Goal: Task Accomplishment & Management: Complete application form

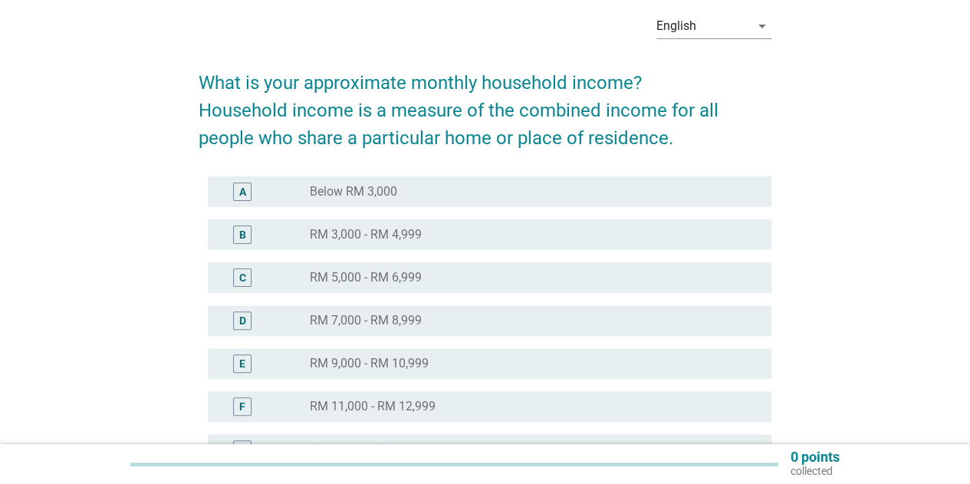
scroll to position [153, 0]
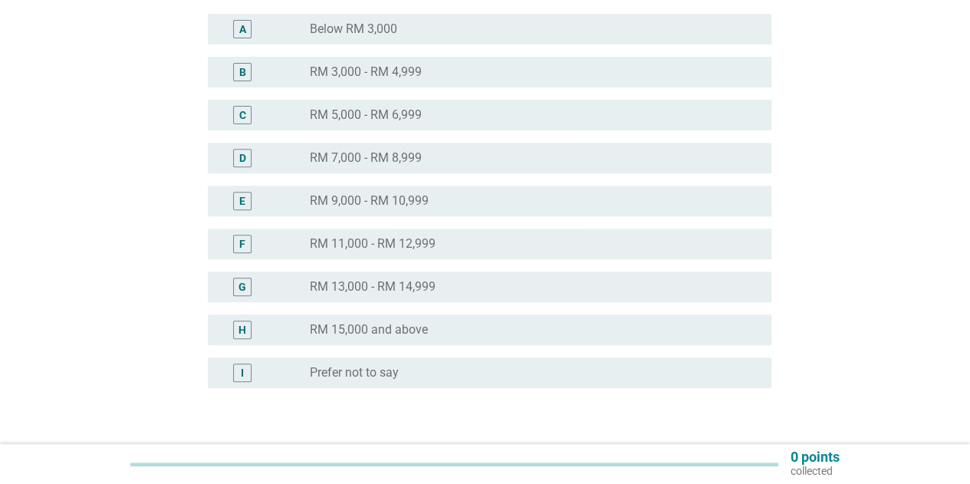
click at [325, 332] on label "RM 15,000 and above" at bounding box center [369, 329] width 118 height 15
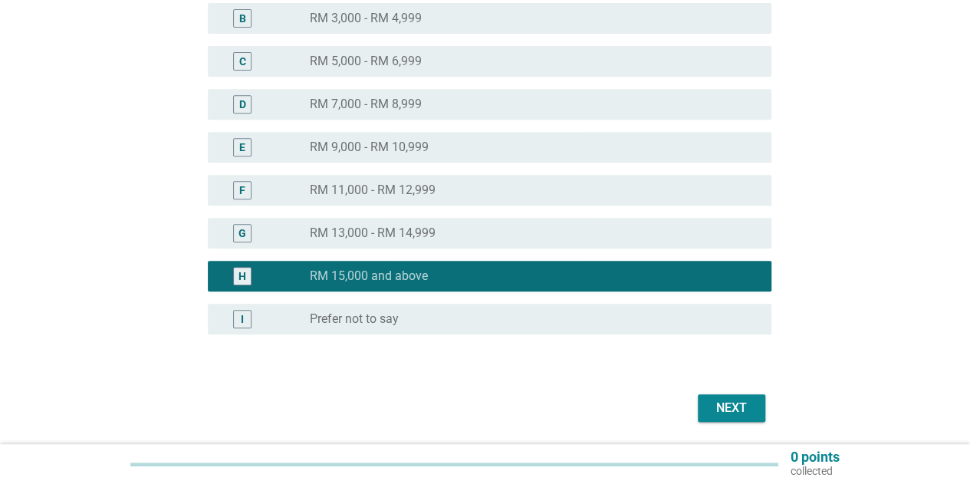
scroll to position [334, 0]
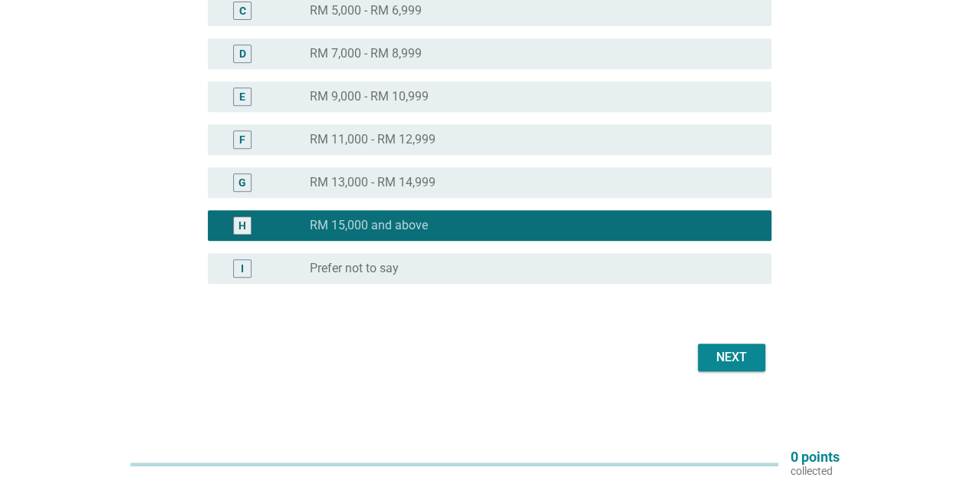
click at [725, 363] on div "Next" at bounding box center [731, 357] width 43 height 18
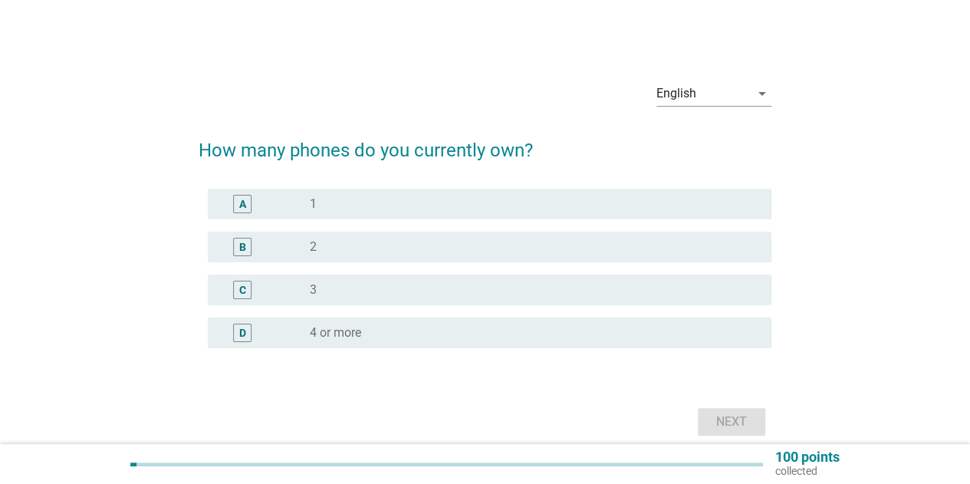
click at [301, 208] on div "A" at bounding box center [265, 204] width 90 height 18
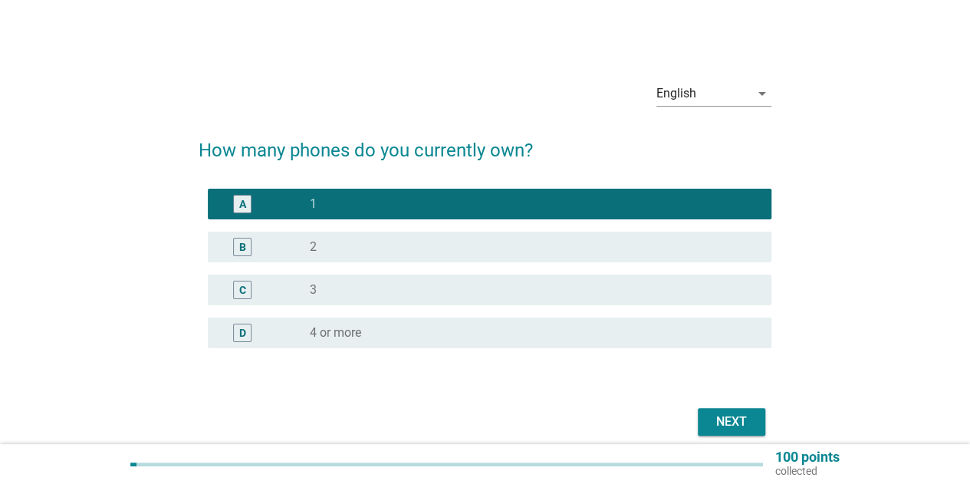
click at [716, 419] on div "Next" at bounding box center [731, 422] width 43 height 18
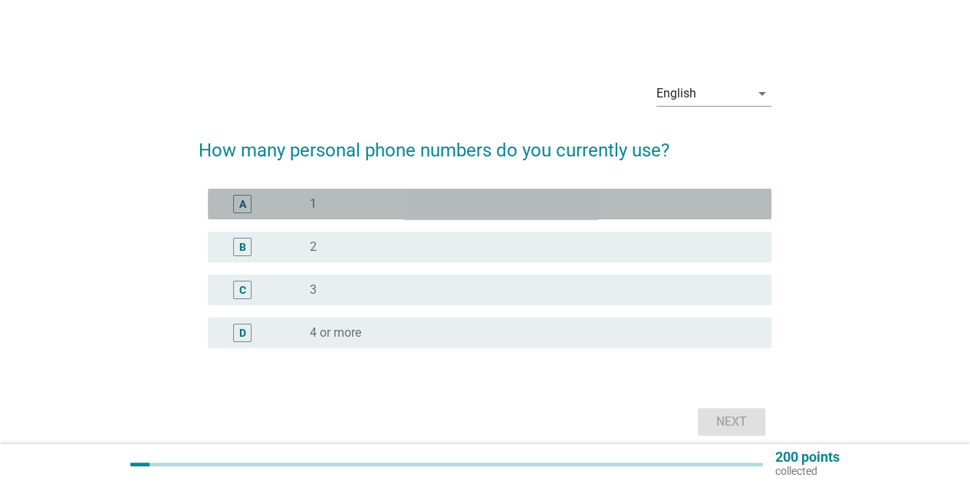
click at [316, 201] on label "1" at bounding box center [313, 203] width 7 height 15
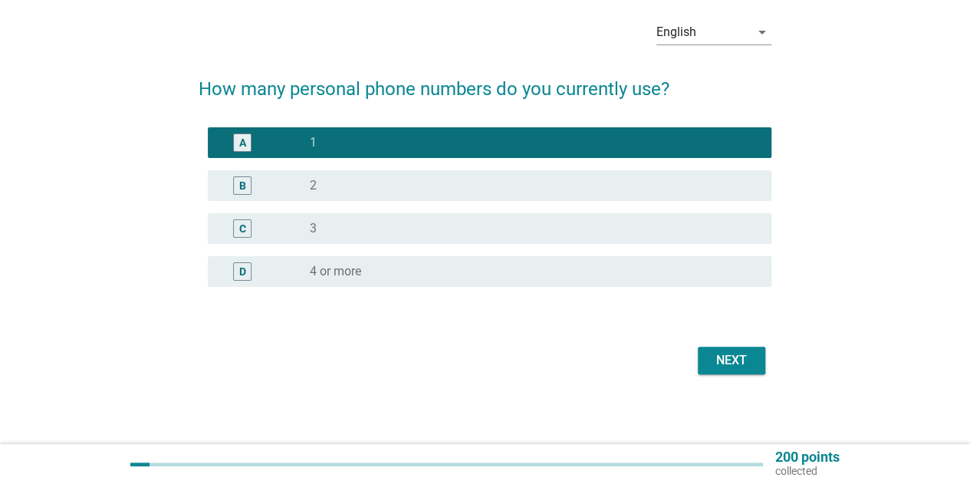
scroll to position [64, 0]
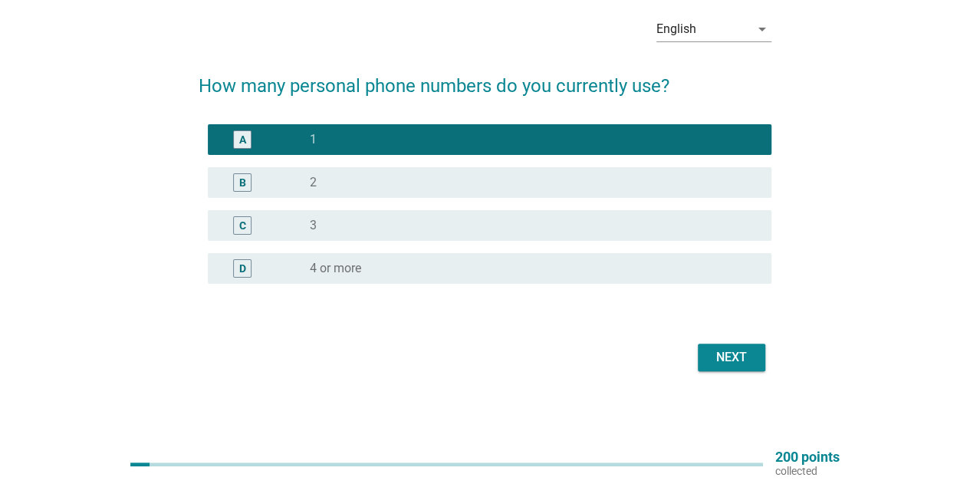
click at [730, 367] on button "Next" at bounding box center [731, 358] width 67 height 28
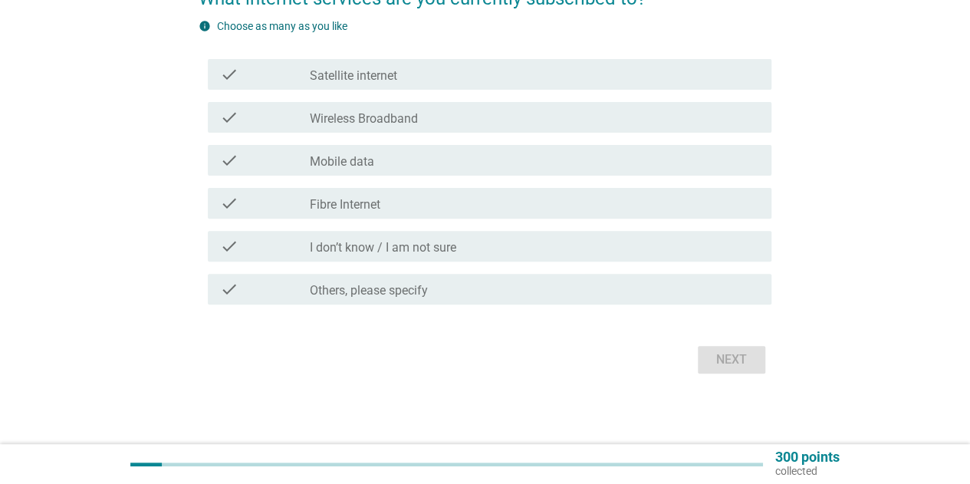
scroll to position [153, 0]
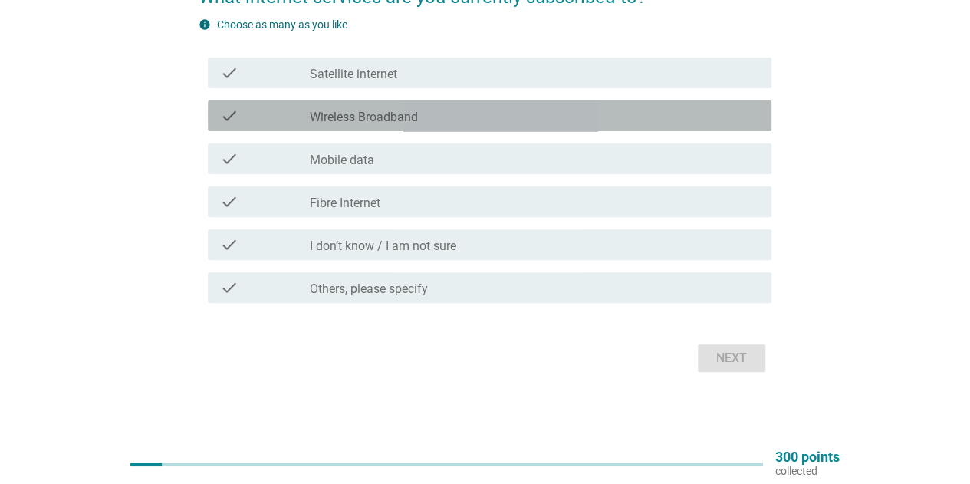
click at [344, 119] on label "Wireless Broadband" at bounding box center [364, 117] width 108 height 15
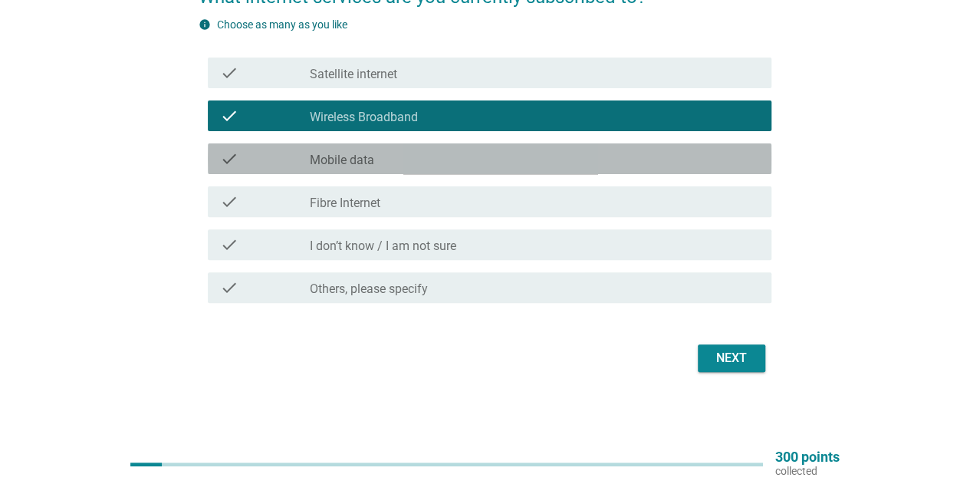
click at [336, 165] on label "Mobile data" at bounding box center [342, 160] width 64 height 15
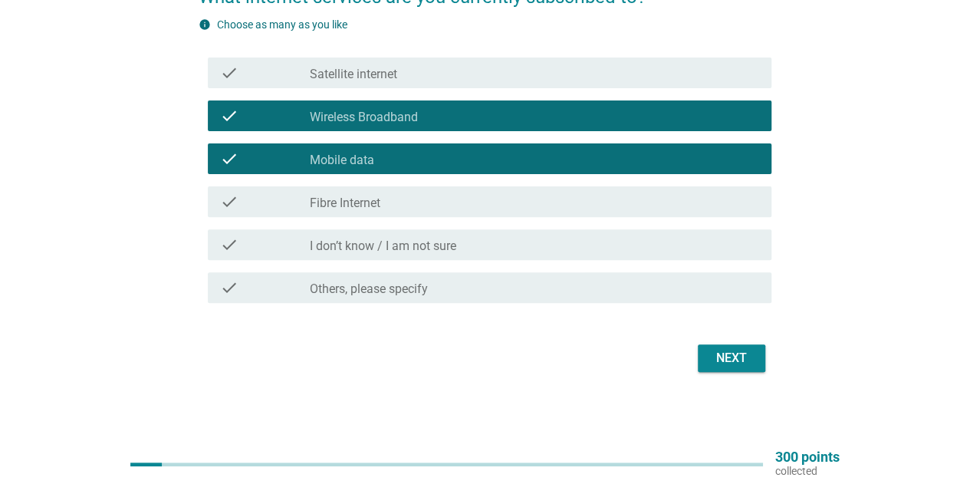
click at [735, 359] on div "Next" at bounding box center [731, 358] width 43 height 18
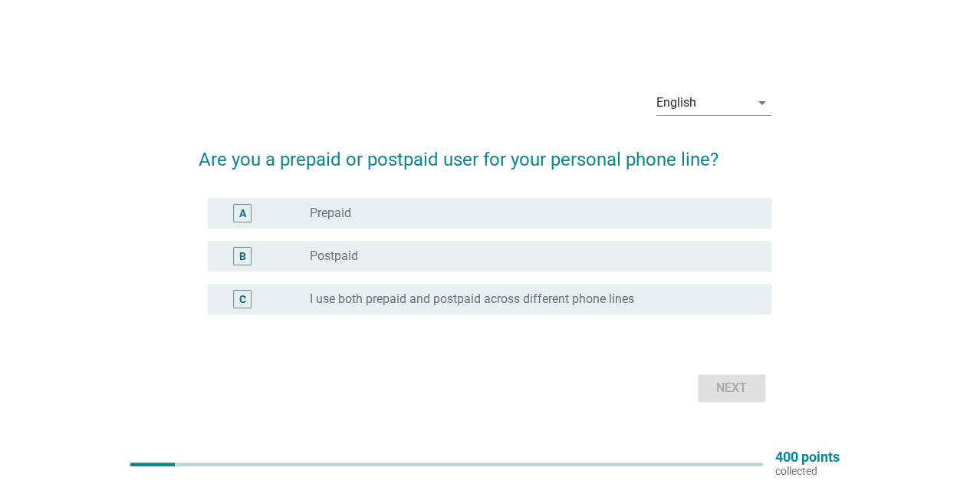
click at [337, 263] on label "Postpaid" at bounding box center [334, 255] width 48 height 15
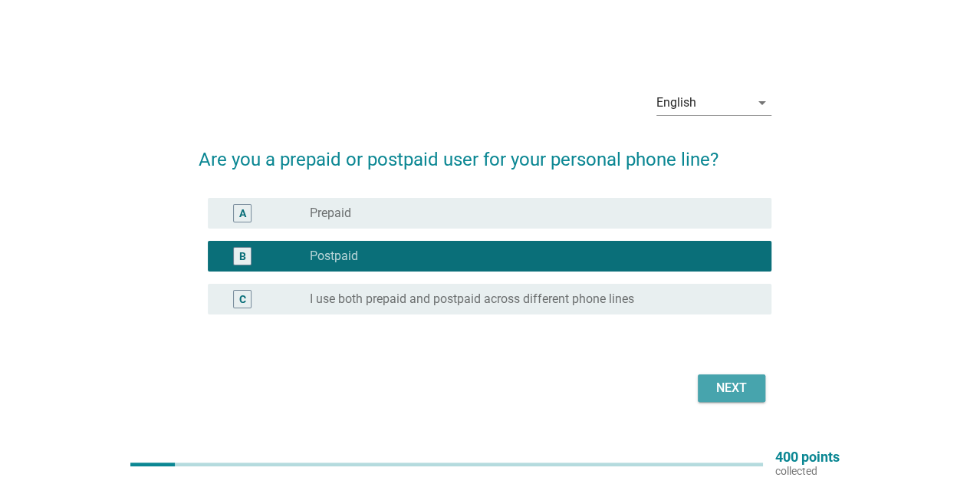
click at [738, 391] on div "Next" at bounding box center [731, 388] width 43 height 18
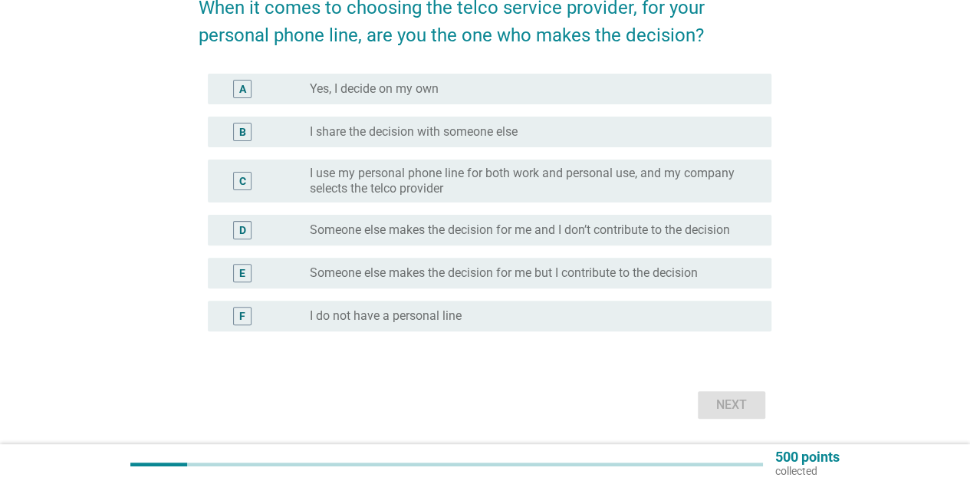
scroll to position [153, 0]
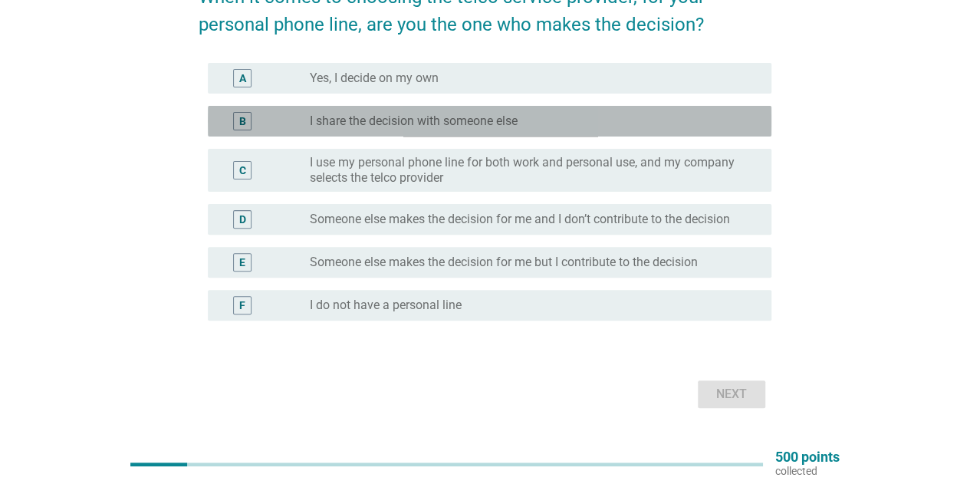
click at [395, 123] on label "I share the decision with someone else" at bounding box center [414, 121] width 208 height 15
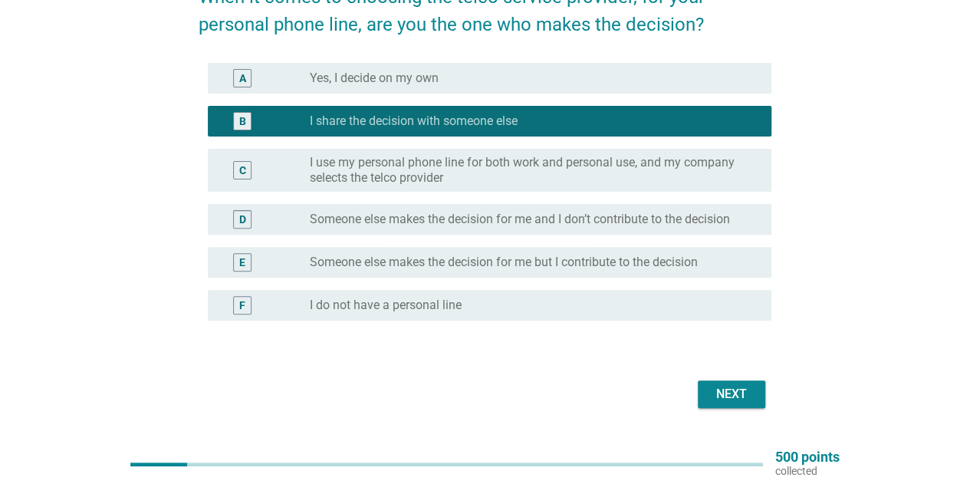
click at [731, 396] on div "Next" at bounding box center [731, 394] width 43 height 18
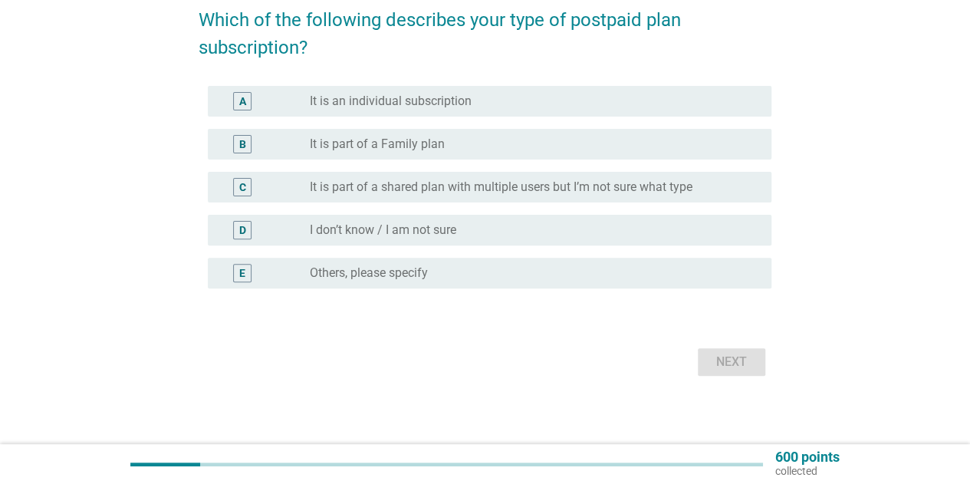
scroll to position [135, 0]
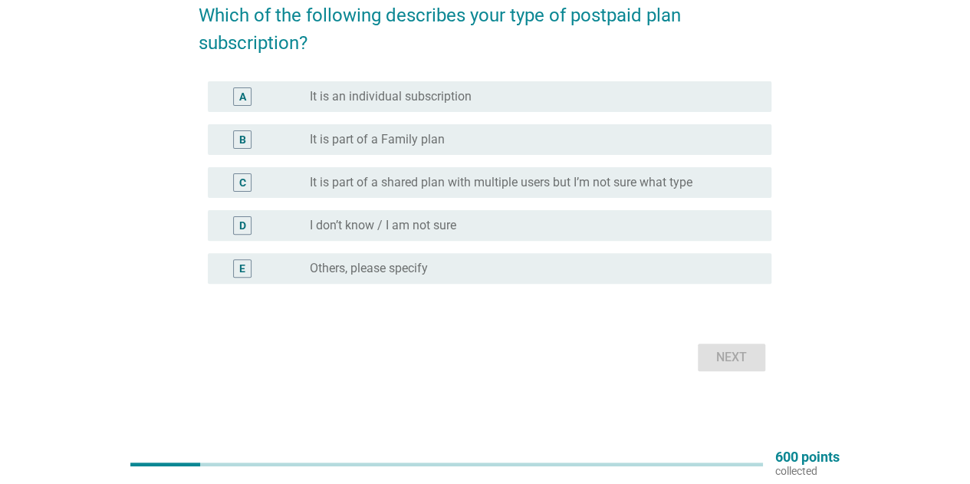
click at [429, 91] on label "It is an individual subscription" at bounding box center [391, 96] width 162 height 15
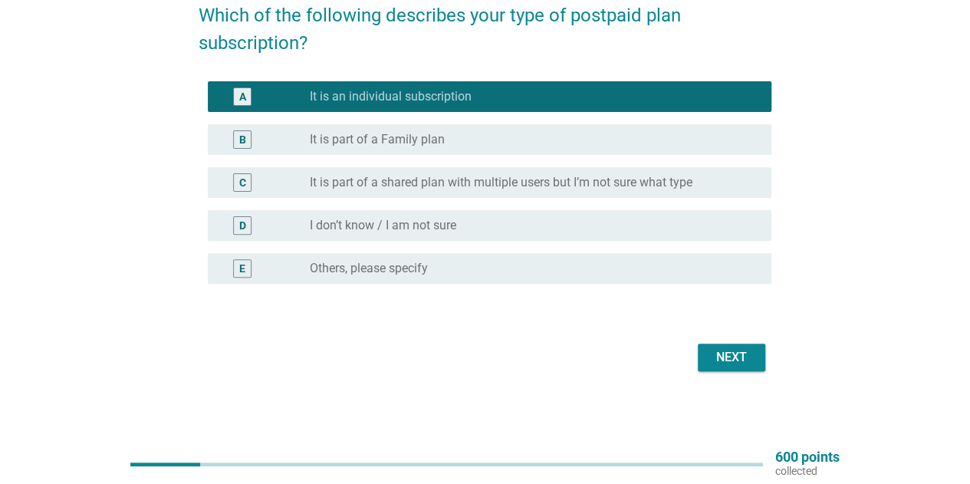
click at [742, 350] on div "Next" at bounding box center [731, 357] width 43 height 18
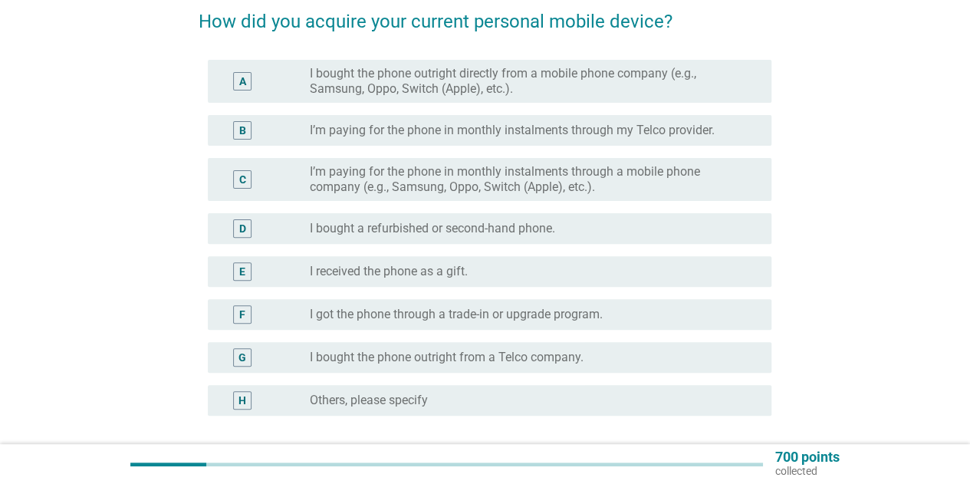
scroll to position [153, 0]
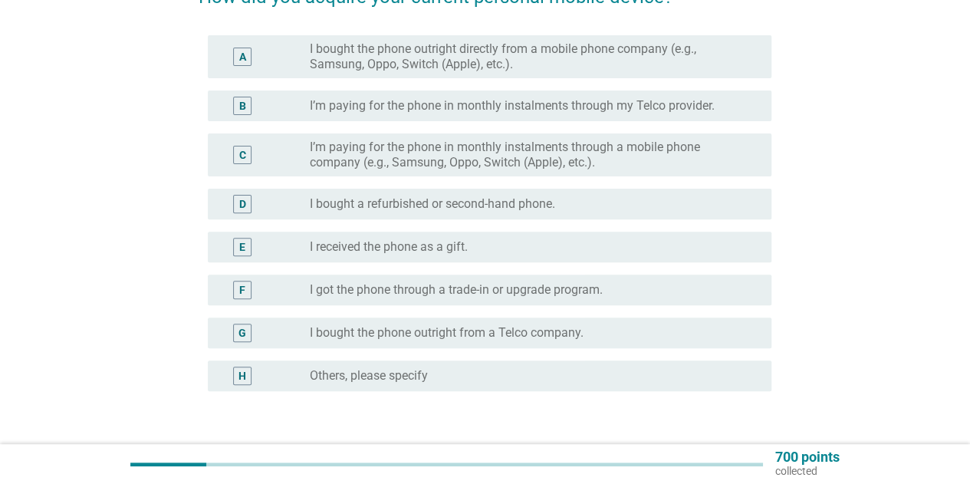
click at [480, 65] on label "I bought the phone outright directly from a mobile phone company (e.g., Samsung…" at bounding box center [528, 56] width 437 height 31
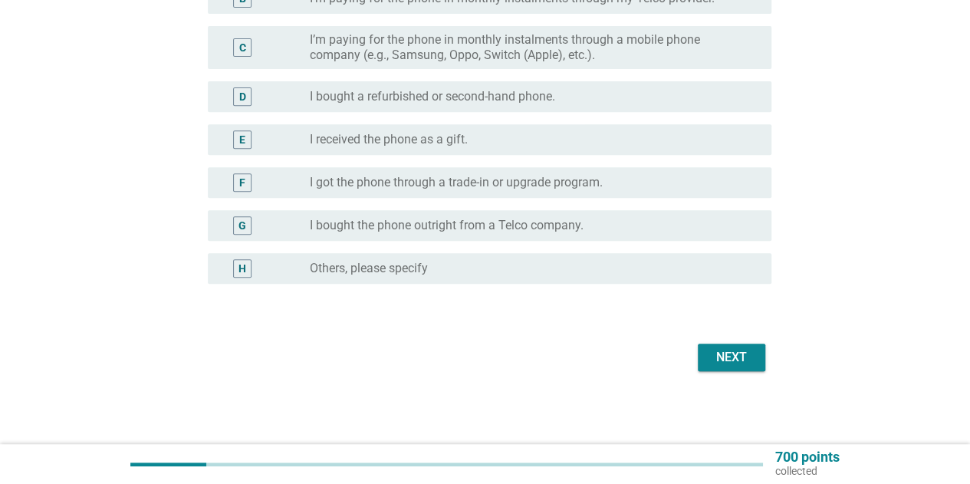
scroll to position [261, 0]
click at [755, 360] on button "Next" at bounding box center [731, 358] width 67 height 28
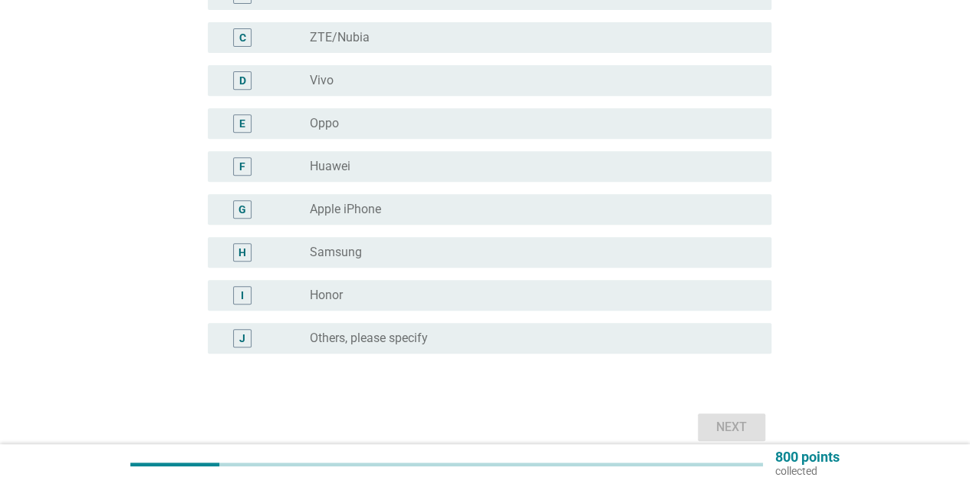
scroll to position [307, 0]
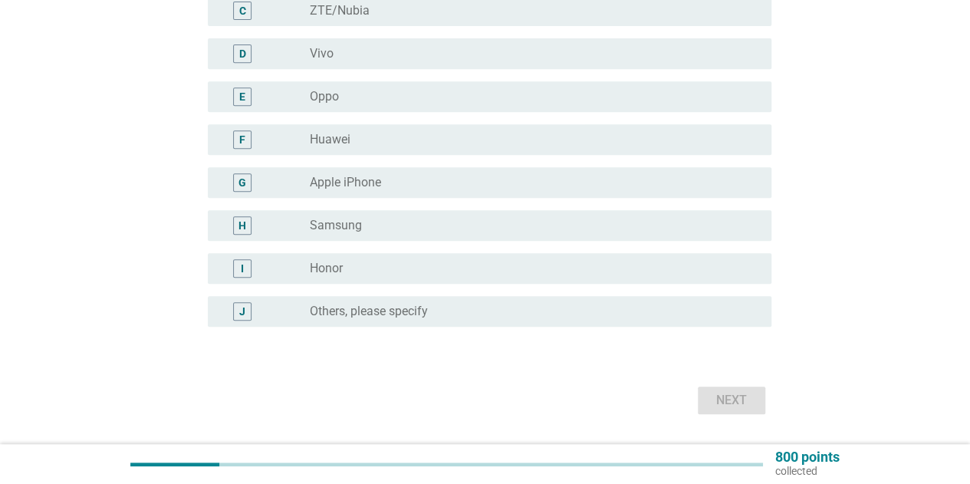
click at [425, 268] on div "radio_button_unchecked Honor" at bounding box center [528, 268] width 437 height 15
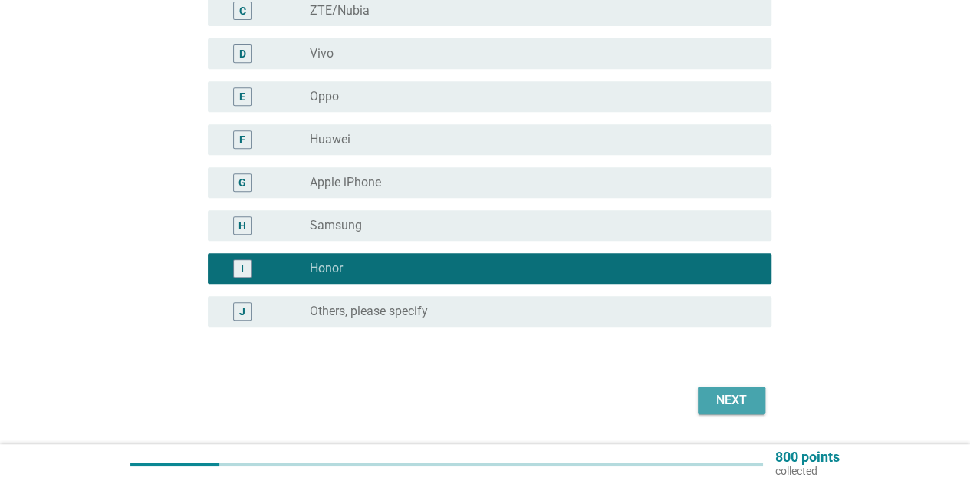
click at [718, 412] on button "Next" at bounding box center [731, 401] width 67 height 28
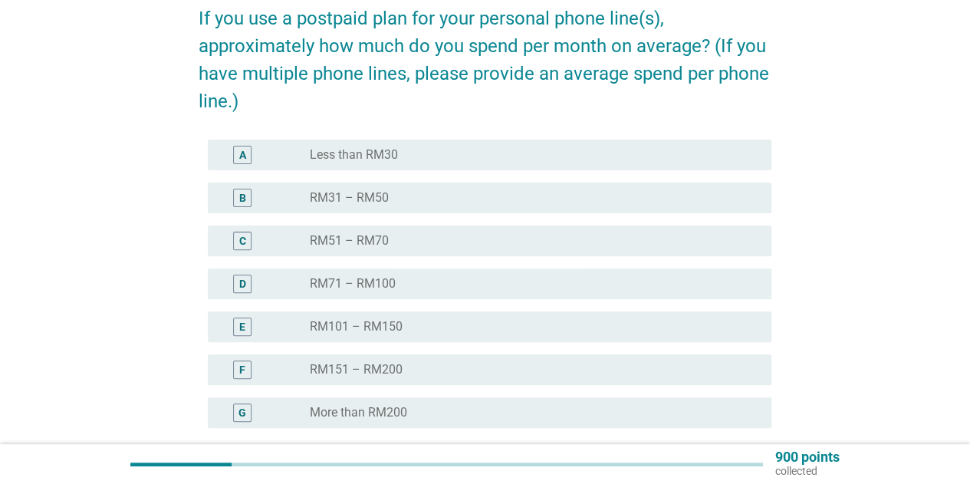
scroll to position [153, 0]
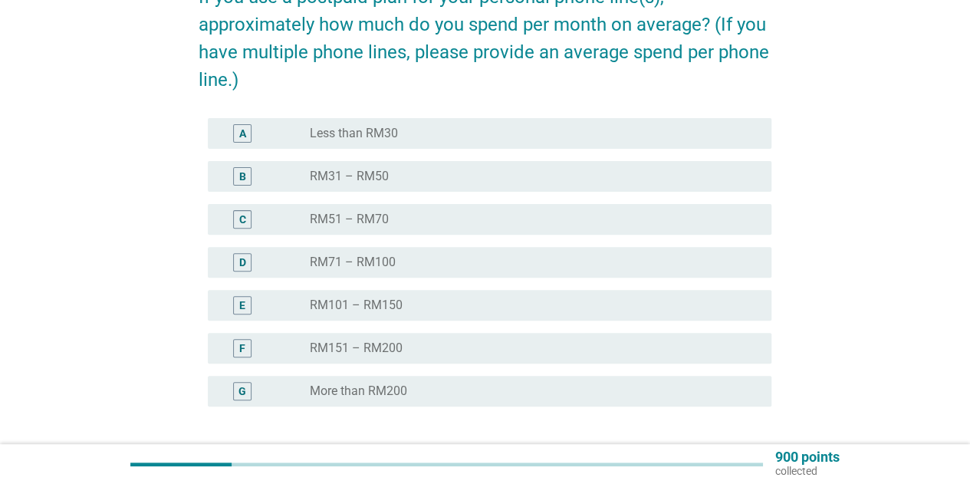
click at [462, 225] on div "radio_button_unchecked RM51 – RM70" at bounding box center [528, 219] width 437 height 15
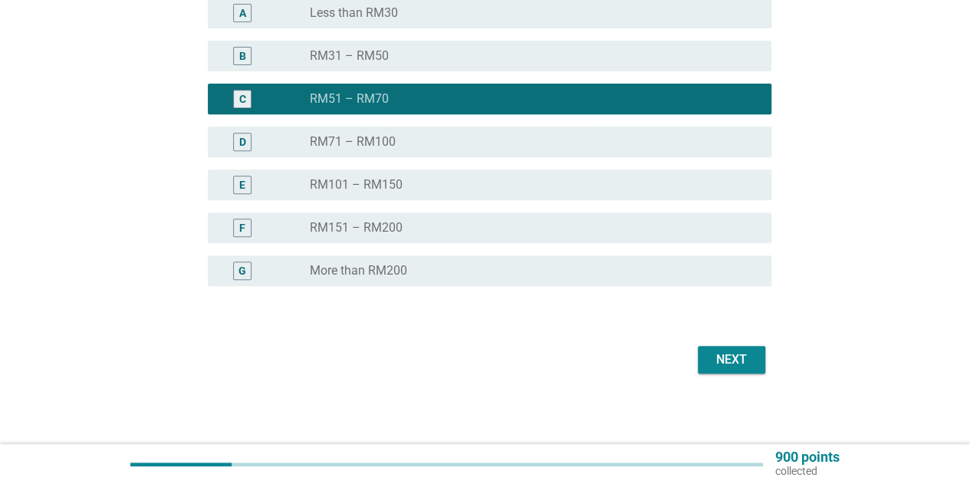
scroll to position [276, 0]
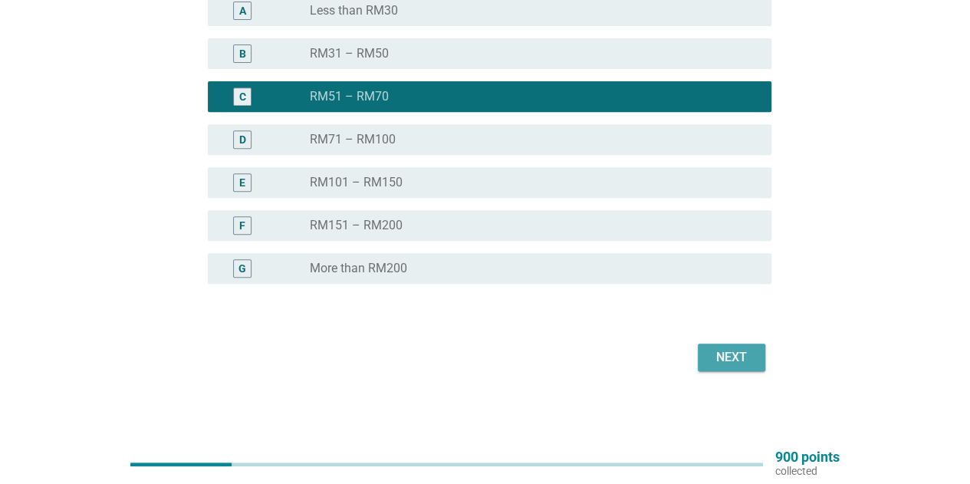
click at [717, 352] on div "Next" at bounding box center [731, 357] width 43 height 18
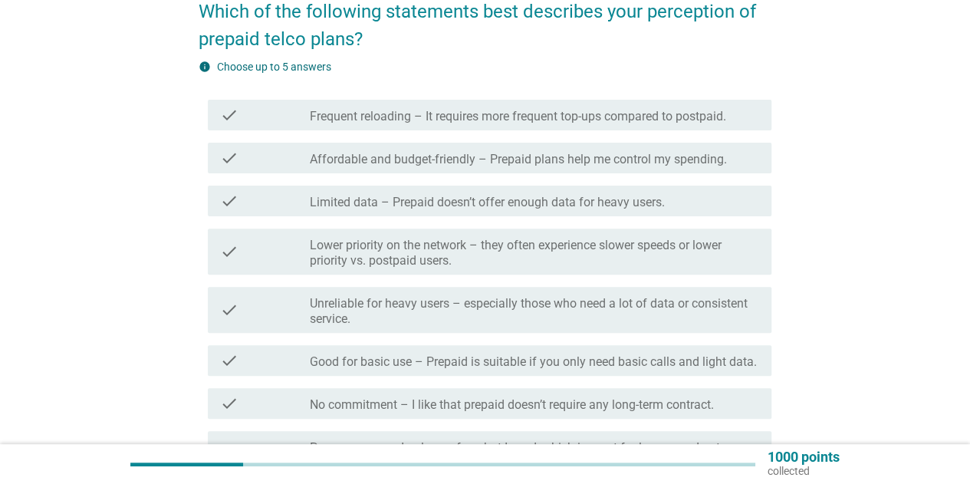
scroll to position [153, 0]
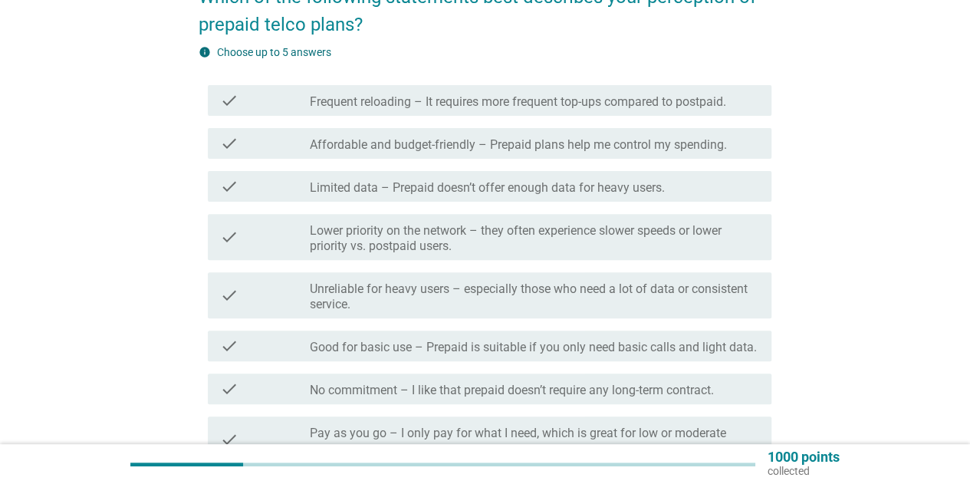
click at [476, 102] on label "Frequent reloading – It requires more frequent top-ups compared to postpaid." at bounding box center [518, 101] width 416 height 15
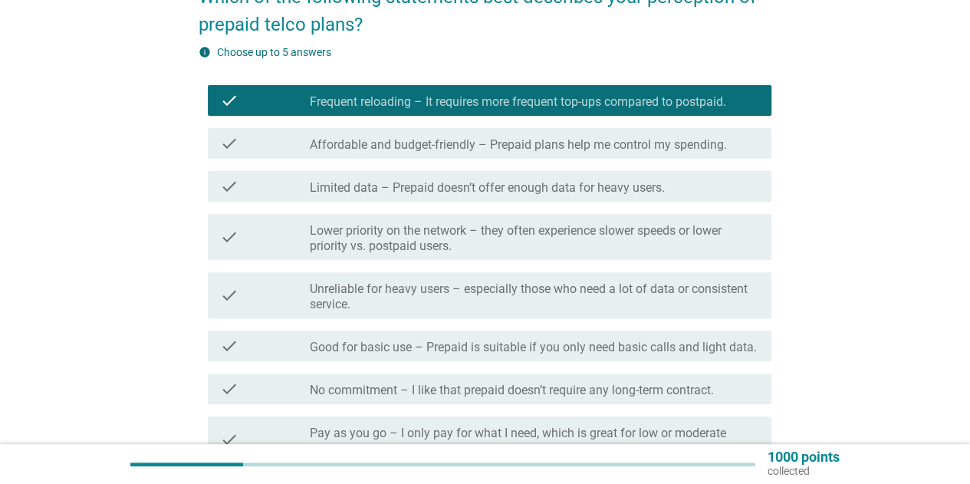
click at [486, 191] on label "Limited data – Prepaid doesn’t offer enough data for heavy users." at bounding box center [487, 187] width 355 height 15
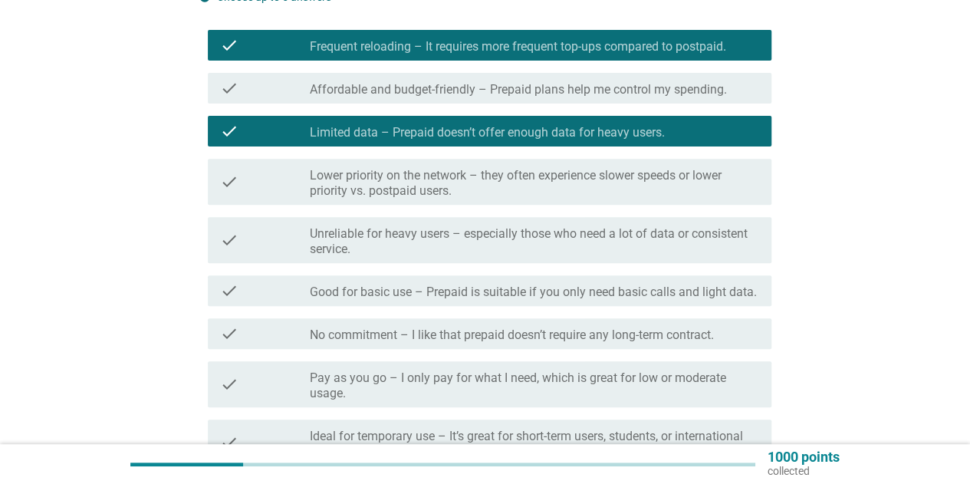
scroll to position [230, 0]
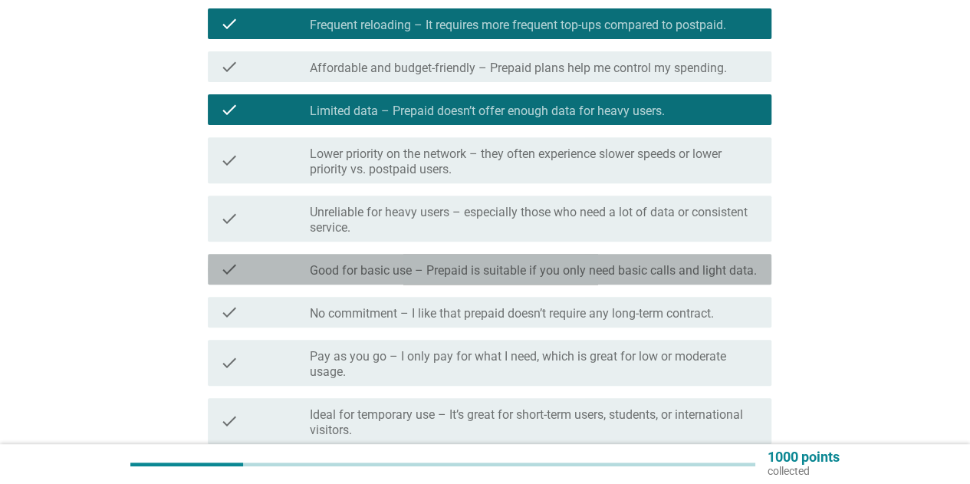
click at [503, 271] on label "Good for basic use – Prepaid is suitable if you only need basic calls and light…" at bounding box center [533, 270] width 447 height 15
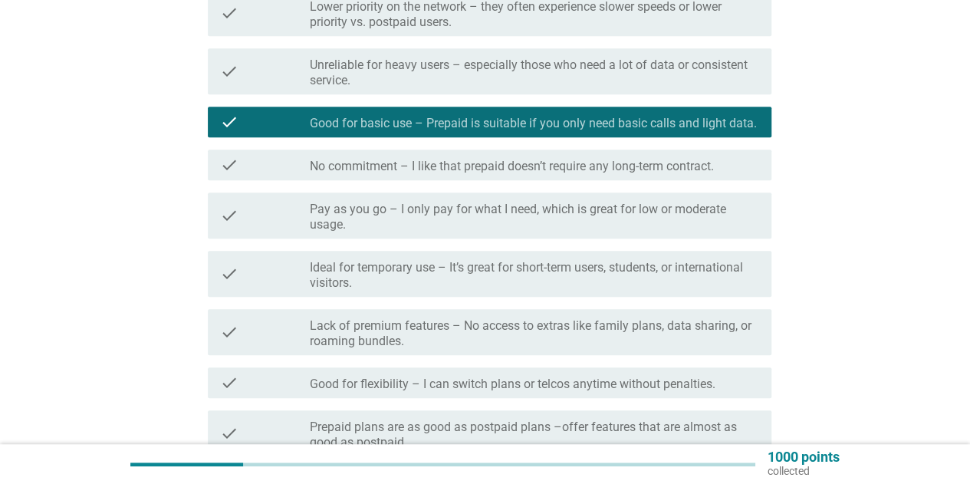
scroll to position [383, 0]
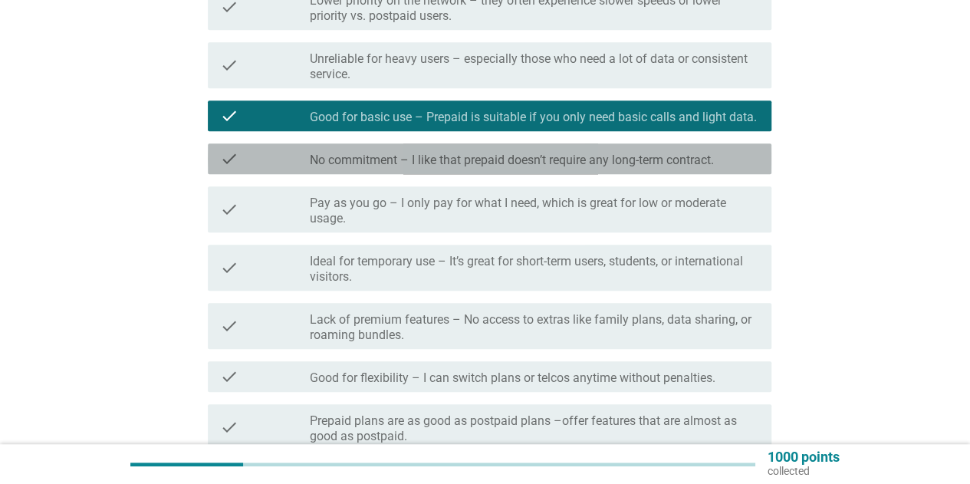
click at [509, 164] on label "No commitment – I like that prepaid doesn’t require any long-term contract." at bounding box center [512, 160] width 404 height 15
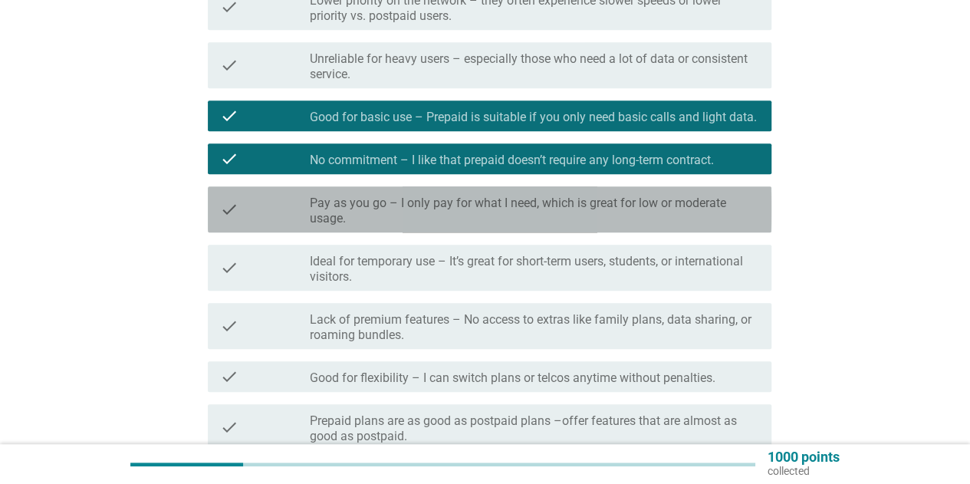
click at [509, 213] on label "Pay as you go – I only pay for what I need, which is great for low or moderate …" at bounding box center [534, 211] width 449 height 31
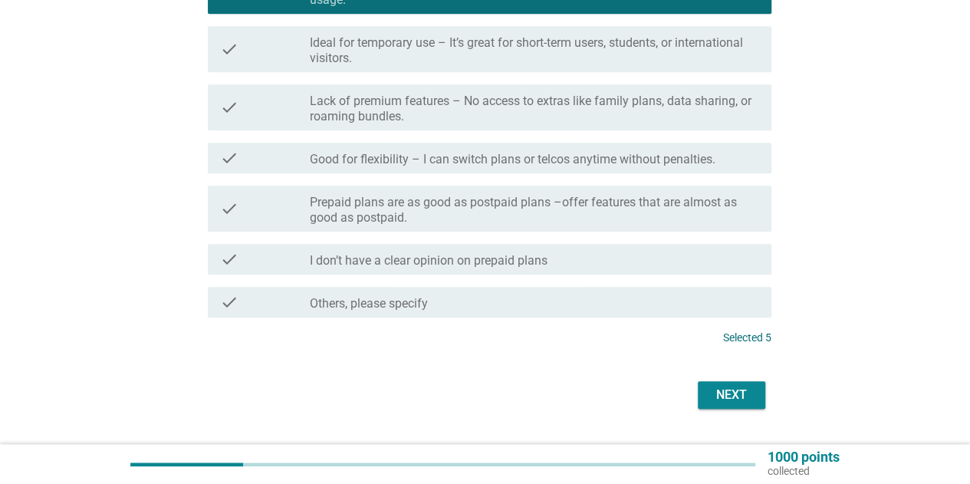
scroll to position [614, 0]
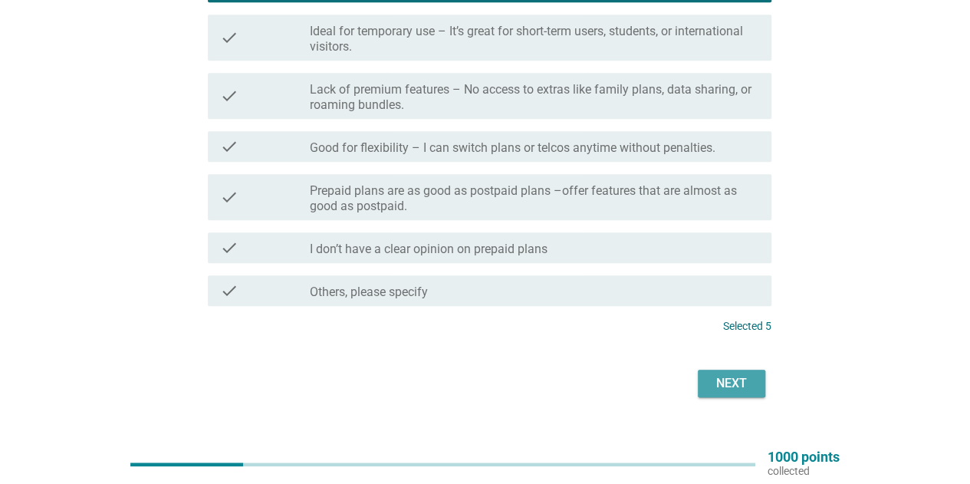
click at [722, 378] on div "Next" at bounding box center [731, 383] width 43 height 18
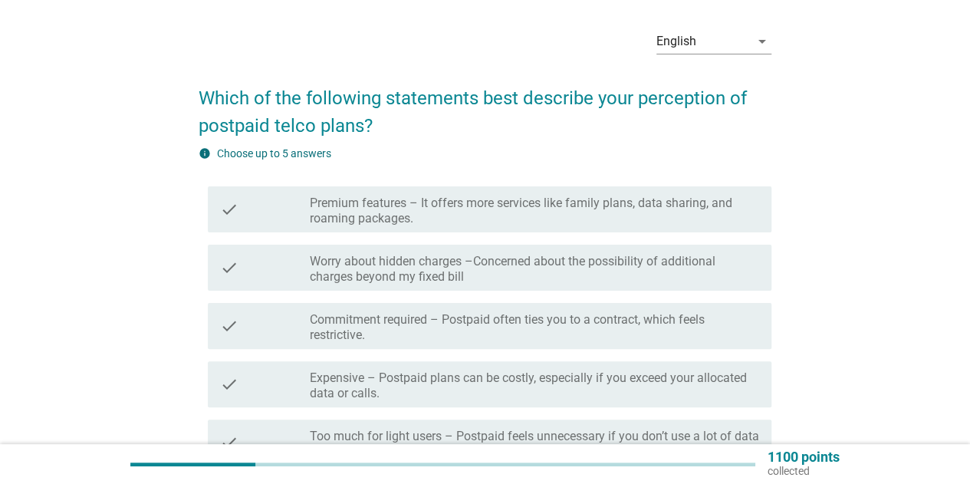
scroll to position [77, 0]
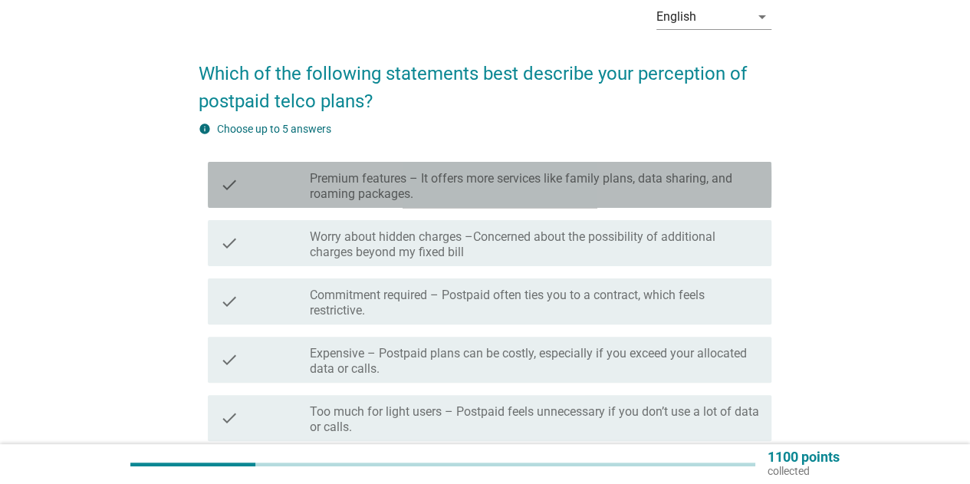
click at [472, 194] on label "Premium features – It offers more services like family plans, data sharing, and…" at bounding box center [534, 186] width 449 height 31
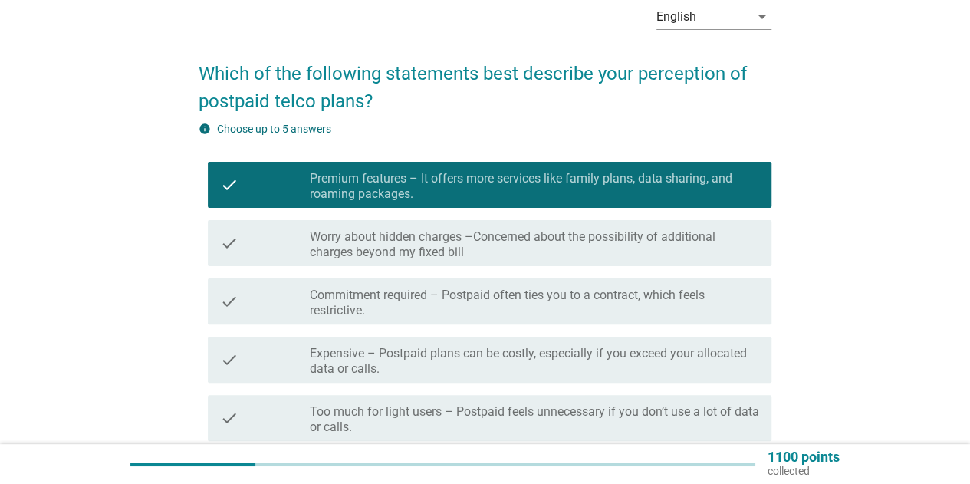
click at [470, 311] on label "Commitment required – Postpaid often ties you to a contract, which feels restri…" at bounding box center [534, 303] width 449 height 31
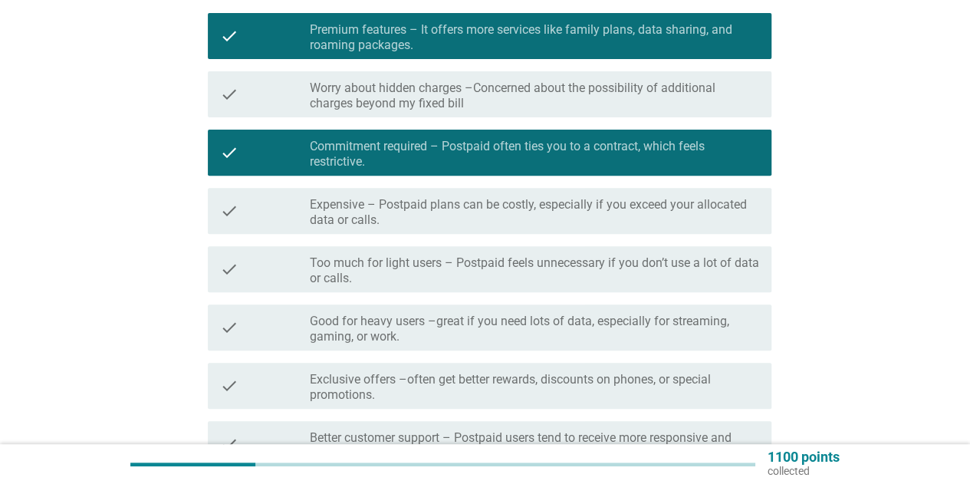
scroll to position [230, 0]
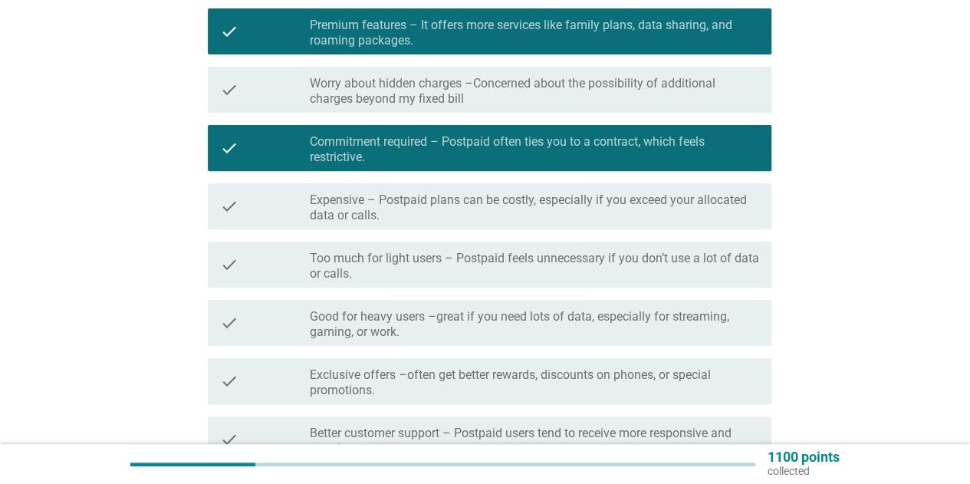
click at [469, 332] on label "Good for heavy users –great if you need lots of data, especially for streaming,…" at bounding box center [534, 324] width 449 height 31
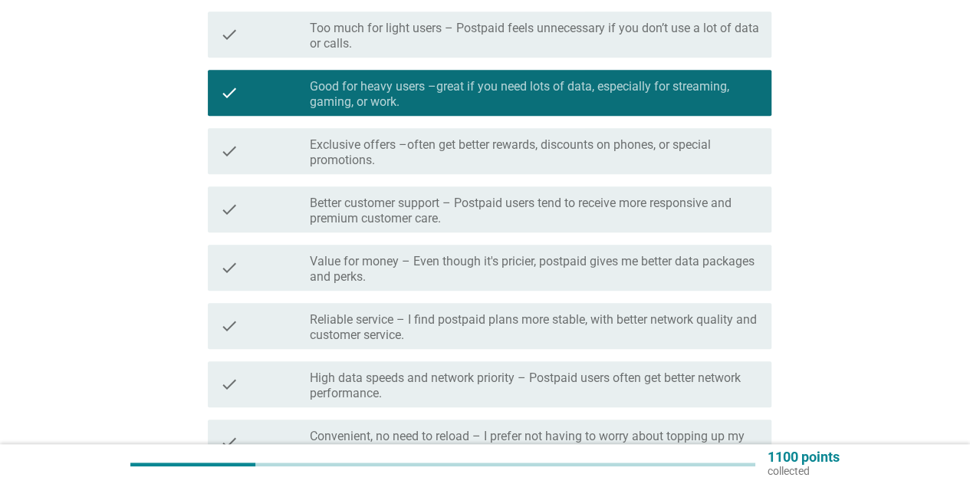
scroll to position [537, 0]
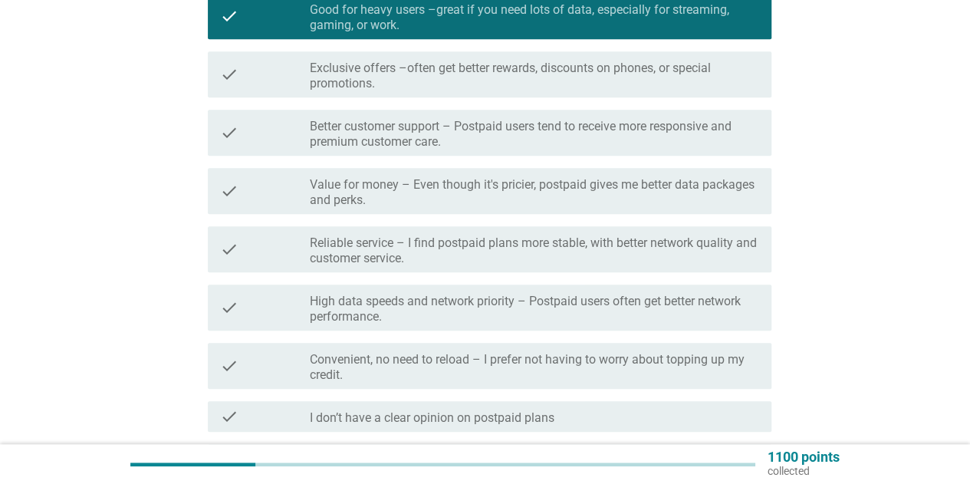
click at [468, 212] on div "check check_box_outline_blank Value for money – Even though it's pricier, postp…" at bounding box center [490, 191] width 564 height 46
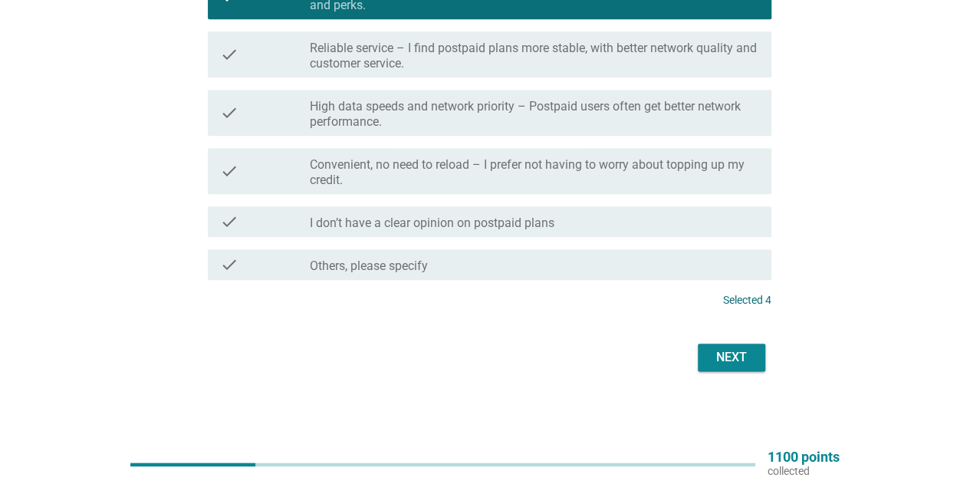
scroll to position [655, 0]
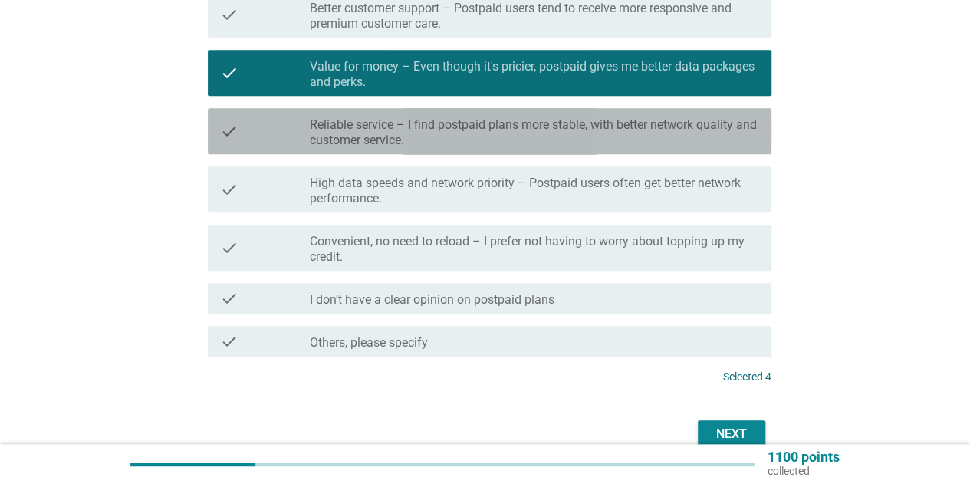
click at [416, 140] on label "Reliable service – I find postpaid plans more stable, with better network quali…" at bounding box center [534, 132] width 449 height 31
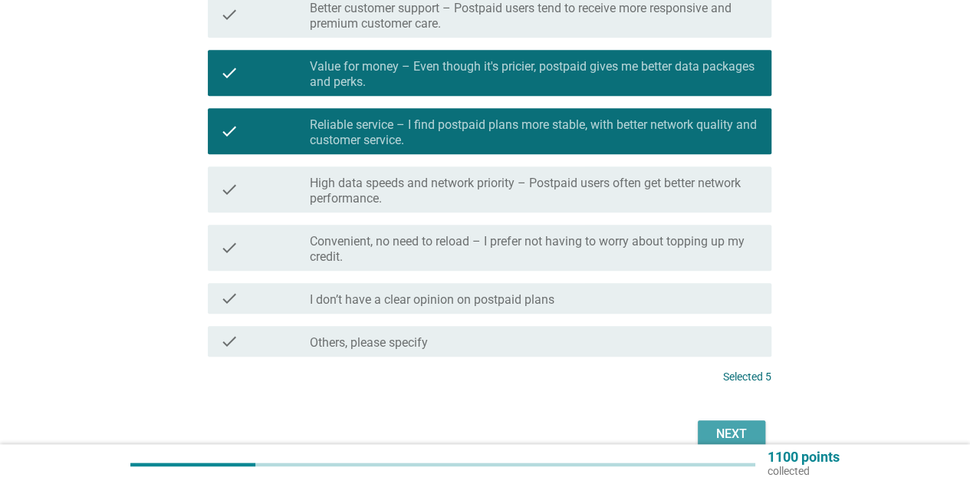
click at [716, 426] on div "Next" at bounding box center [731, 434] width 43 height 18
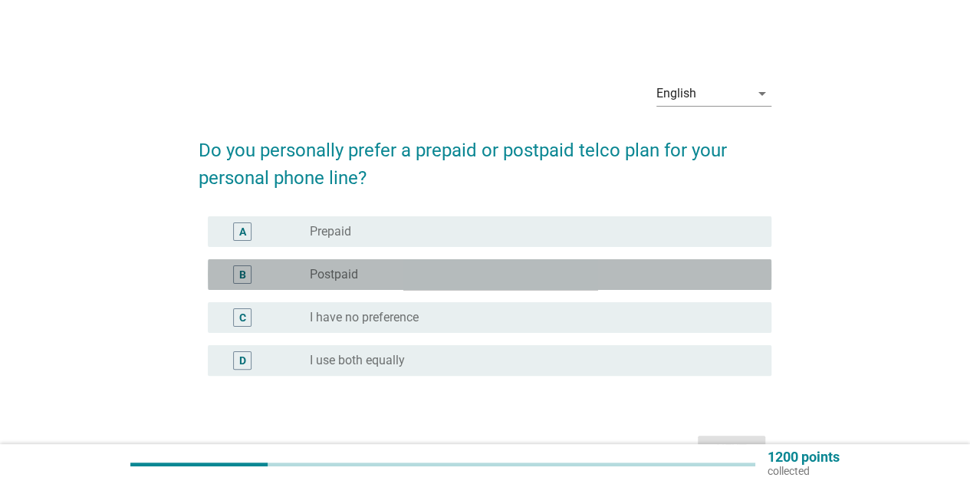
click at [382, 268] on div "radio_button_unchecked Postpaid" at bounding box center [528, 274] width 437 height 15
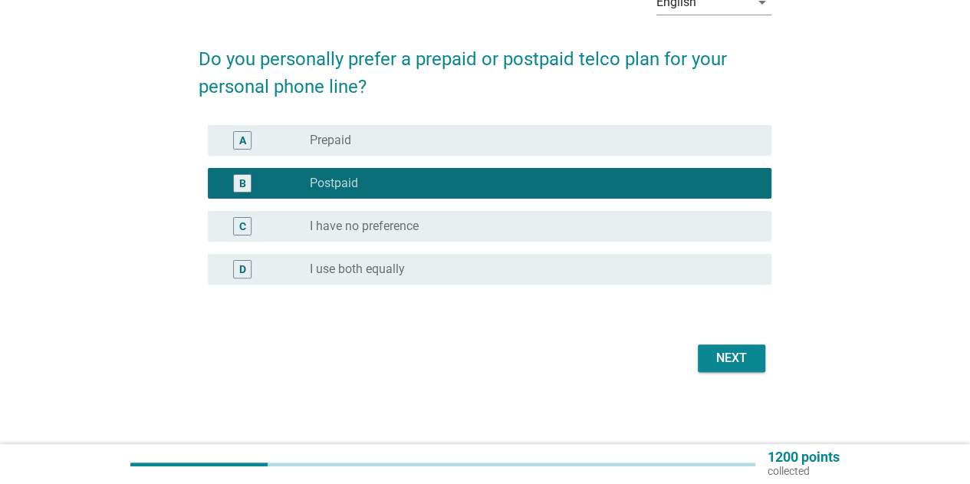
scroll to position [92, 0]
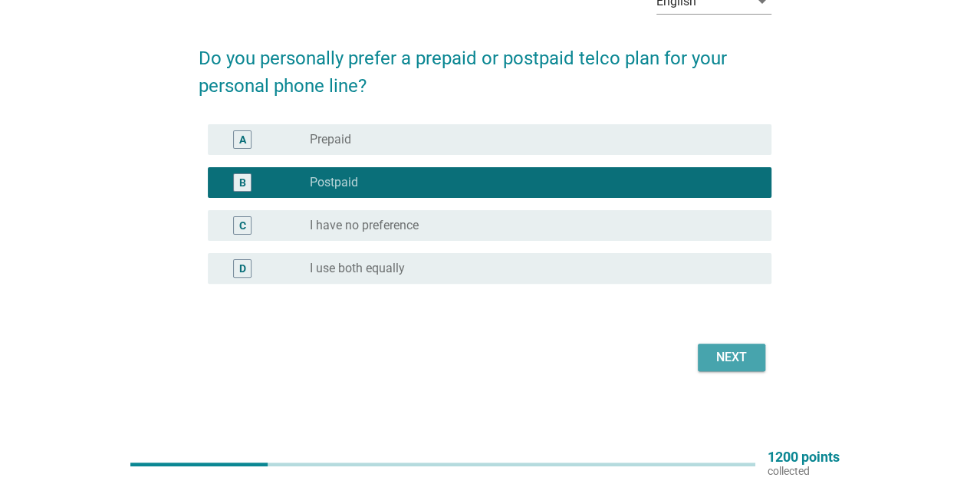
click at [748, 359] on div "Next" at bounding box center [731, 357] width 43 height 18
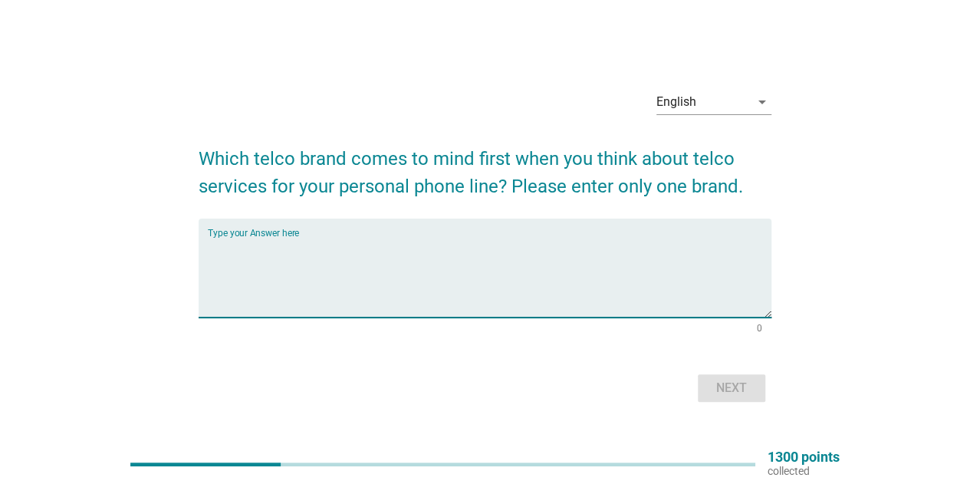
click at [398, 272] on textarea "Type your Answer here" at bounding box center [490, 277] width 564 height 81
type textarea "Hotlink"
click at [715, 394] on div "Next" at bounding box center [731, 388] width 43 height 18
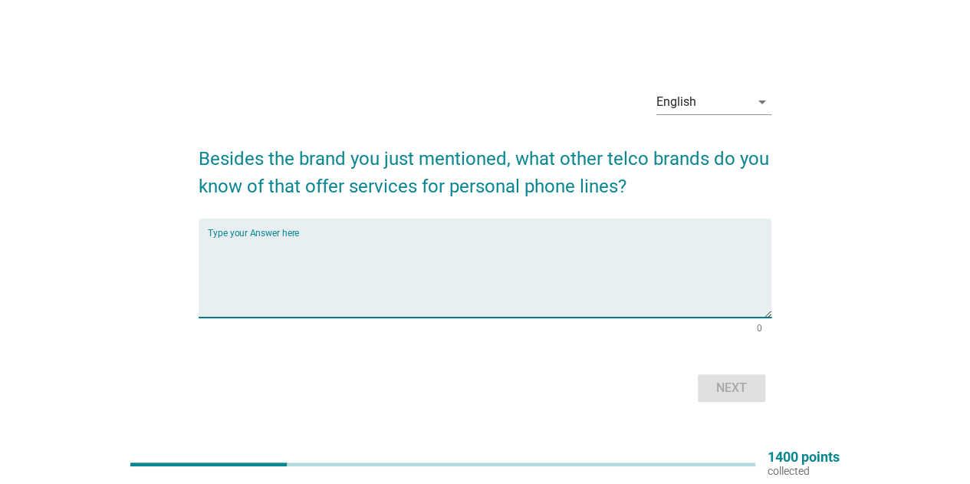
click at [338, 254] on textarea "Type your Answer here" at bounding box center [490, 277] width 564 height 81
type textarea "celcom"
click at [716, 395] on div "Next" at bounding box center [731, 388] width 43 height 18
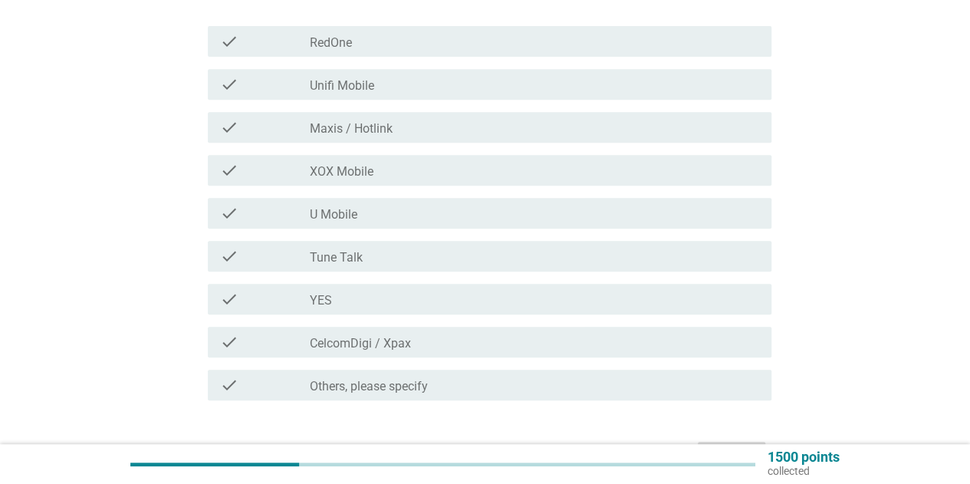
scroll to position [307, 0]
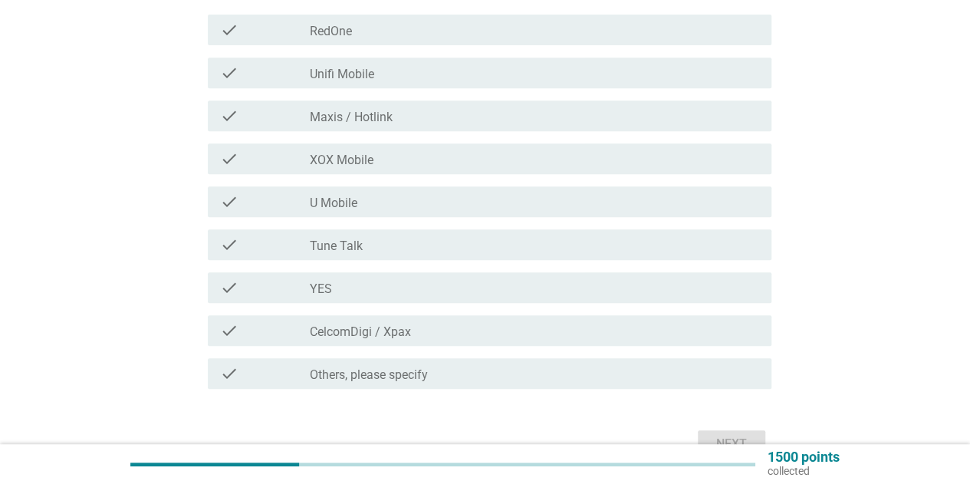
click at [411, 106] on div "check check_box_outline_blank Maxis / Hotlink" at bounding box center [490, 115] width 564 height 31
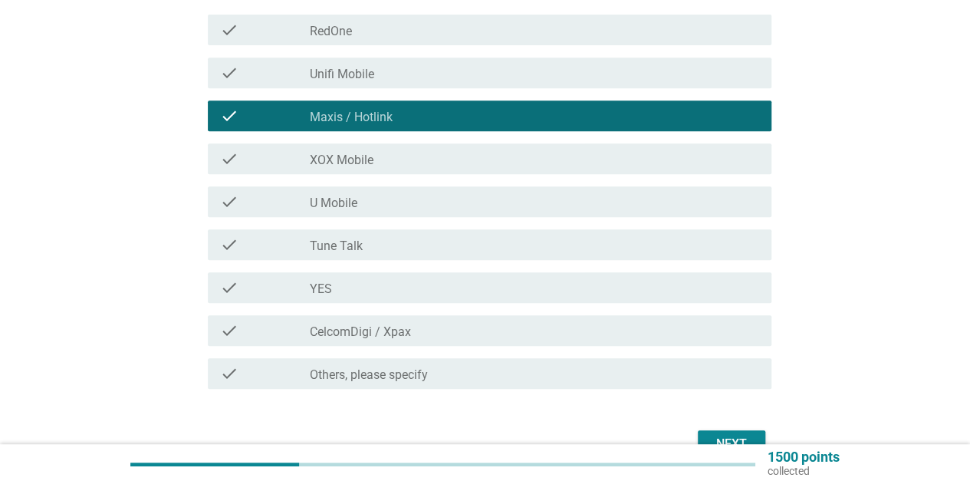
click at [376, 339] on label "CelcomDigi / Xpax" at bounding box center [360, 331] width 101 height 15
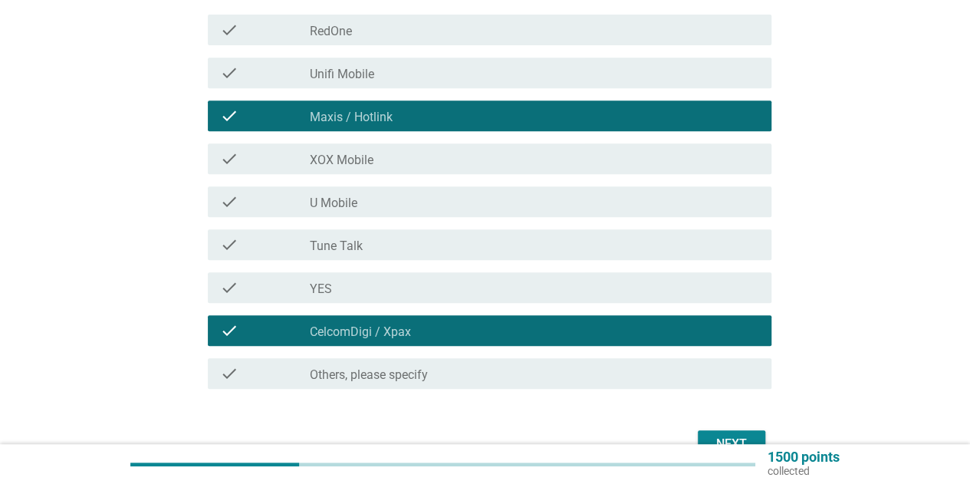
click at [708, 435] on button "Next" at bounding box center [731, 444] width 67 height 28
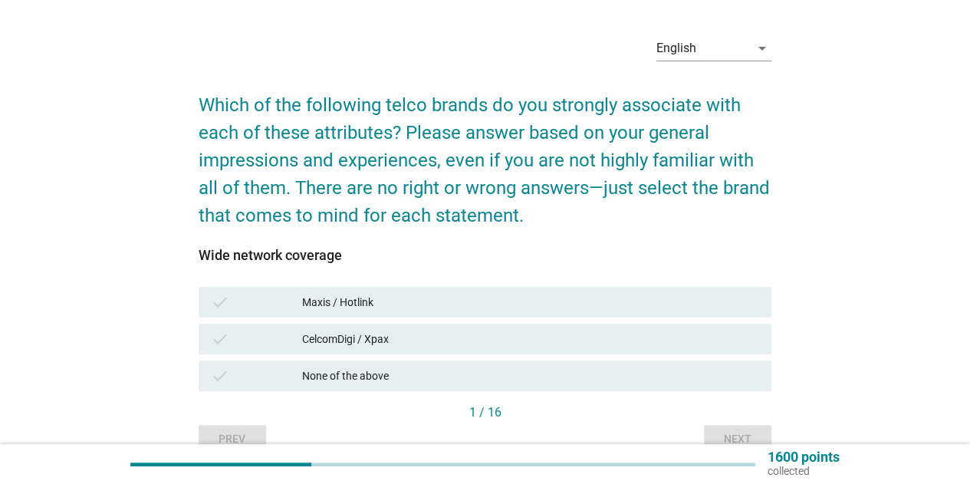
scroll to position [77, 0]
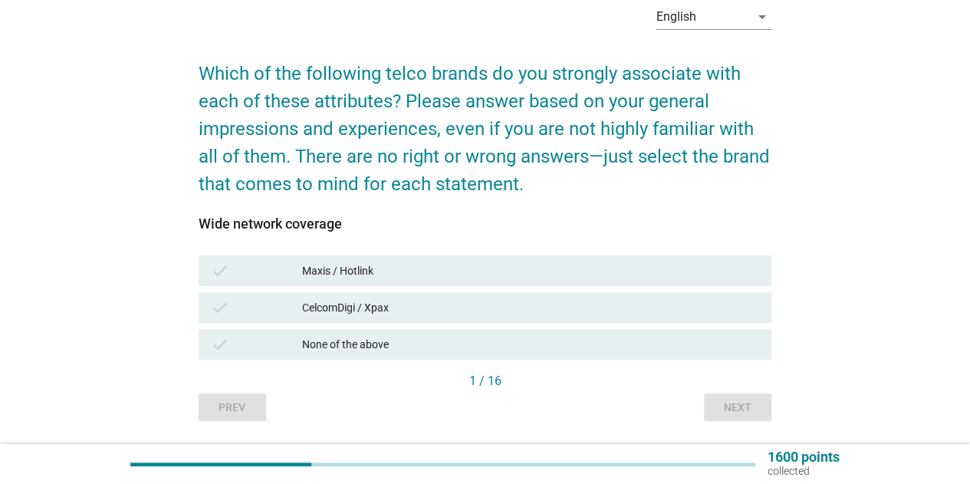
click at [506, 283] on div "check Maxis / Hotlink" at bounding box center [485, 270] width 573 height 31
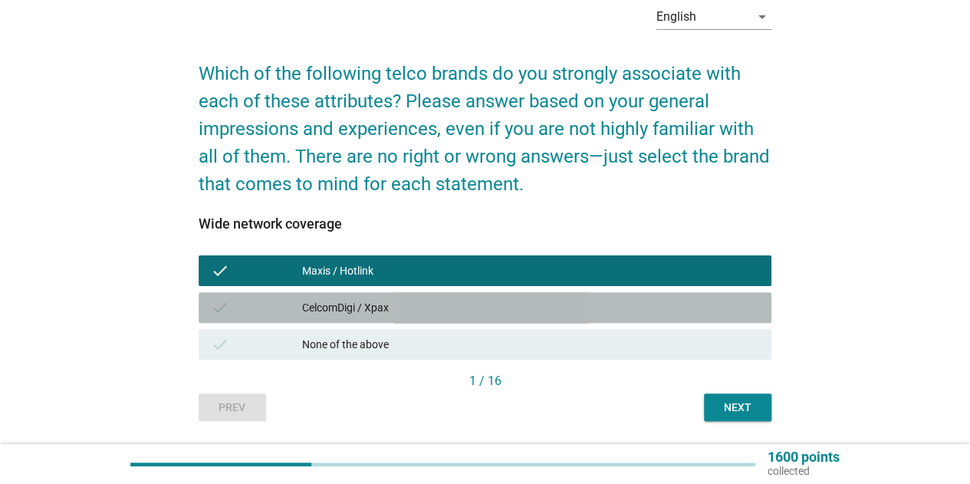
click at [509, 303] on div "CelcomDigi / Xpax" at bounding box center [530, 307] width 457 height 18
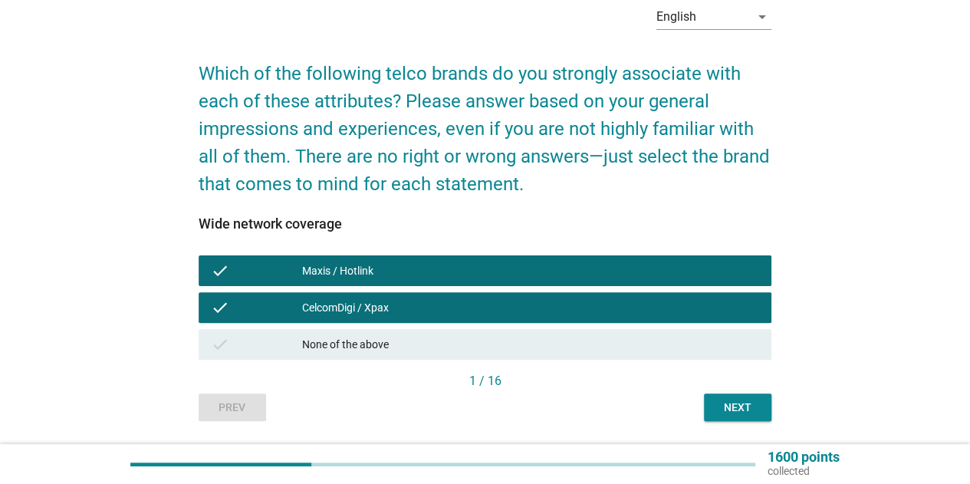
click at [726, 401] on div "Next" at bounding box center [737, 408] width 43 height 16
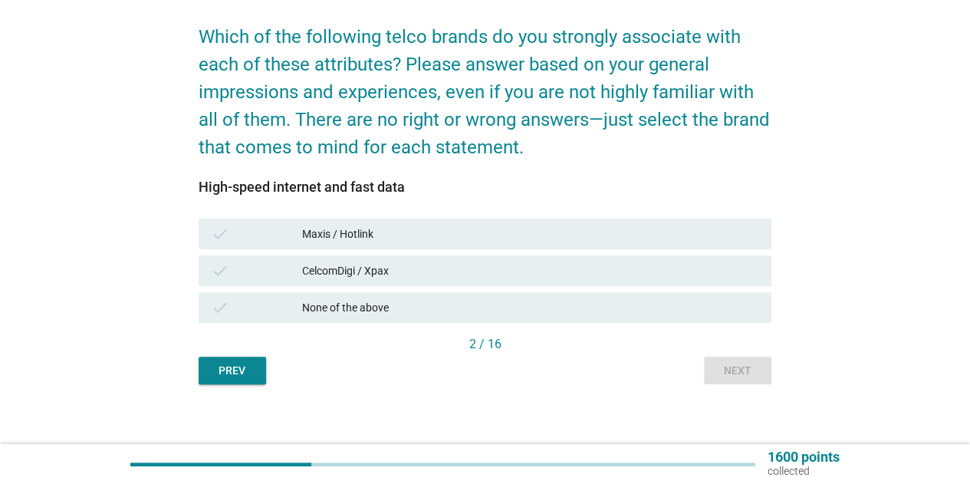
scroll to position [123, 0]
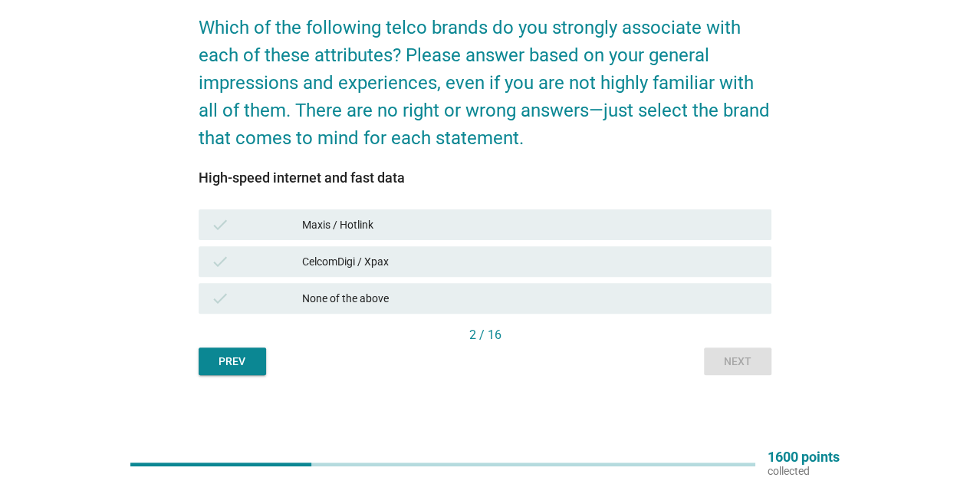
click at [420, 234] on div "check Maxis / Hotlink" at bounding box center [485, 224] width 573 height 31
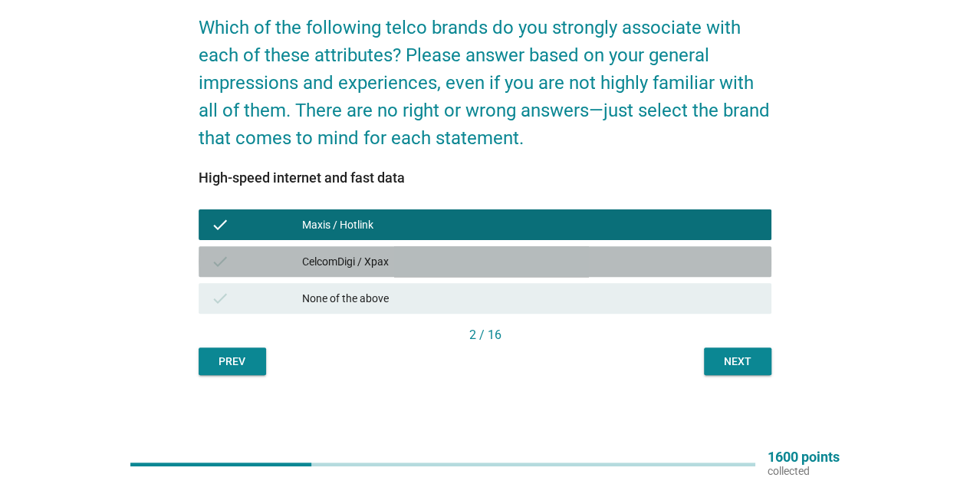
click at [423, 264] on div "CelcomDigi / Xpax" at bounding box center [530, 261] width 457 height 18
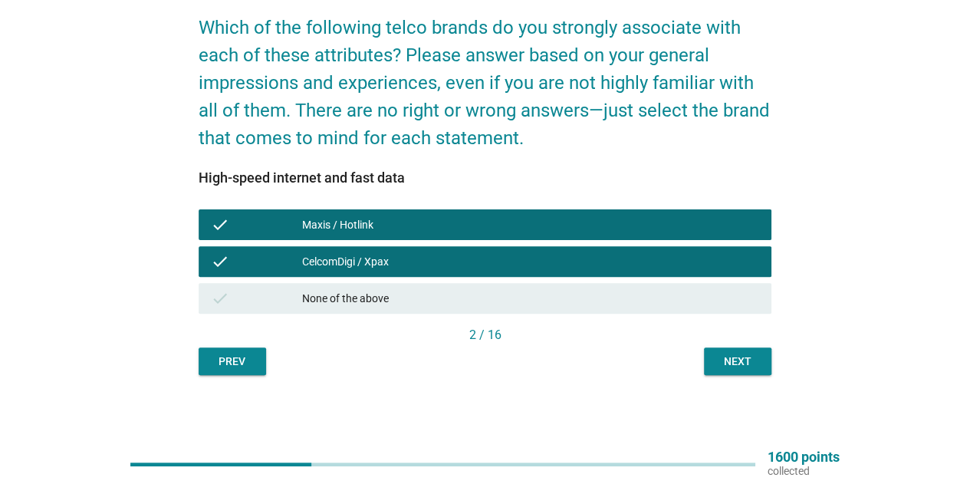
click at [714, 363] on button "Next" at bounding box center [737, 361] width 67 height 28
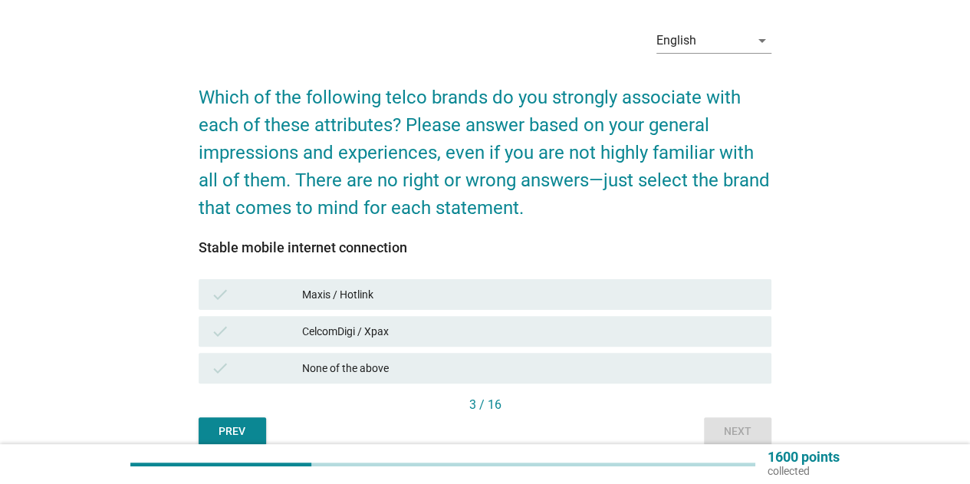
scroll to position [77, 0]
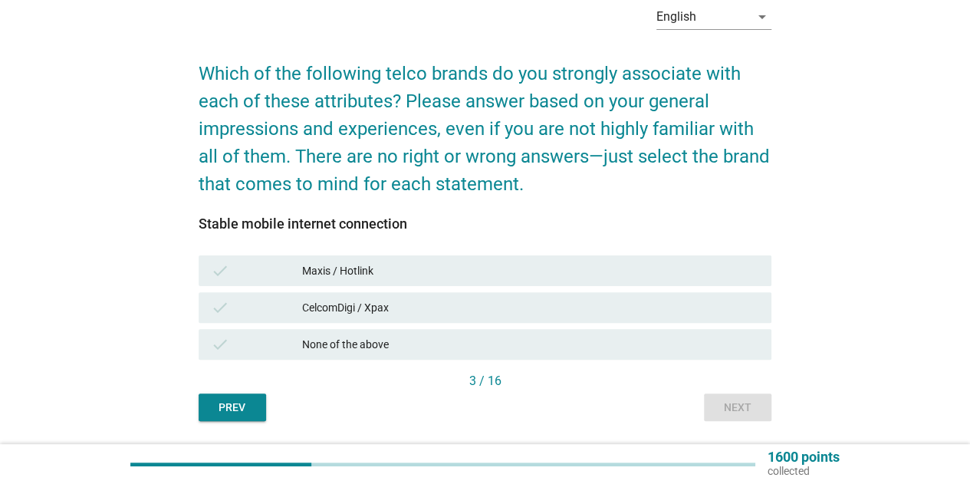
click at [467, 309] on div "CelcomDigi / Xpax" at bounding box center [530, 307] width 457 height 18
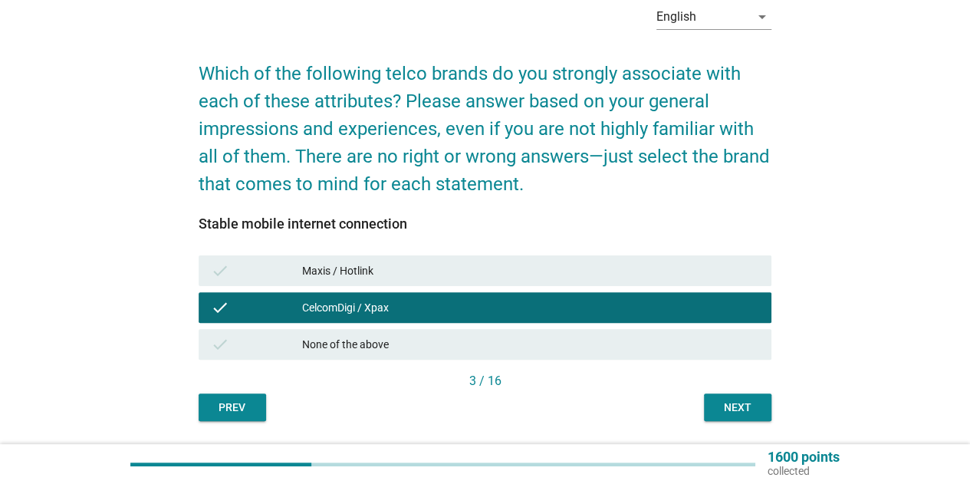
click at [712, 406] on button "Next" at bounding box center [737, 407] width 67 height 28
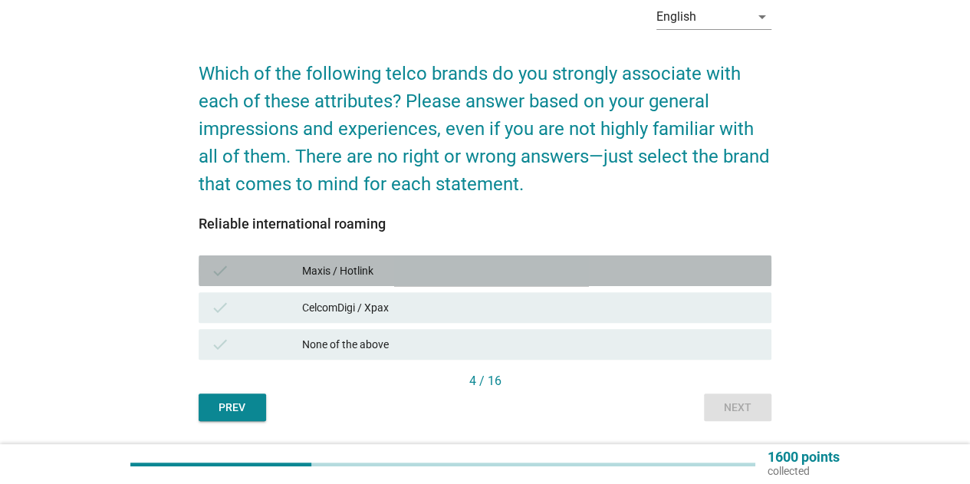
click at [511, 282] on div "check Maxis / Hotlink" at bounding box center [485, 270] width 573 height 31
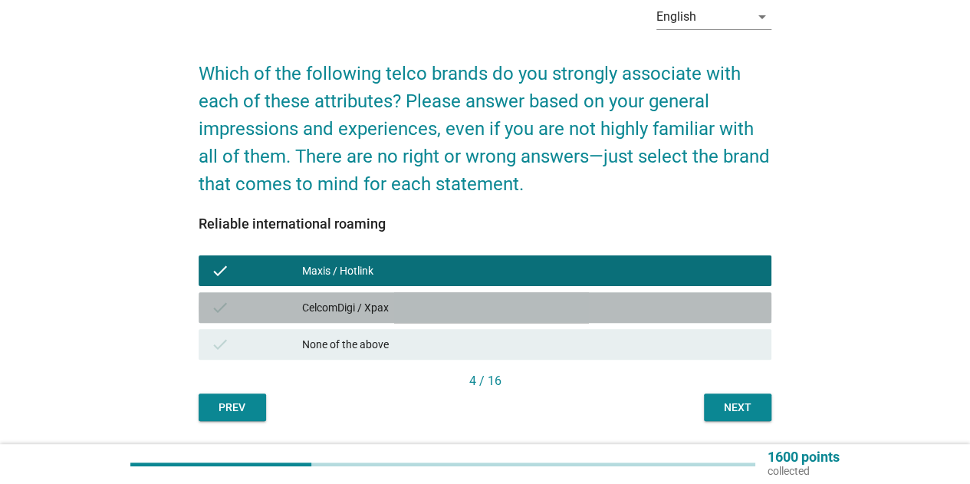
click at [513, 301] on div "CelcomDigi / Xpax" at bounding box center [530, 307] width 457 height 18
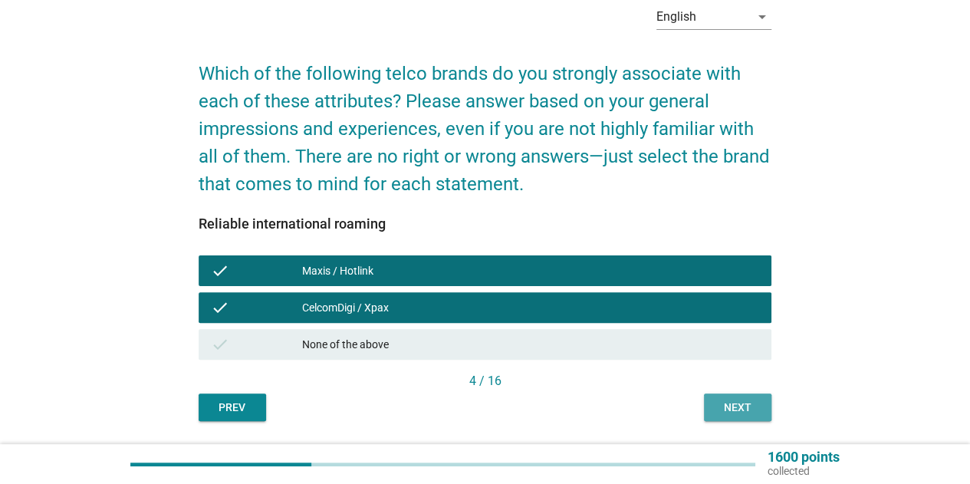
click at [762, 410] on button "Next" at bounding box center [737, 407] width 67 height 28
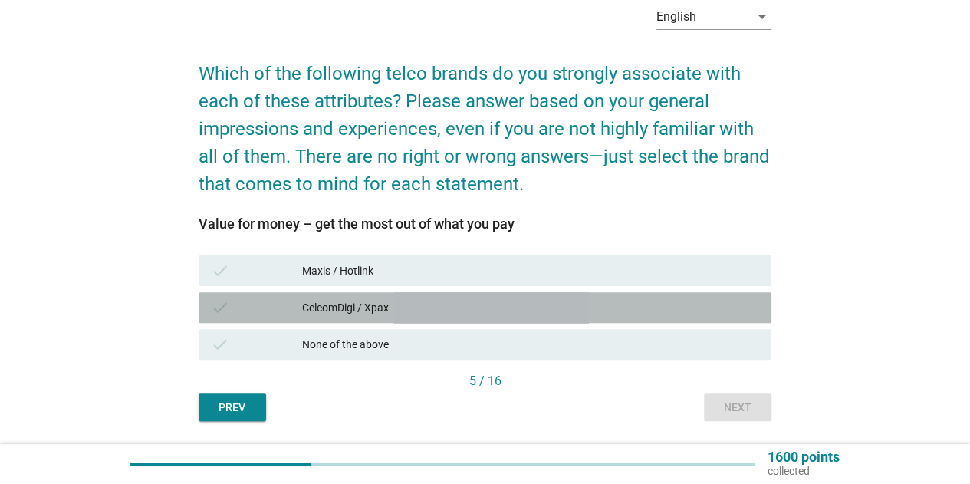
click at [525, 310] on div "CelcomDigi / Xpax" at bounding box center [530, 307] width 457 height 18
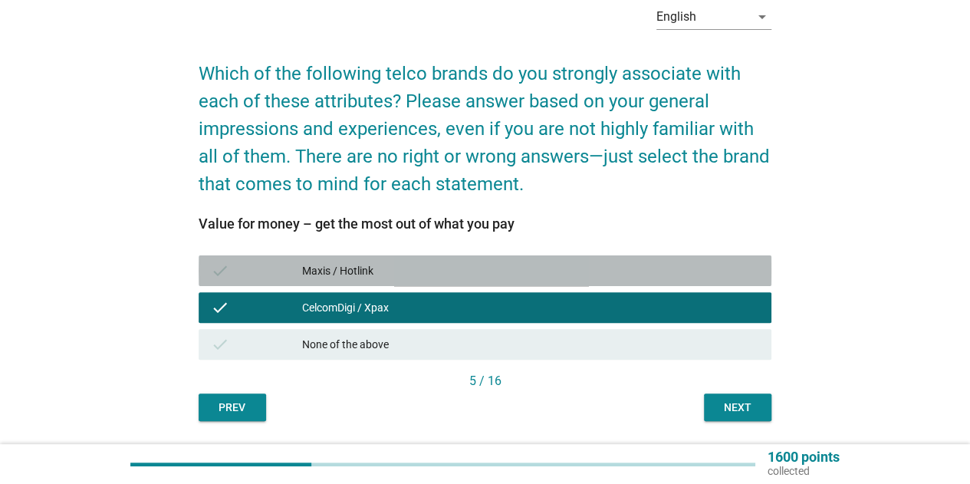
click at [666, 279] on div "Maxis / Hotlink" at bounding box center [530, 271] width 457 height 18
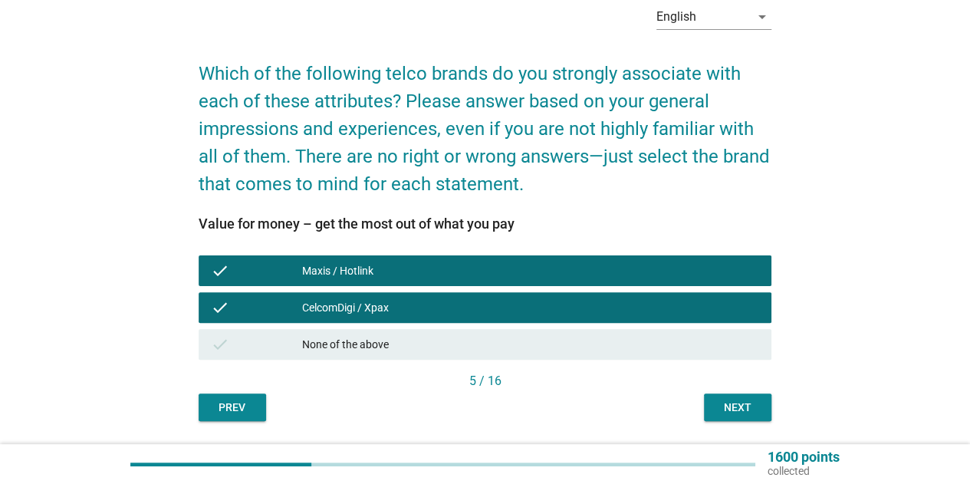
click at [736, 413] on div "Next" at bounding box center [737, 408] width 43 height 16
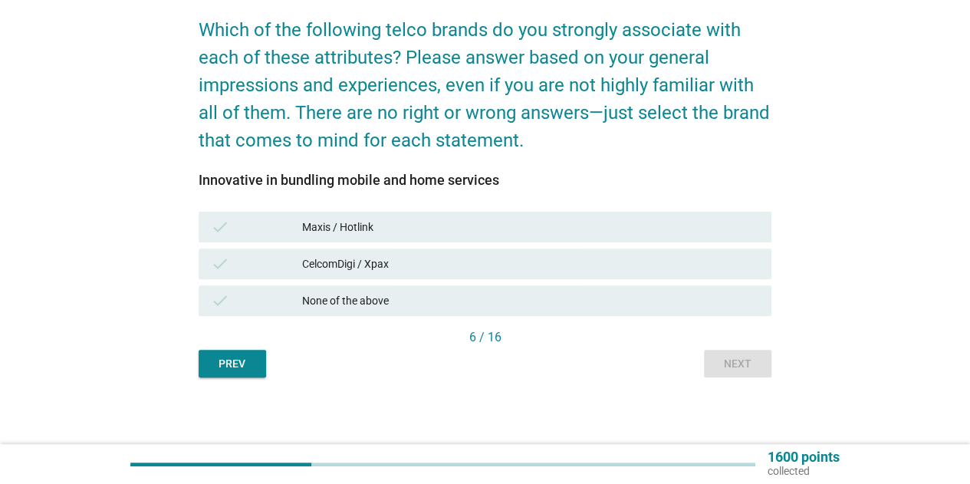
scroll to position [123, 0]
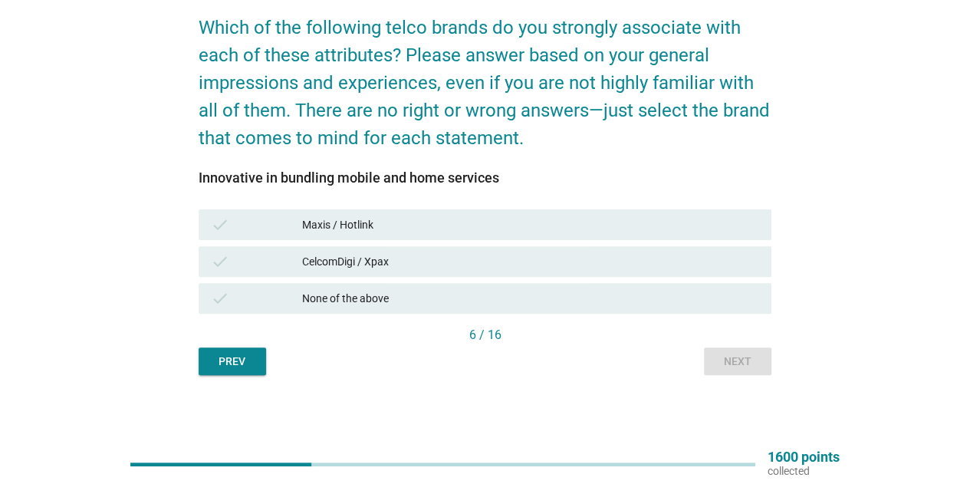
click at [548, 259] on div "CelcomDigi / Xpax" at bounding box center [530, 261] width 457 height 18
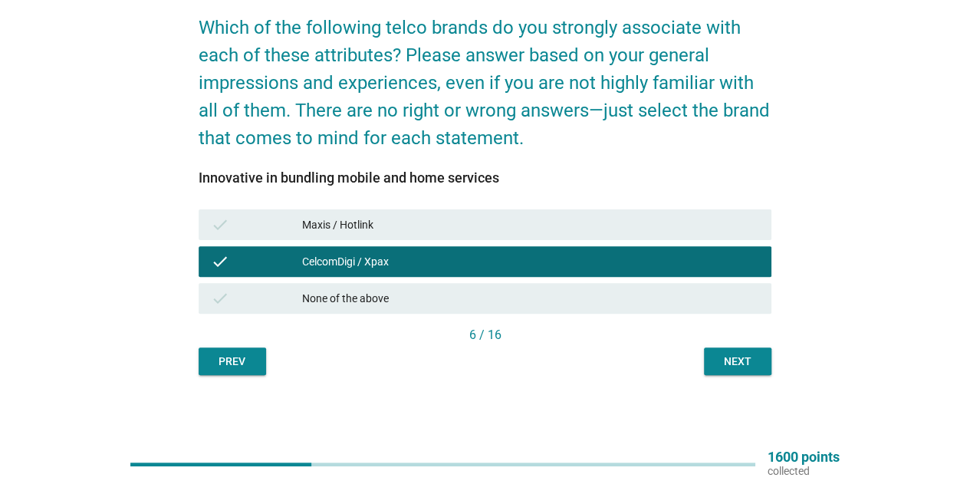
click at [718, 358] on div "Next" at bounding box center [737, 362] width 43 height 16
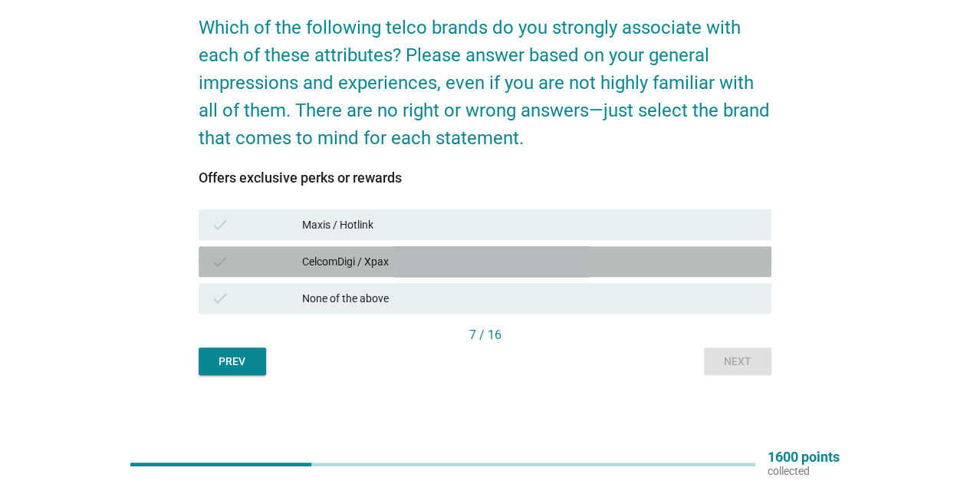
click at [607, 260] on div "CelcomDigi / Xpax" at bounding box center [530, 261] width 457 height 18
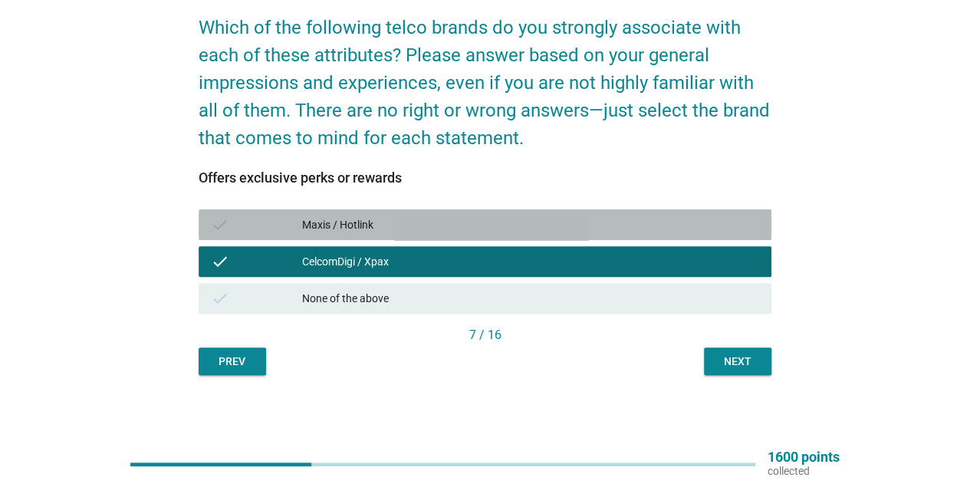
click at [620, 231] on div "Maxis / Hotlink" at bounding box center [530, 224] width 457 height 18
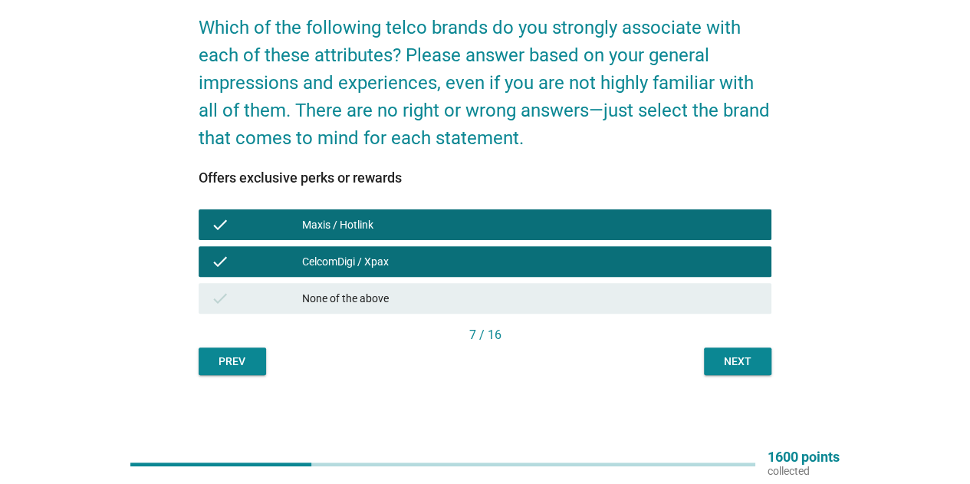
click at [721, 367] on div "Next" at bounding box center [737, 362] width 43 height 16
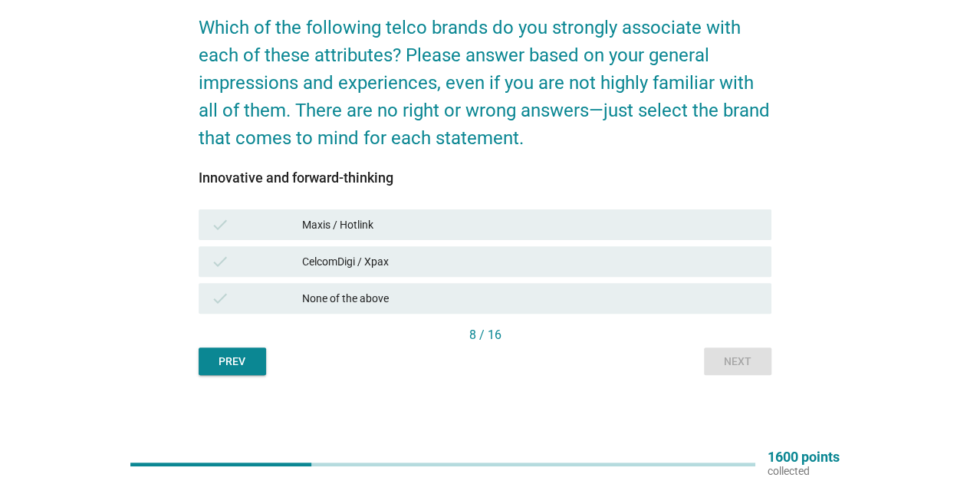
click at [668, 230] on div "Maxis / Hotlink" at bounding box center [530, 224] width 457 height 18
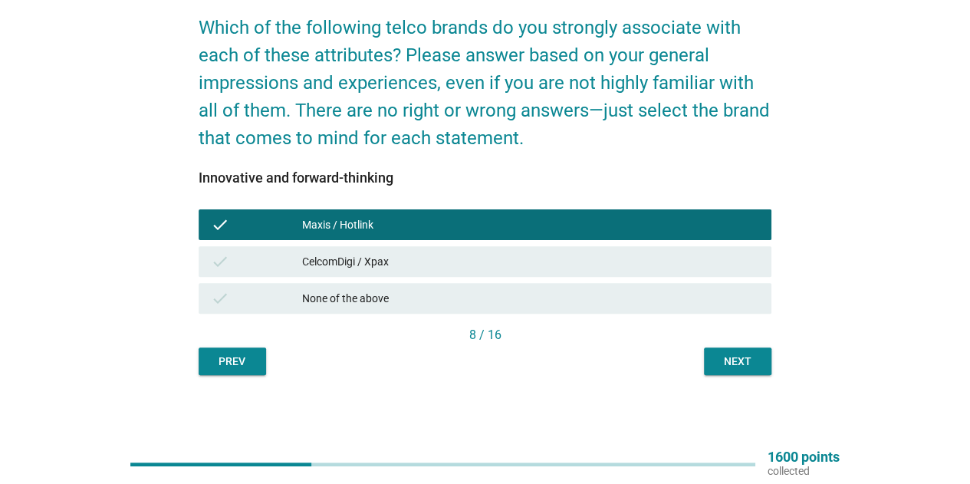
click at [684, 269] on div "check CelcomDigi / Xpax" at bounding box center [485, 261] width 573 height 31
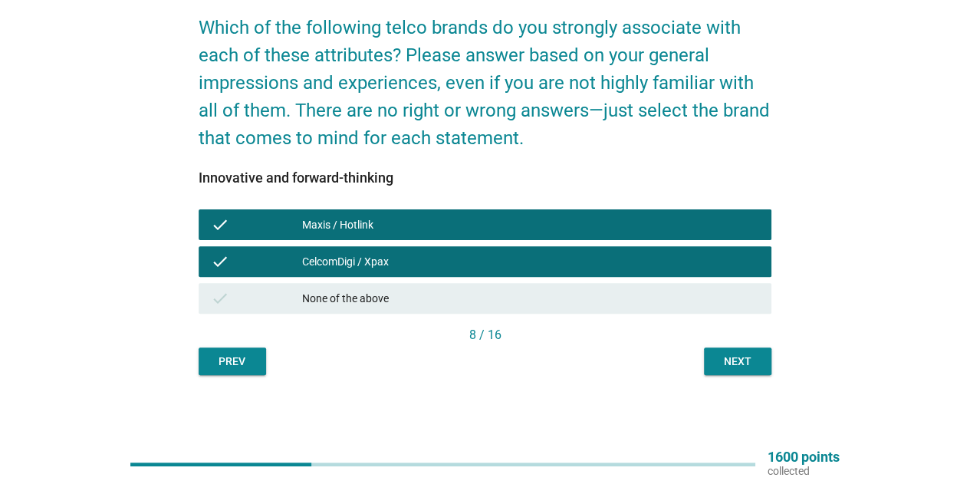
click at [744, 355] on div "Next" at bounding box center [737, 362] width 43 height 16
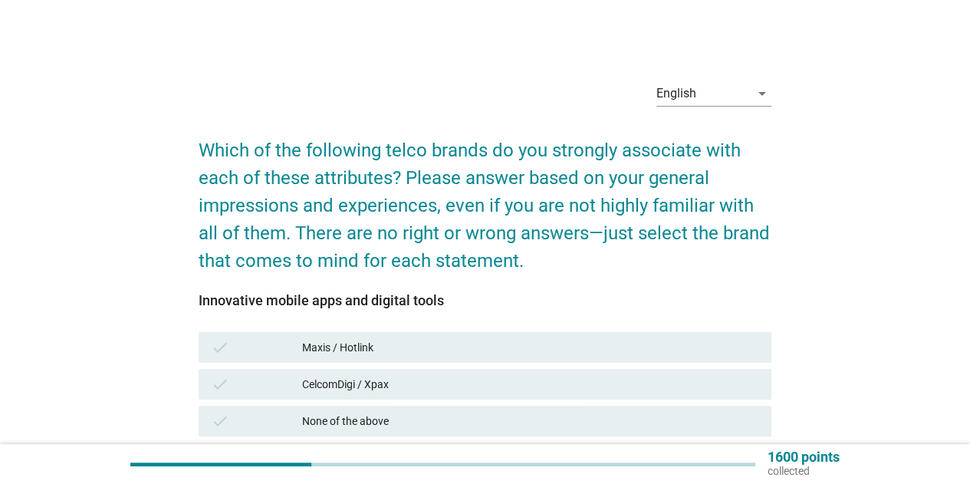
scroll to position [77, 0]
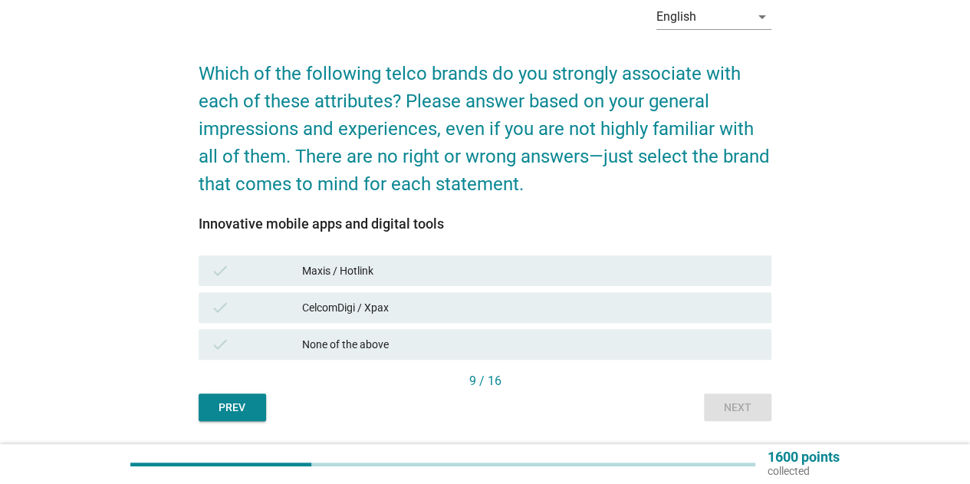
click at [591, 281] on div "check Maxis / Hotlink" at bounding box center [485, 270] width 573 height 31
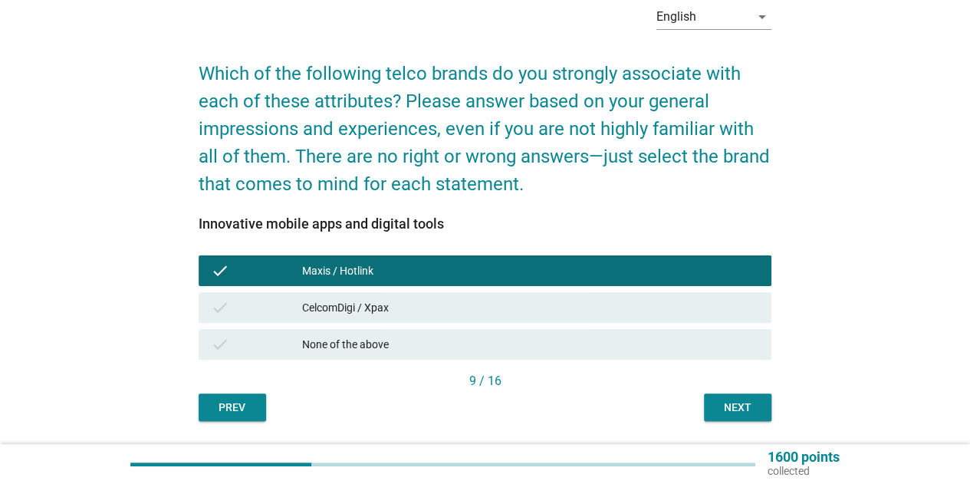
click at [607, 324] on div "check CelcomDigi / Xpax" at bounding box center [485, 307] width 579 height 37
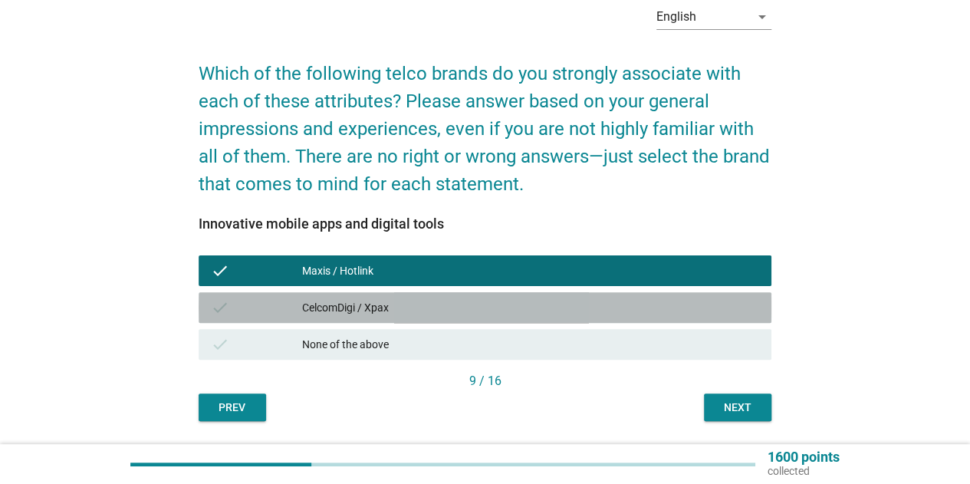
click at [700, 306] on div "CelcomDigi / Xpax" at bounding box center [530, 307] width 457 height 18
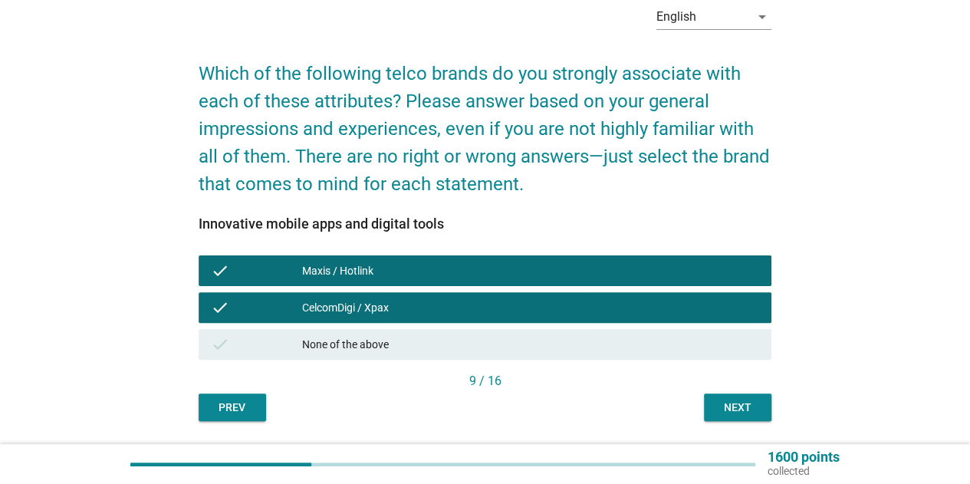
click at [761, 406] on button "Next" at bounding box center [737, 407] width 67 height 28
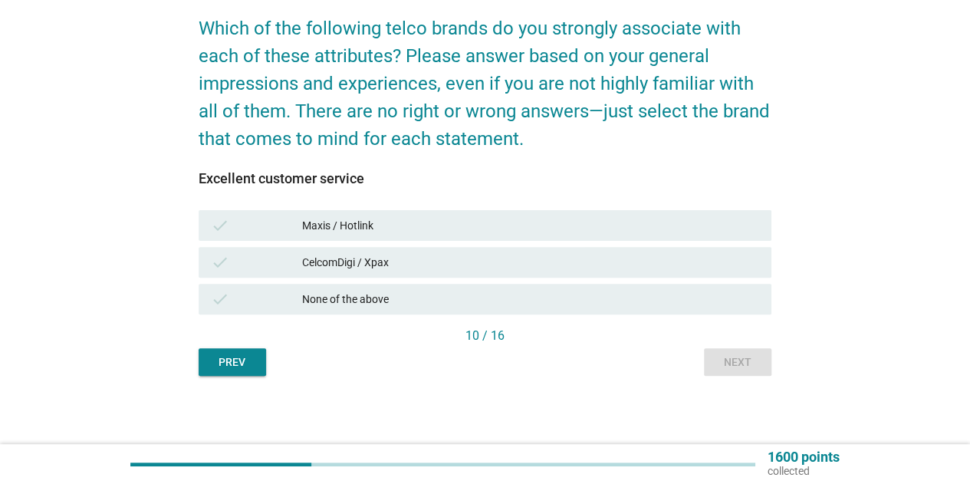
scroll to position [123, 0]
click at [646, 265] on div "CelcomDigi / Xpax" at bounding box center [530, 261] width 457 height 18
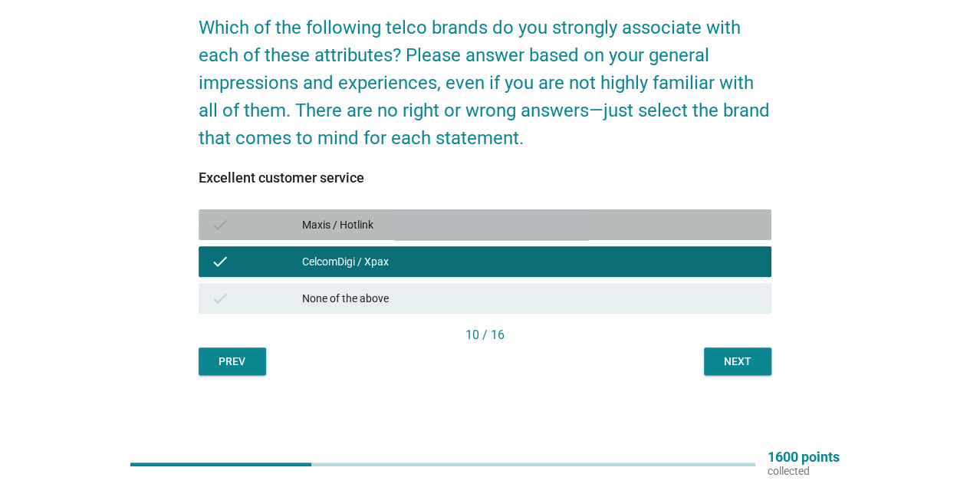
click at [663, 225] on div "Maxis / Hotlink" at bounding box center [530, 224] width 457 height 18
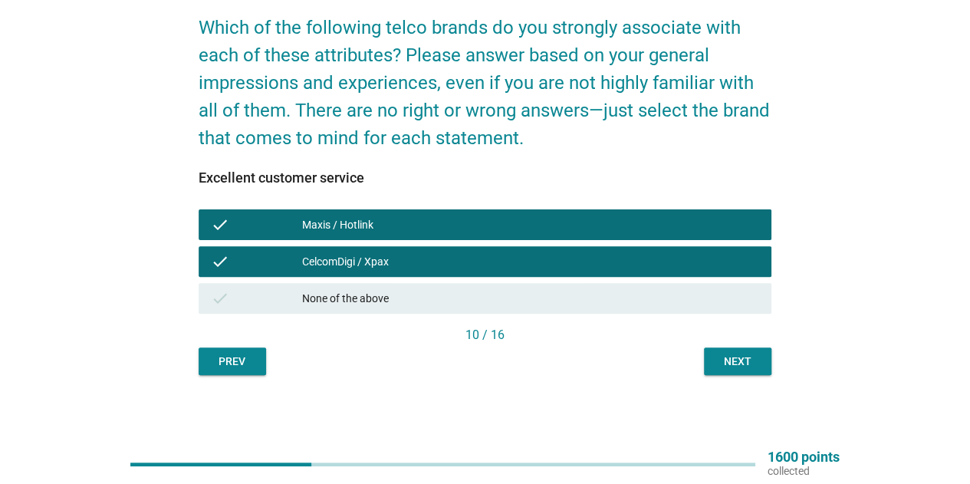
click at [741, 372] on button "Next" at bounding box center [737, 361] width 67 height 28
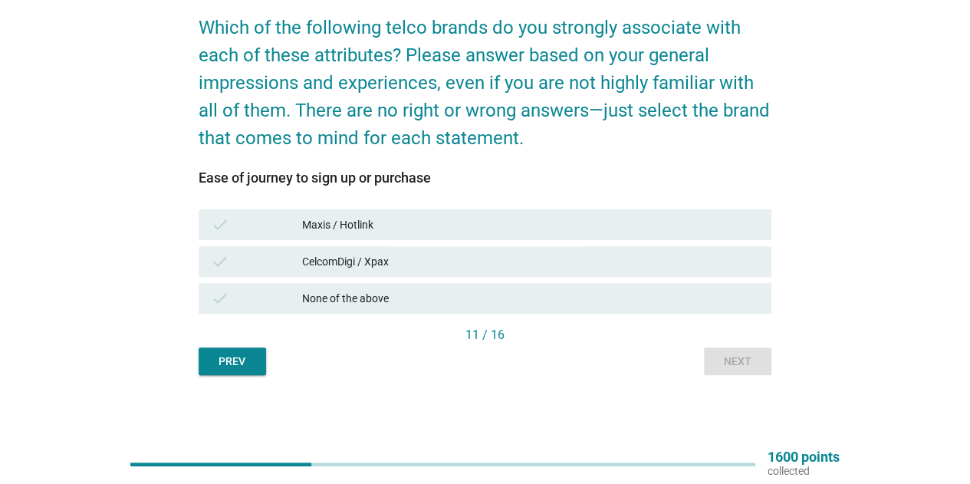
click at [656, 237] on div "check Maxis / Hotlink" at bounding box center [485, 224] width 573 height 31
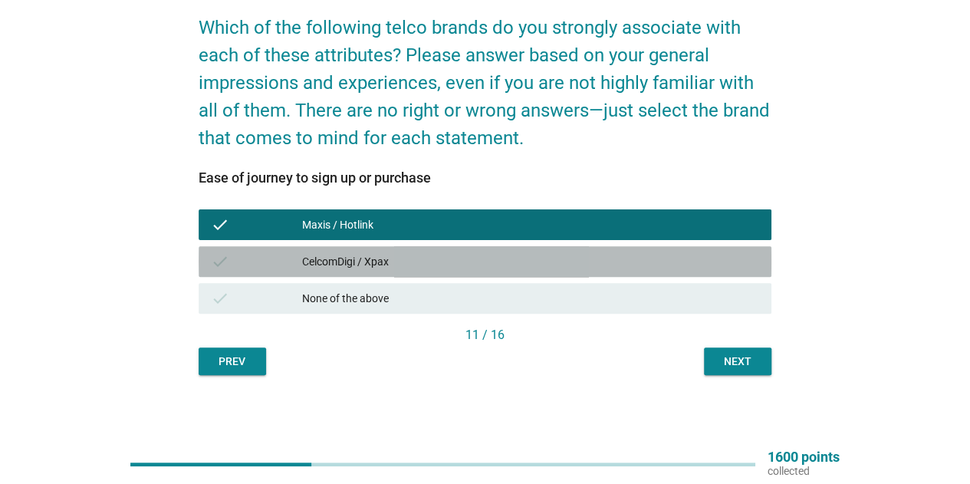
click at [663, 255] on div "CelcomDigi / Xpax" at bounding box center [530, 261] width 457 height 18
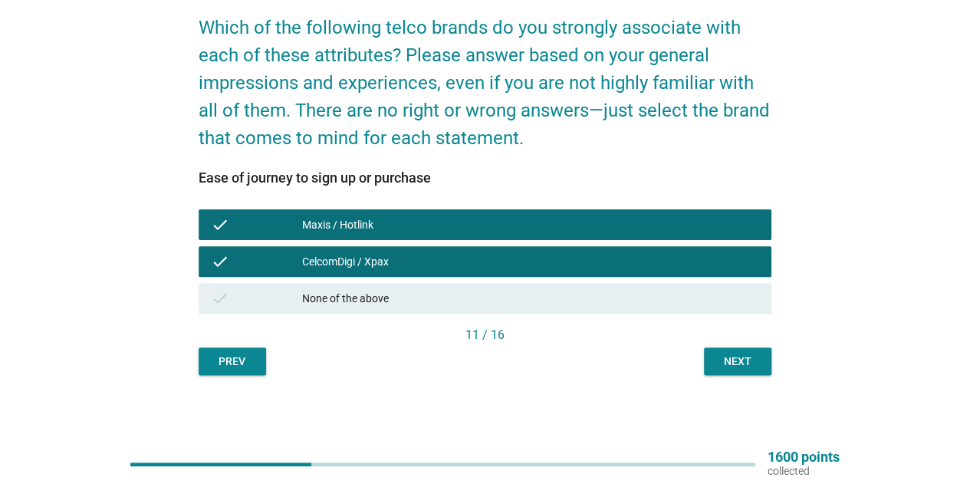
click at [733, 358] on div "Next" at bounding box center [737, 362] width 43 height 16
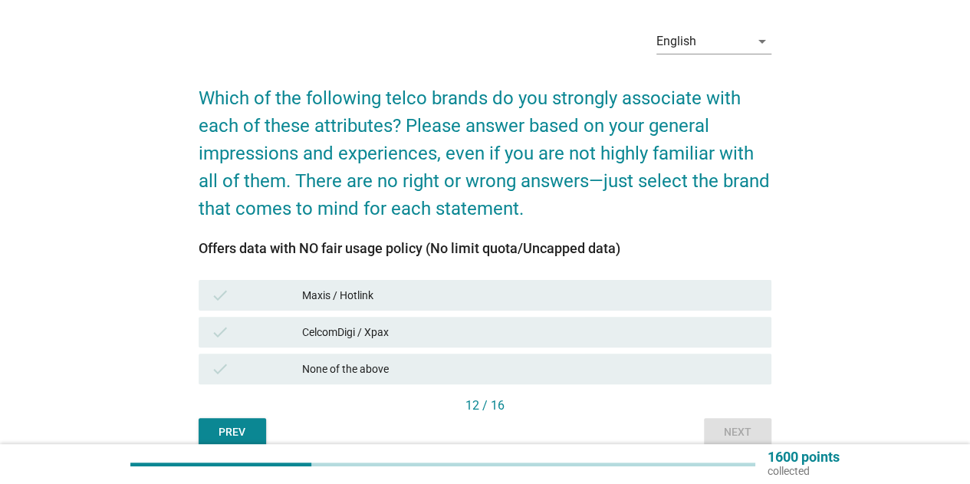
scroll to position [77, 0]
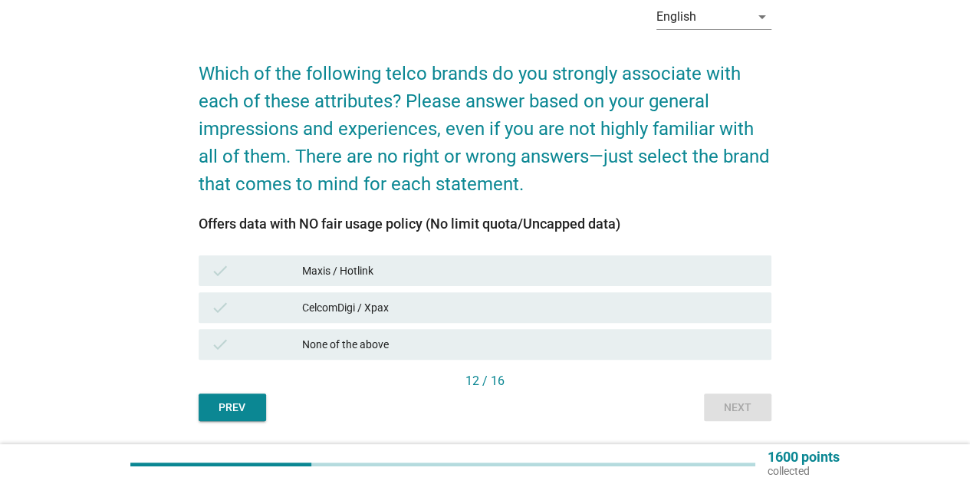
click at [696, 302] on div "CelcomDigi / Xpax" at bounding box center [530, 307] width 457 height 18
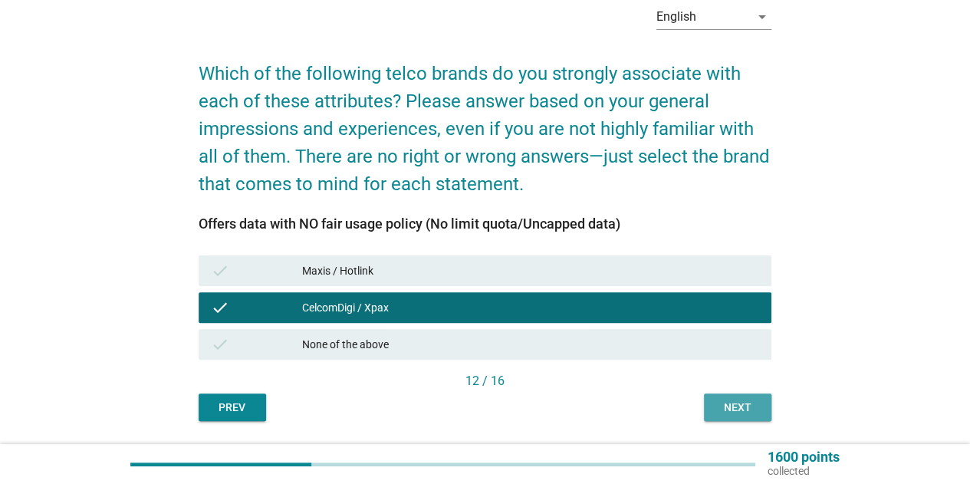
click at [747, 398] on button "Next" at bounding box center [737, 407] width 67 height 28
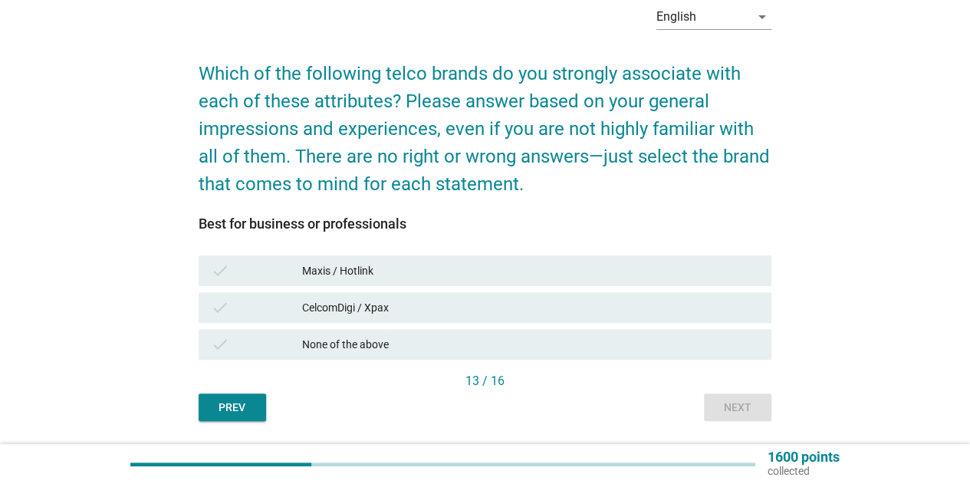
click at [698, 286] on div "check Maxis / Hotlink" at bounding box center [485, 270] width 579 height 37
click at [695, 281] on div "check Maxis / Hotlink" at bounding box center [485, 270] width 573 height 31
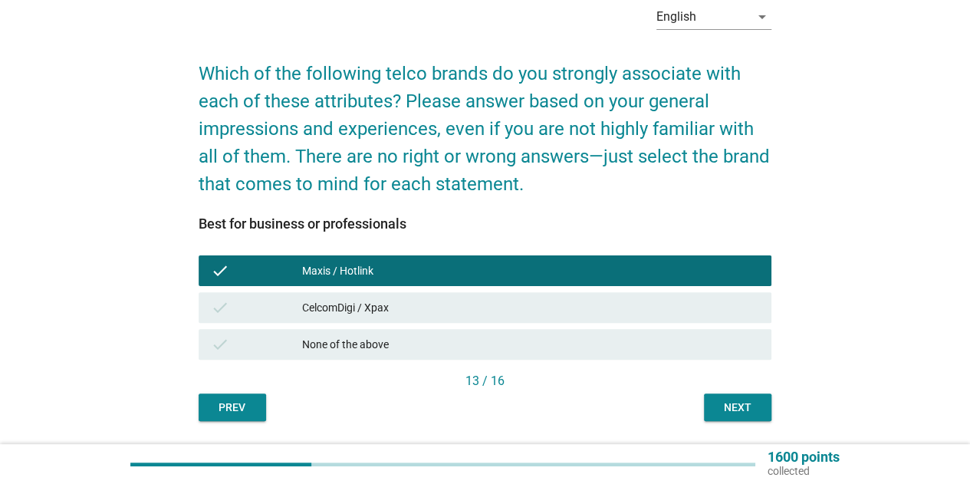
click at [703, 310] on div "CelcomDigi / Xpax" at bounding box center [530, 307] width 457 height 18
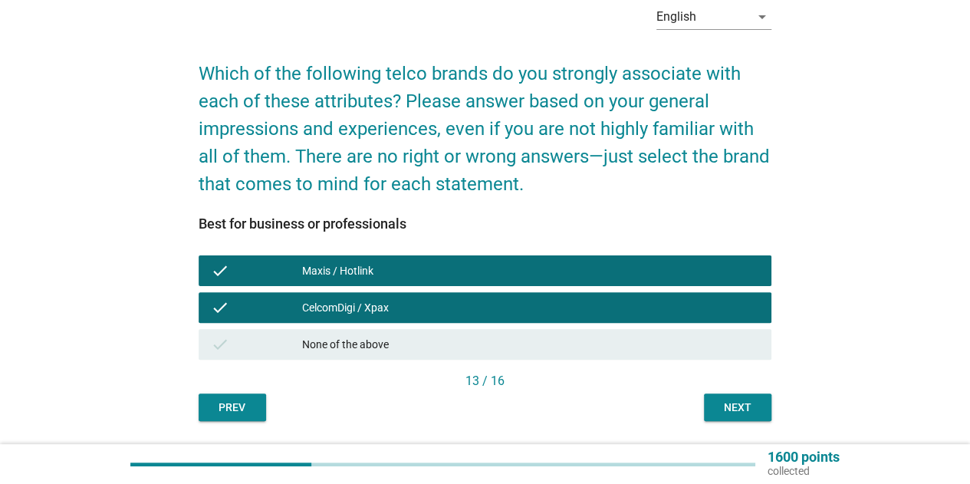
click at [742, 398] on button "Next" at bounding box center [737, 407] width 67 height 28
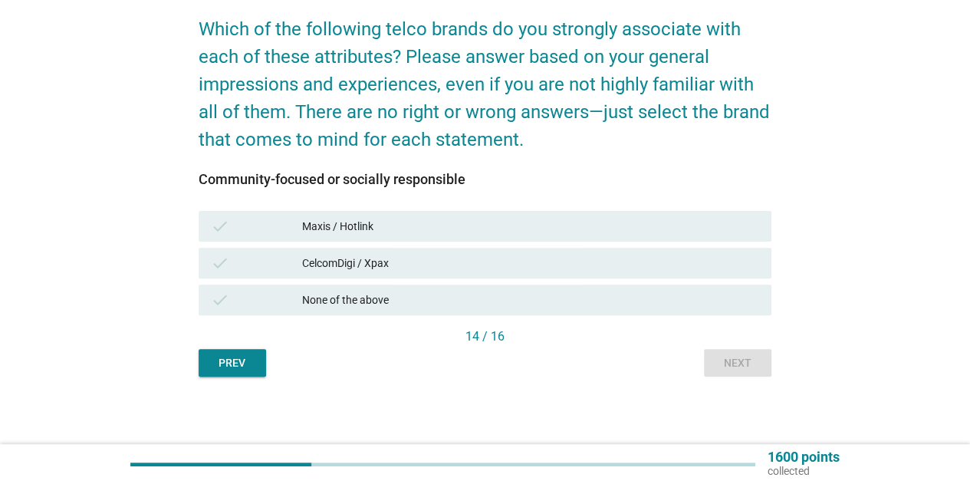
scroll to position [123, 0]
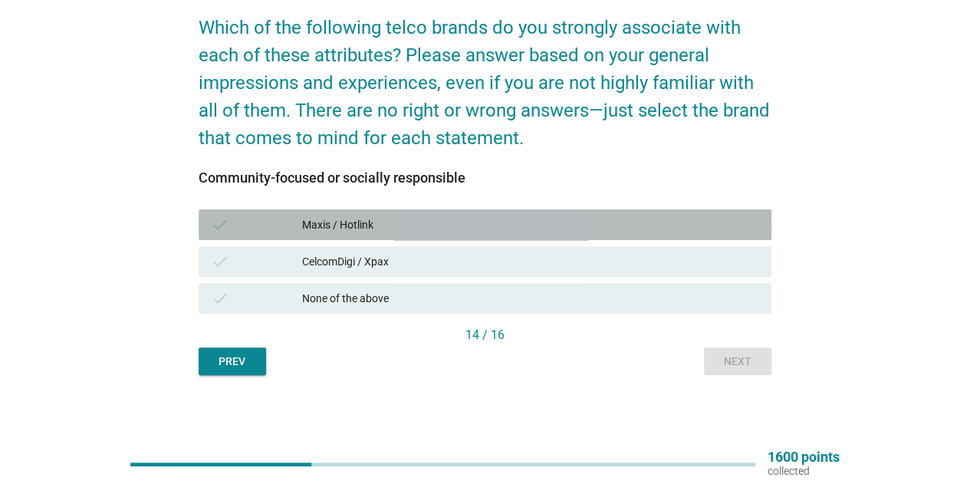
click at [658, 227] on div "Maxis / Hotlink" at bounding box center [530, 224] width 457 height 18
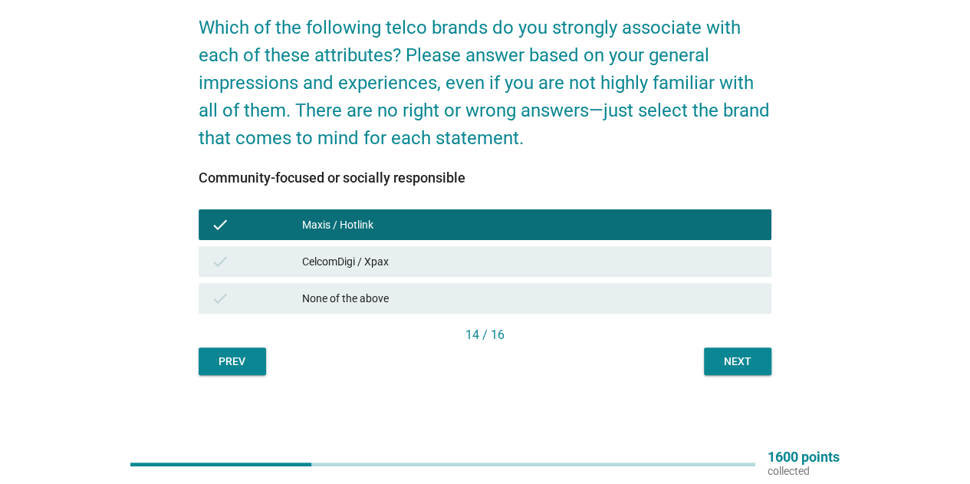
click at [666, 262] on div "CelcomDigi / Xpax" at bounding box center [530, 261] width 457 height 18
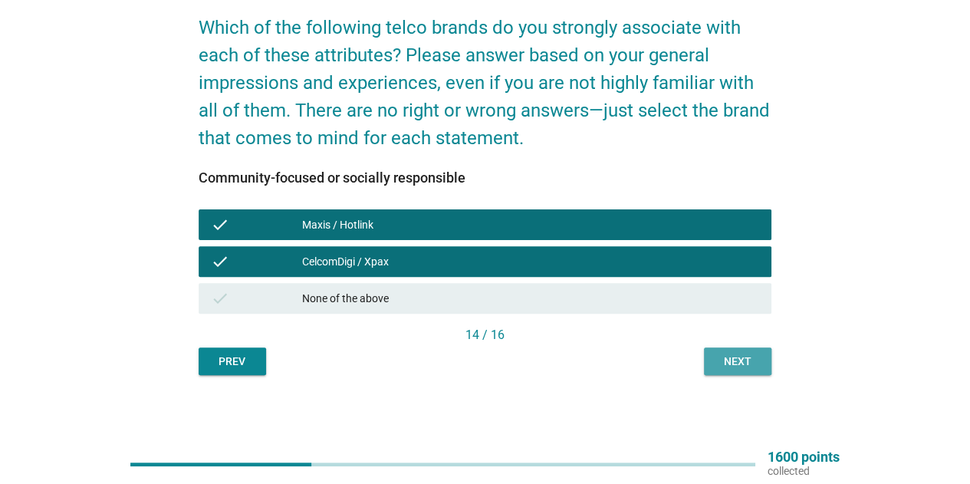
click at [722, 358] on div "Next" at bounding box center [737, 362] width 43 height 16
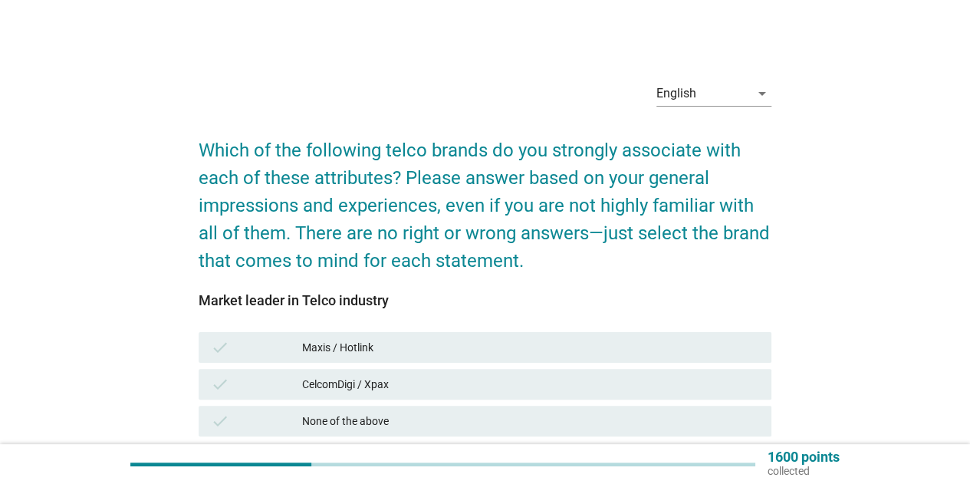
scroll to position [77, 0]
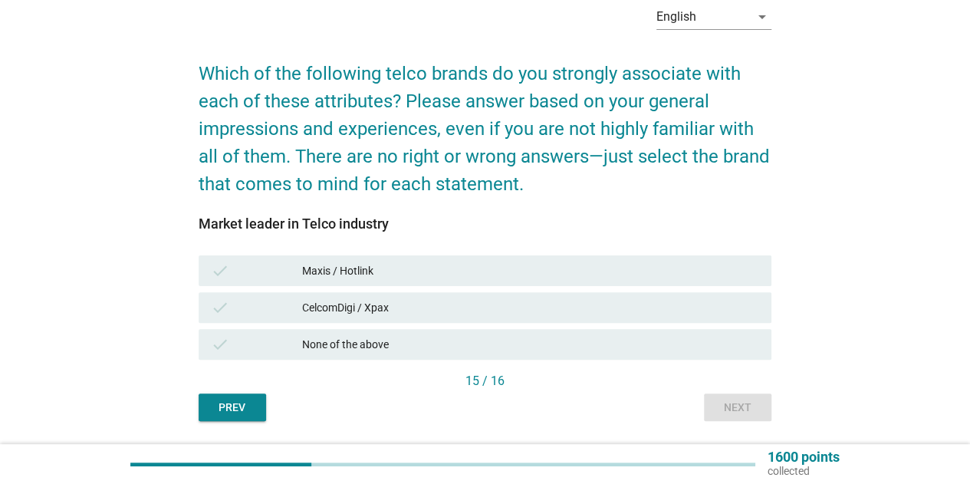
click at [682, 277] on div "Maxis / Hotlink" at bounding box center [530, 271] width 457 height 18
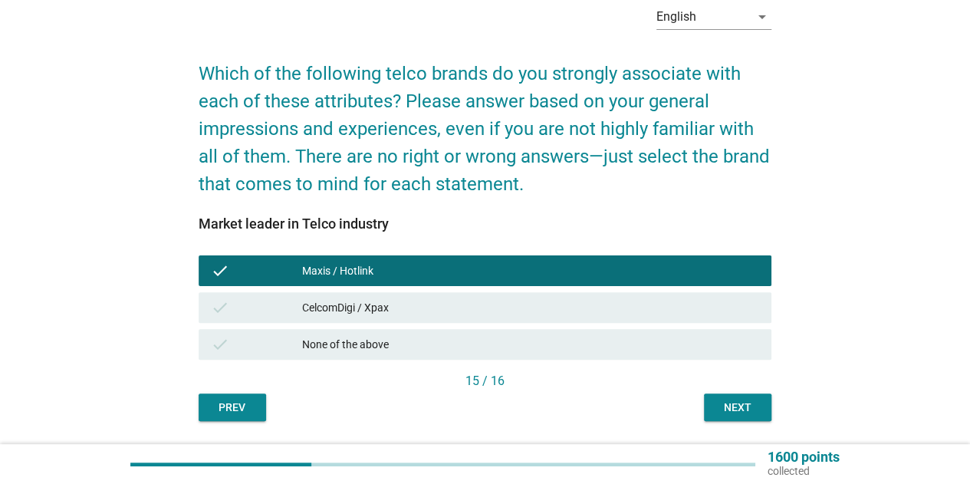
click at [686, 304] on div "CelcomDigi / Xpax" at bounding box center [530, 307] width 457 height 18
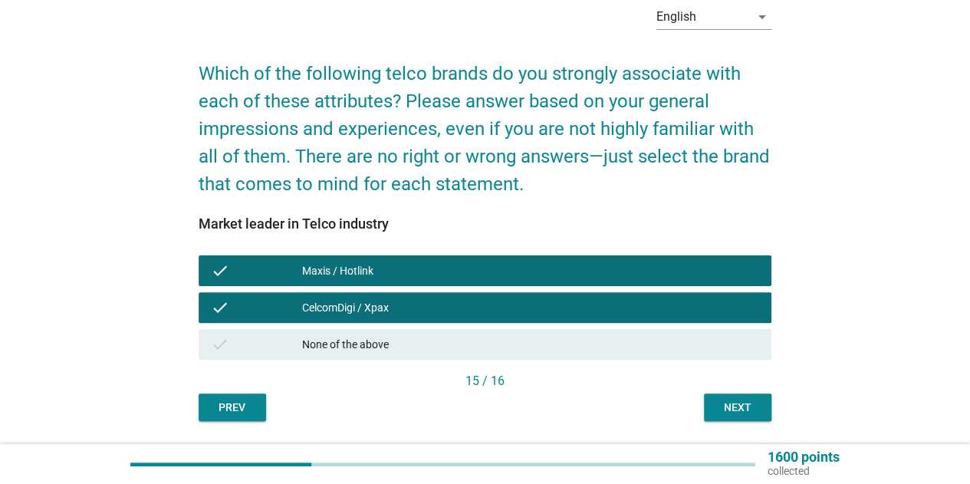
click at [762, 406] on button "Next" at bounding box center [737, 407] width 67 height 28
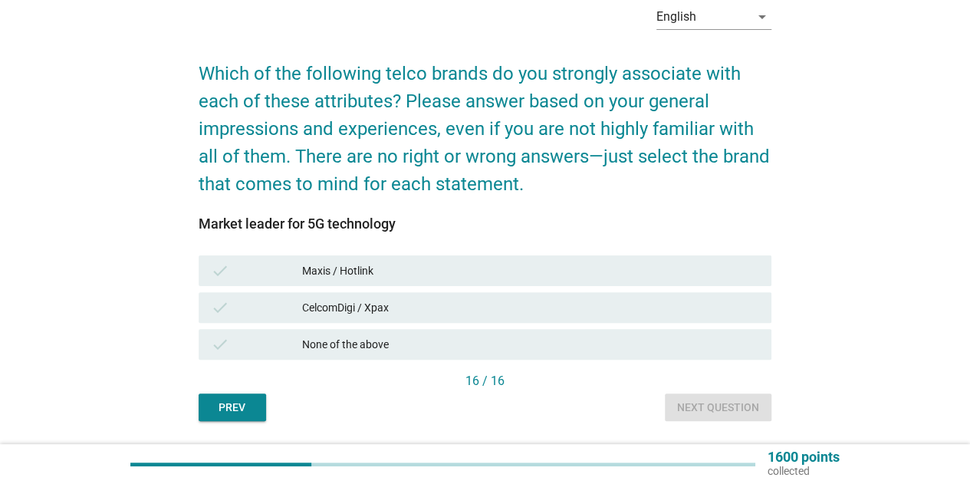
click at [672, 274] on div "Maxis / Hotlink" at bounding box center [530, 271] width 457 height 18
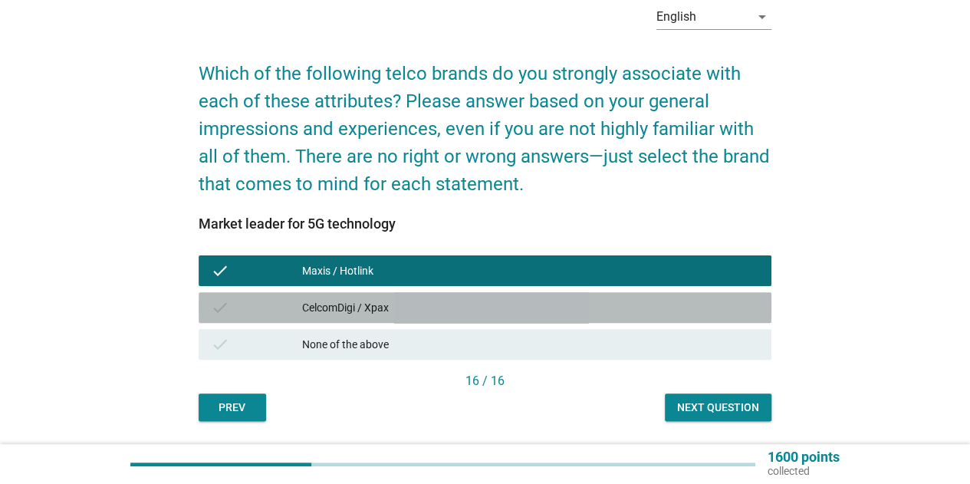
click at [676, 306] on div "CelcomDigi / Xpax" at bounding box center [530, 307] width 457 height 18
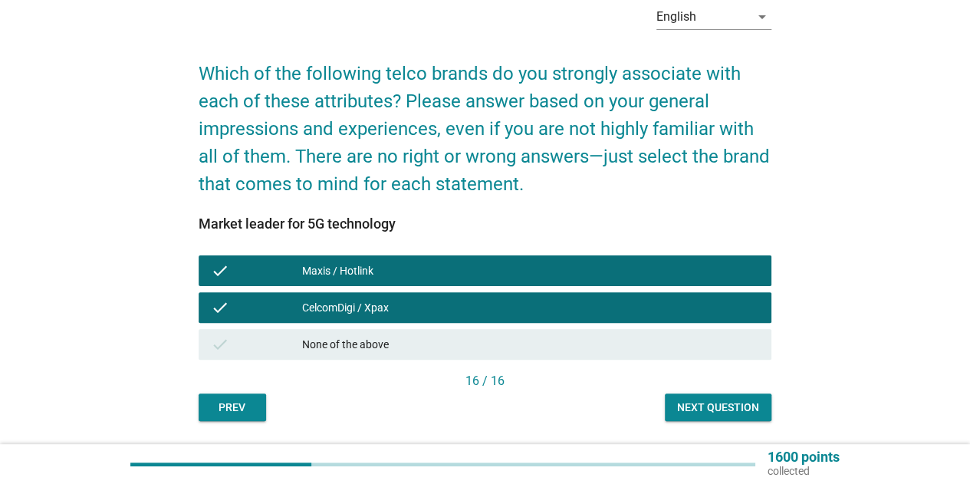
click at [719, 405] on div "Next question" at bounding box center [718, 408] width 82 height 16
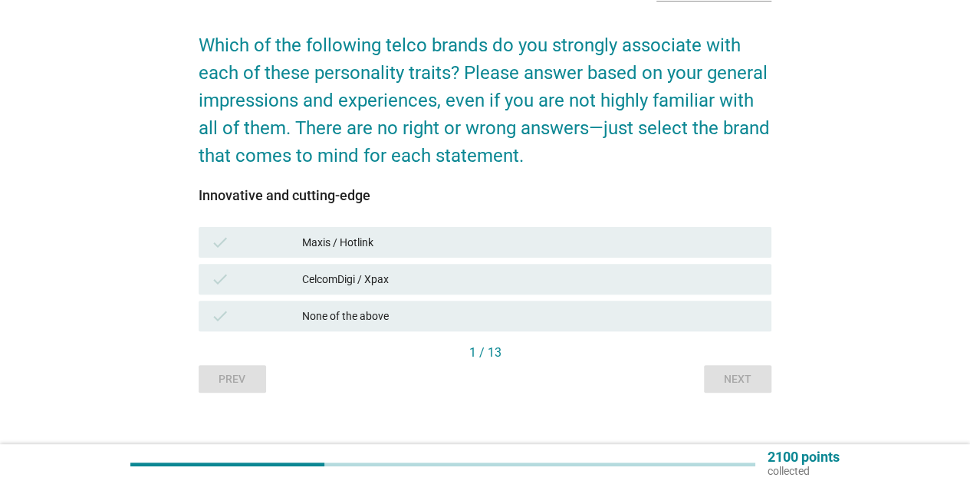
scroll to position [123, 0]
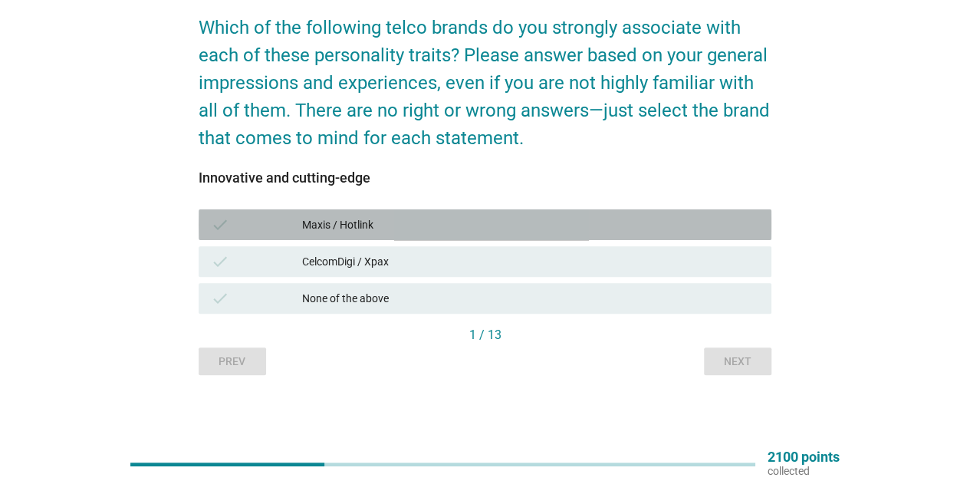
click at [644, 224] on div "Maxis / Hotlink" at bounding box center [530, 224] width 457 height 18
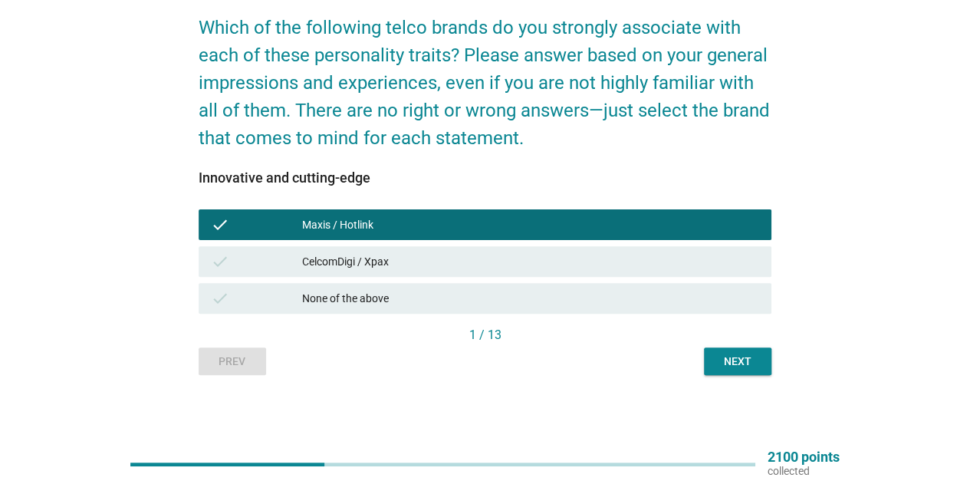
click at [652, 273] on div "check CelcomDigi / Xpax" at bounding box center [485, 261] width 573 height 31
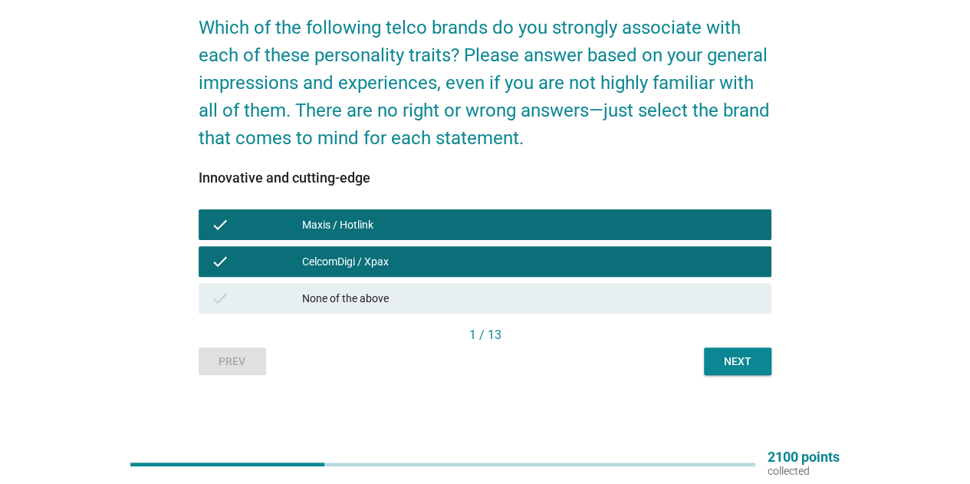
click at [752, 364] on div "Next" at bounding box center [737, 362] width 43 height 16
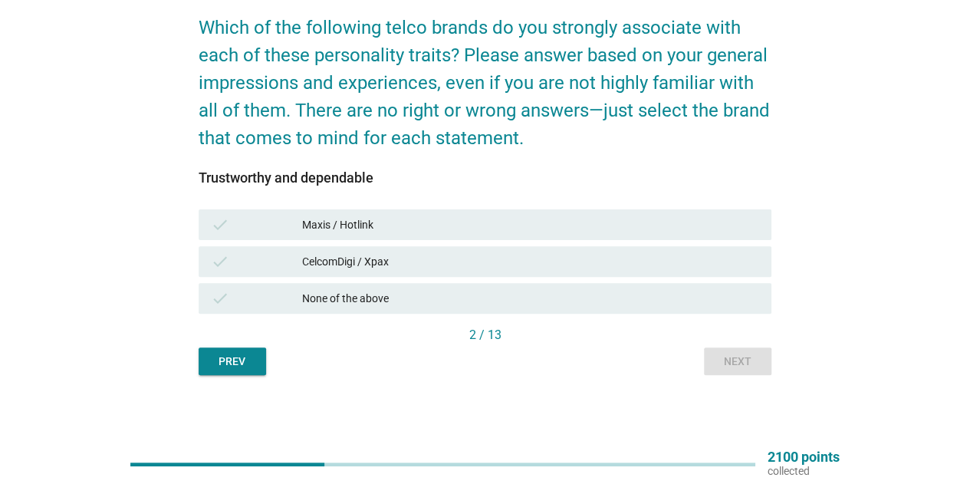
click at [665, 238] on div "check Maxis / Hotlink" at bounding box center [485, 224] width 573 height 31
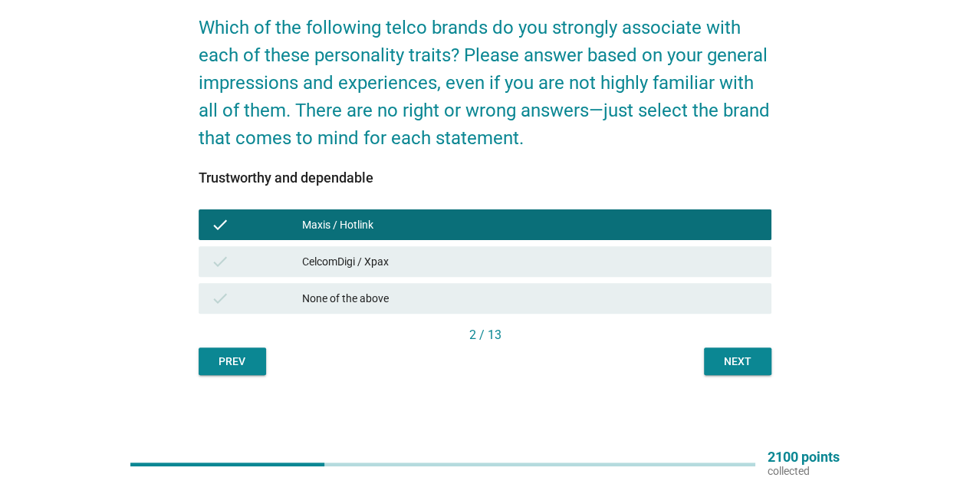
click at [671, 271] on div "check CelcomDigi / Xpax" at bounding box center [485, 261] width 573 height 31
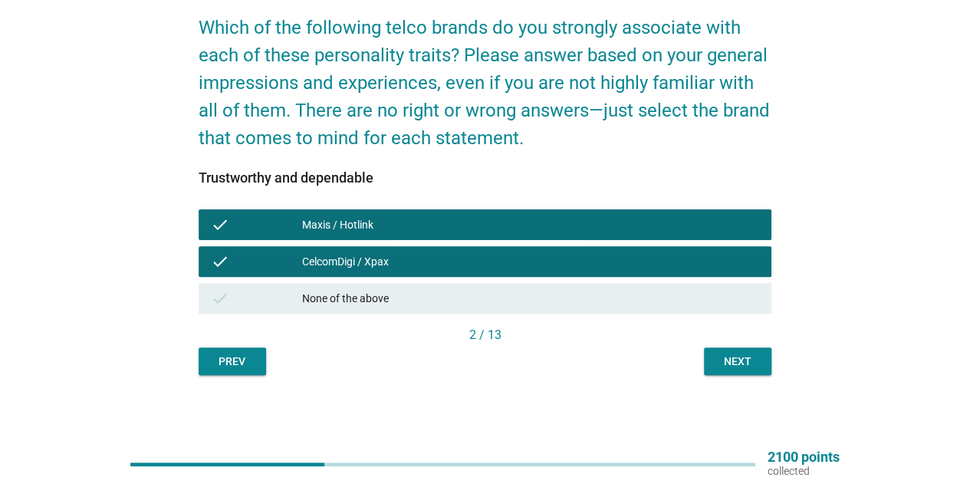
click at [704, 215] on div "Maxis / Hotlink" at bounding box center [530, 224] width 457 height 18
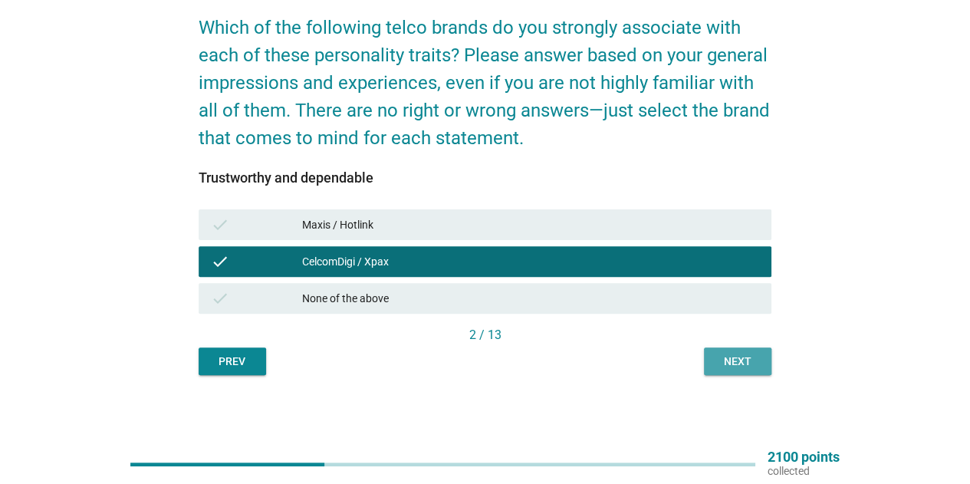
click at [768, 362] on button "Next" at bounding box center [737, 361] width 67 height 28
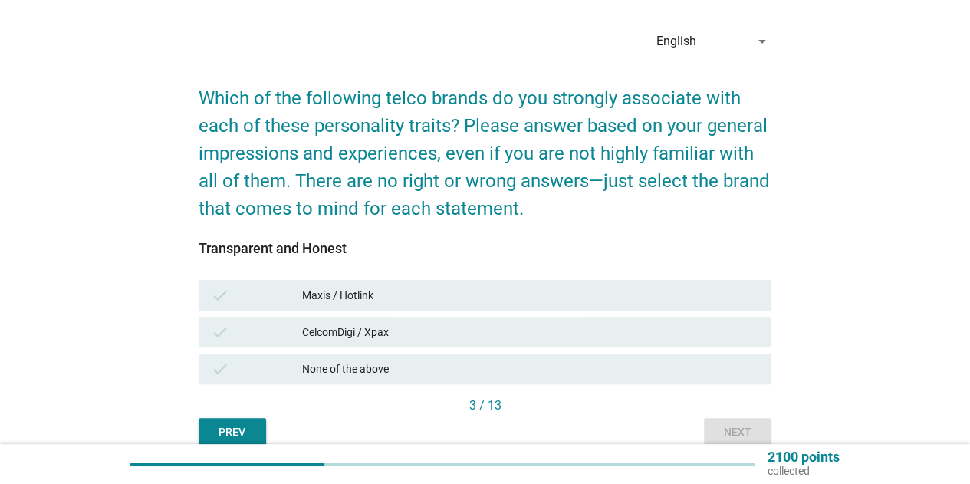
scroll to position [77, 0]
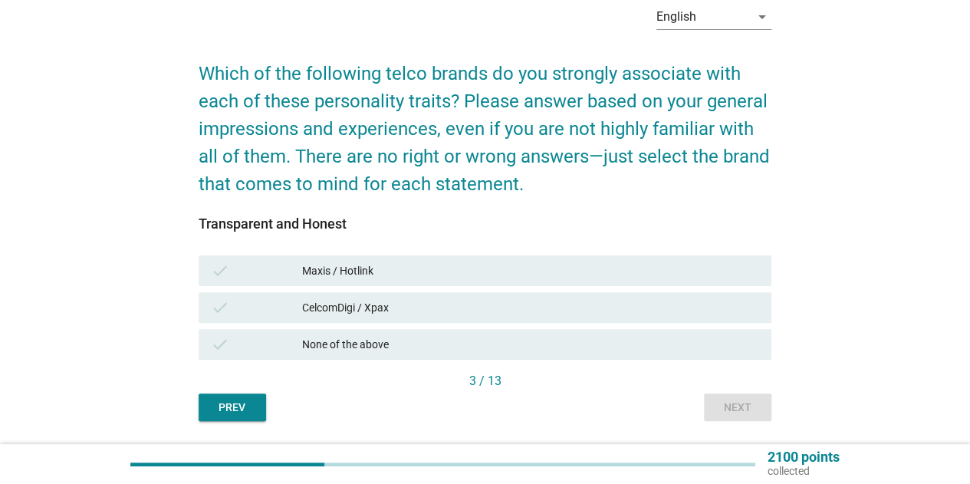
click at [695, 275] on div "Maxis / Hotlink" at bounding box center [530, 271] width 457 height 18
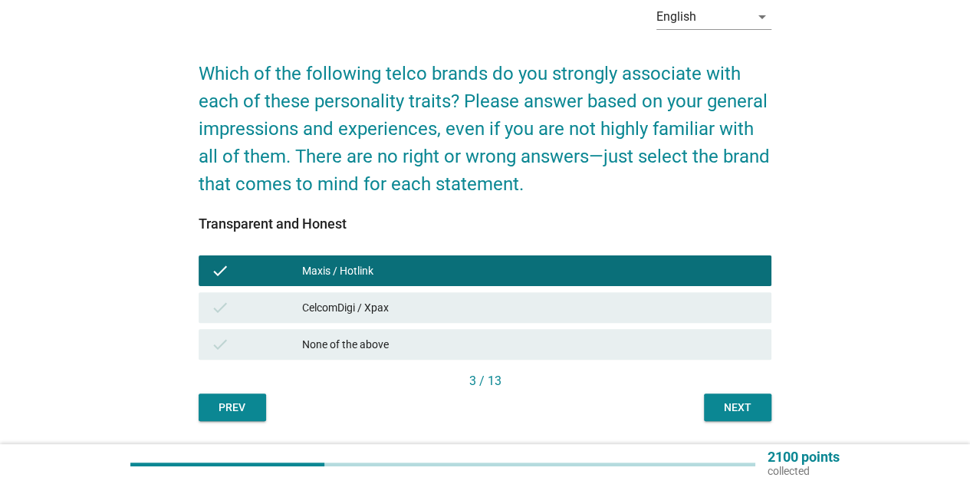
click at [695, 280] on div "check Maxis / Hotlink" at bounding box center [485, 270] width 573 height 31
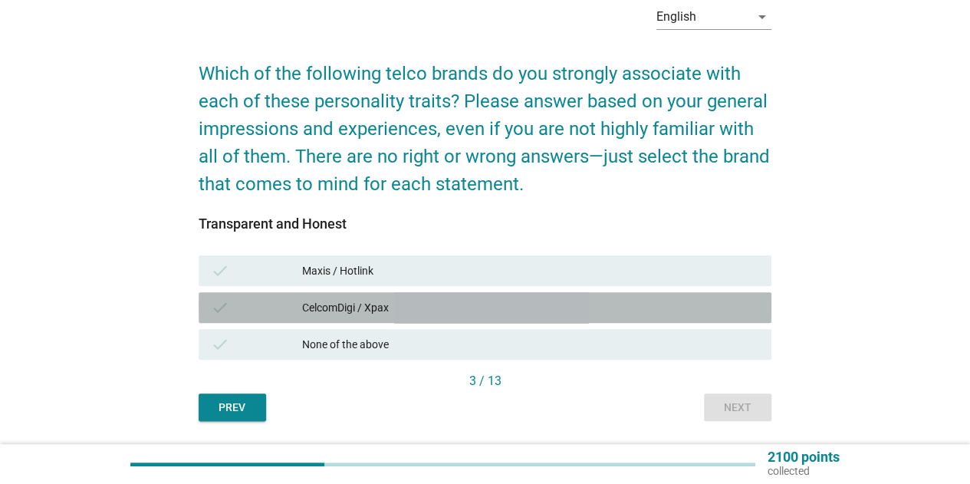
click at [694, 308] on div "CelcomDigi / Xpax" at bounding box center [530, 307] width 457 height 18
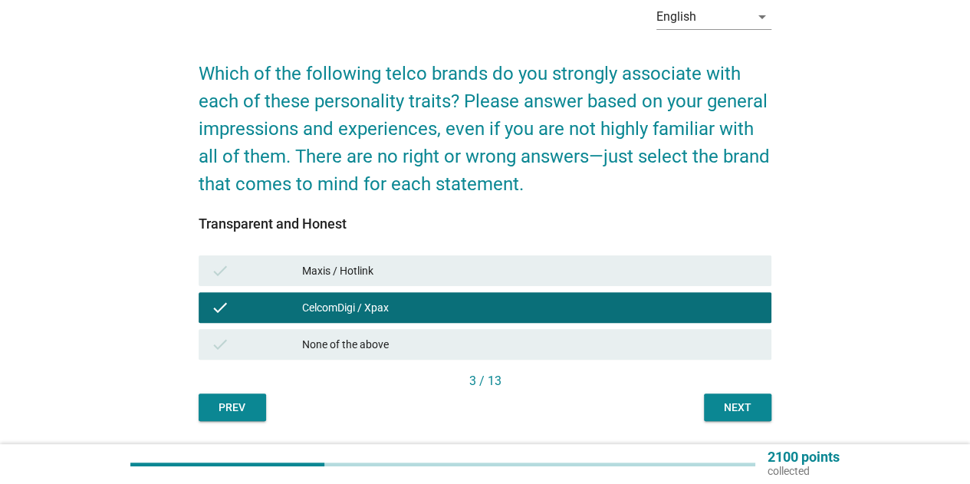
click at [743, 403] on div "Next" at bounding box center [737, 408] width 43 height 16
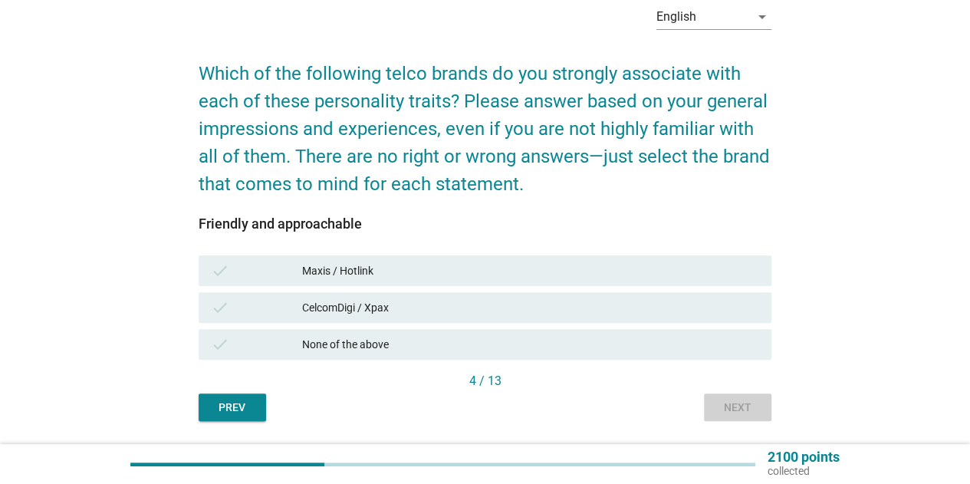
scroll to position [0, 0]
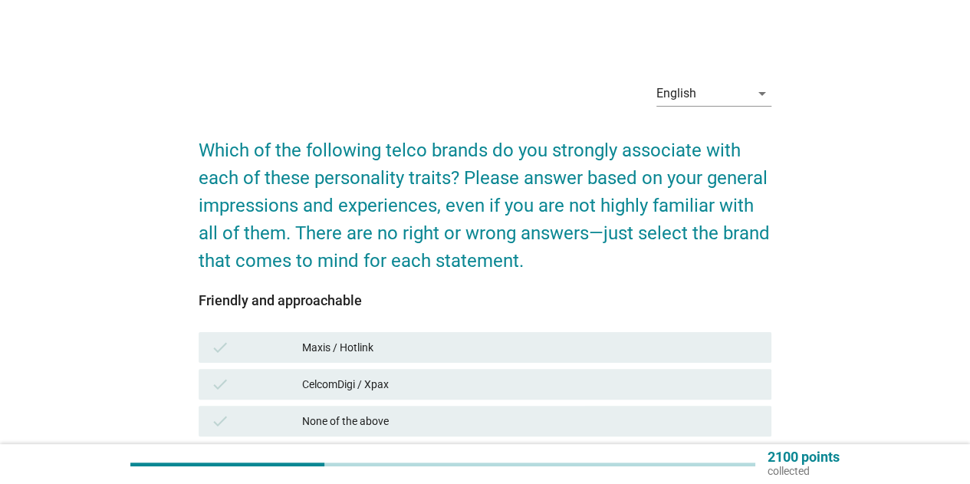
click at [698, 352] on div "Maxis / Hotlink" at bounding box center [530, 347] width 457 height 18
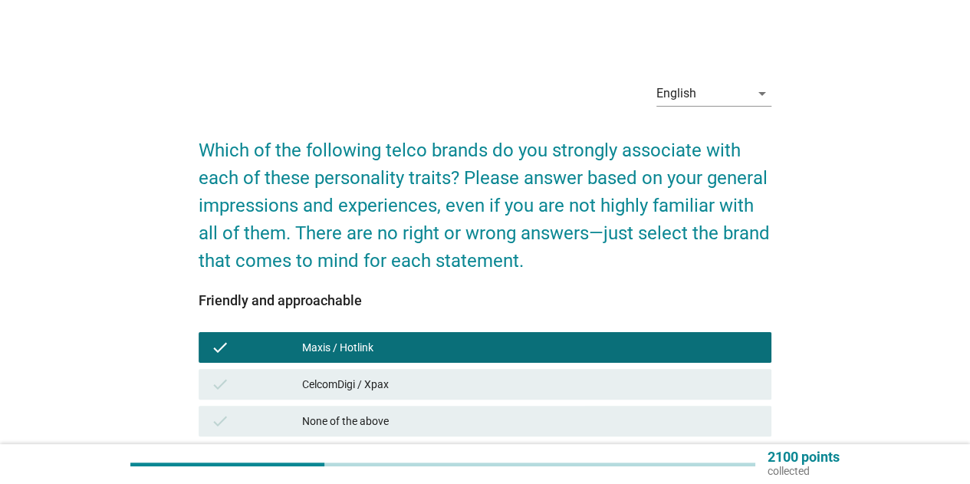
click at [693, 381] on div "CelcomDigi / Xpax" at bounding box center [530, 384] width 457 height 18
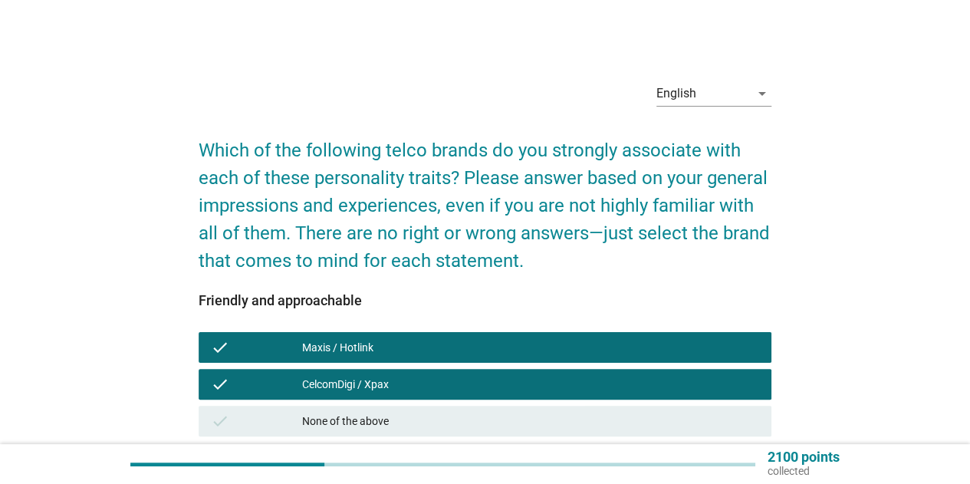
scroll to position [77, 0]
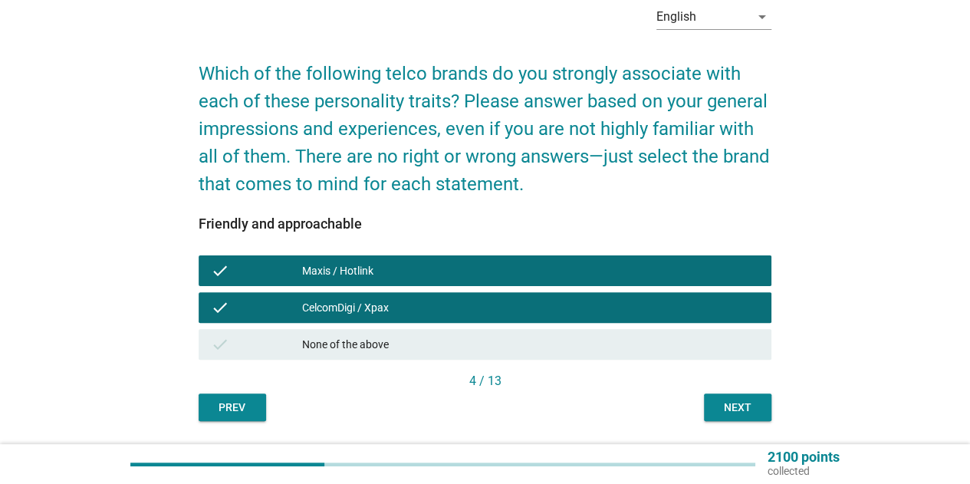
click at [735, 403] on div "Next" at bounding box center [737, 408] width 43 height 16
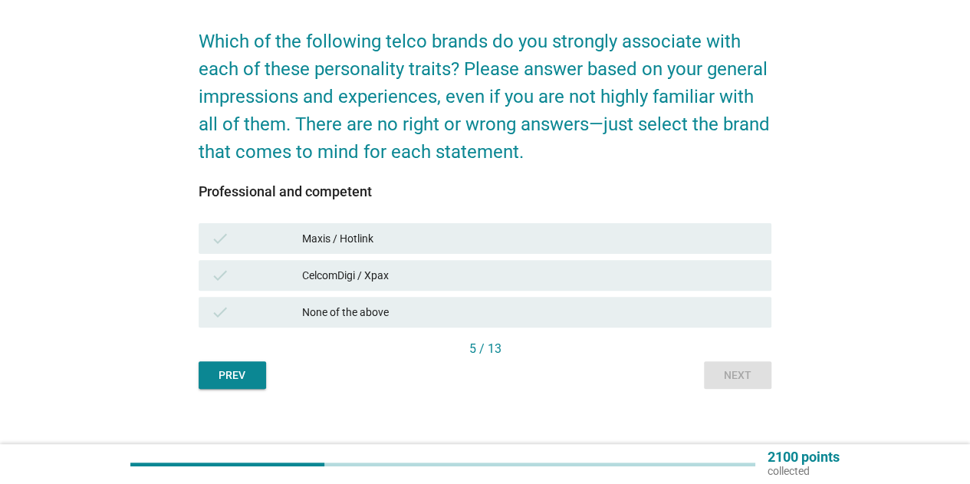
scroll to position [123, 0]
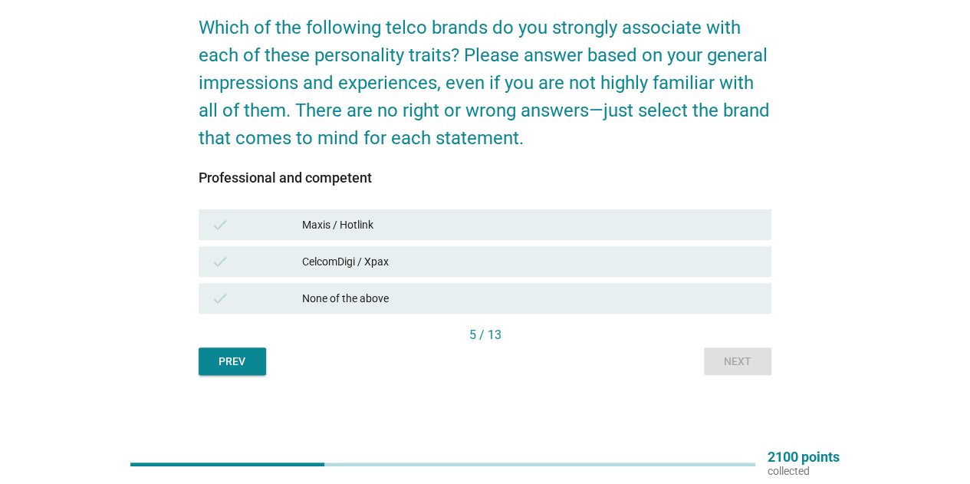
click at [650, 235] on div "check Maxis / Hotlink" at bounding box center [485, 224] width 573 height 31
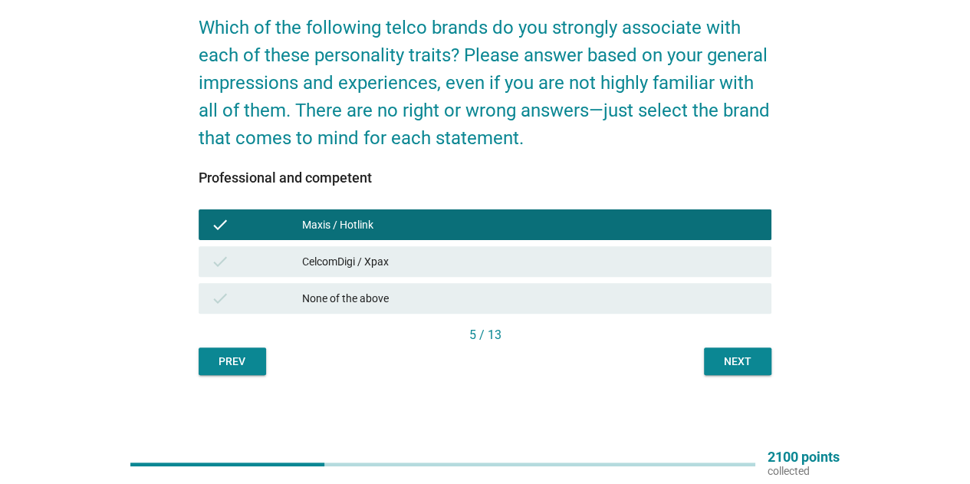
click at [655, 268] on div "CelcomDigi / Xpax" at bounding box center [530, 261] width 457 height 18
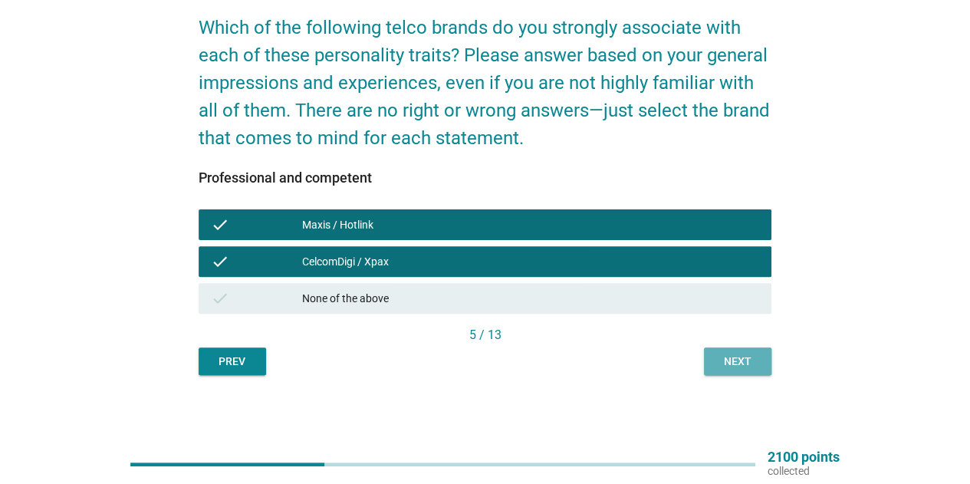
click at [725, 360] on div "Next" at bounding box center [737, 362] width 43 height 16
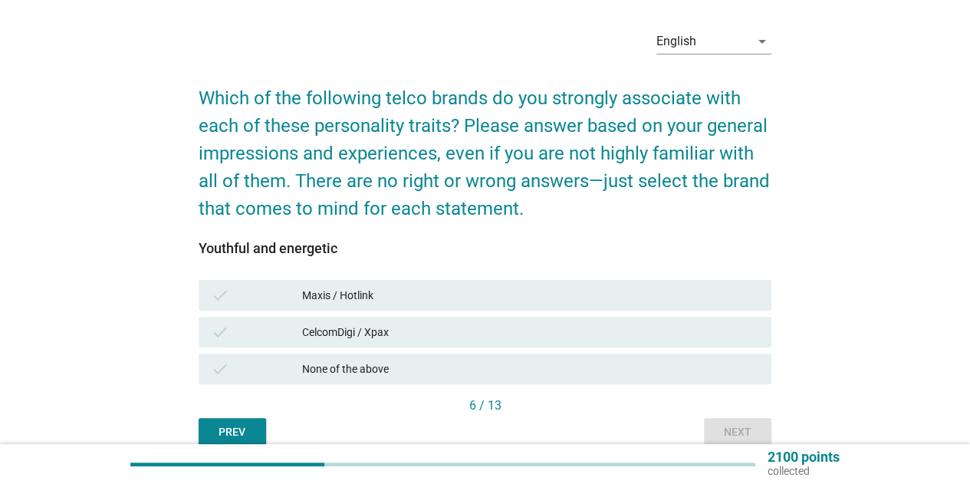
scroll to position [77, 0]
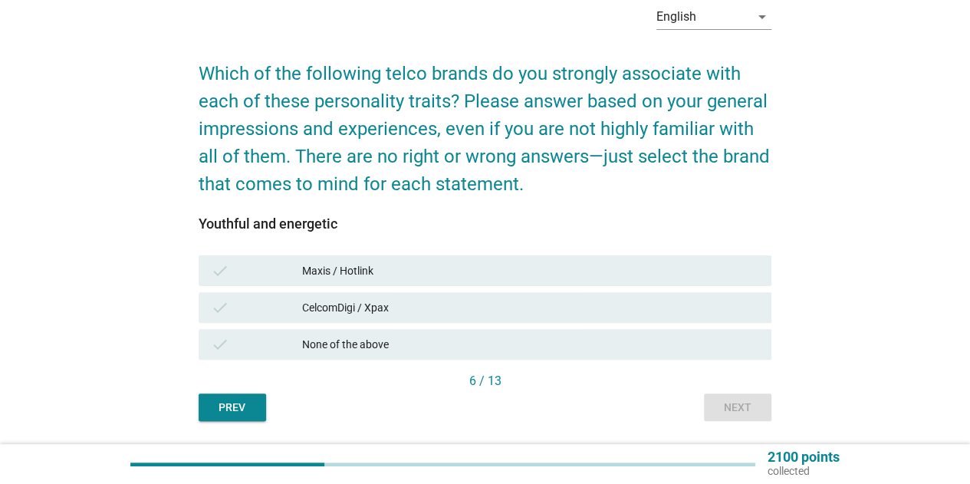
click at [684, 275] on div "Maxis / Hotlink" at bounding box center [530, 271] width 457 height 18
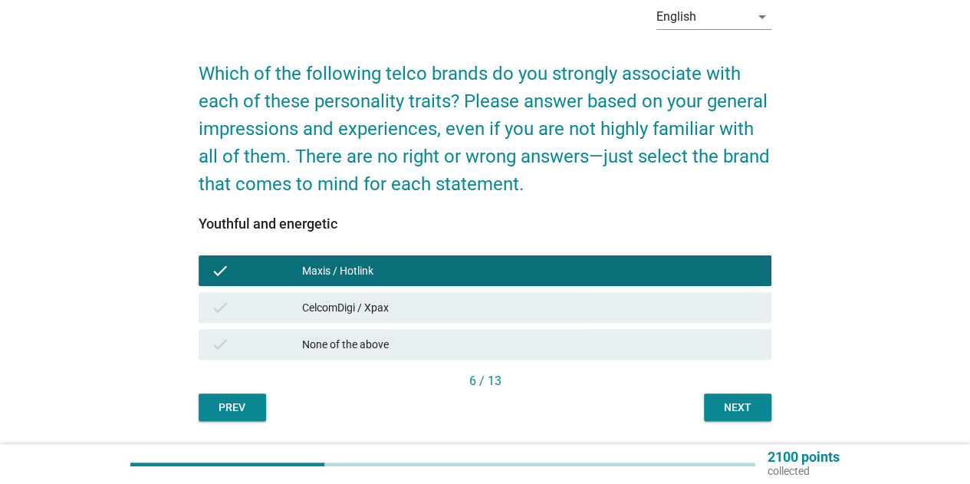
click at [689, 307] on div "CelcomDigi / Xpax" at bounding box center [530, 307] width 457 height 18
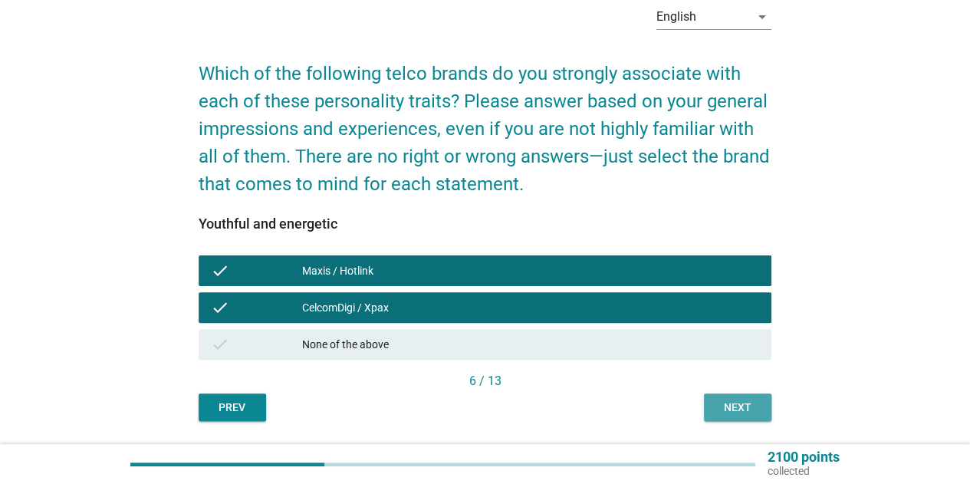
click at [750, 403] on div "Next" at bounding box center [737, 408] width 43 height 16
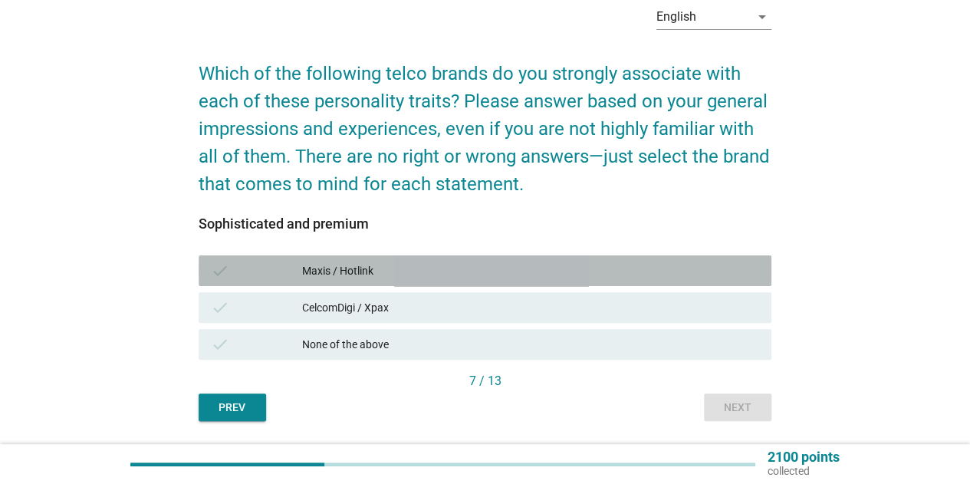
click at [711, 285] on div "check Maxis / Hotlink" at bounding box center [485, 270] width 573 height 31
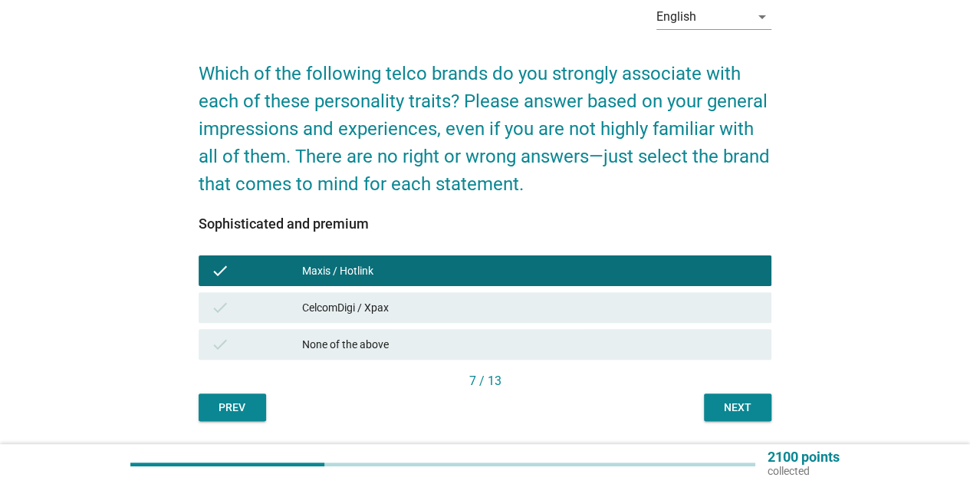
click at [716, 314] on div "CelcomDigi / Xpax" at bounding box center [530, 307] width 457 height 18
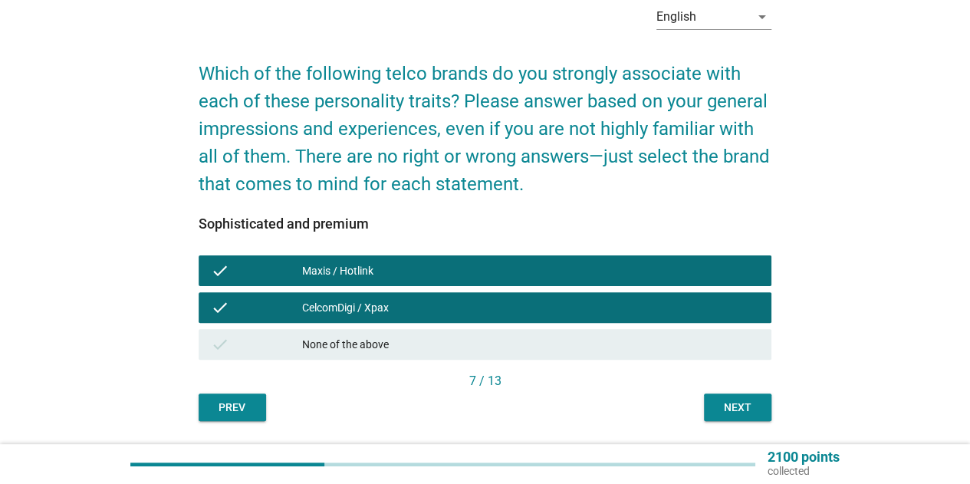
click at [761, 401] on button "Next" at bounding box center [737, 407] width 67 height 28
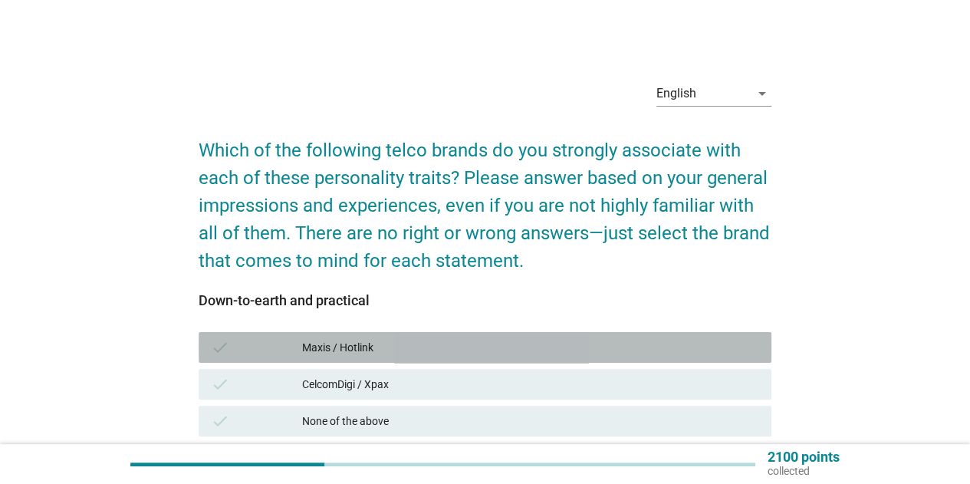
click at [710, 361] on div "check Maxis / Hotlink" at bounding box center [485, 347] width 573 height 31
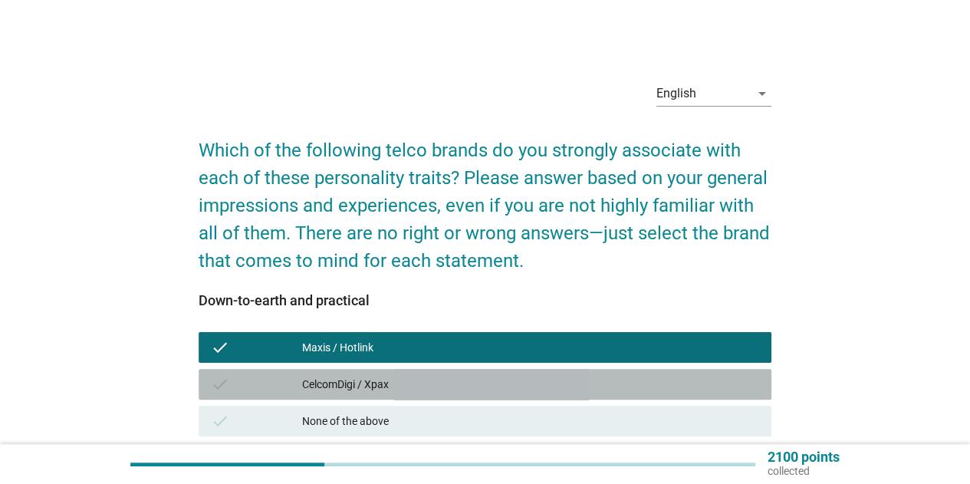
click at [719, 386] on div "CelcomDigi / Xpax" at bounding box center [530, 384] width 457 height 18
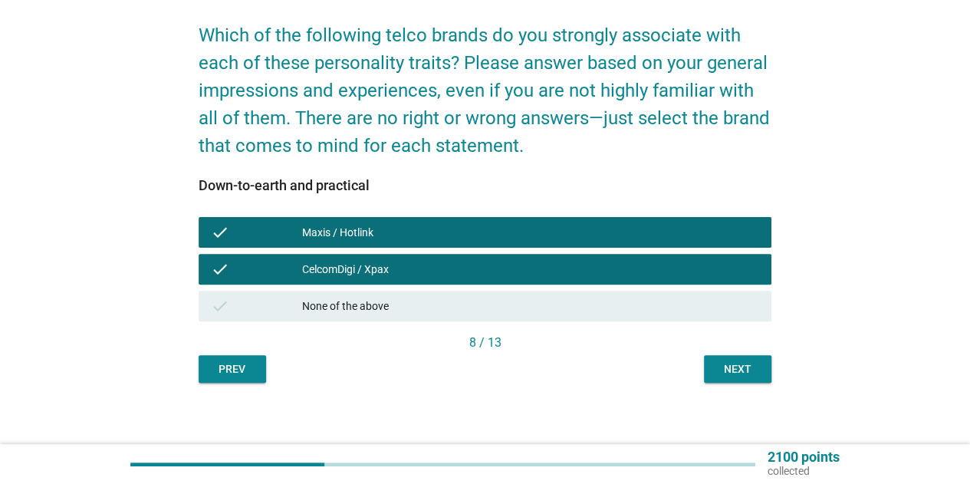
scroll to position [123, 0]
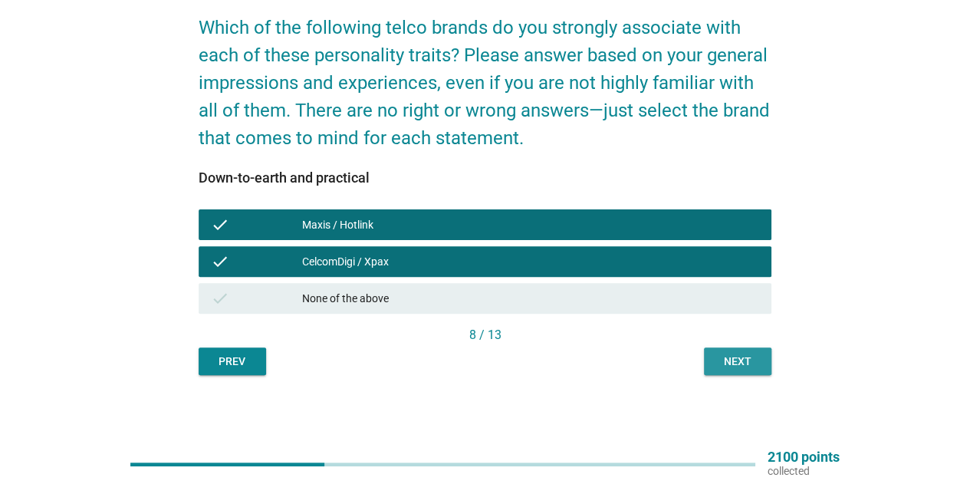
click at [739, 370] on button "Next" at bounding box center [737, 361] width 67 height 28
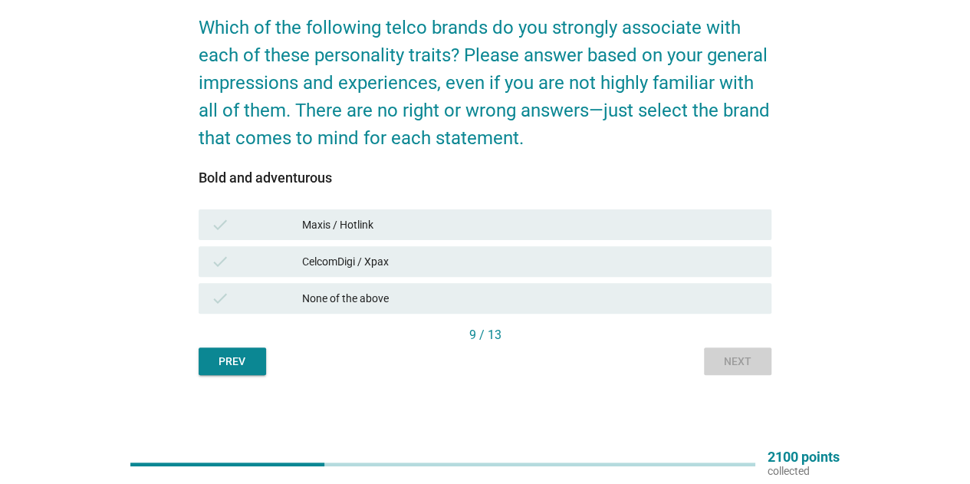
scroll to position [0, 0]
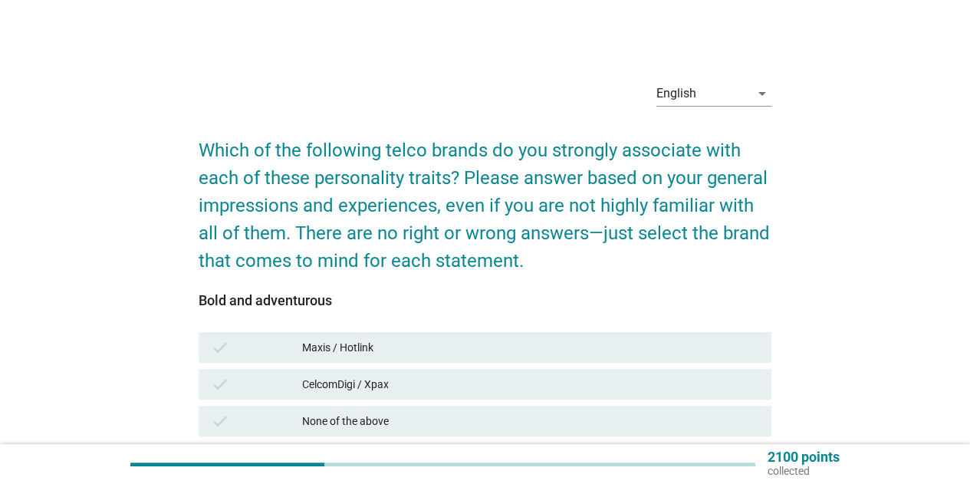
click at [711, 365] on div "check Maxis / Hotlink" at bounding box center [485, 347] width 579 height 37
click at [706, 358] on div "check Maxis / Hotlink" at bounding box center [485, 347] width 573 height 31
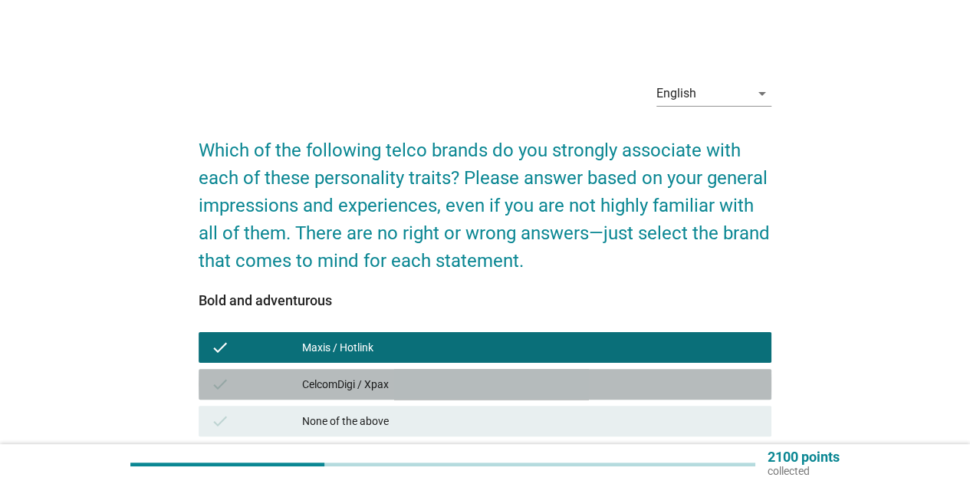
click at [707, 369] on div "check CelcomDigi / Xpax" at bounding box center [485, 384] width 573 height 31
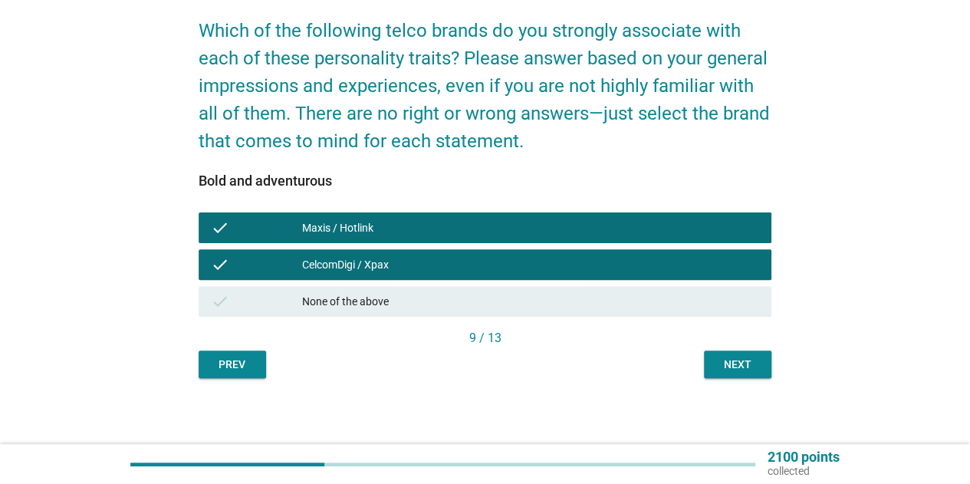
scroll to position [123, 0]
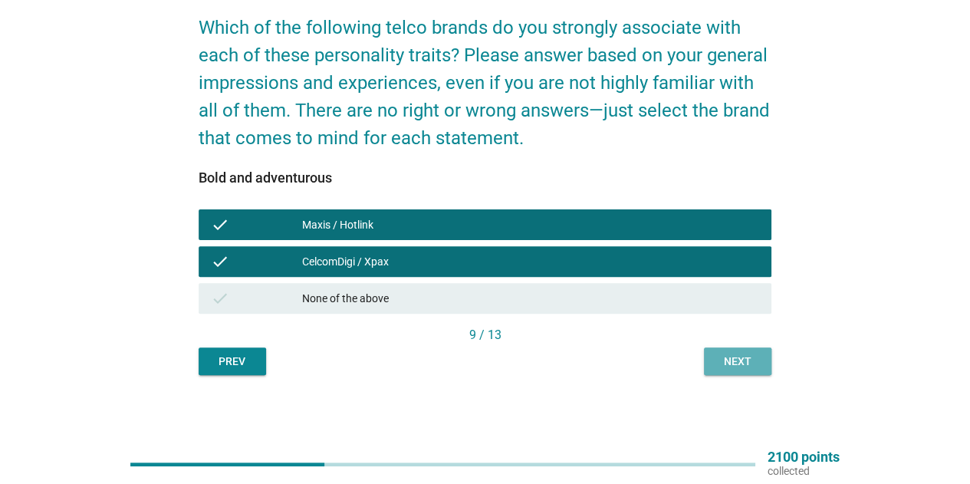
click at [736, 365] on div "Next" at bounding box center [737, 362] width 43 height 16
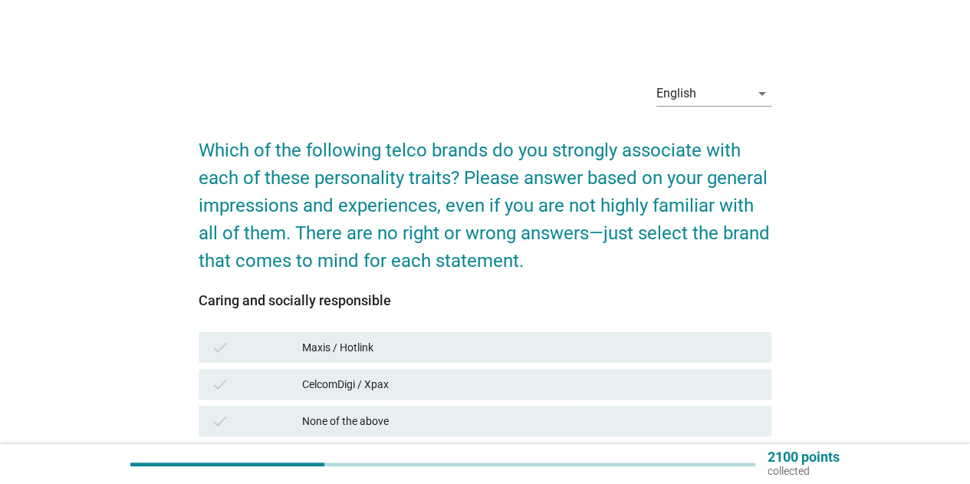
click at [712, 366] on div "check CelcomDigi / Xpax" at bounding box center [485, 384] width 579 height 37
click at [709, 358] on div "check Maxis / Hotlink" at bounding box center [485, 347] width 573 height 31
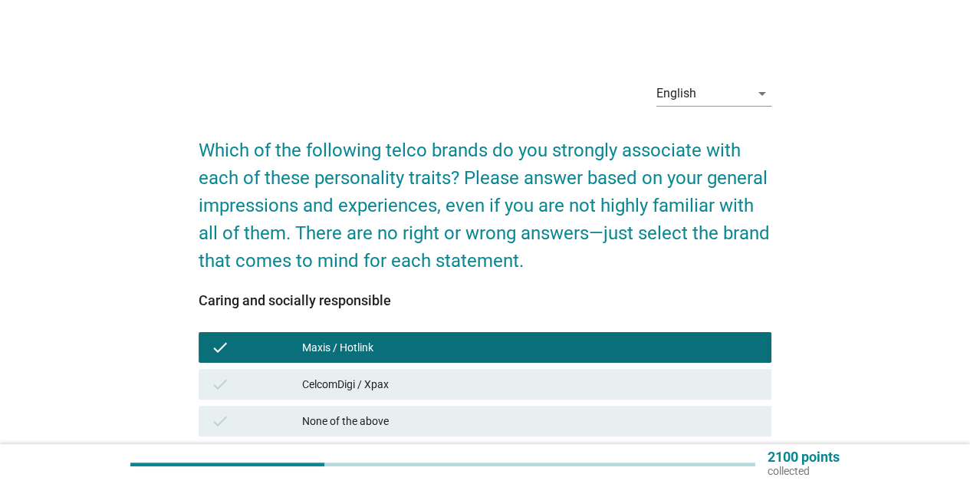
click at [710, 386] on div "CelcomDigi / Xpax" at bounding box center [530, 384] width 457 height 18
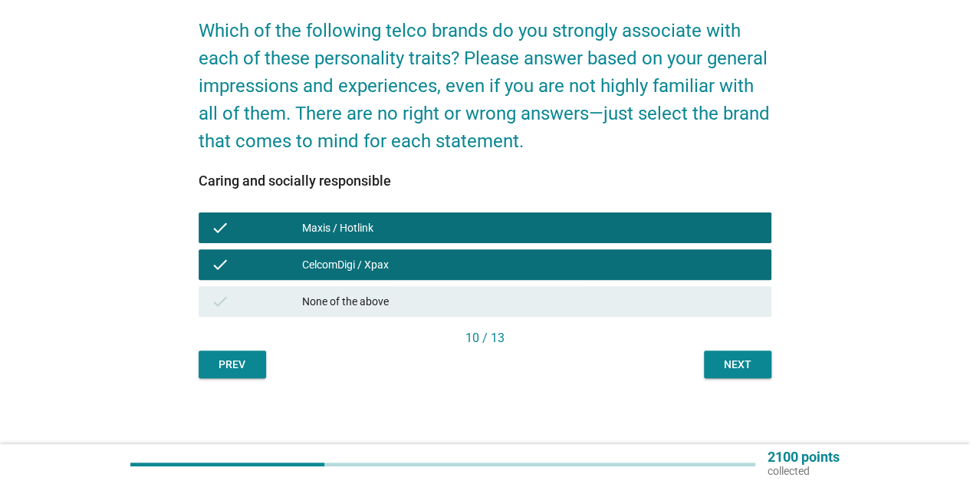
scroll to position [123, 0]
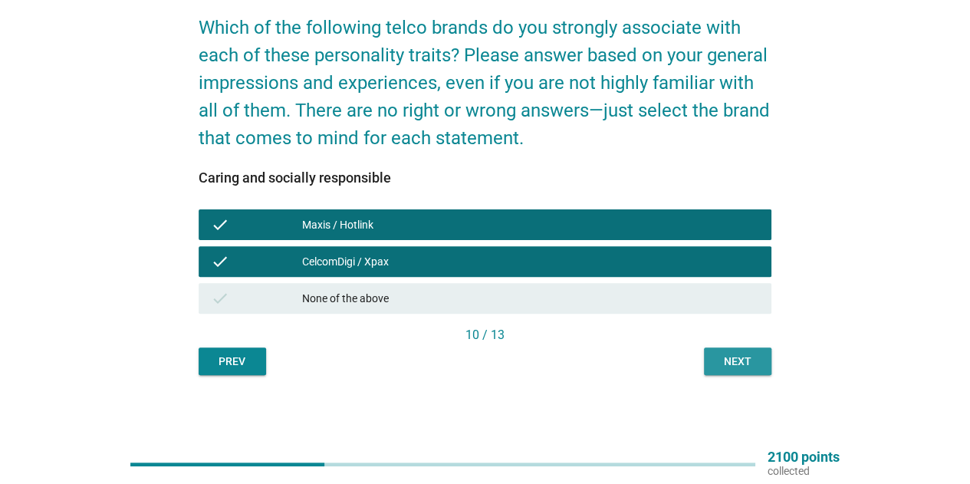
click at [720, 372] on button "Next" at bounding box center [737, 361] width 67 height 28
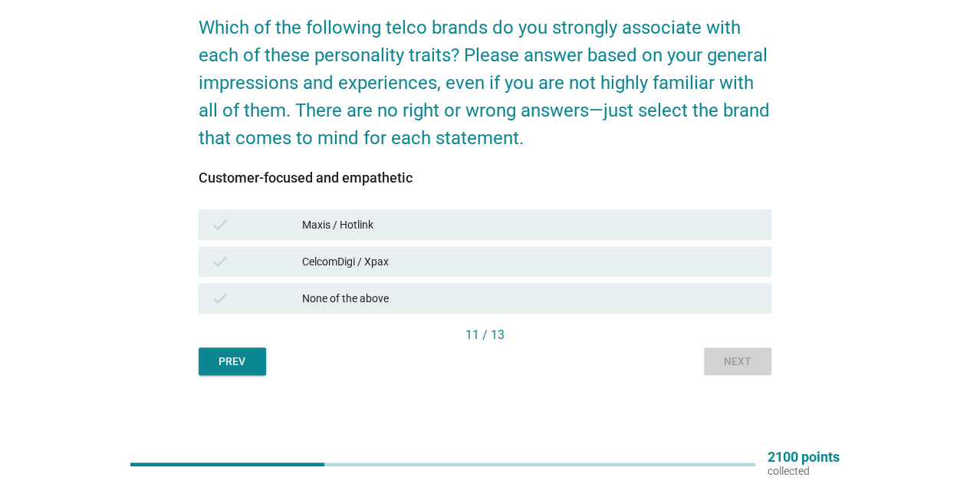
scroll to position [0, 0]
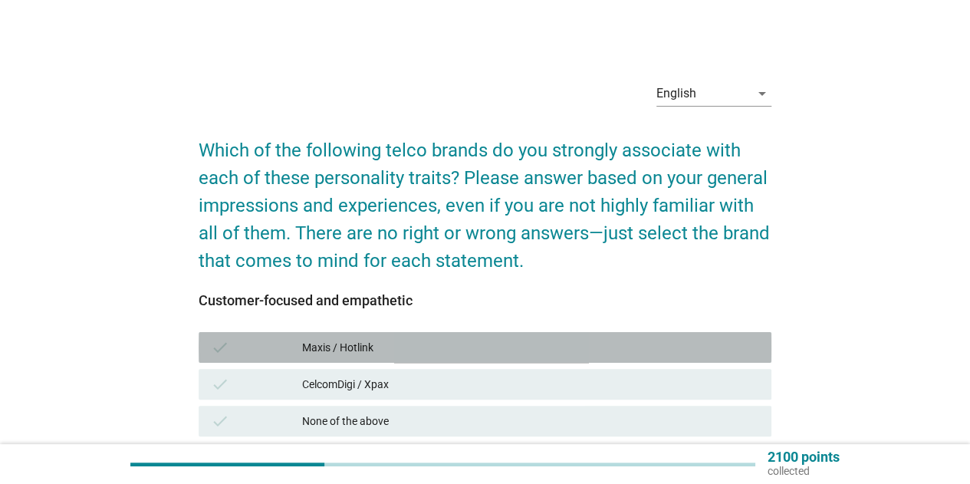
click at [698, 345] on div "Maxis / Hotlink" at bounding box center [530, 347] width 457 height 18
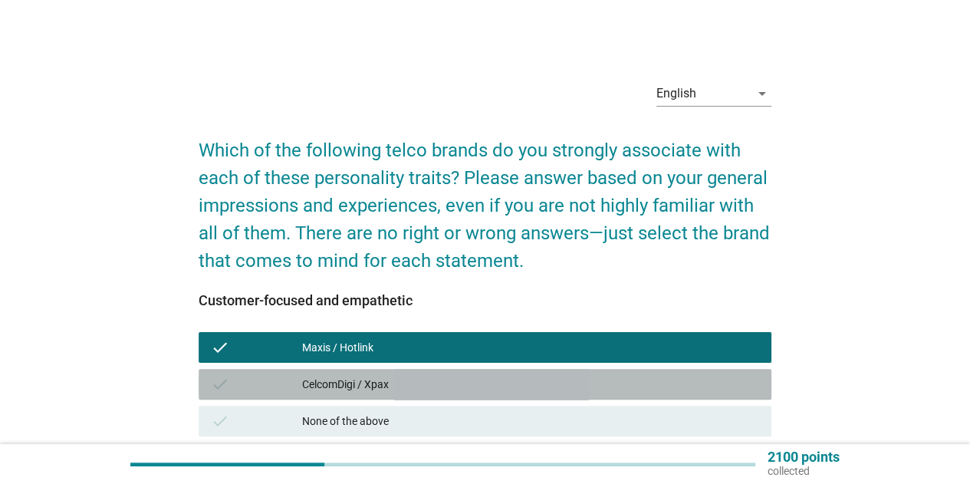
click at [707, 375] on div "CelcomDigi / Xpax" at bounding box center [530, 384] width 457 height 18
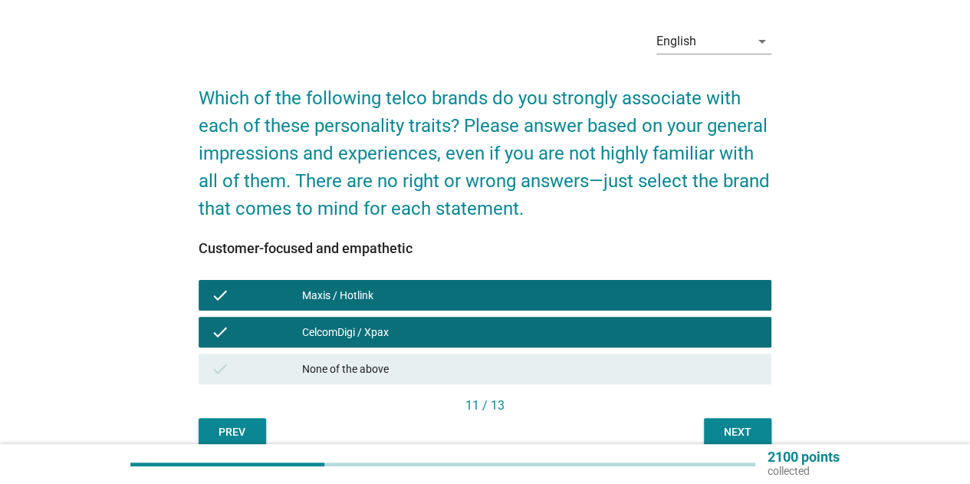
scroll to position [123, 0]
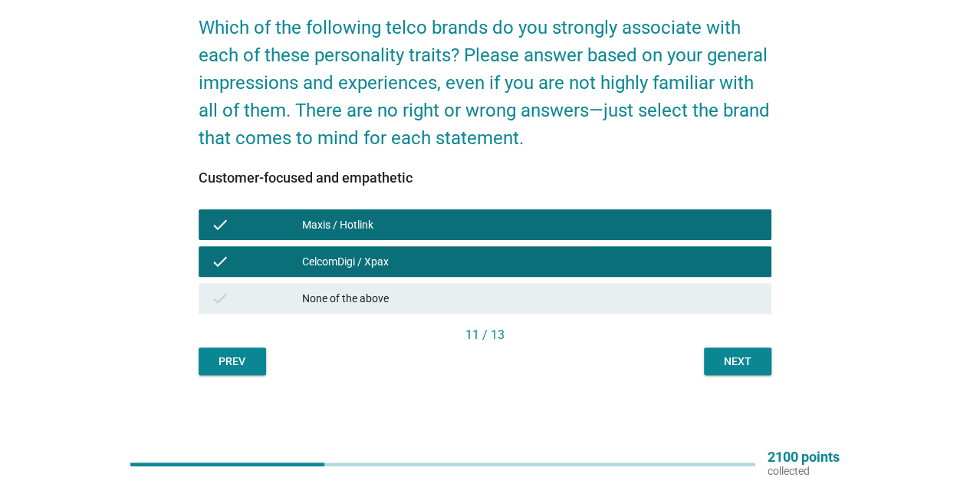
click at [734, 369] on div "Next" at bounding box center [737, 362] width 43 height 16
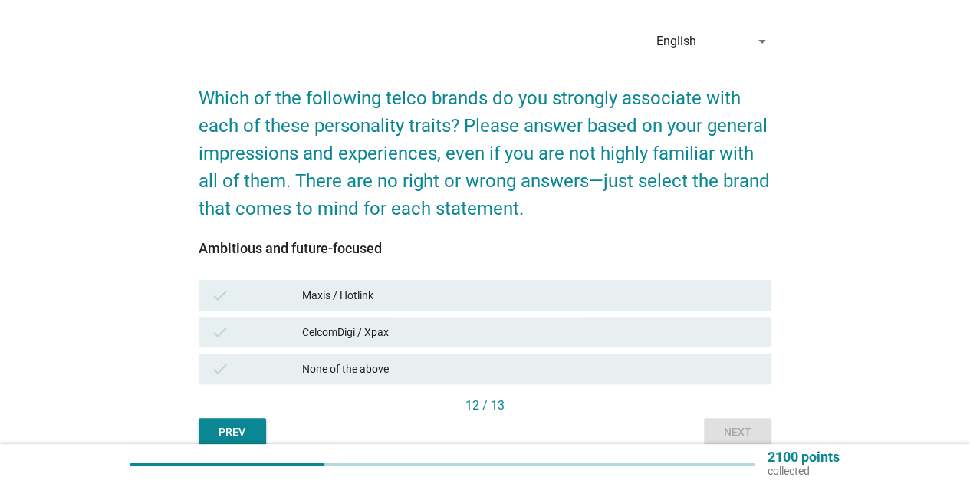
scroll to position [77, 0]
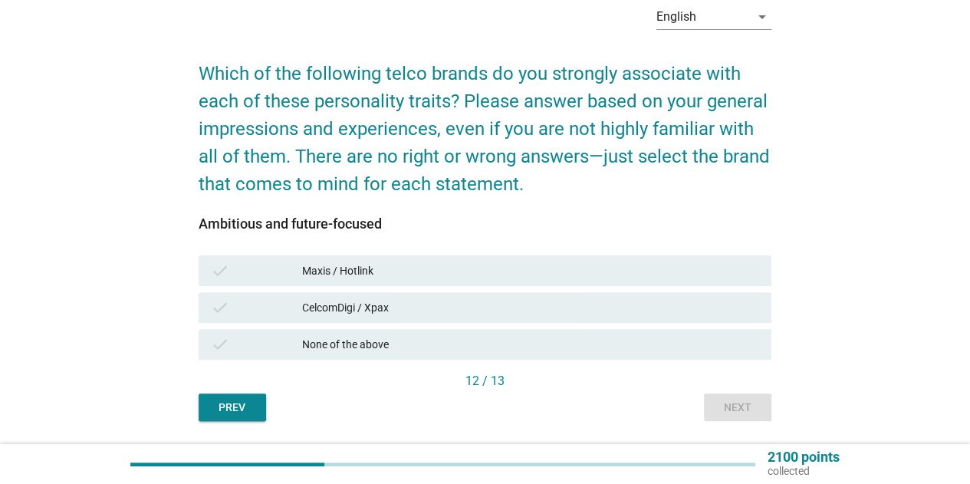
click at [679, 285] on div "check Maxis / Hotlink" at bounding box center [485, 270] width 573 height 31
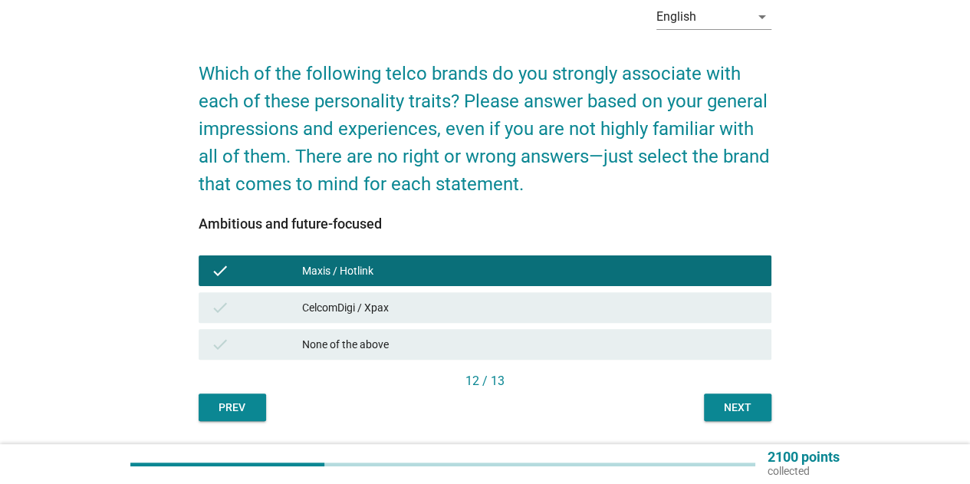
click at [684, 308] on div "CelcomDigi / Xpax" at bounding box center [530, 307] width 457 height 18
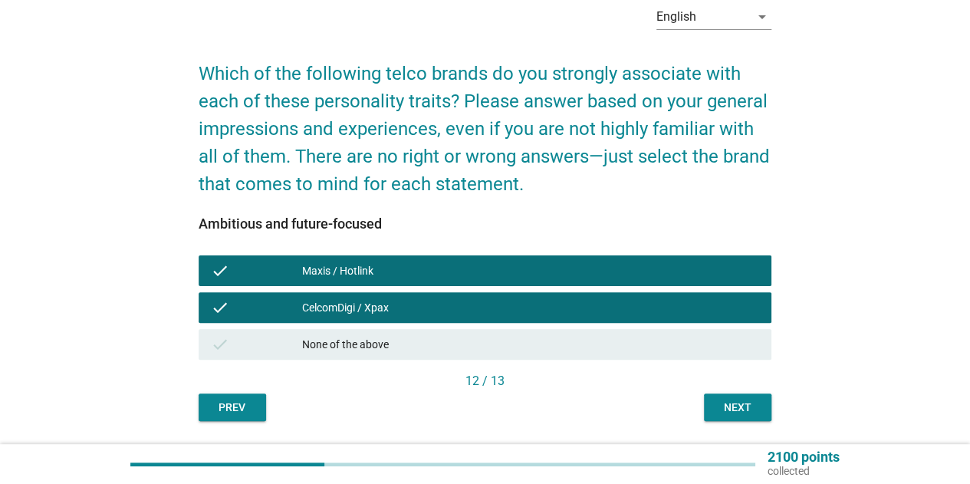
click at [745, 401] on div "Next" at bounding box center [737, 408] width 43 height 16
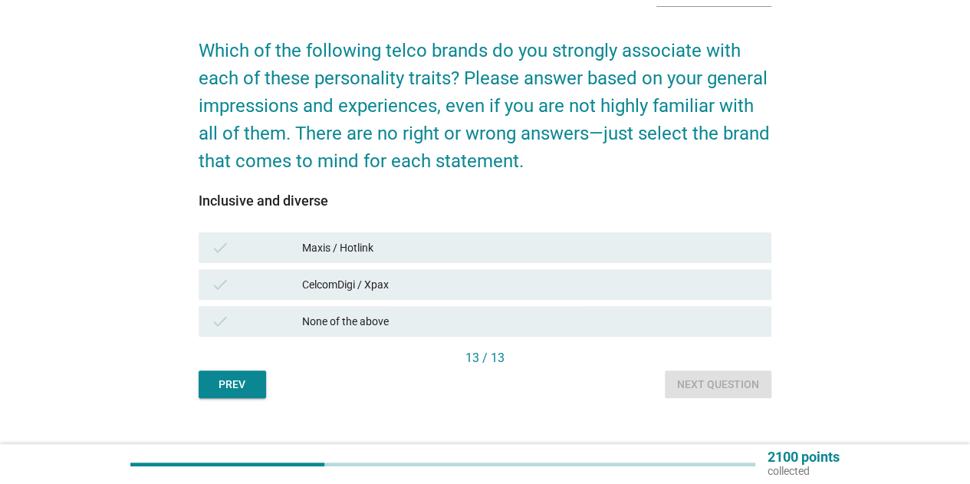
scroll to position [123, 0]
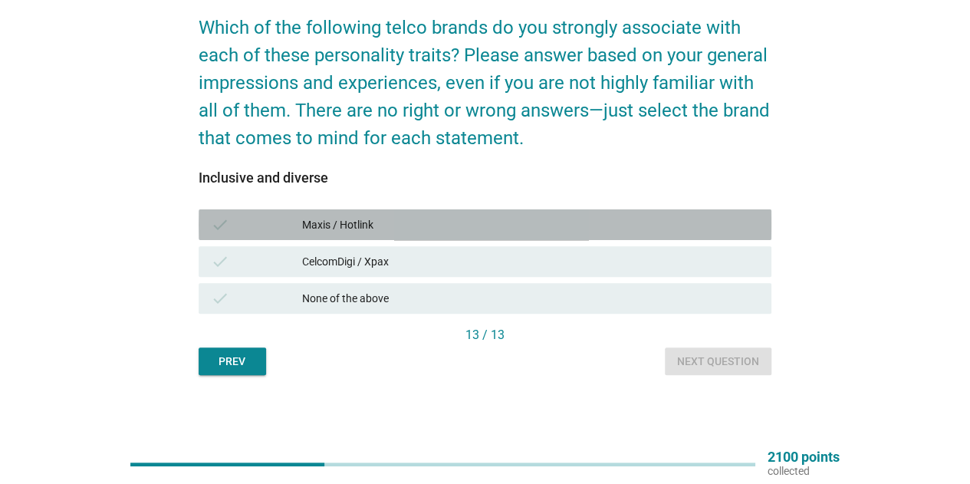
click at [598, 232] on div "Maxis / Hotlink" at bounding box center [530, 224] width 457 height 18
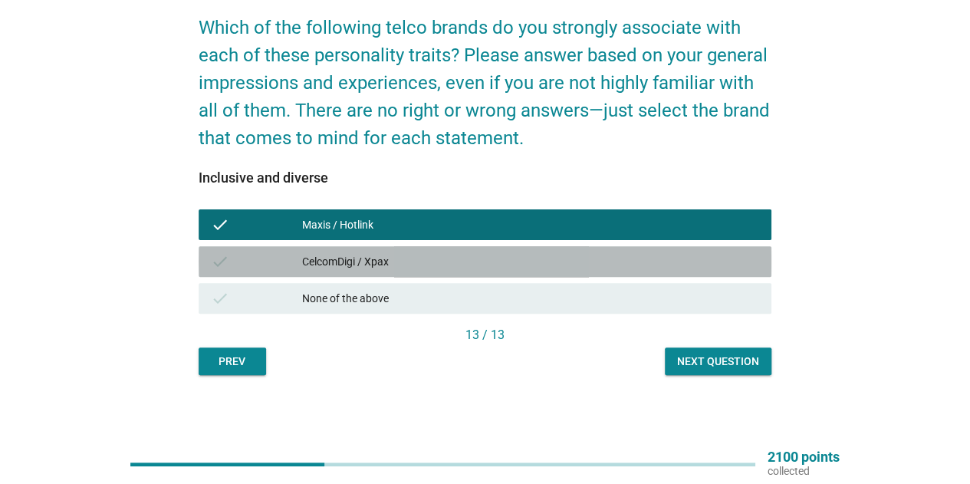
click at [605, 270] on div "CelcomDigi / Xpax" at bounding box center [530, 261] width 457 height 18
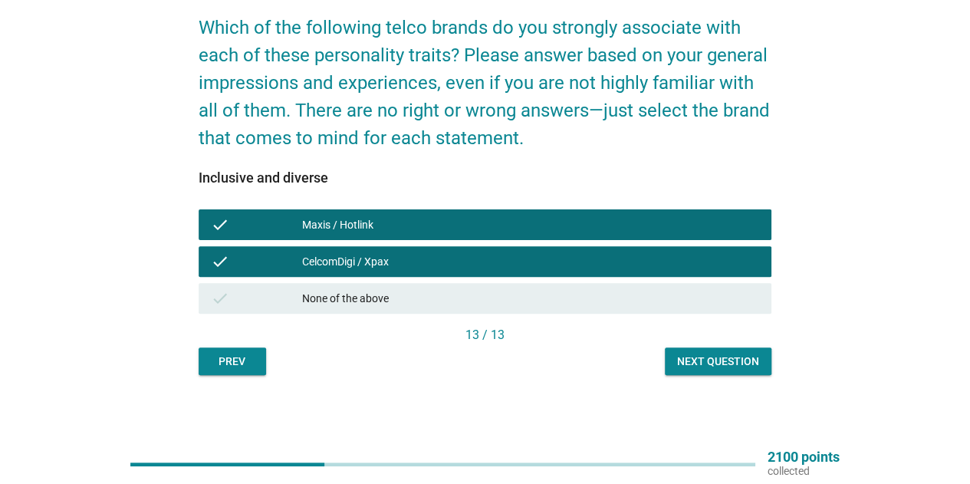
click at [690, 352] on button "Next question" at bounding box center [718, 361] width 107 height 28
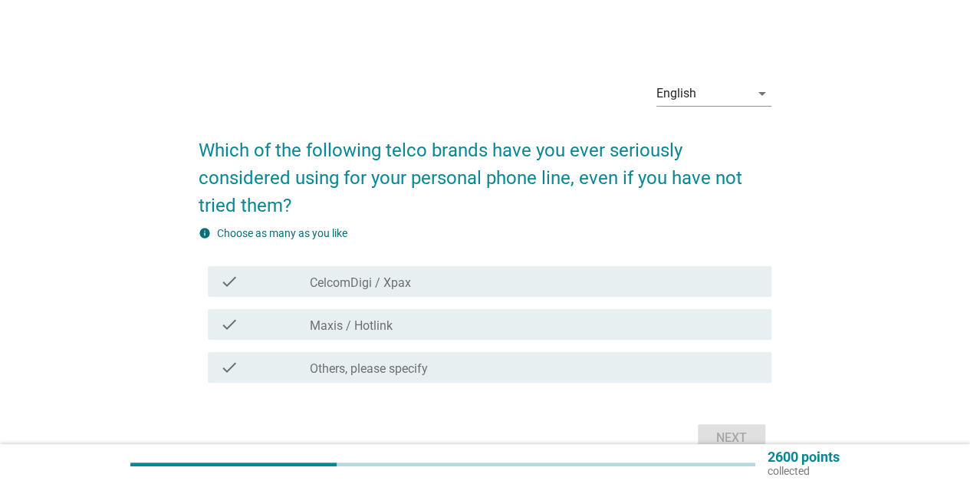
click at [696, 281] on div "check_box_outline_blank CelcomDigi / Xpax" at bounding box center [534, 281] width 449 height 18
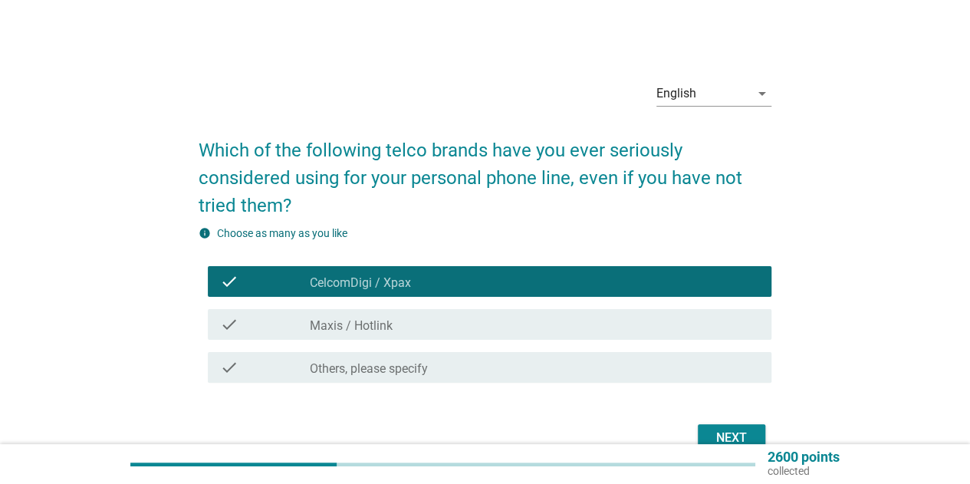
click at [712, 321] on div "check_box_outline_blank Maxis / Hotlink" at bounding box center [534, 324] width 449 height 18
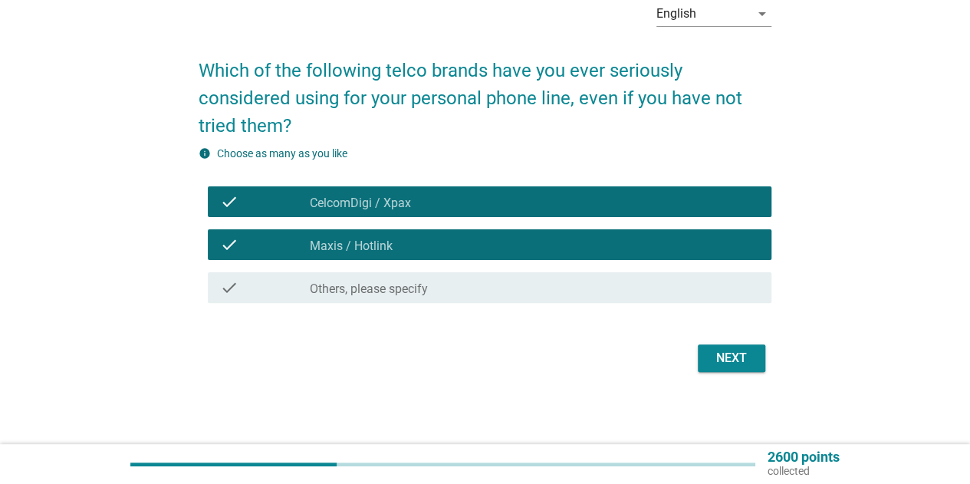
scroll to position [81, 0]
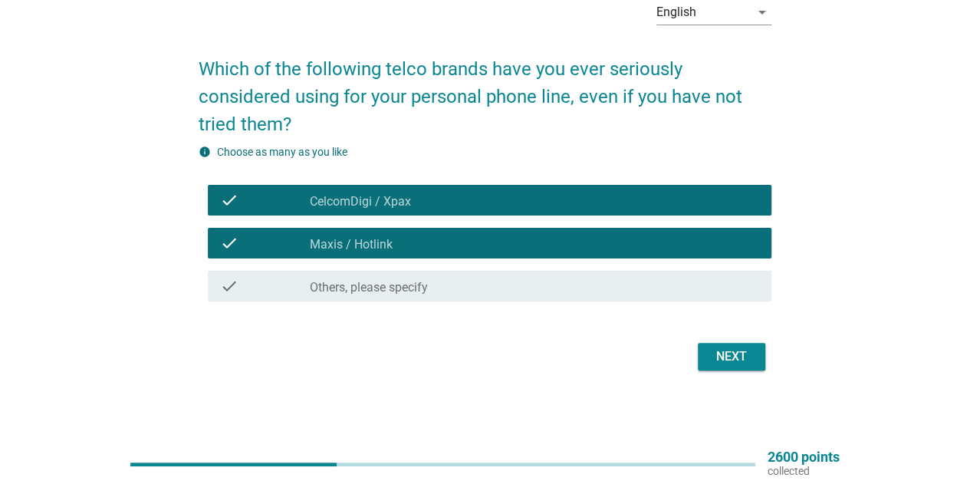
click at [735, 354] on div "Next" at bounding box center [731, 356] width 43 height 18
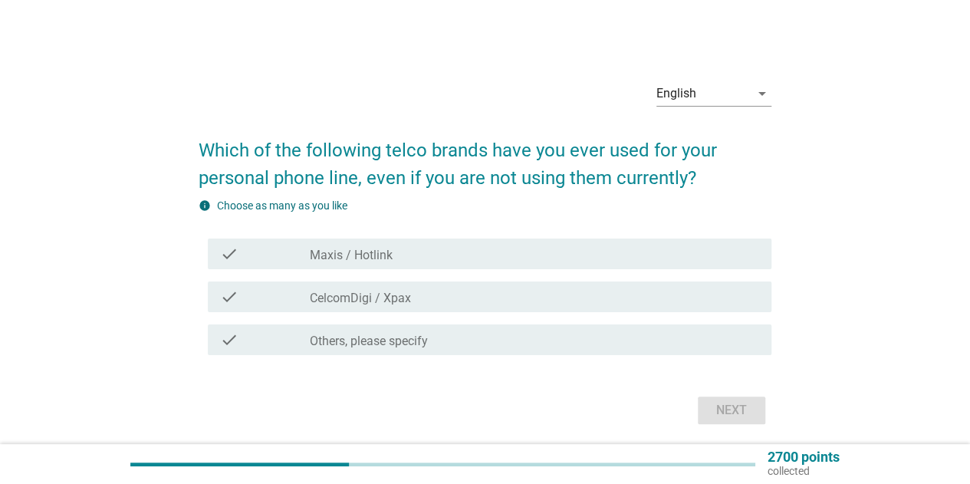
click at [644, 263] on div "check check_box Maxis / Hotlink" at bounding box center [490, 254] width 564 height 31
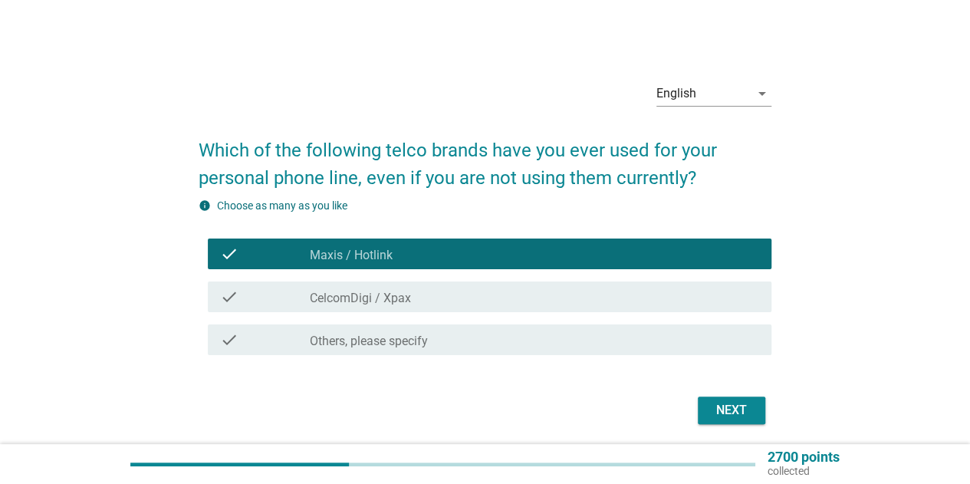
click at [650, 299] on div "check_box CelcomDigi / Xpax" at bounding box center [534, 297] width 449 height 18
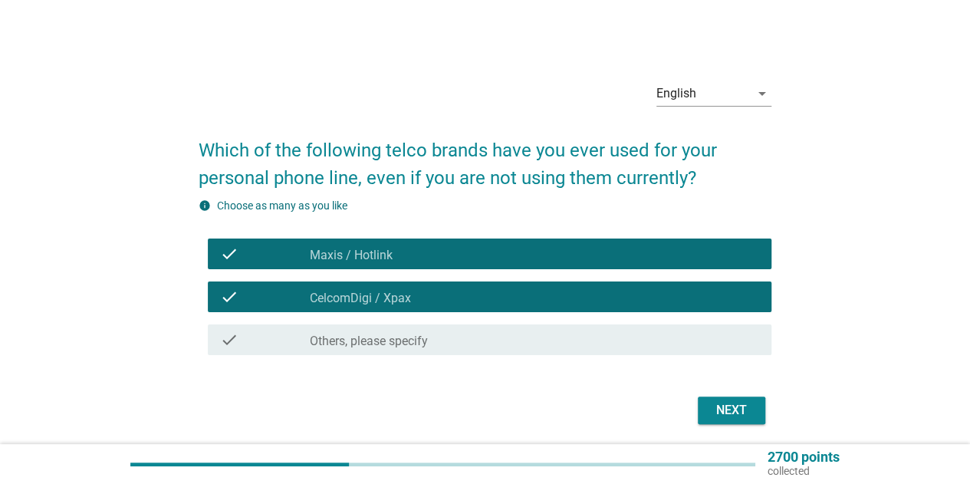
click at [715, 411] on div "Next" at bounding box center [731, 410] width 43 height 18
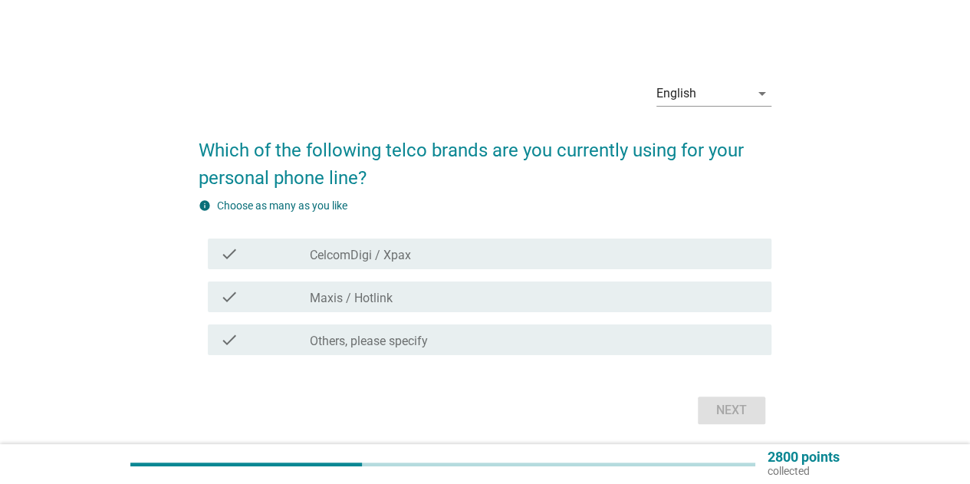
click at [686, 317] on div "check check_box Maxis / Hotlink" at bounding box center [485, 296] width 573 height 43
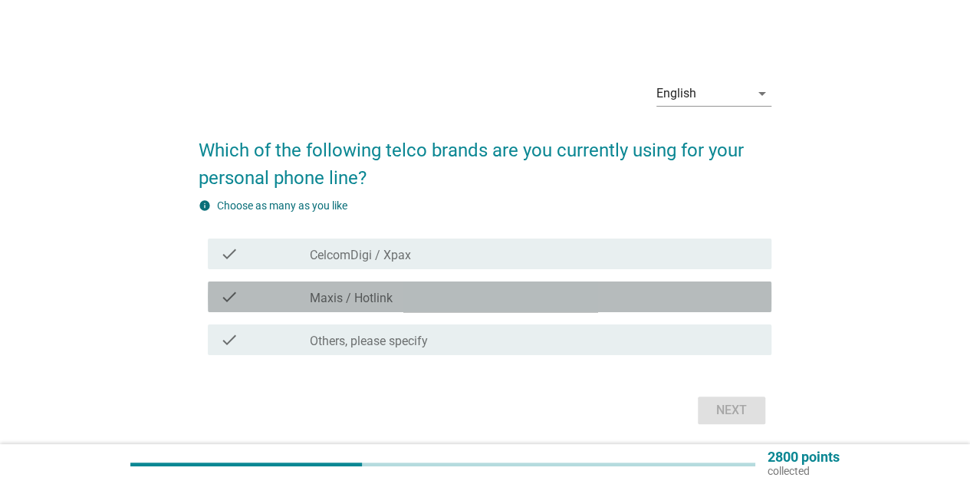
drag, startPoint x: 683, startPoint y: 295, endPoint x: 699, endPoint y: 327, distance: 36.0
click at [683, 298] on div "check_box Maxis / Hotlink" at bounding box center [534, 297] width 449 height 18
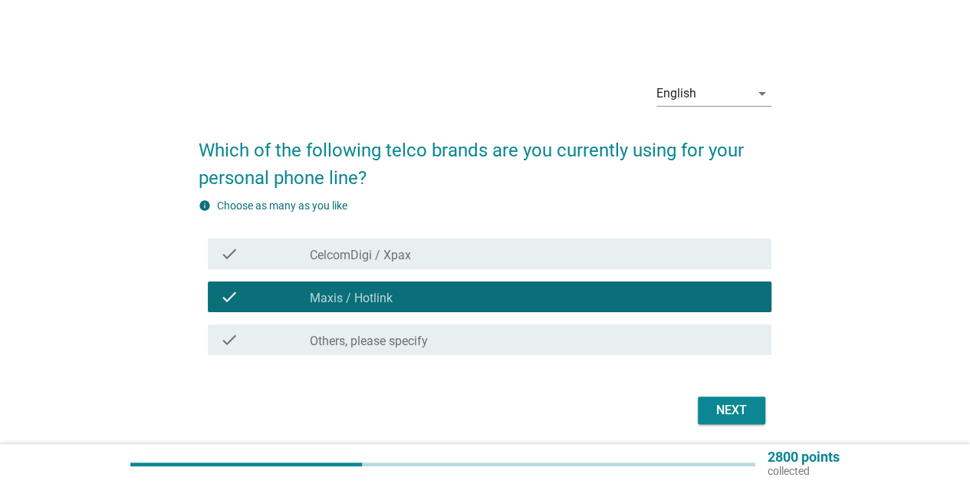
click at [732, 407] on div "Next" at bounding box center [731, 410] width 43 height 18
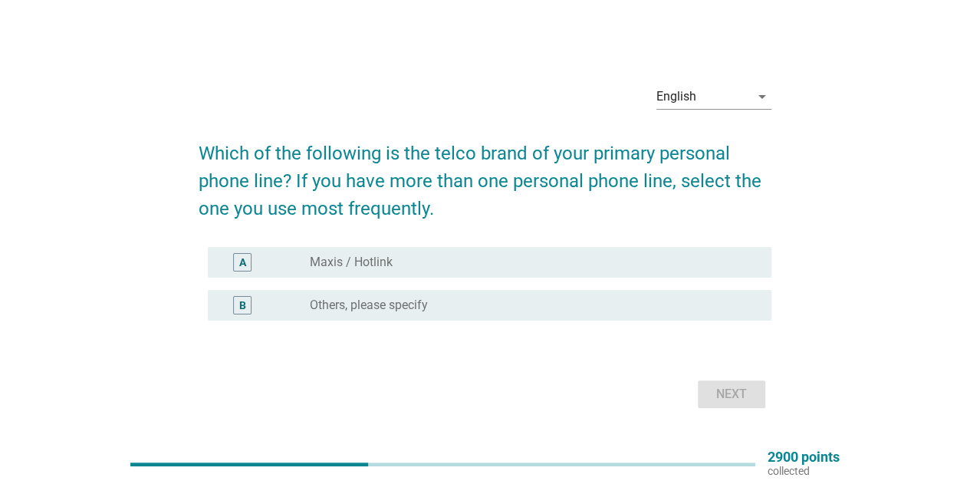
click at [614, 266] on div "radio_button_unchecked Maxis / Hotlink" at bounding box center [528, 262] width 437 height 15
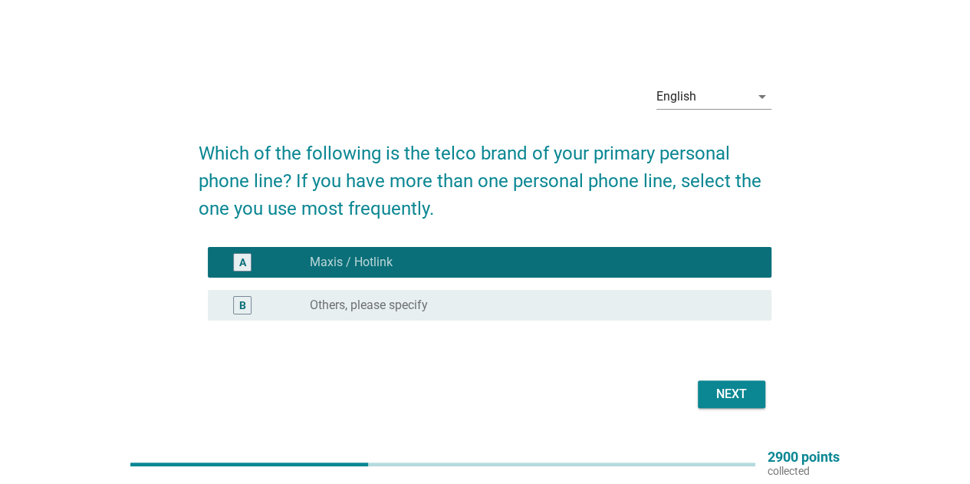
click at [754, 396] on button "Next" at bounding box center [731, 394] width 67 height 28
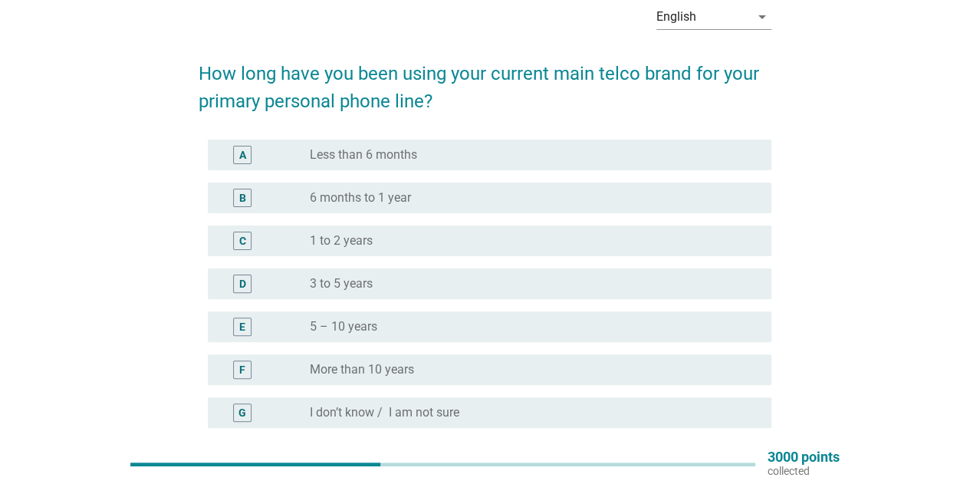
scroll to position [153, 0]
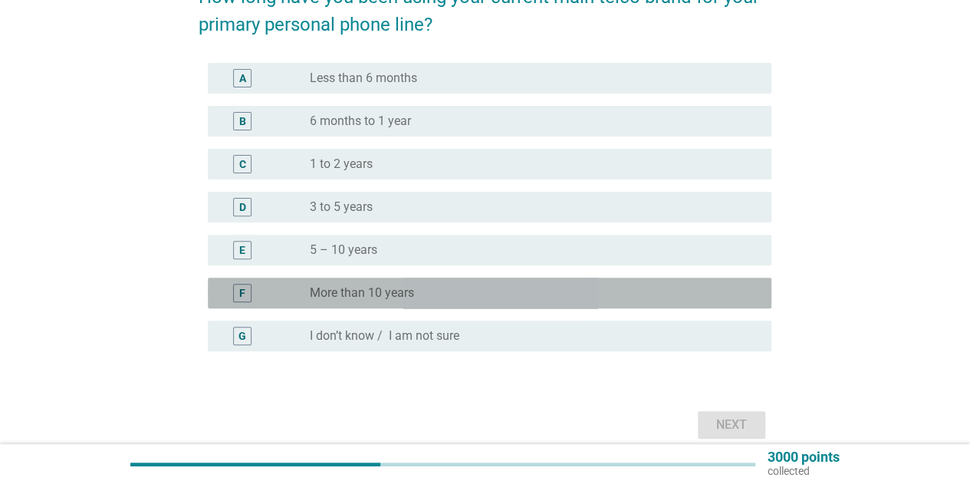
click at [647, 296] on div "radio_button_unchecked More than 10 years" at bounding box center [528, 292] width 437 height 15
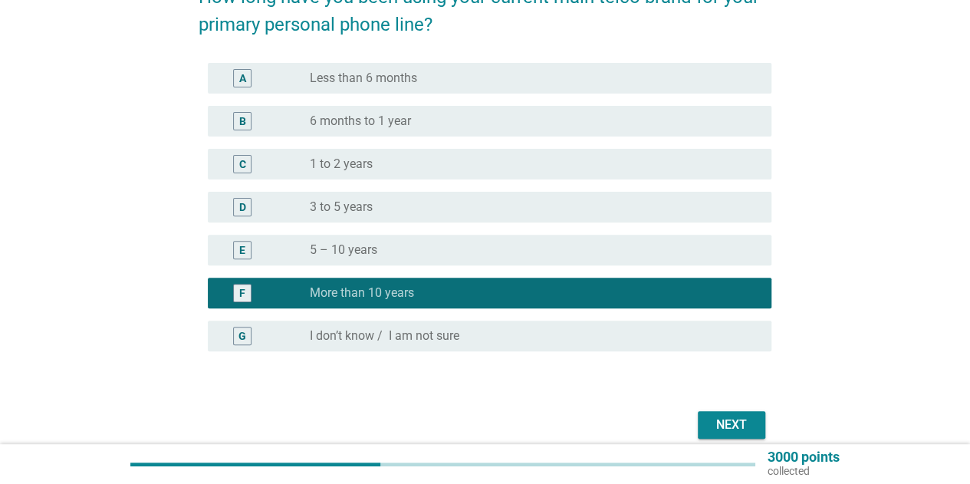
click at [741, 416] on div "Next" at bounding box center [731, 425] width 43 height 18
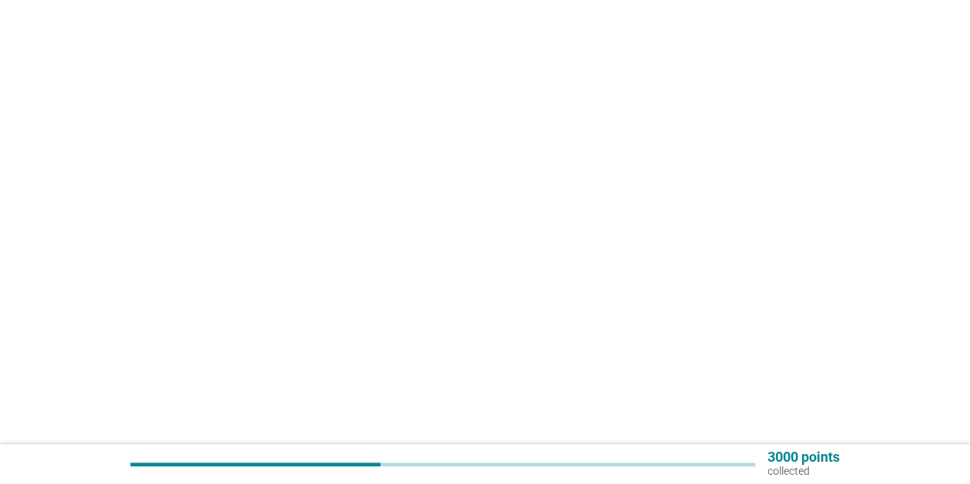
scroll to position [0, 0]
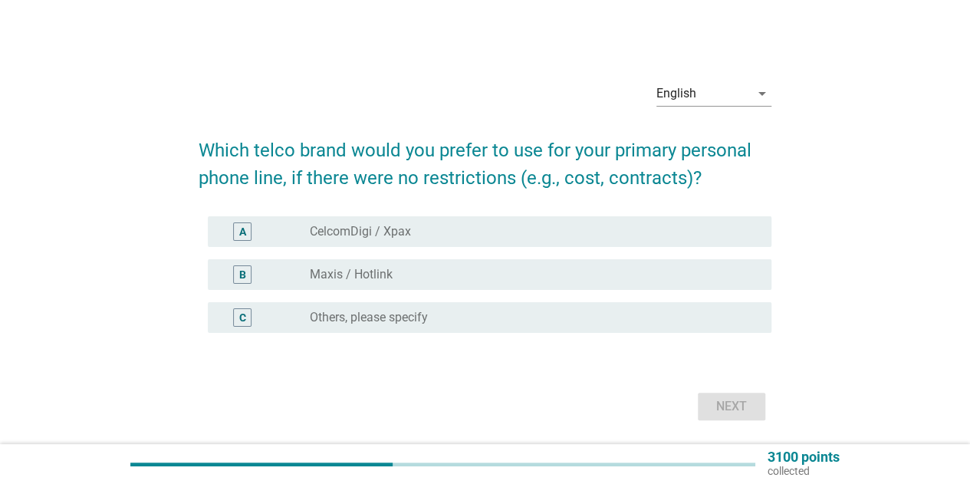
click at [660, 216] on div "A radio_button_unchecked CelcomDigi / Xpax" at bounding box center [490, 231] width 564 height 31
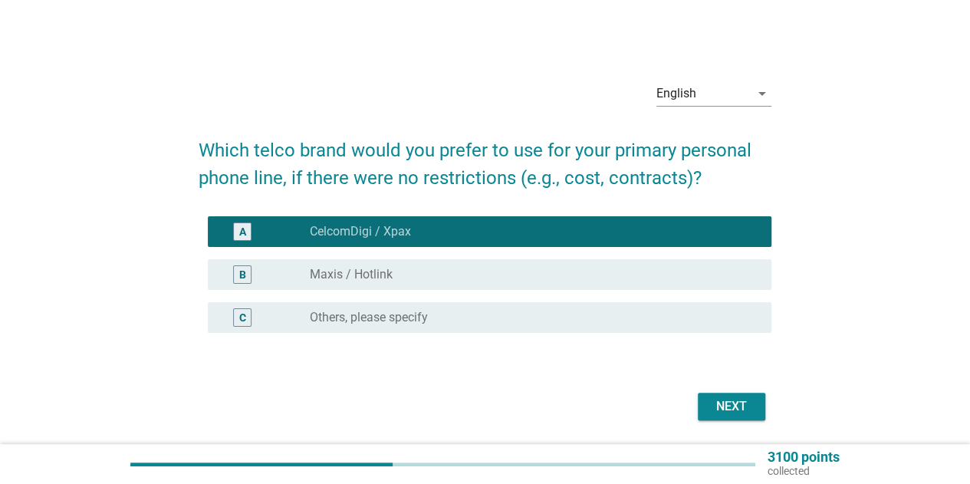
click at [737, 407] on div "Next" at bounding box center [731, 406] width 43 height 18
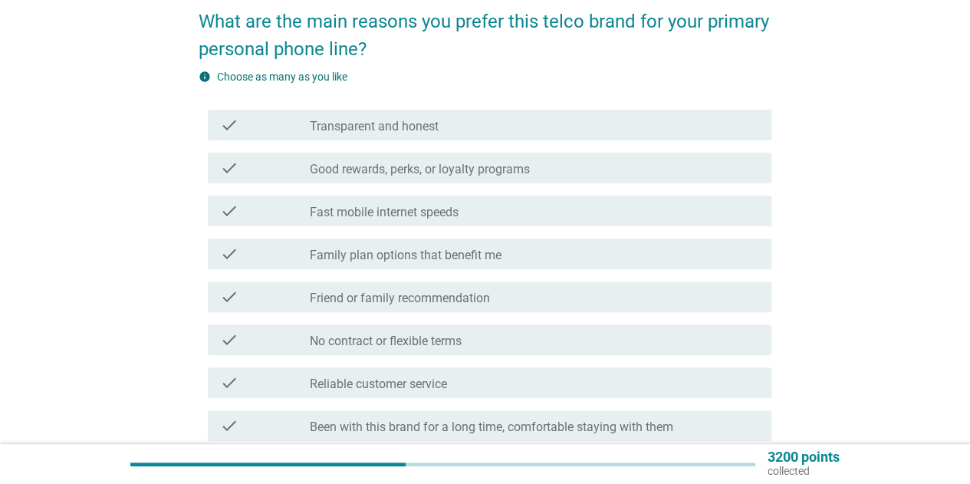
scroll to position [153, 0]
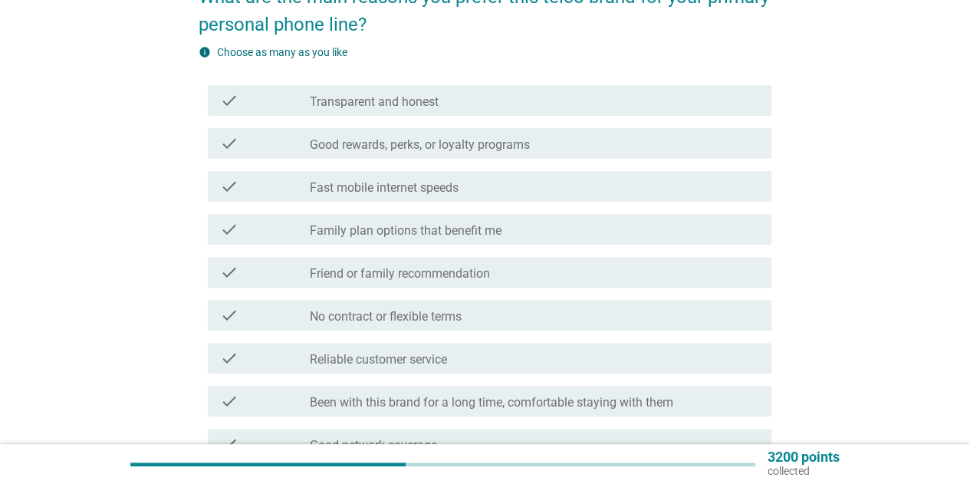
click at [566, 116] on div "check check_box_outline_blank Transparent and honest" at bounding box center [485, 100] width 573 height 43
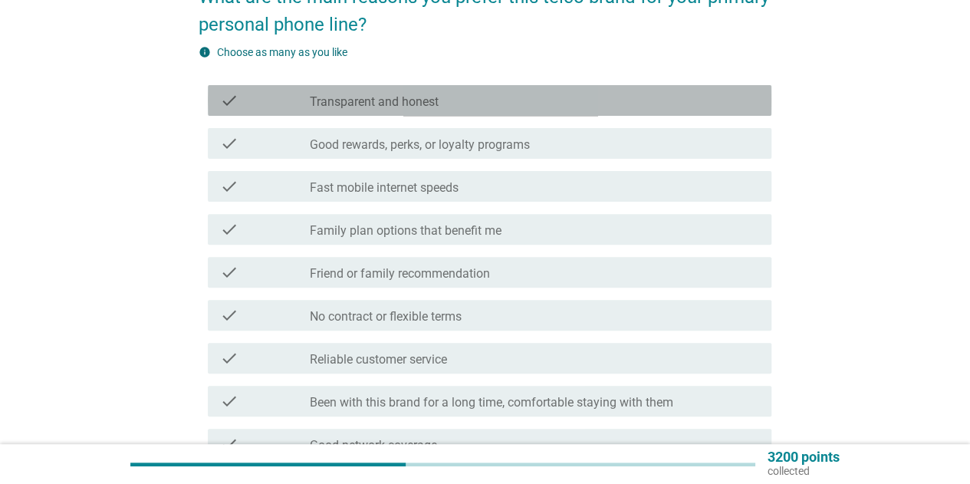
click at [561, 107] on div "check_box_outline_blank Transparent and honest" at bounding box center [534, 100] width 449 height 18
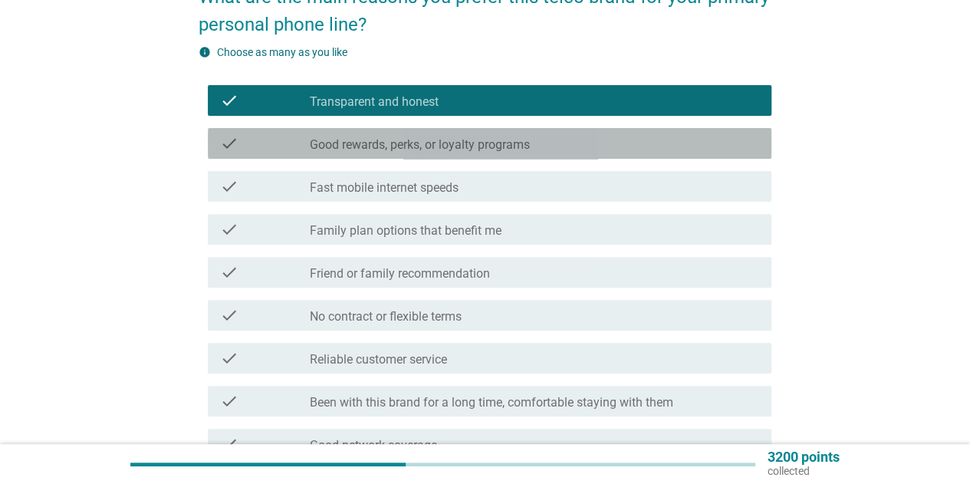
click at [555, 145] on div "check_box_outline_blank Good rewards, perks, or loyalty programs" at bounding box center [534, 143] width 449 height 18
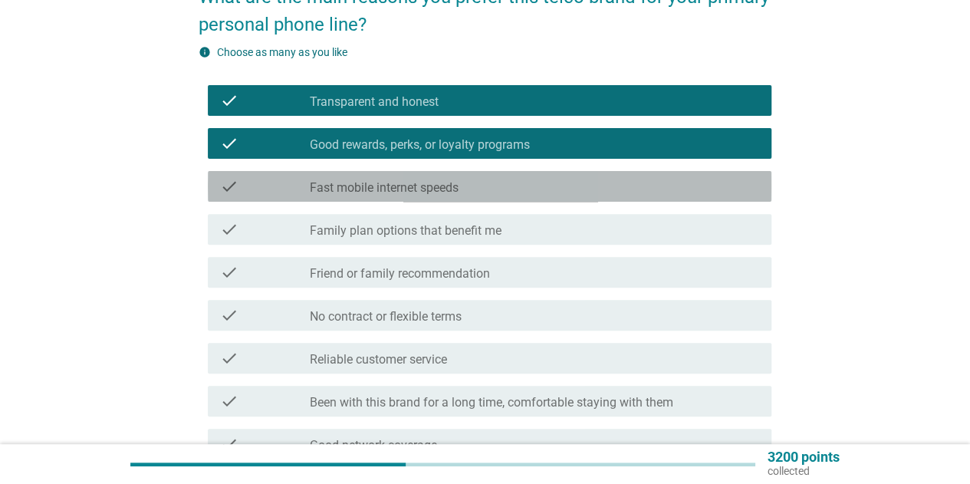
click at [550, 194] on div "check_box_outline_blank Fast mobile internet speeds" at bounding box center [534, 186] width 449 height 18
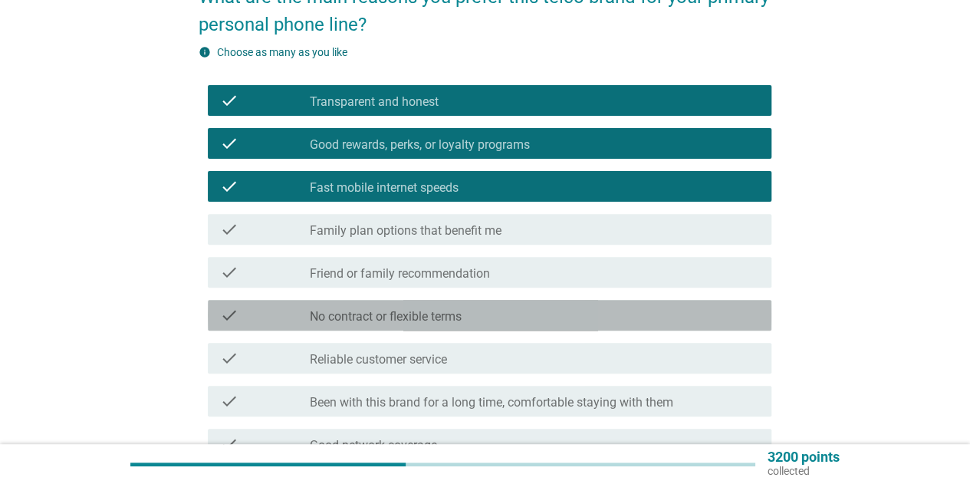
click at [524, 323] on div "check_box_outline_blank No contract or flexible terms" at bounding box center [534, 315] width 449 height 18
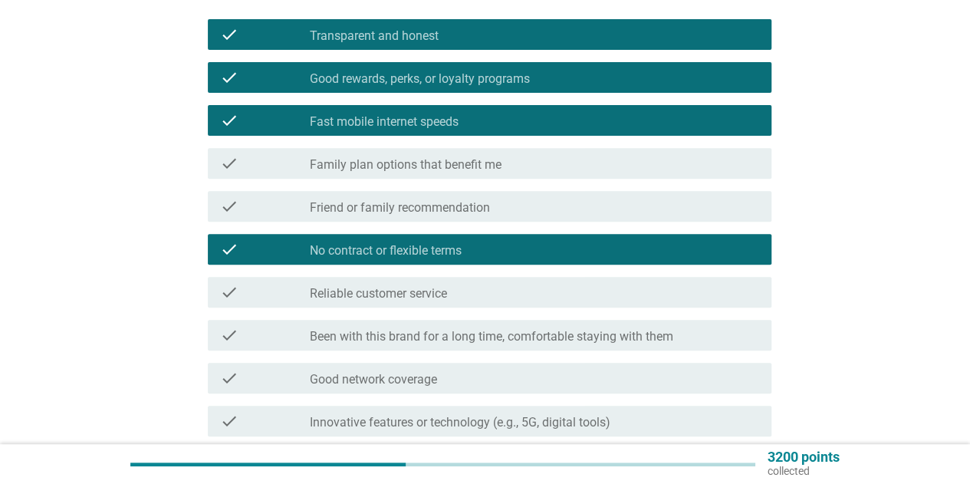
scroll to position [307, 0]
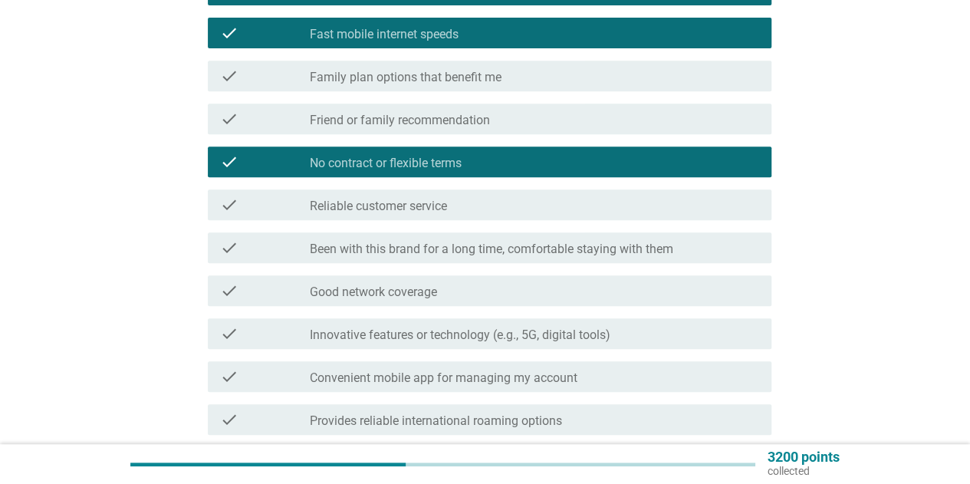
click at [518, 217] on div "check check_box_outline_blank Reliable customer service" at bounding box center [490, 204] width 564 height 31
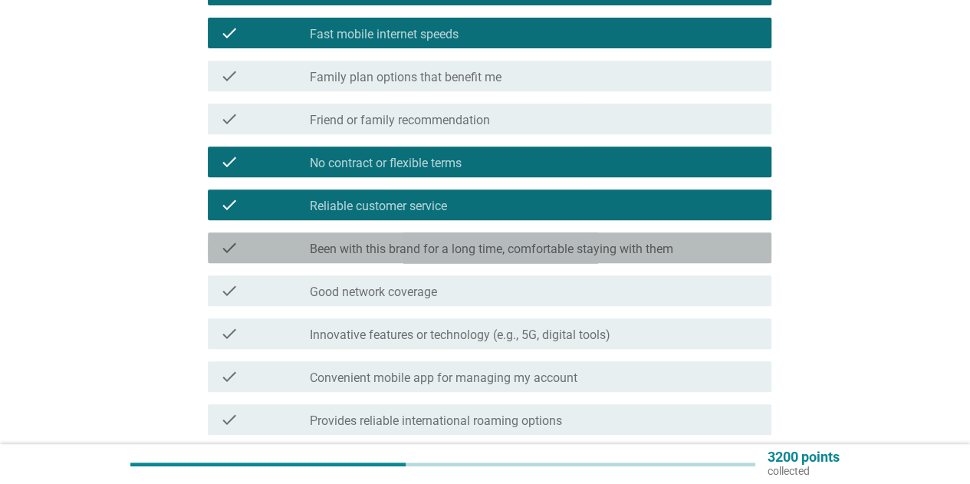
click at [527, 249] on label "Been with this brand for a long time, comfortable staying with them" at bounding box center [492, 249] width 364 height 15
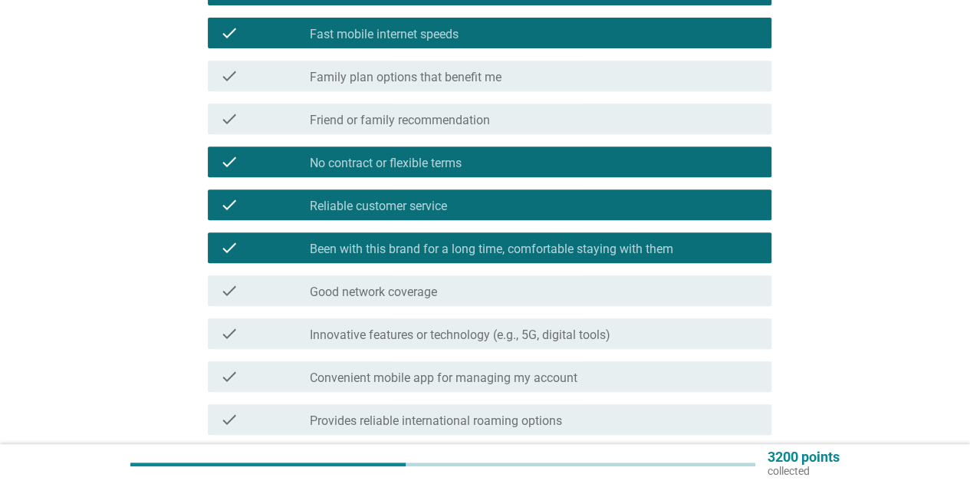
click at [527, 248] on label "Been with this brand for a long time, comfortable staying with them" at bounding box center [492, 249] width 364 height 15
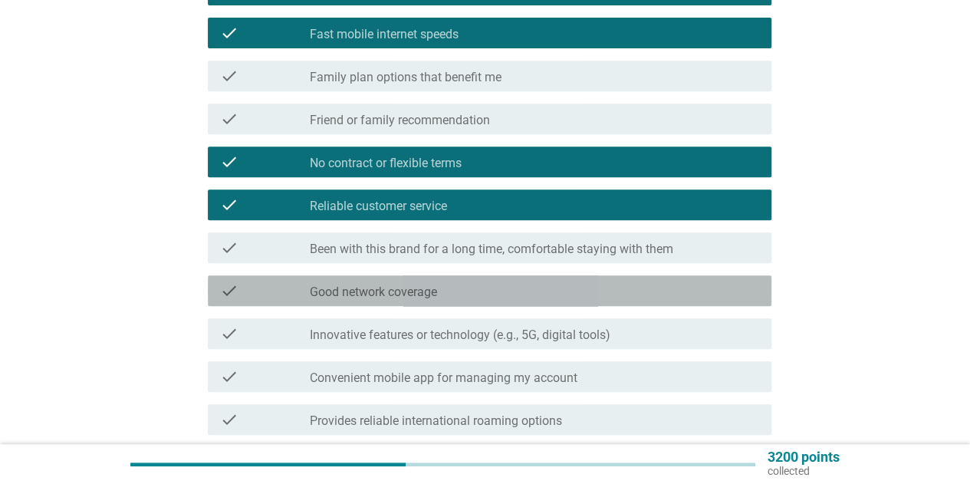
click at [502, 289] on div "check_box_outline_blank Good network coverage" at bounding box center [534, 290] width 449 height 18
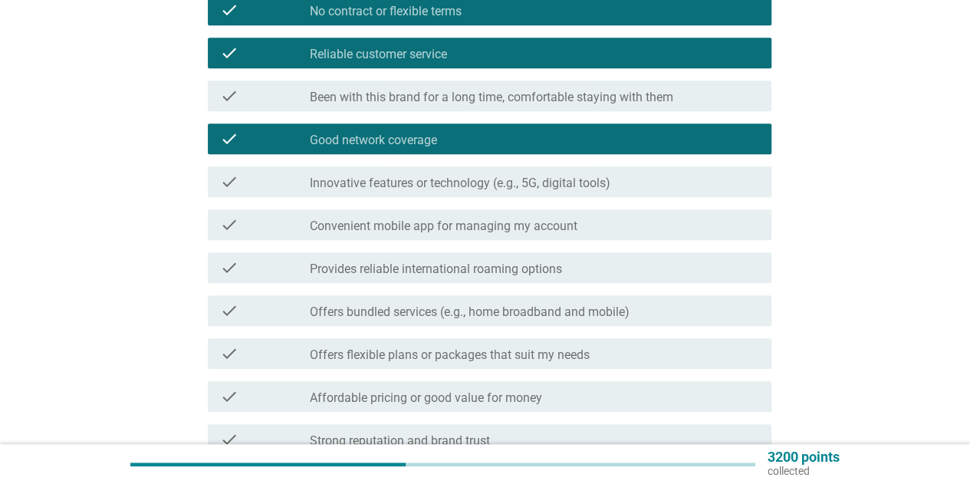
scroll to position [460, 0]
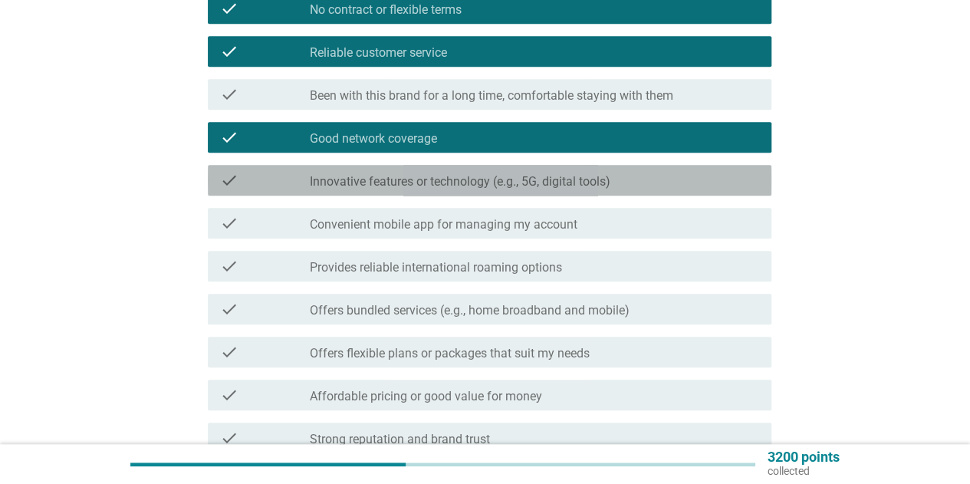
click at [589, 175] on label "Innovative features or technology (e.g., 5G, digital tools)" at bounding box center [460, 181] width 301 height 15
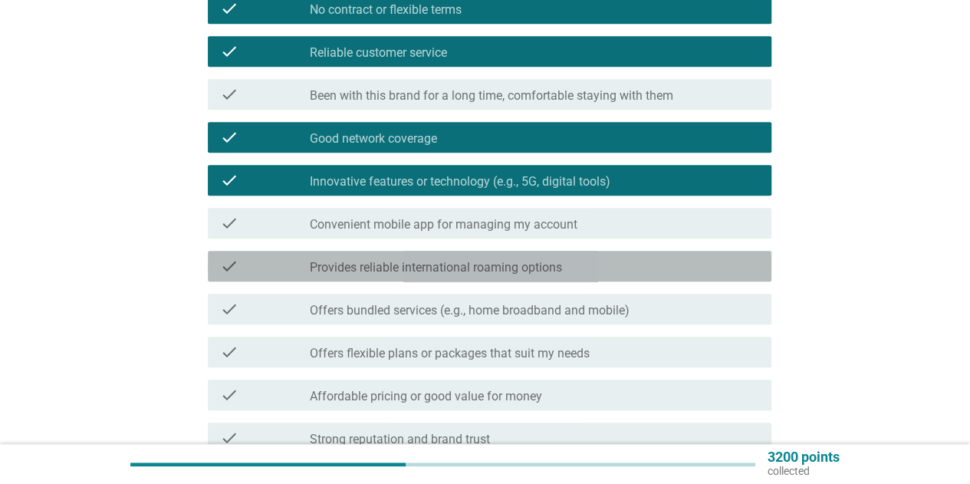
click at [579, 262] on div "check_box_outline_blank Provides reliable international roaming options" at bounding box center [534, 266] width 449 height 18
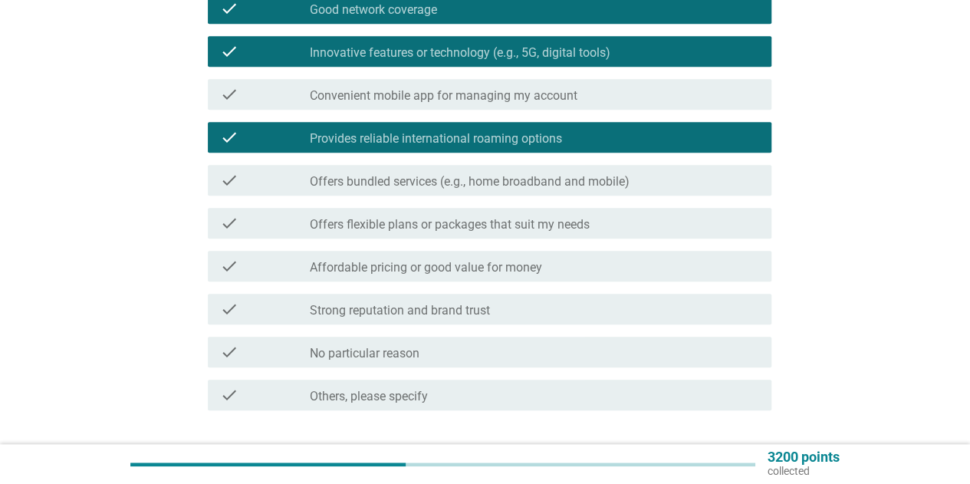
scroll to position [614, 0]
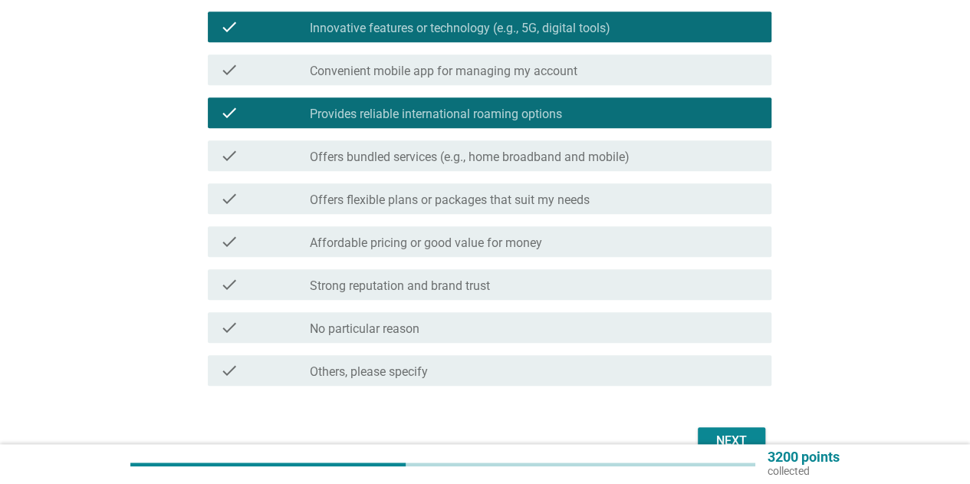
click at [587, 248] on div "check_box_outline_blank Affordable pricing or good value for money" at bounding box center [534, 241] width 449 height 18
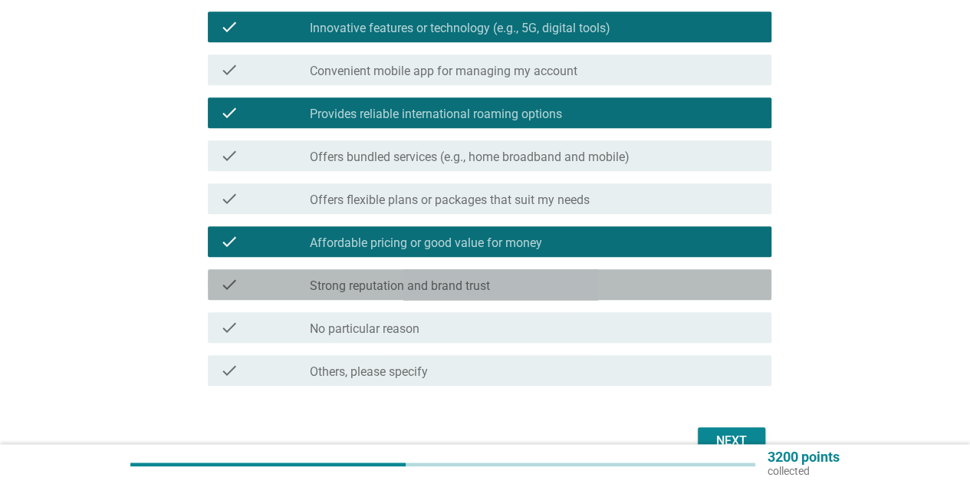
click at [597, 292] on div "check_box_outline_blank Strong reputation and brand trust" at bounding box center [534, 284] width 449 height 18
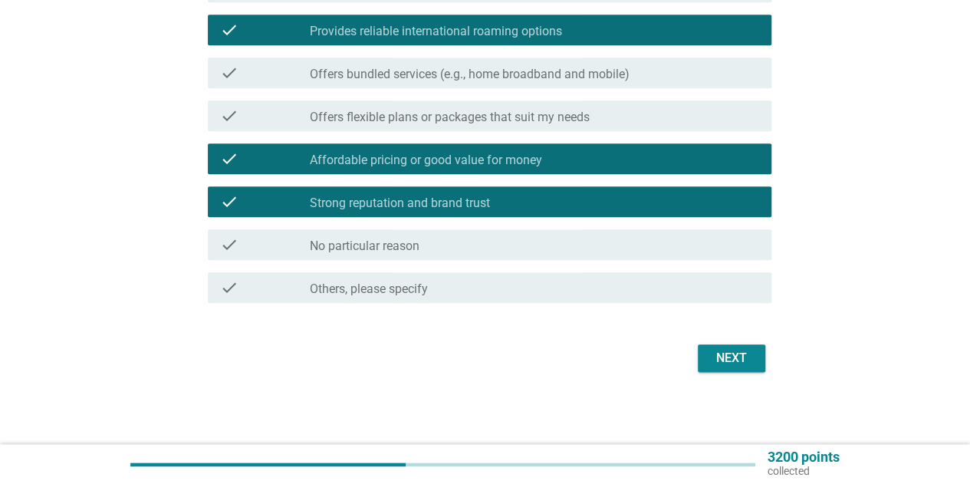
scroll to position [698, 0]
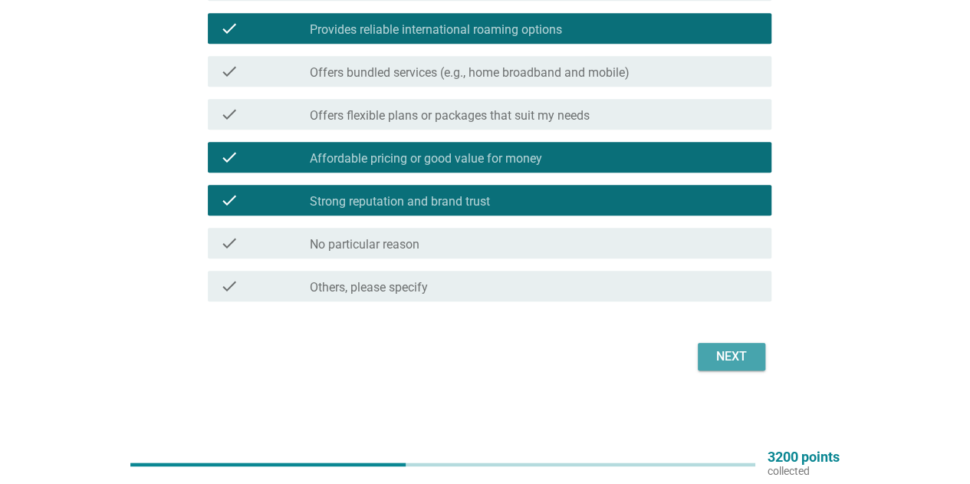
click at [701, 353] on button "Next" at bounding box center [731, 357] width 67 height 28
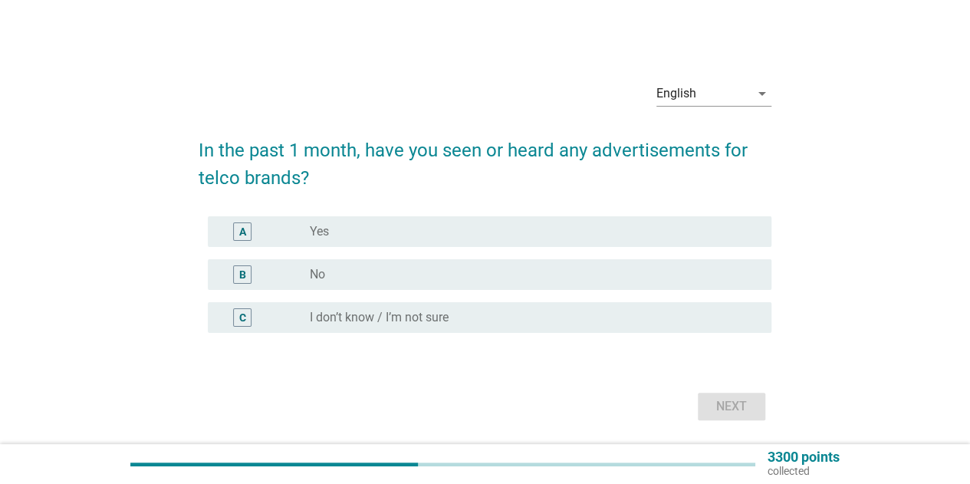
click at [559, 229] on div "radio_button_unchecked Yes" at bounding box center [528, 231] width 437 height 15
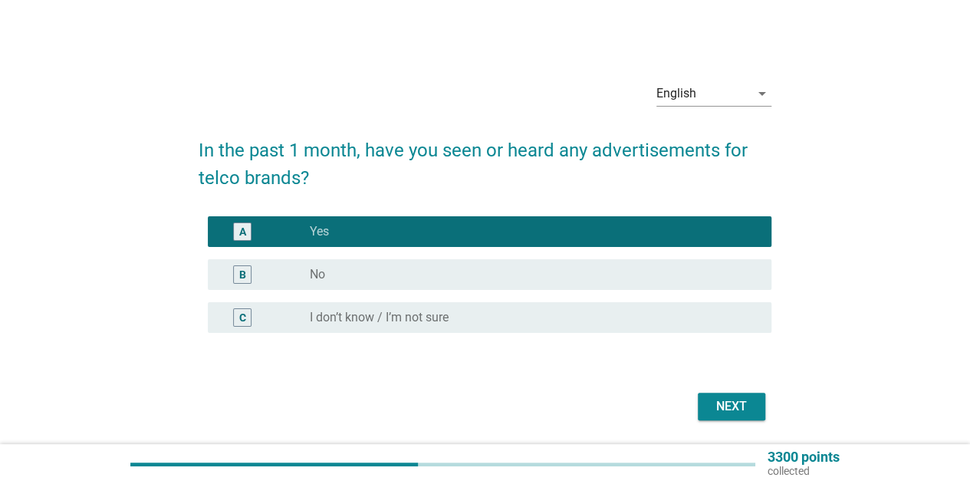
click at [725, 394] on button "Next" at bounding box center [731, 407] width 67 height 28
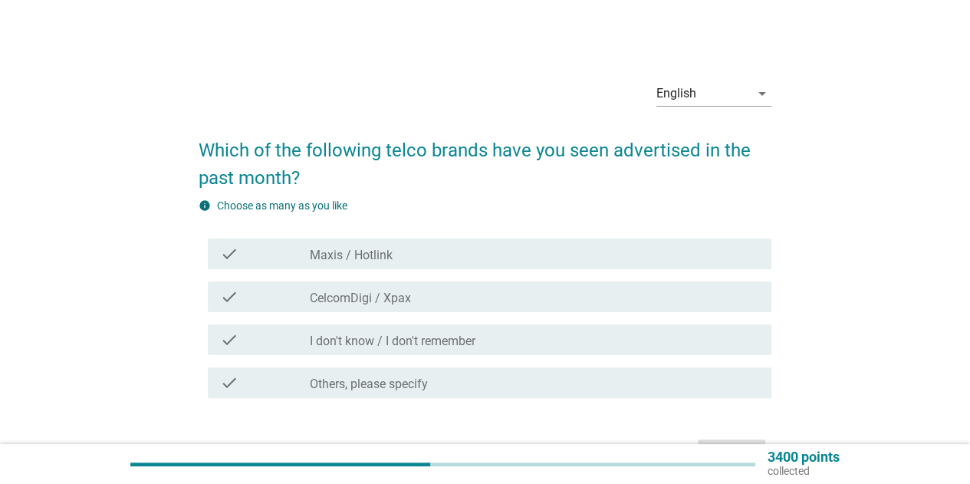
click at [640, 262] on div "check_box_outline_blank Maxis / Hotlink" at bounding box center [534, 254] width 449 height 18
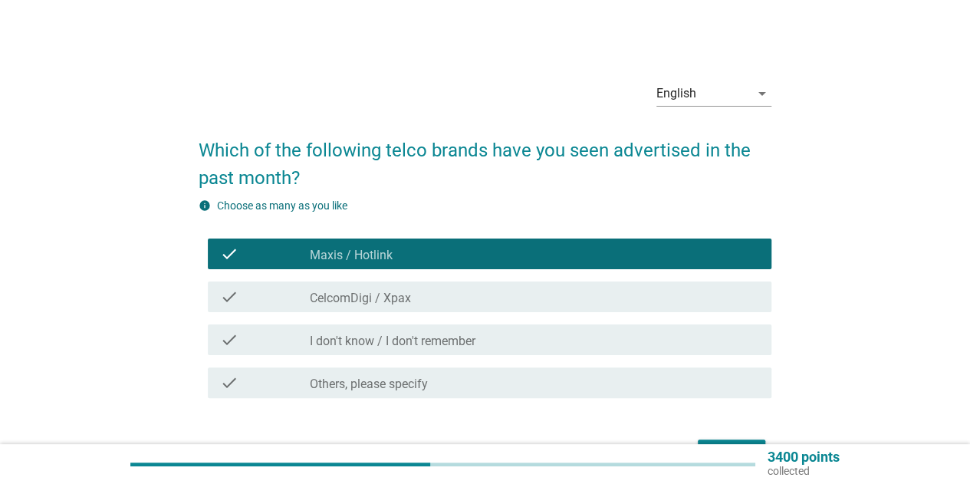
click at [624, 317] on div "check check_box_outline_blank CelcomDigi / Xpax" at bounding box center [485, 296] width 573 height 43
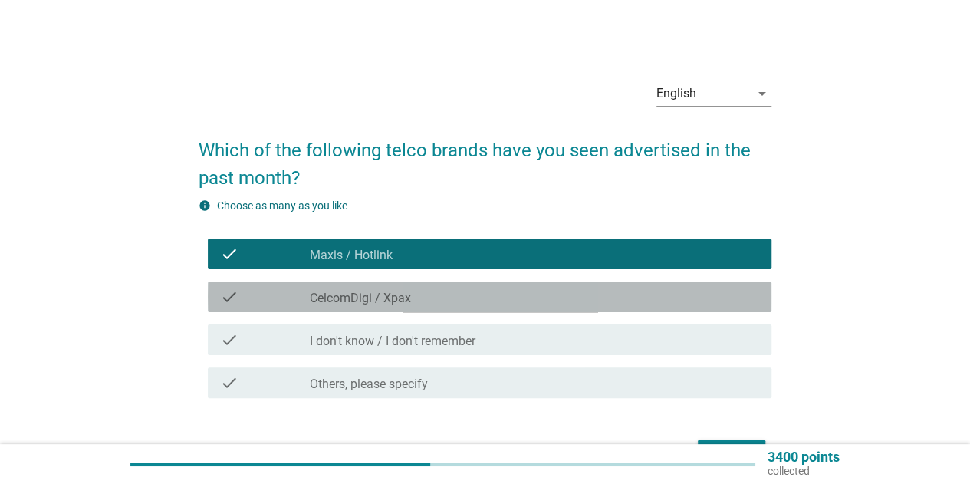
drag, startPoint x: 634, startPoint y: 306, endPoint x: 683, endPoint y: 300, distance: 48.7
click at [637, 304] on div "check check_box_outline_blank CelcomDigi / Xpax" at bounding box center [490, 296] width 564 height 31
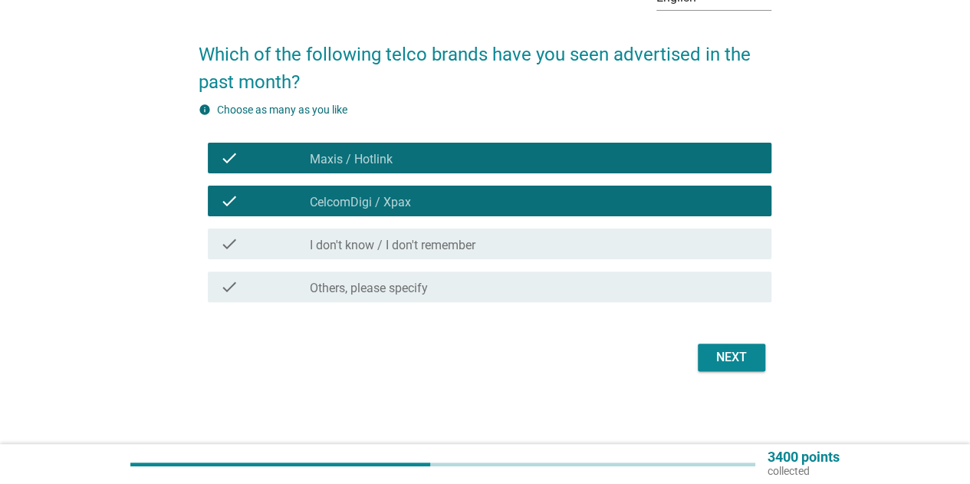
scroll to position [97, 0]
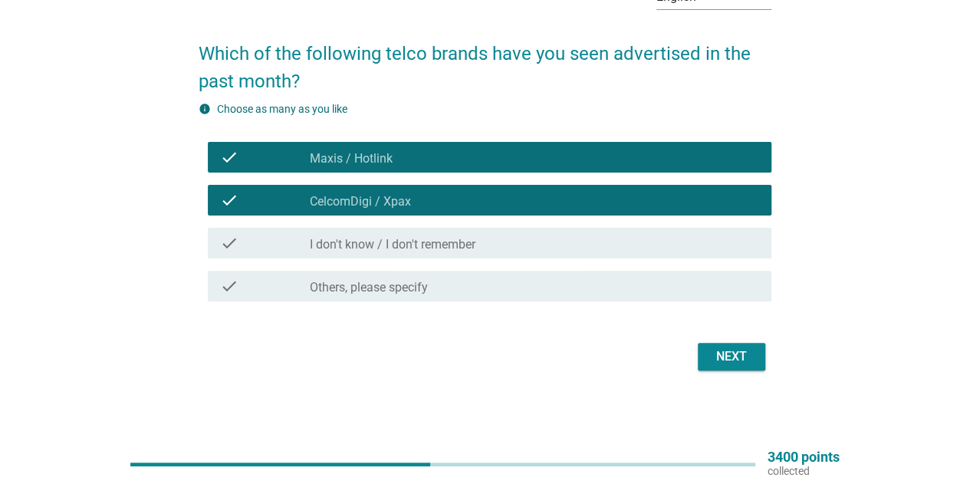
click at [739, 344] on button "Next" at bounding box center [731, 357] width 67 height 28
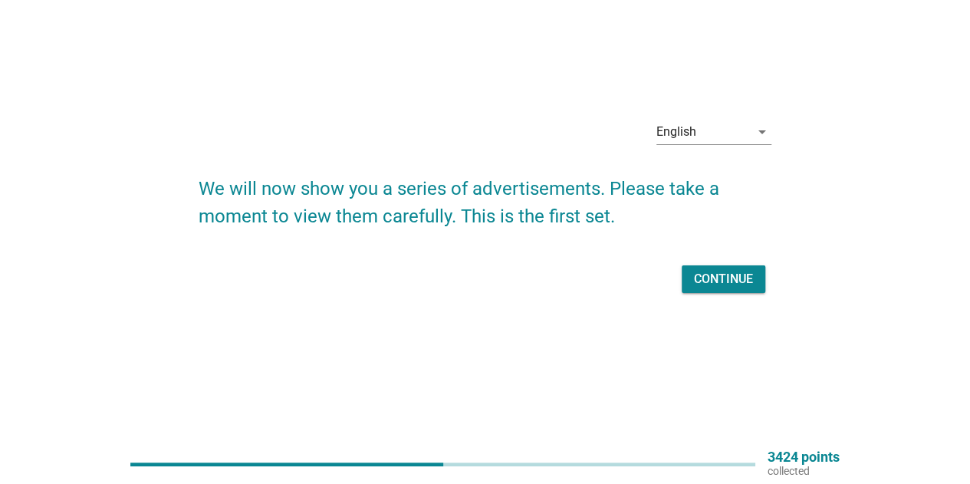
scroll to position [0, 0]
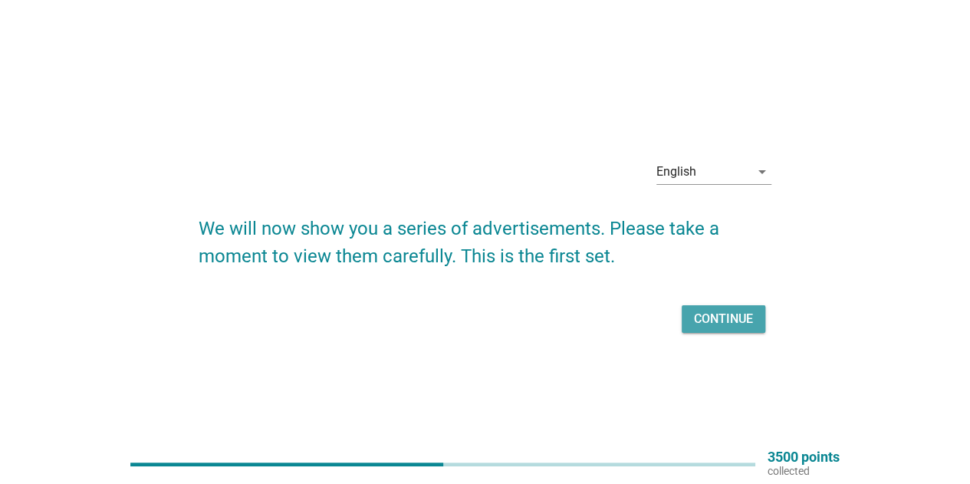
click at [735, 308] on button "Continue" at bounding box center [724, 319] width 84 height 28
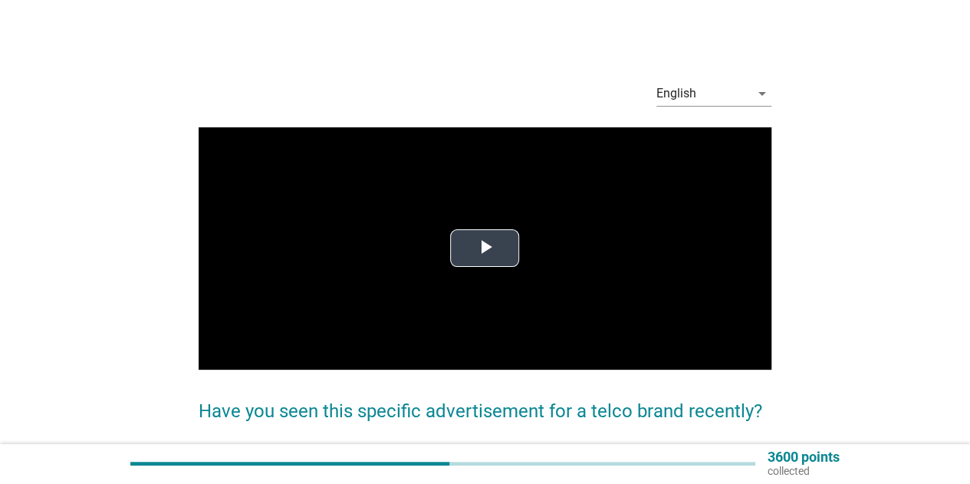
click at [485, 248] on span "Video Player" at bounding box center [485, 248] width 0 height 0
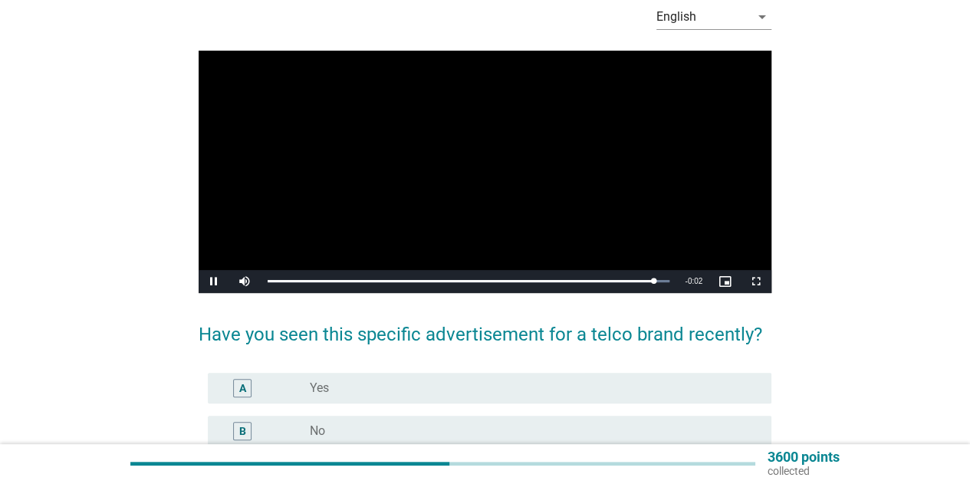
scroll to position [153, 0]
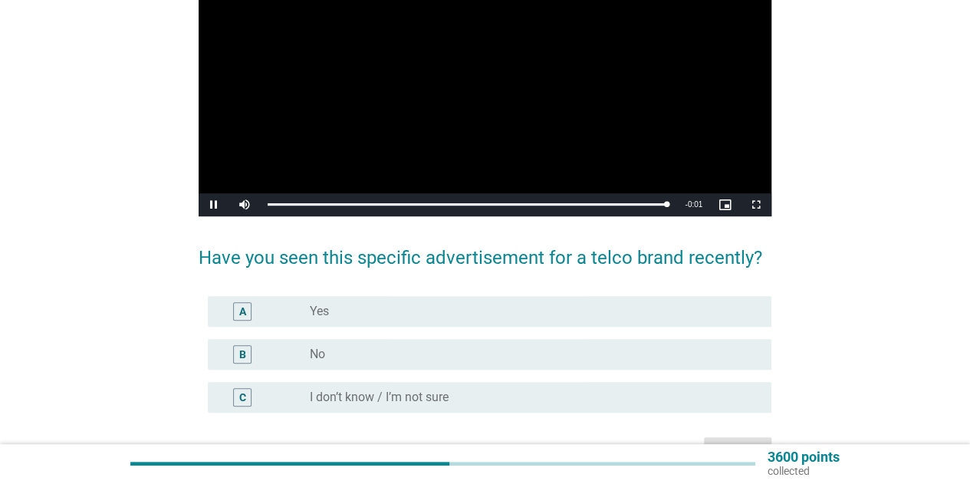
click at [659, 347] on div "radio_button_unchecked No" at bounding box center [528, 354] width 437 height 15
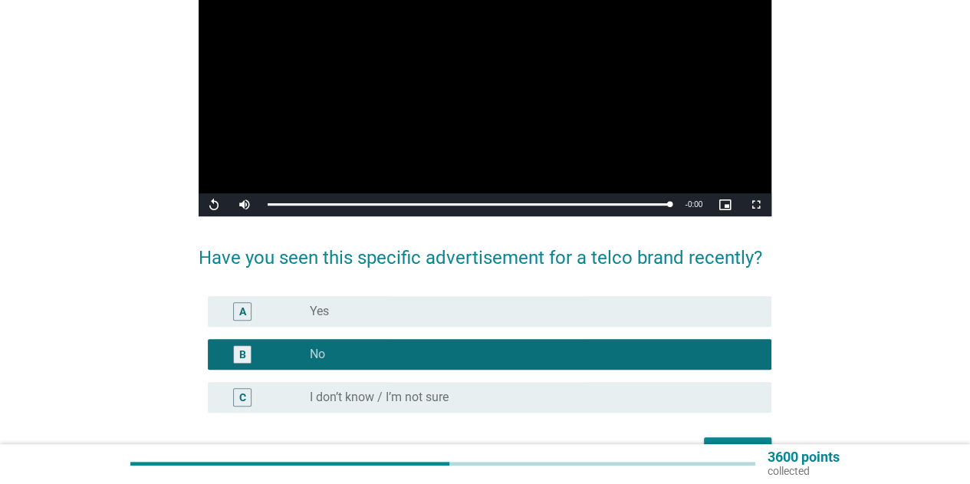
scroll to position [230, 0]
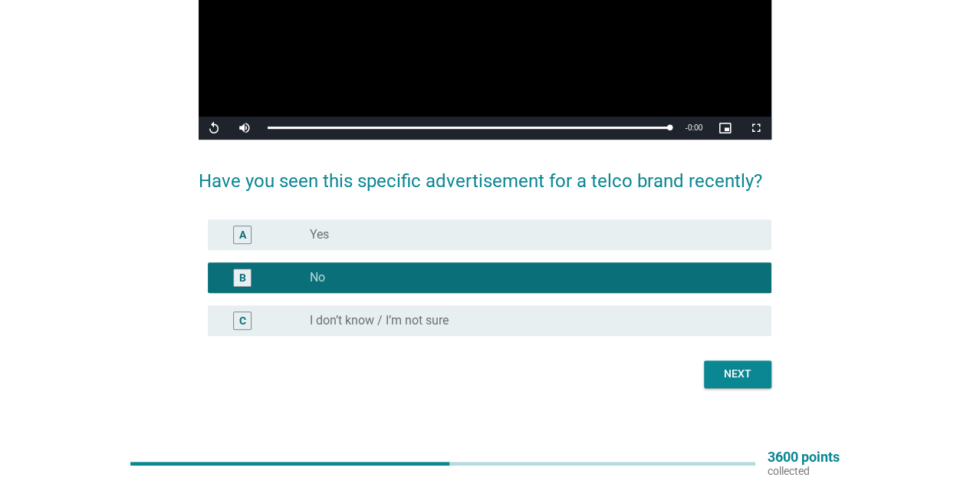
click at [745, 386] on button "Next" at bounding box center [737, 374] width 67 height 28
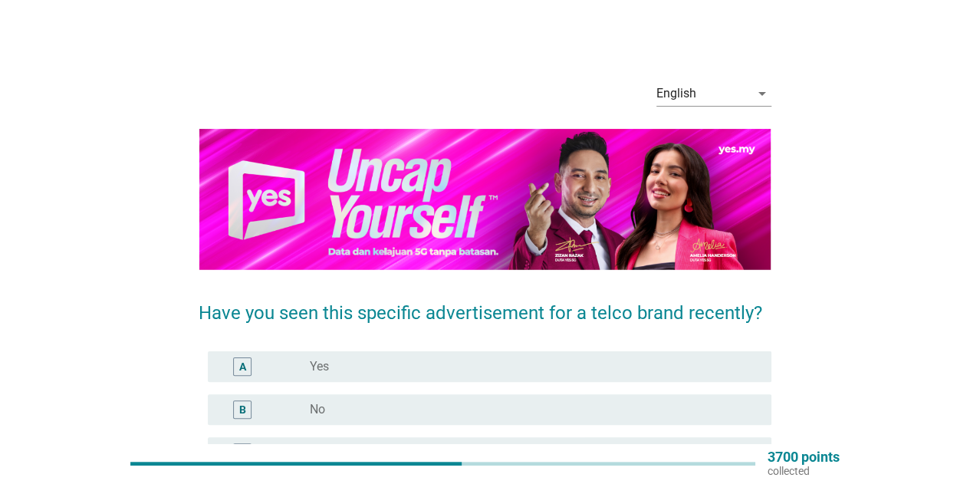
click at [534, 403] on div "radio_button_unchecked No" at bounding box center [528, 409] width 437 height 15
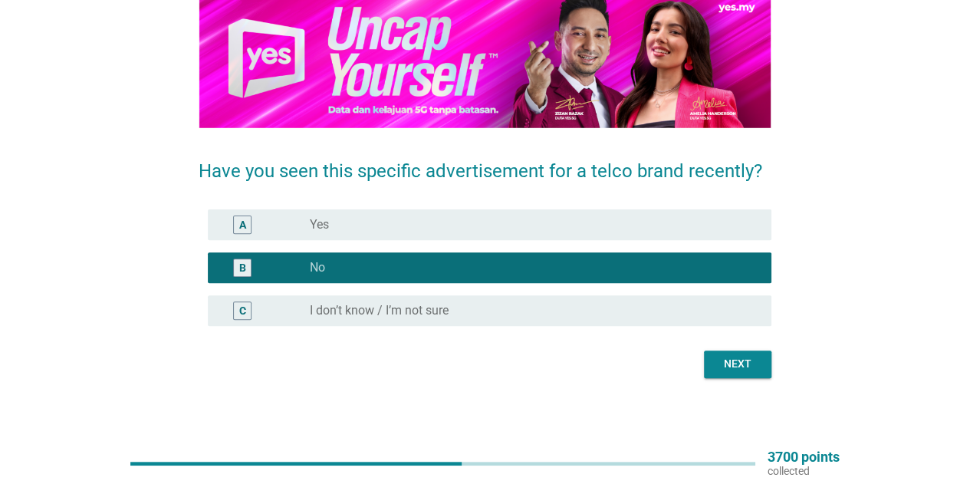
scroll to position [144, 0]
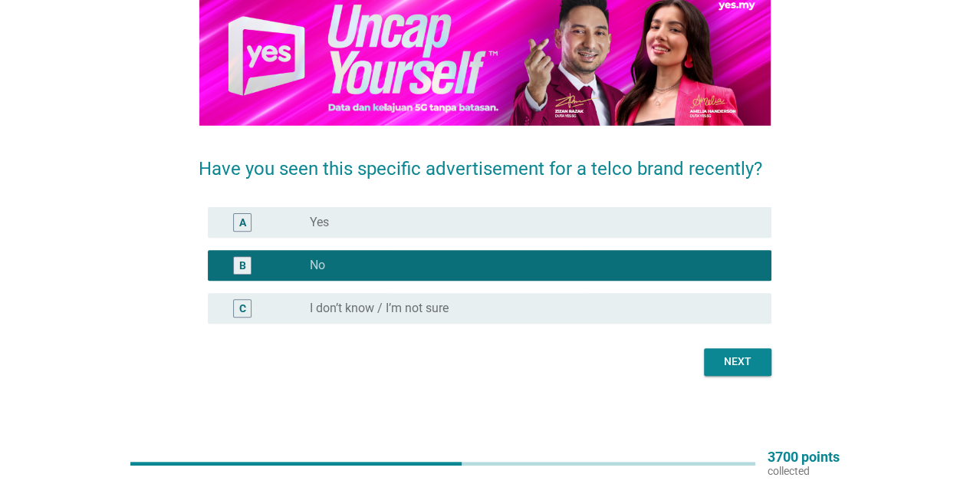
click at [706, 361] on button "Next" at bounding box center [737, 362] width 67 height 28
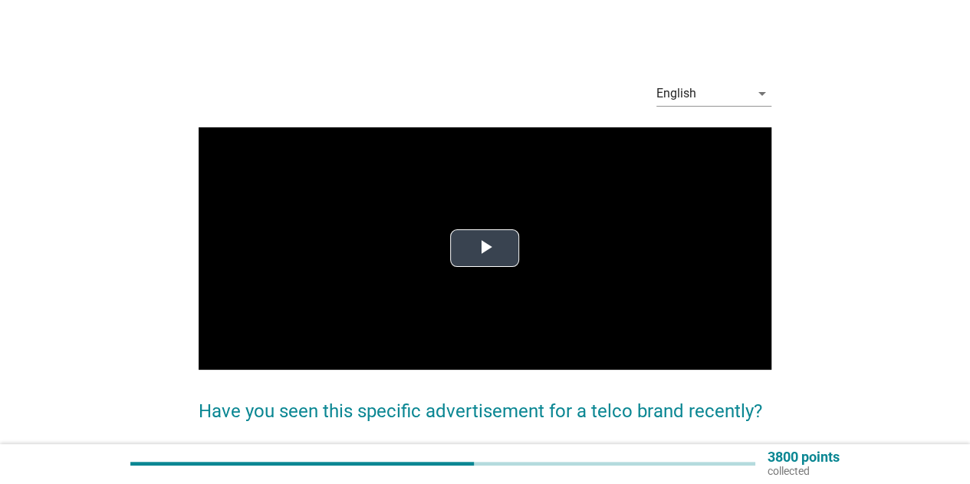
click at [485, 248] on span "Video Player" at bounding box center [485, 248] width 0 height 0
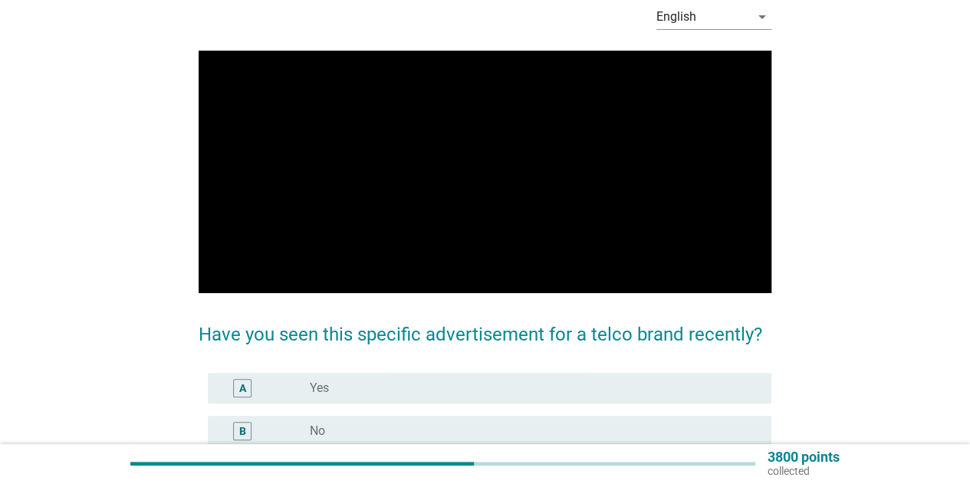
scroll to position [153, 0]
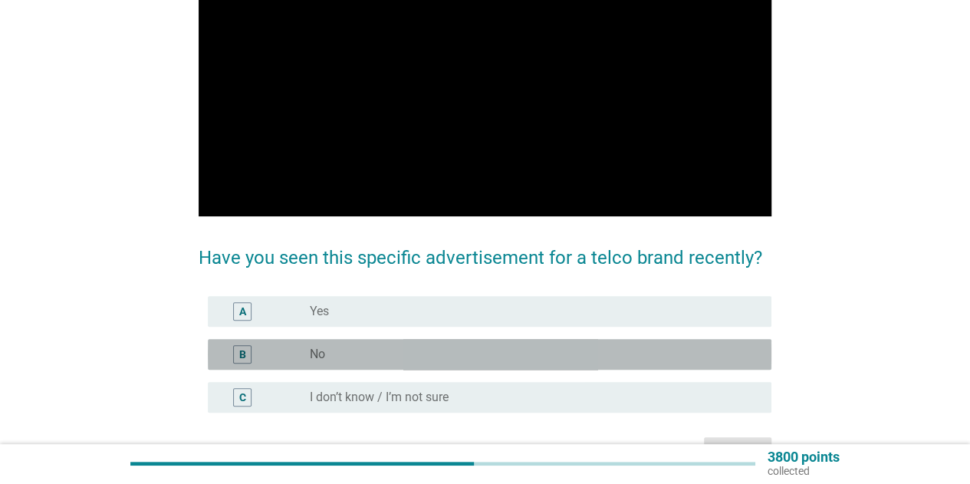
click at [669, 356] on div "radio_button_unchecked No" at bounding box center [528, 354] width 437 height 15
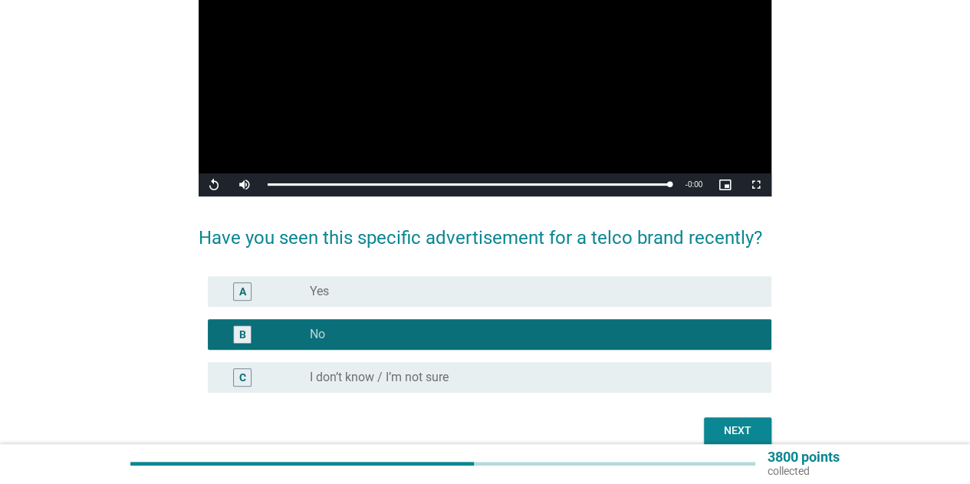
scroll to position [230, 0]
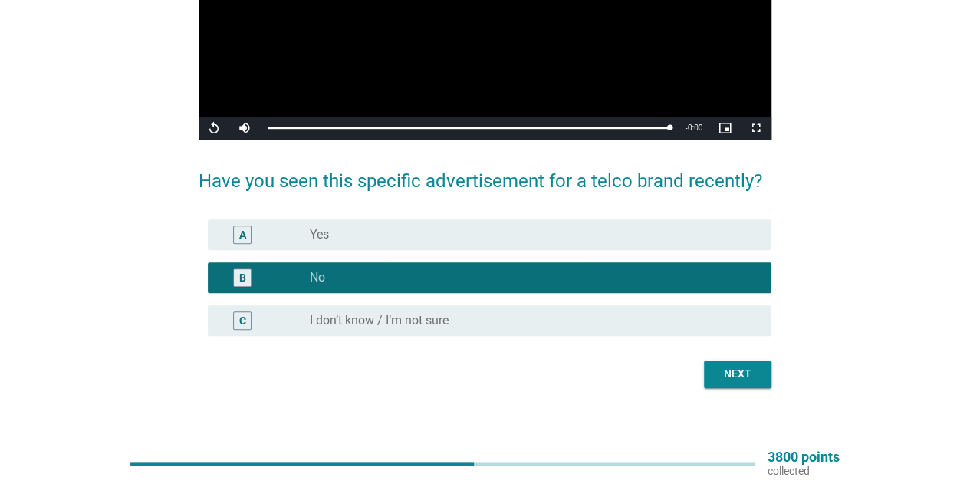
click at [746, 378] on div "Next" at bounding box center [737, 374] width 43 height 16
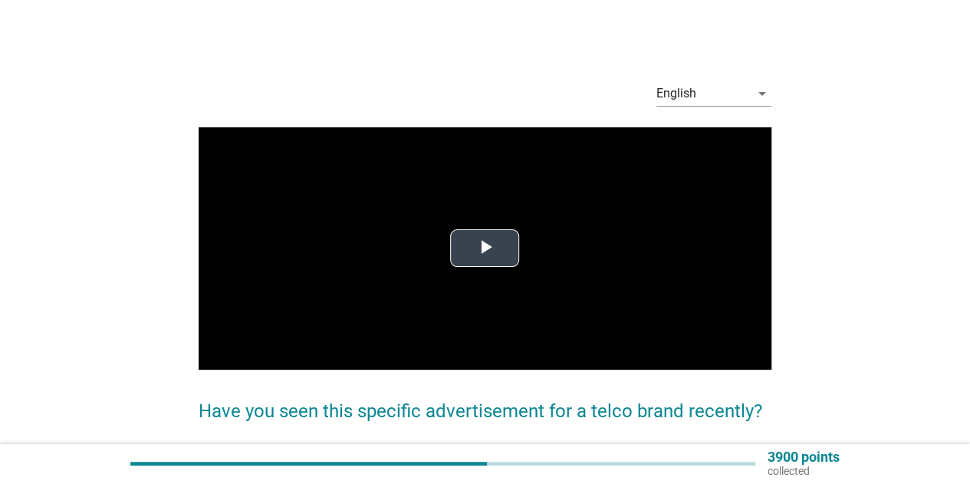
click at [485, 248] on span "Video Player" at bounding box center [485, 248] width 0 height 0
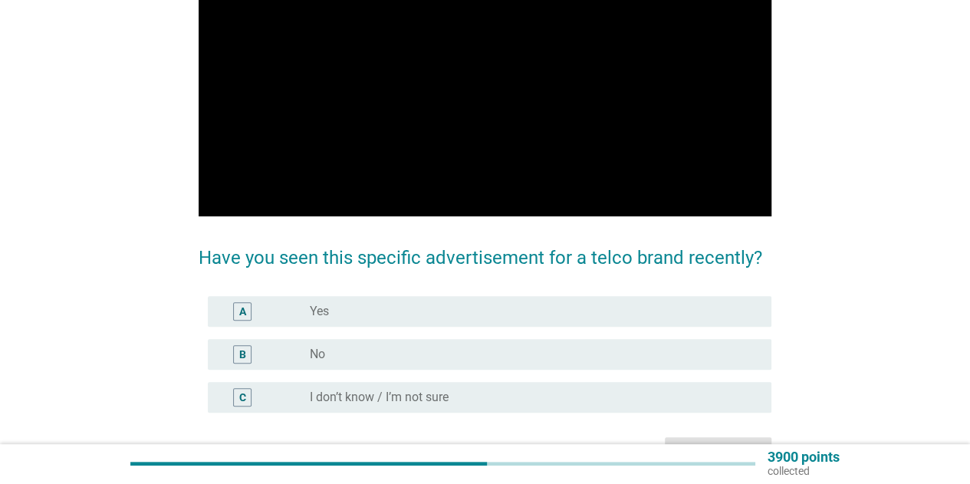
scroll to position [242, 0]
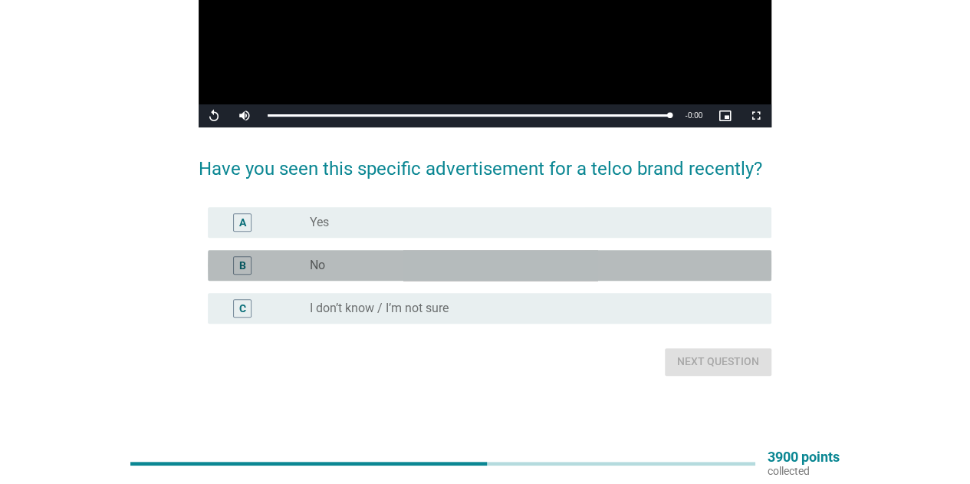
click at [649, 262] on div "radio_button_unchecked No" at bounding box center [528, 265] width 437 height 15
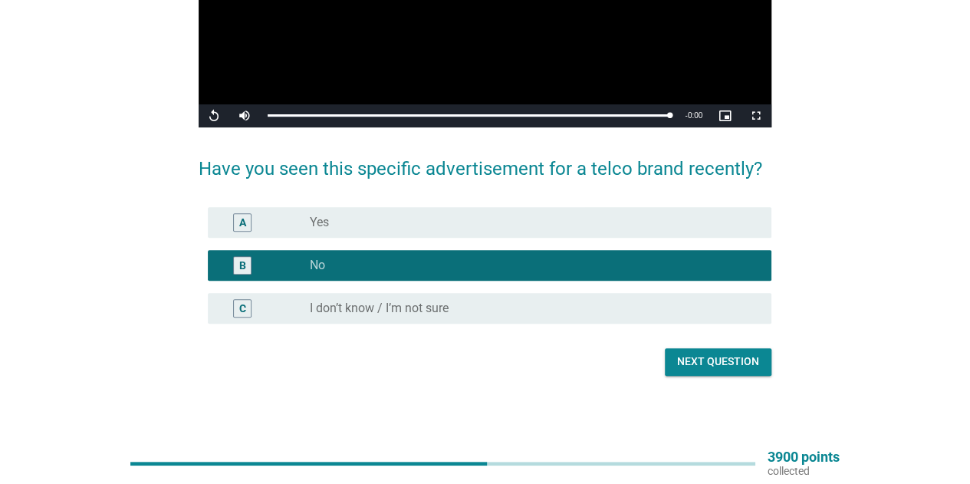
click at [737, 358] on div "Next question" at bounding box center [718, 362] width 82 height 16
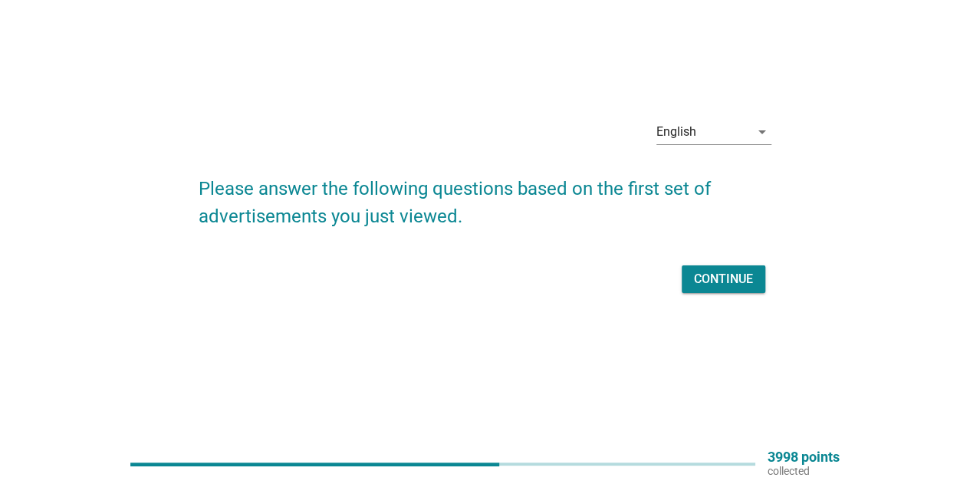
scroll to position [0, 0]
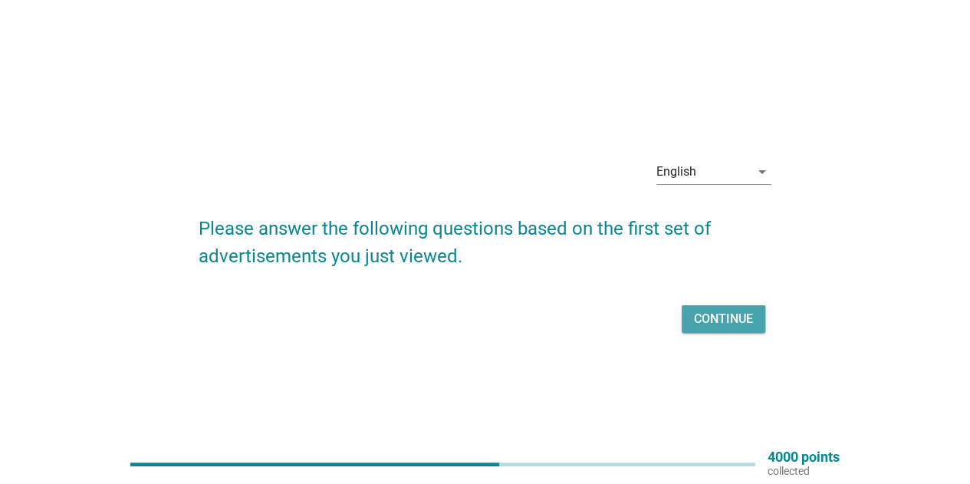
click at [708, 317] on div "Continue" at bounding box center [723, 319] width 59 height 18
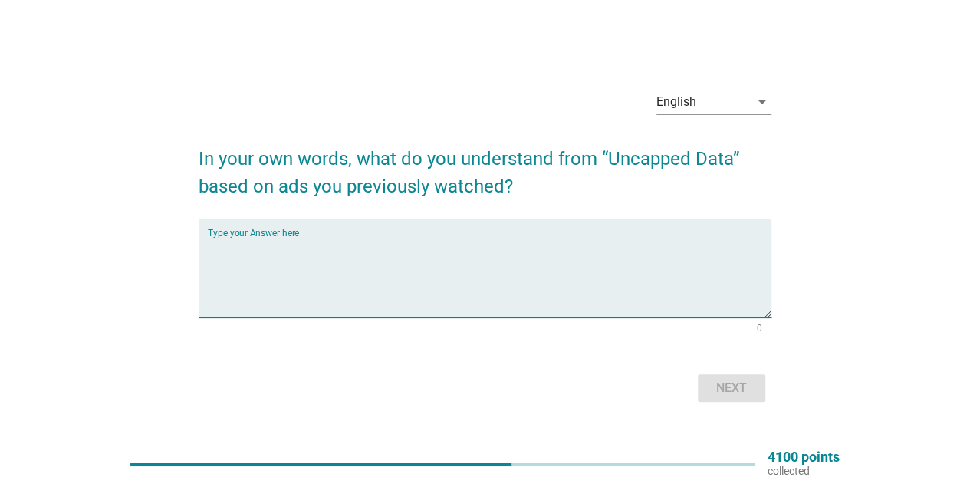
click at [620, 267] on textarea "Type your Answer here" at bounding box center [490, 277] width 564 height 81
type textarea "unlimited data provided"
click at [741, 395] on div "Next" at bounding box center [731, 388] width 43 height 18
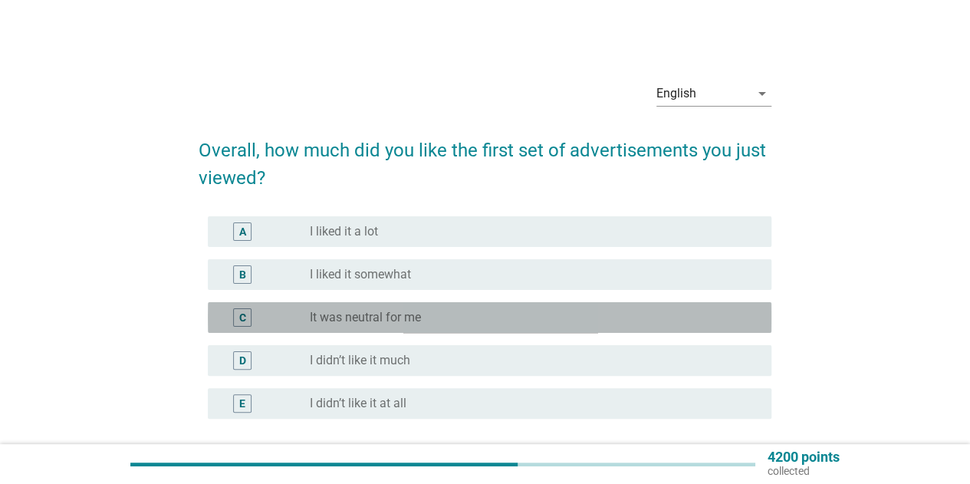
click at [559, 317] on div "radio_button_unchecked It was neutral for me" at bounding box center [528, 317] width 437 height 15
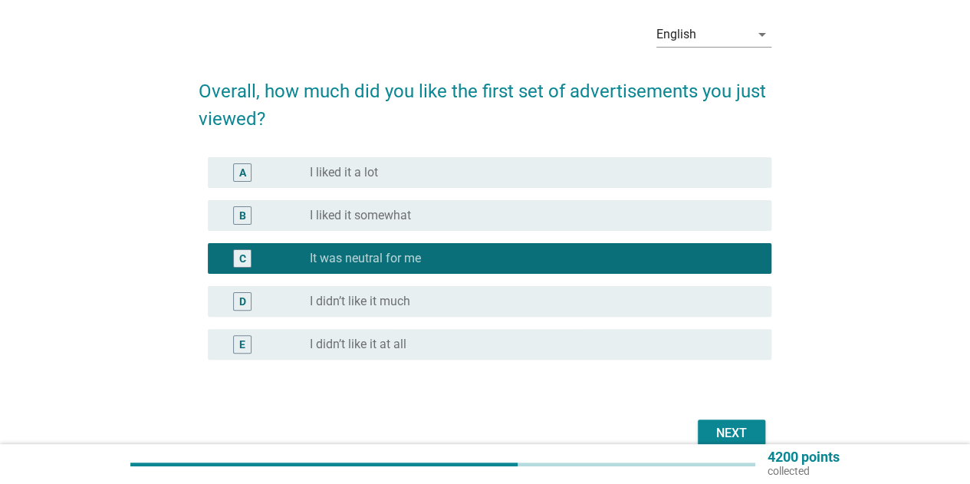
scroll to position [135, 0]
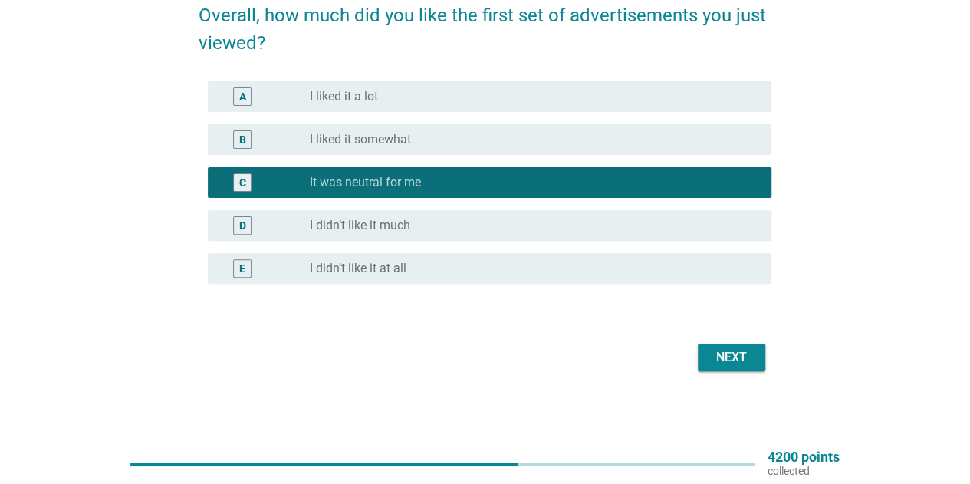
click at [720, 363] on div "Next" at bounding box center [731, 357] width 43 height 18
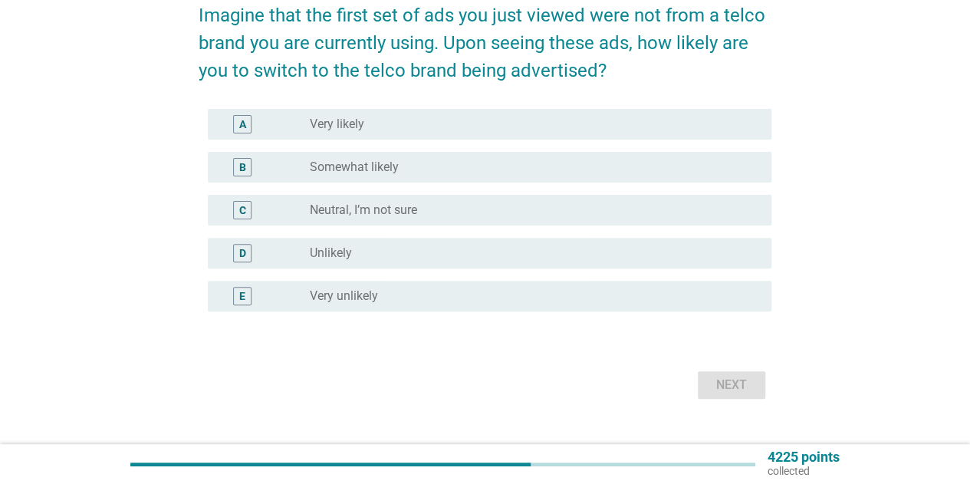
scroll to position [0, 0]
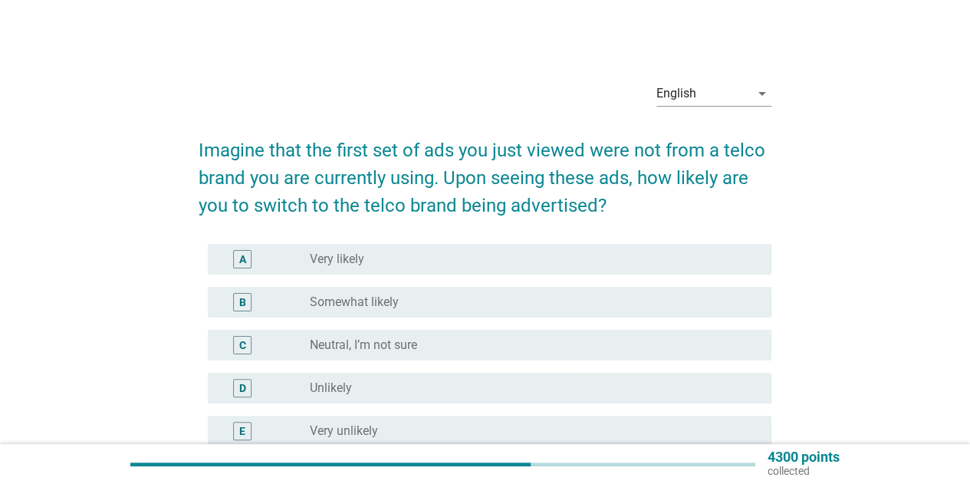
click at [581, 347] on div "radio_button_unchecked Neutral, I’m not sure" at bounding box center [528, 344] width 437 height 15
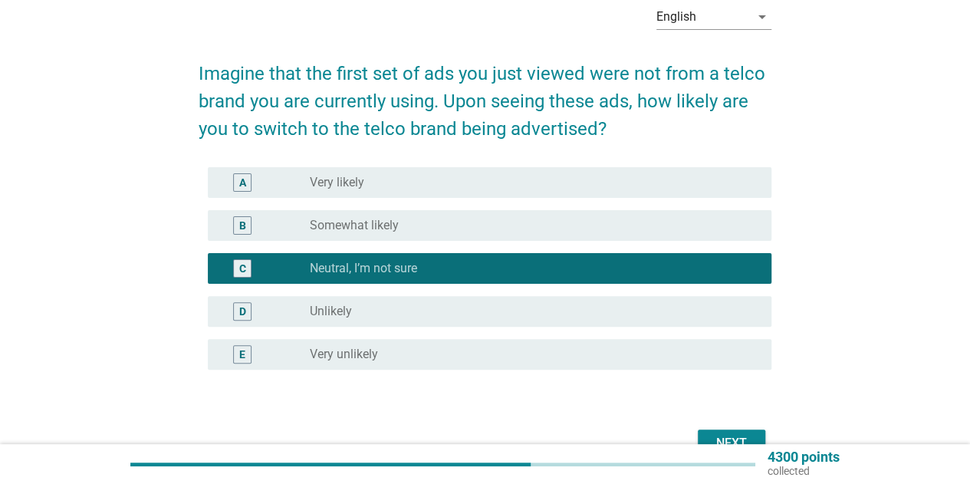
scroll to position [153, 0]
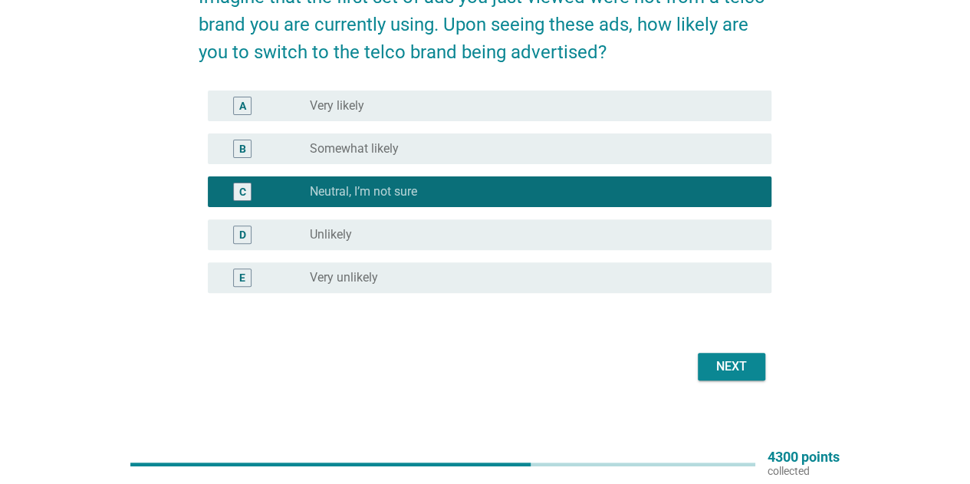
click at [606, 242] on div "radio_button_unchecked Unlikely" at bounding box center [528, 234] width 437 height 15
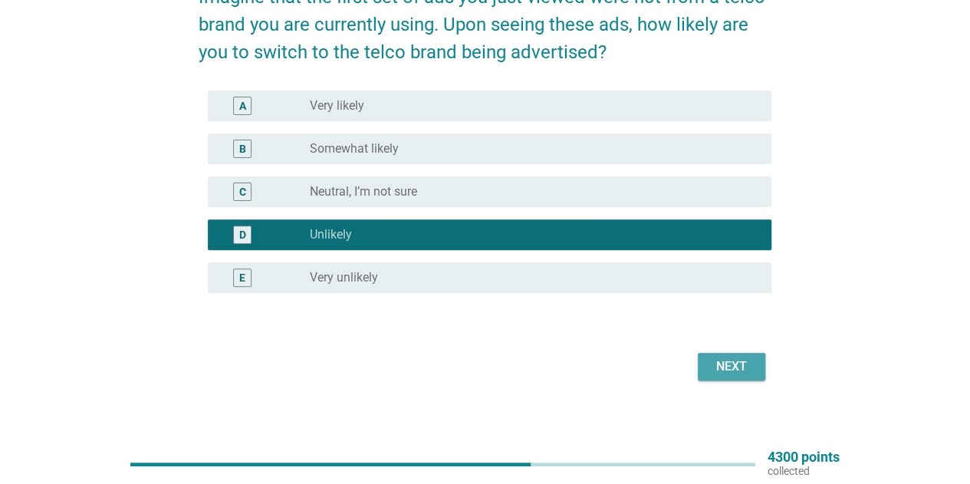
click at [730, 367] on div "Next" at bounding box center [731, 366] width 43 height 18
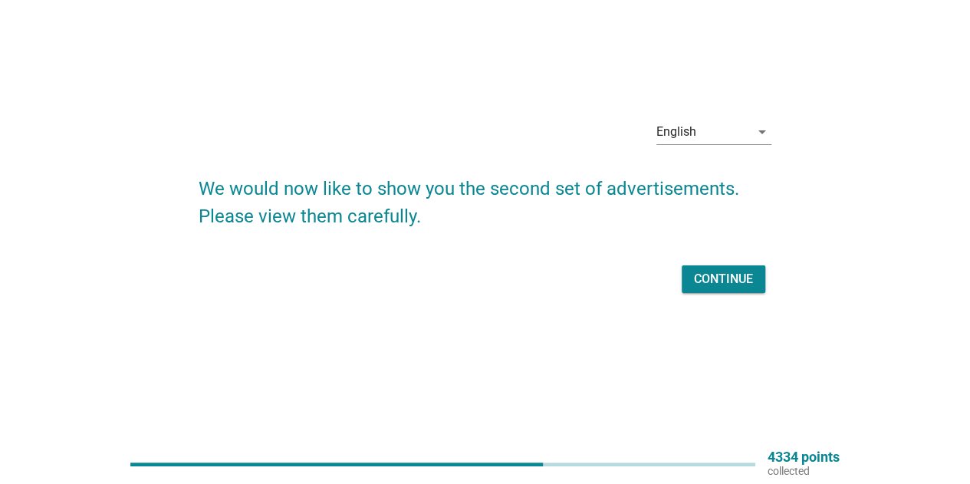
scroll to position [0, 0]
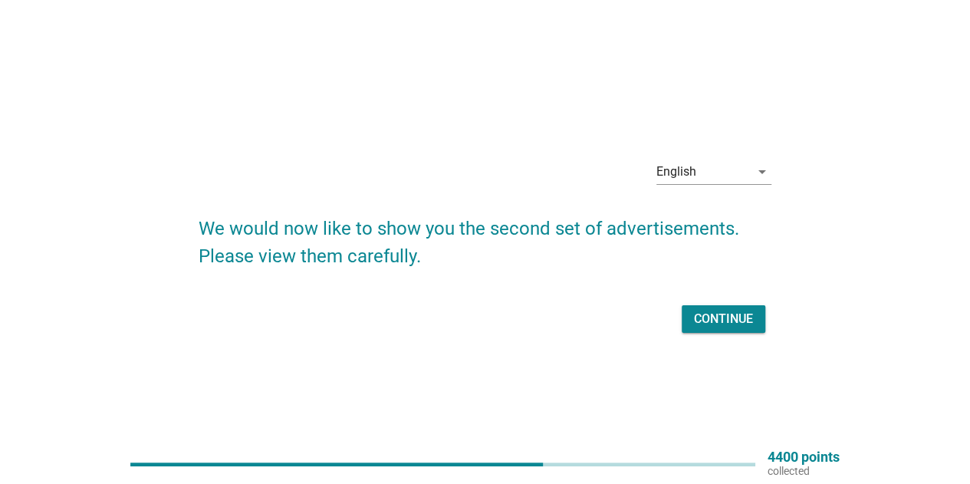
click at [723, 318] on div "Continue" at bounding box center [723, 319] width 59 height 18
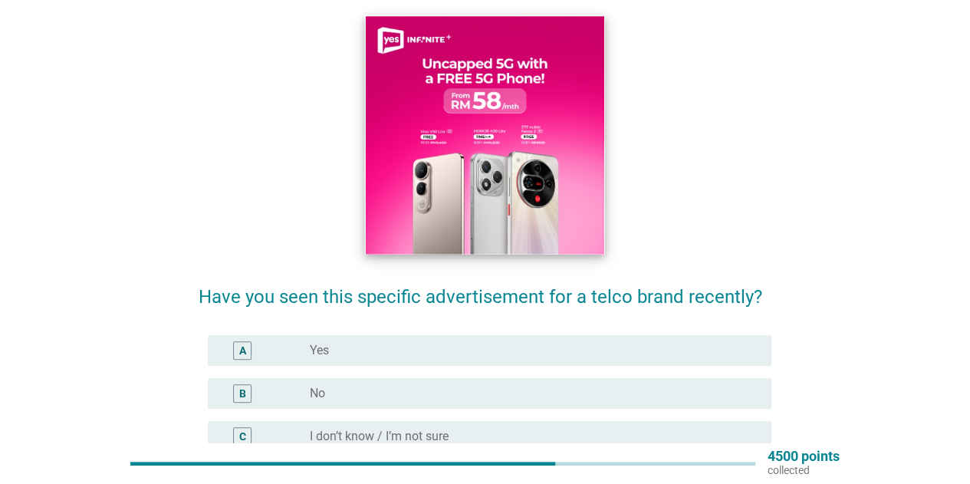
scroll to position [153, 0]
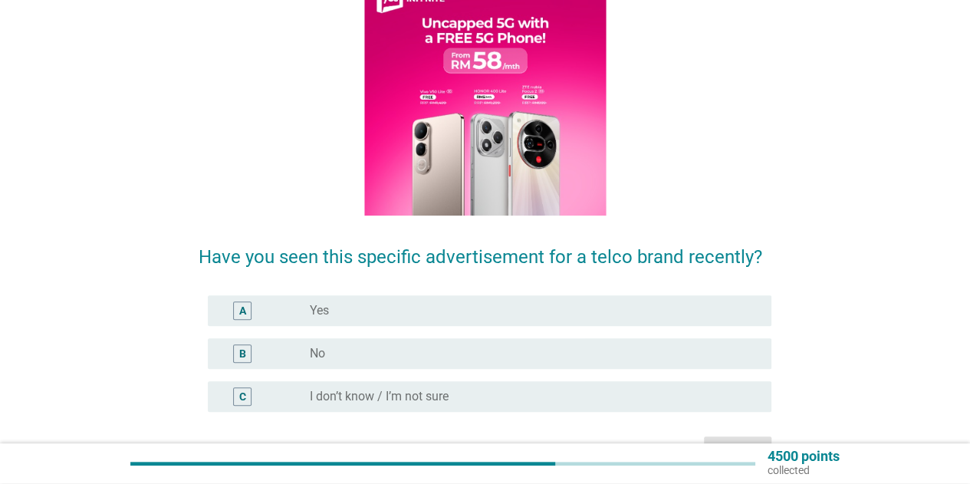
click at [593, 358] on div "radio_button_unchecked No" at bounding box center [528, 353] width 437 height 15
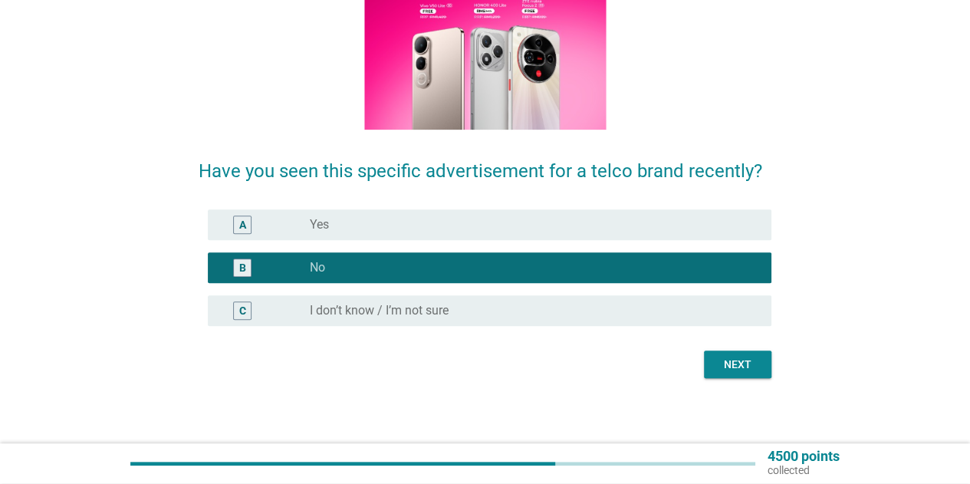
scroll to position [242, 0]
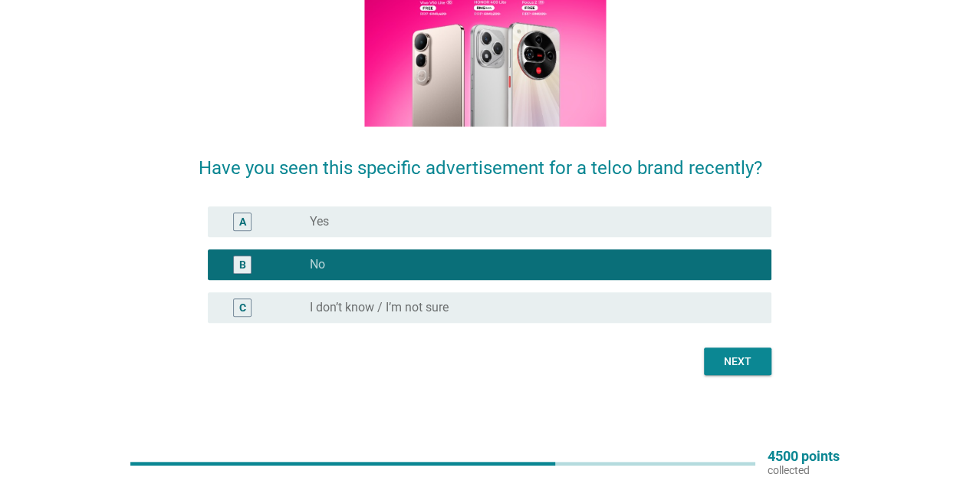
click at [724, 364] on div "Next" at bounding box center [737, 362] width 43 height 16
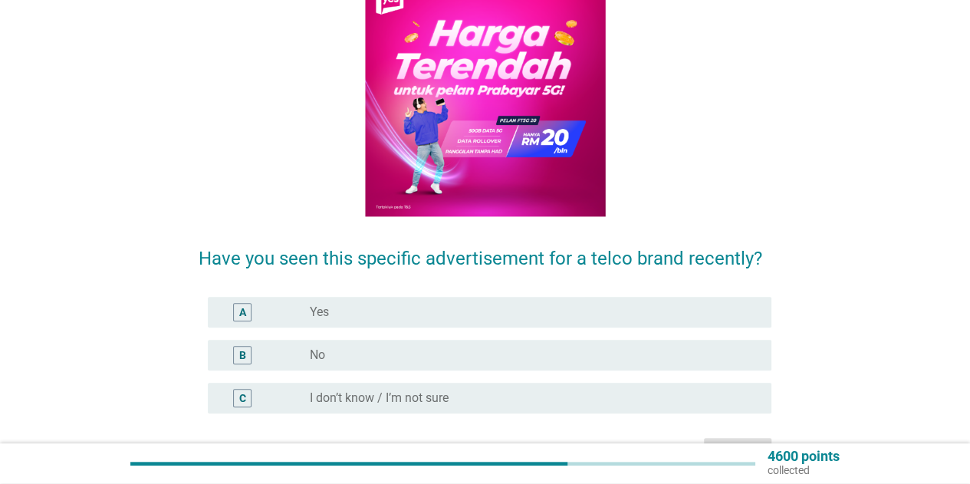
scroll to position [153, 0]
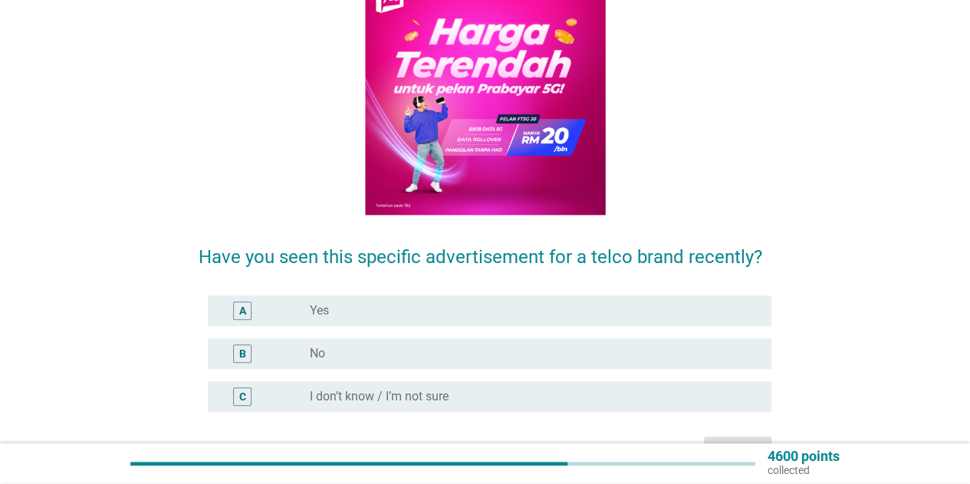
click at [675, 355] on div "radio_button_unchecked No" at bounding box center [528, 353] width 437 height 15
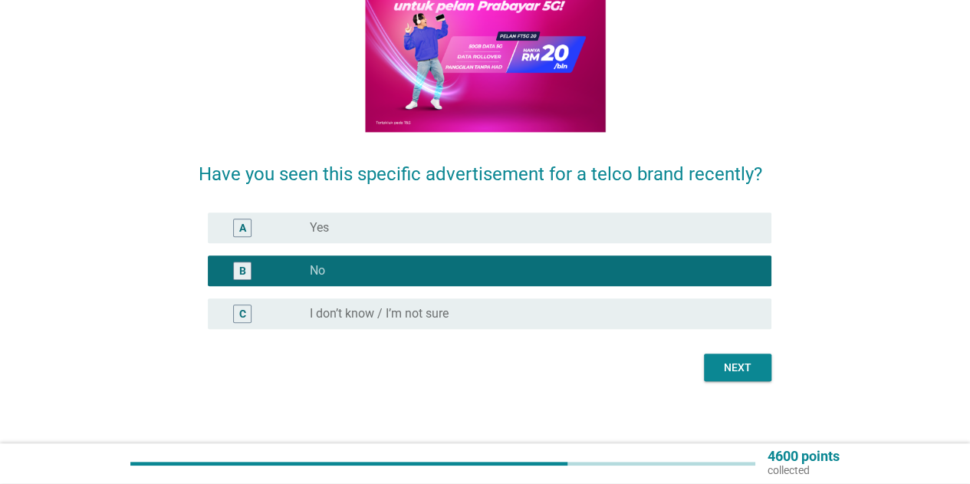
scroll to position [242, 0]
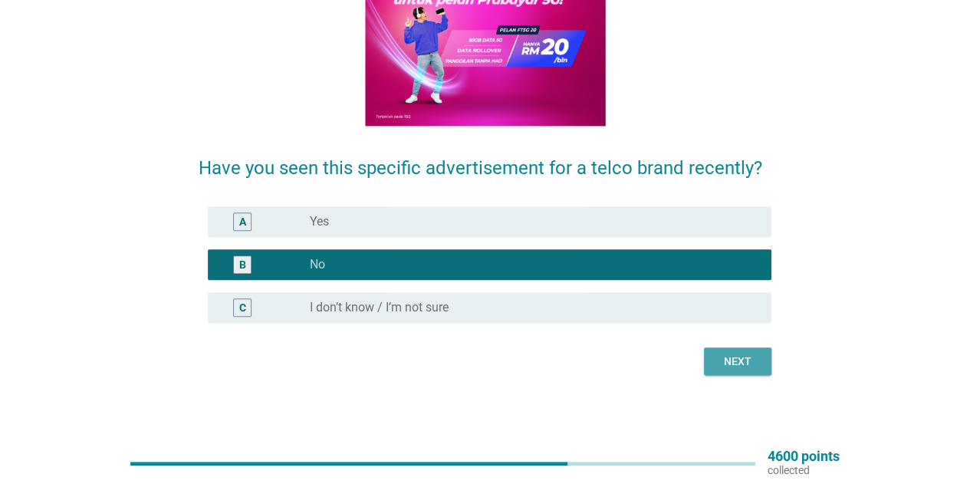
click at [735, 372] on button "Next" at bounding box center [737, 361] width 67 height 28
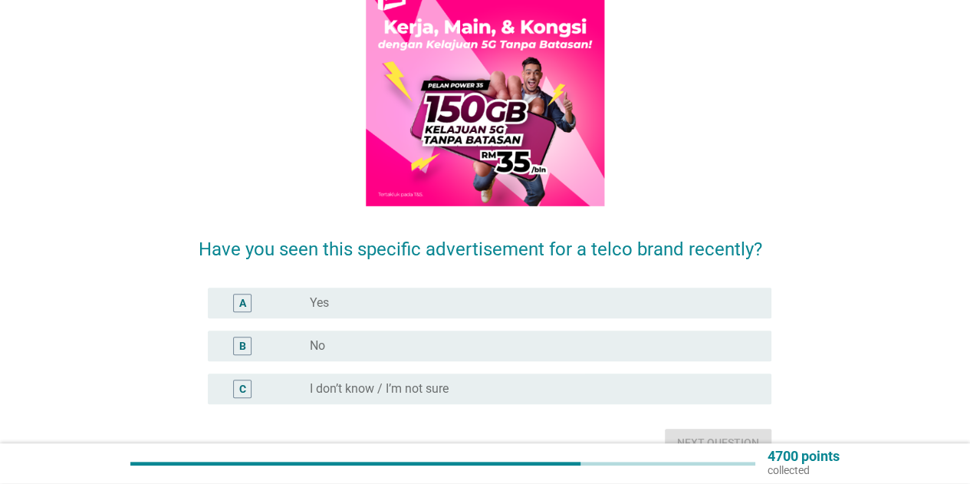
scroll to position [230, 0]
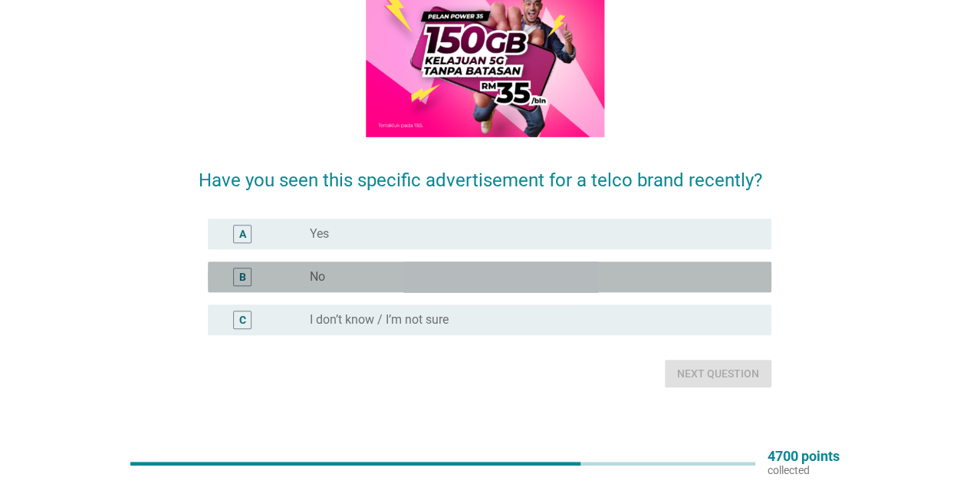
click at [625, 281] on div "radio_button_unchecked No" at bounding box center [528, 276] width 437 height 15
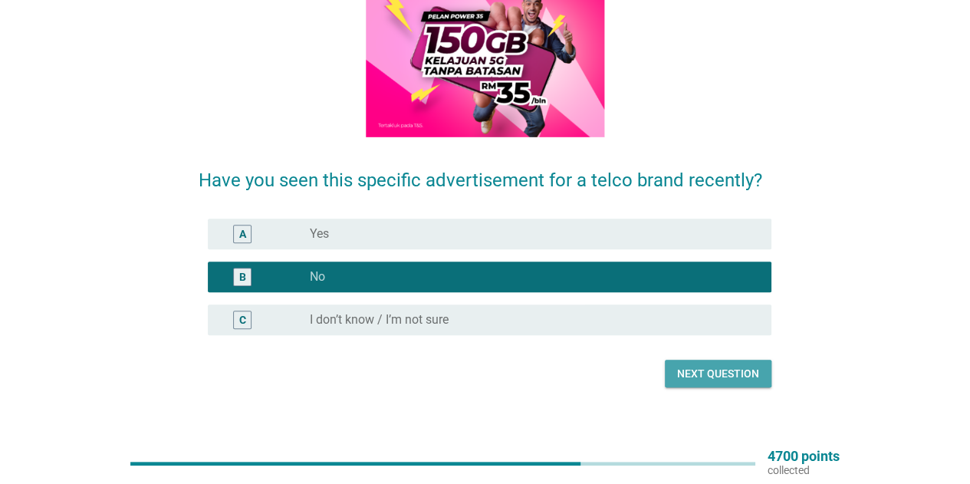
click at [698, 364] on button "Next question" at bounding box center [718, 374] width 107 height 28
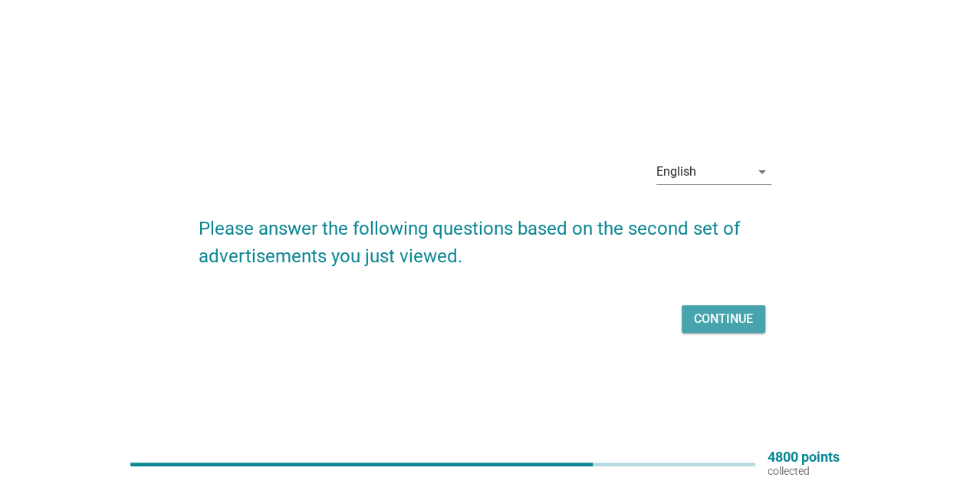
click at [695, 326] on div "Continue" at bounding box center [723, 319] width 59 height 18
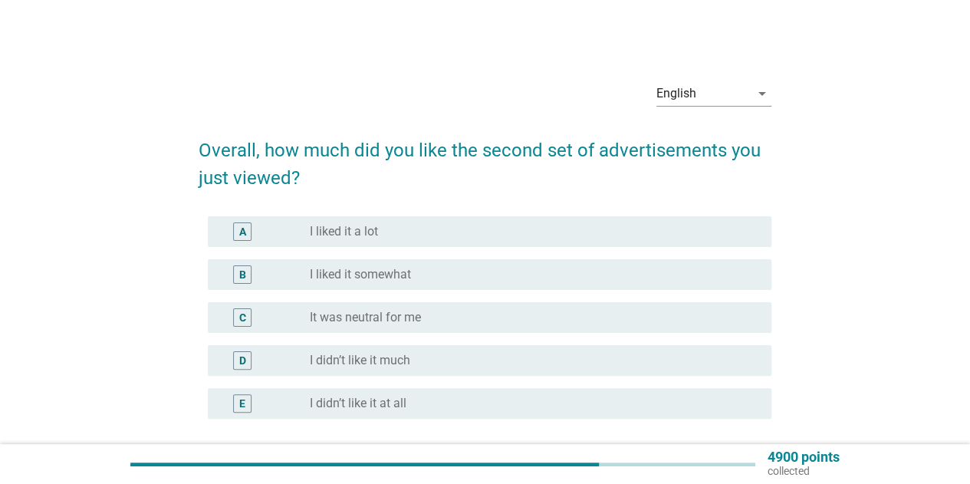
click at [561, 315] on div "radio_button_unchecked It was neutral for me" at bounding box center [528, 317] width 437 height 15
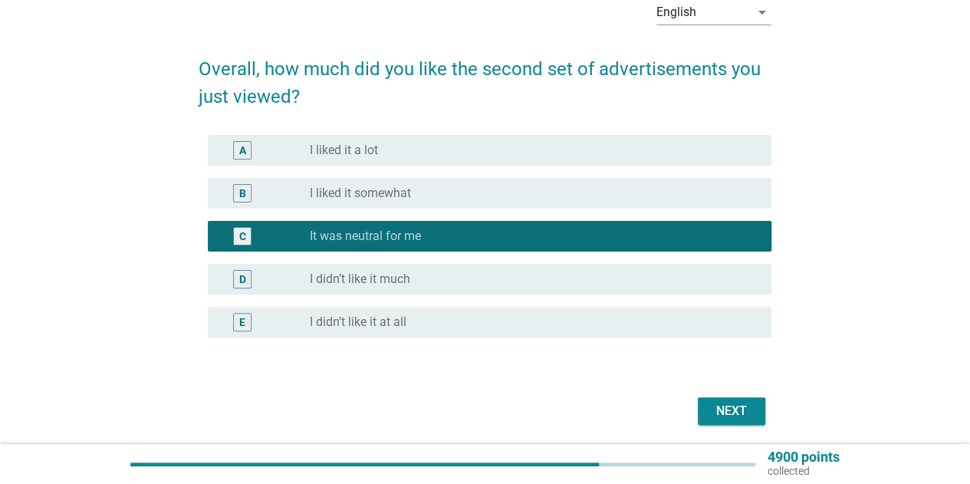
scroll to position [135, 0]
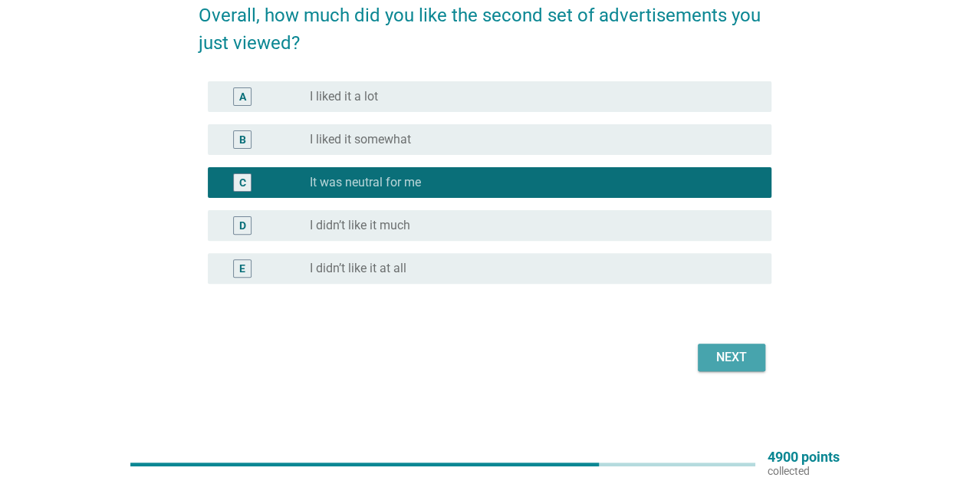
click at [719, 347] on button "Next" at bounding box center [731, 358] width 67 height 28
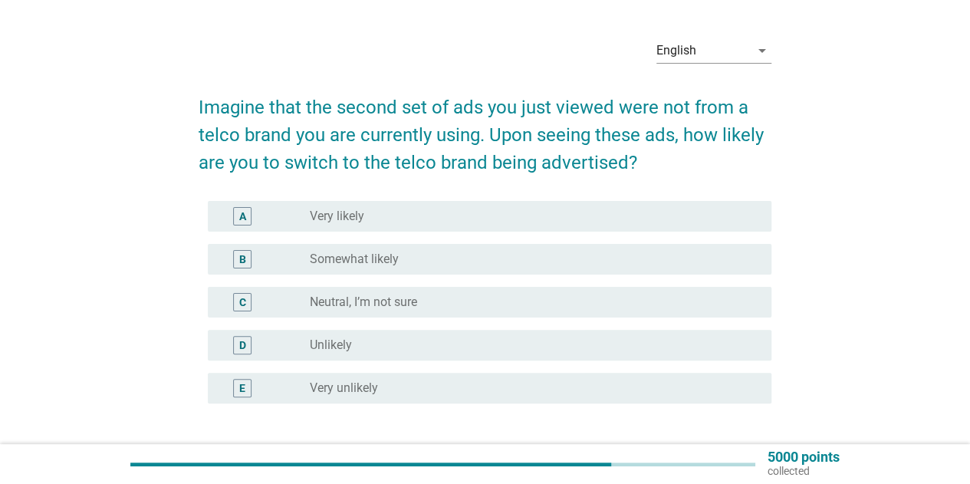
scroll to position [77, 0]
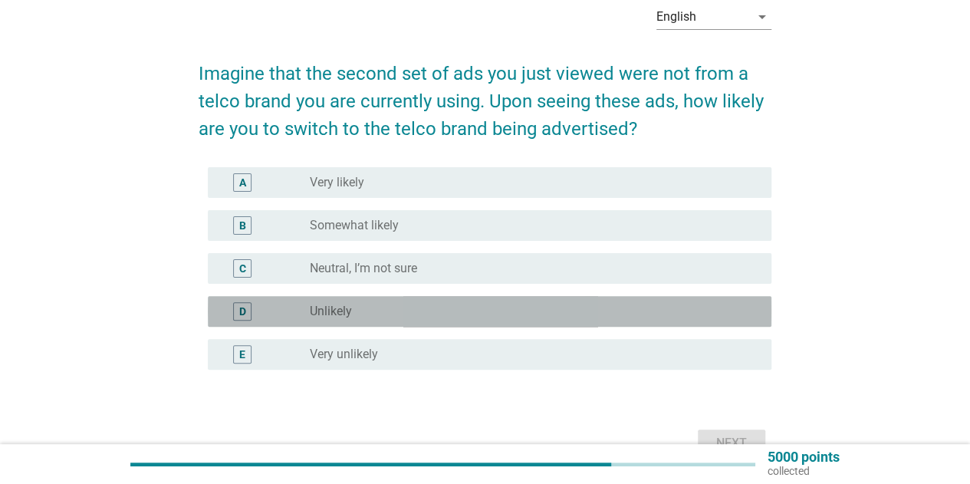
click at [574, 306] on div "radio_button_unchecked Unlikely" at bounding box center [528, 311] width 437 height 15
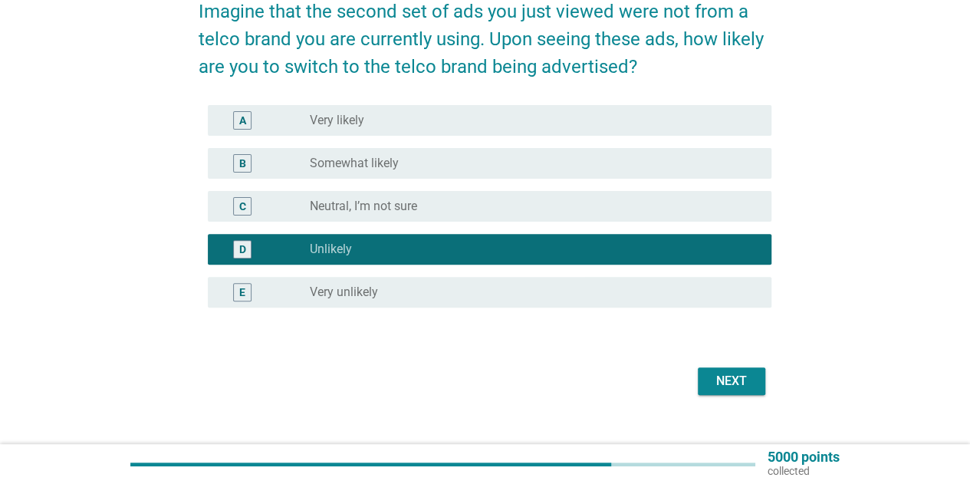
scroll to position [163, 0]
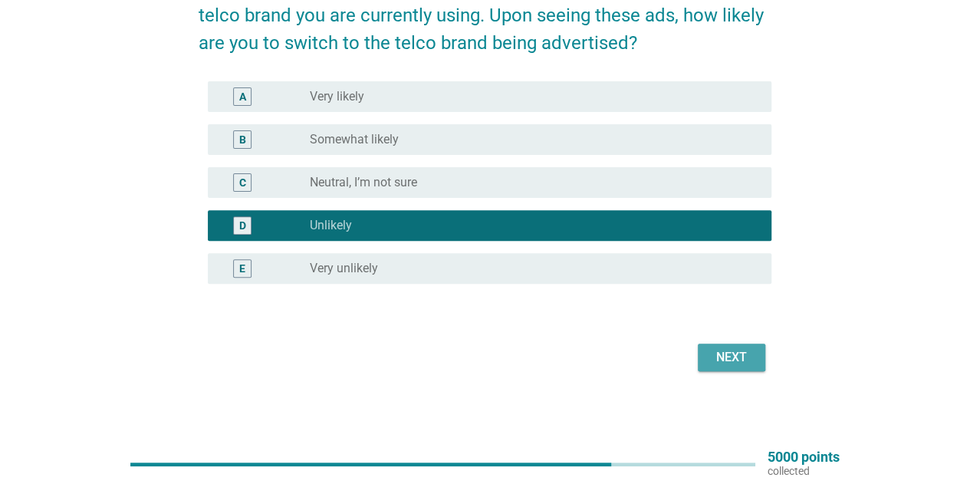
click at [734, 346] on button "Next" at bounding box center [731, 358] width 67 height 28
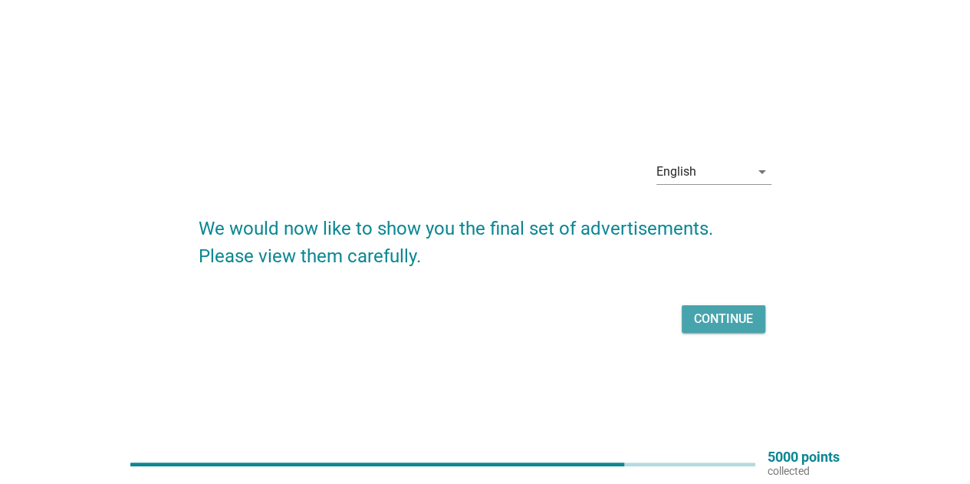
click at [722, 321] on div "Continue" at bounding box center [723, 319] width 59 height 18
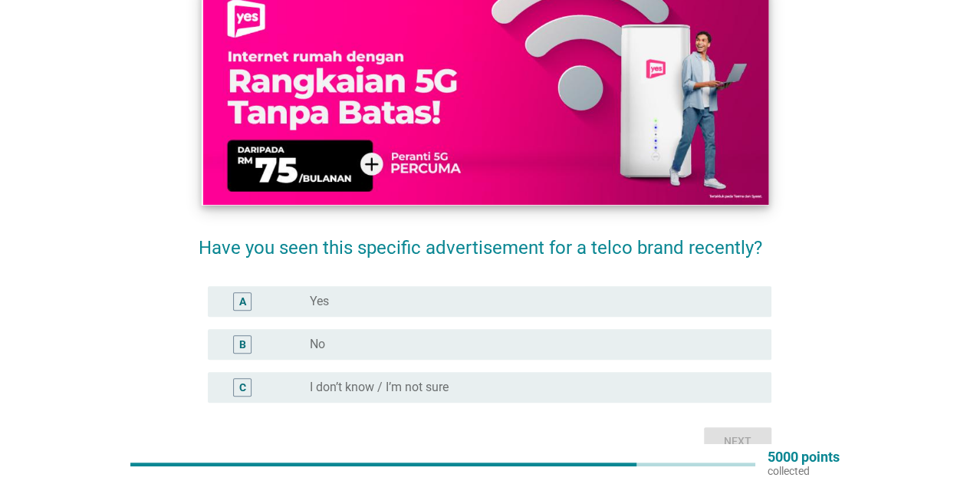
scroll to position [153, 0]
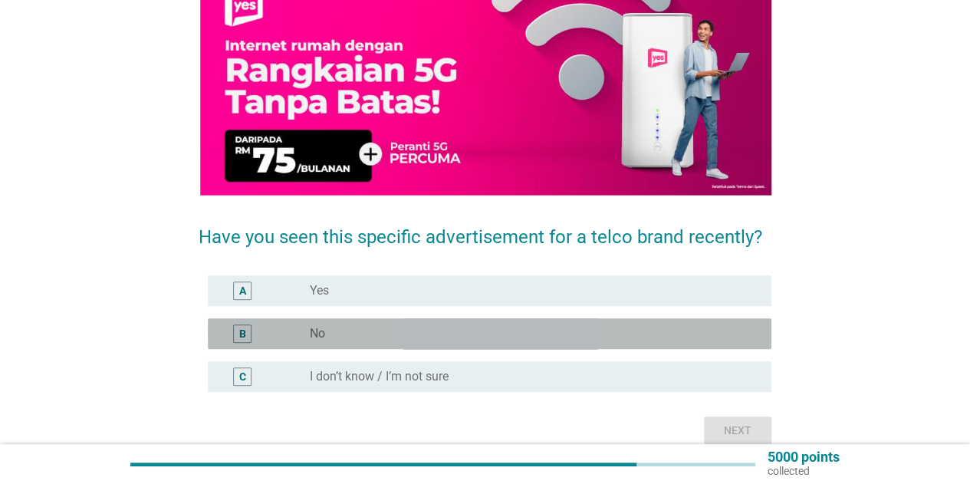
click at [643, 334] on div "radio_button_unchecked No" at bounding box center [528, 333] width 437 height 15
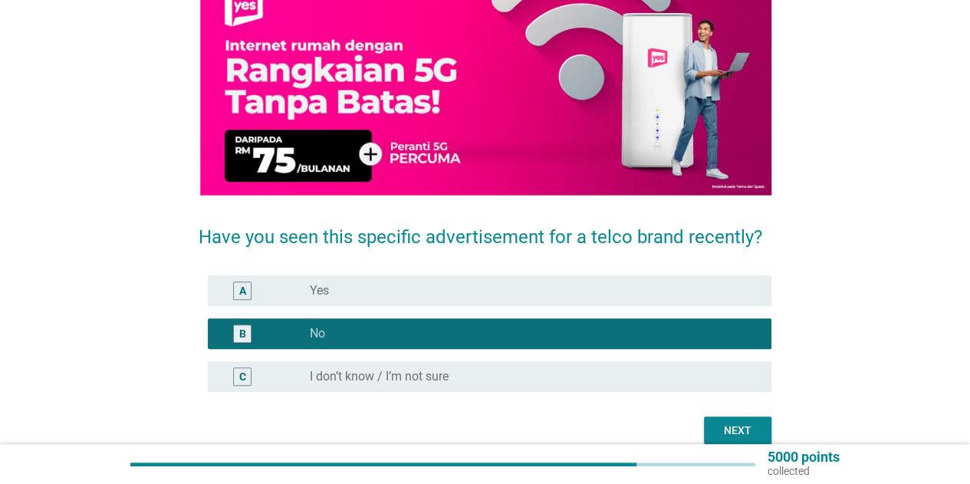
click at [725, 429] on div "Next" at bounding box center [737, 431] width 43 height 16
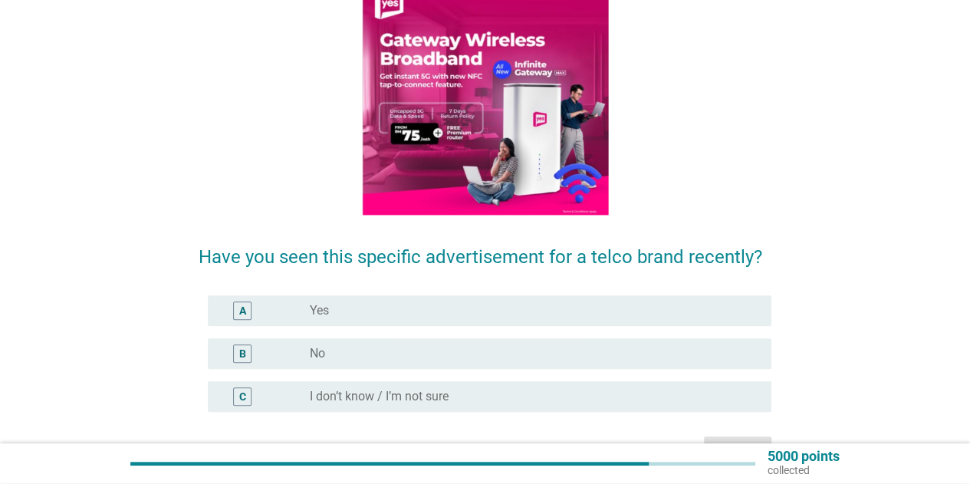
click at [612, 346] on div "radio_button_unchecked No" at bounding box center [528, 353] width 437 height 15
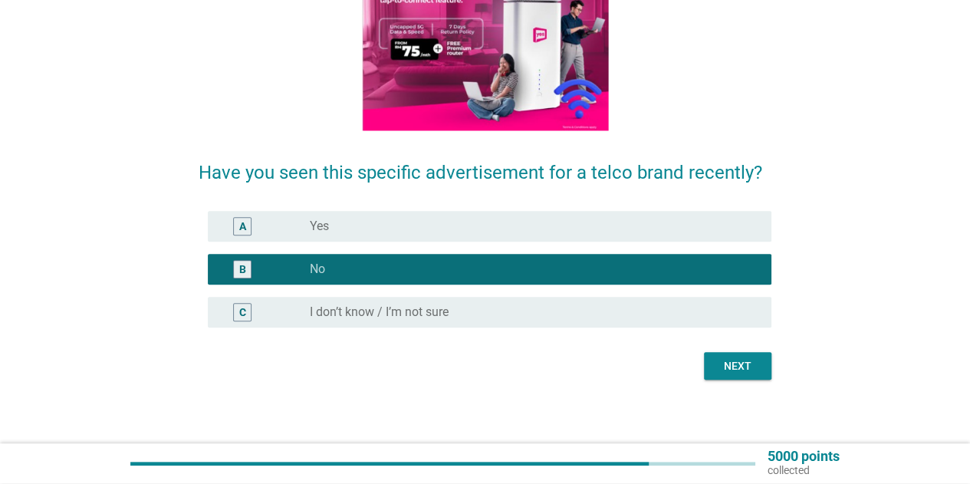
scroll to position [242, 0]
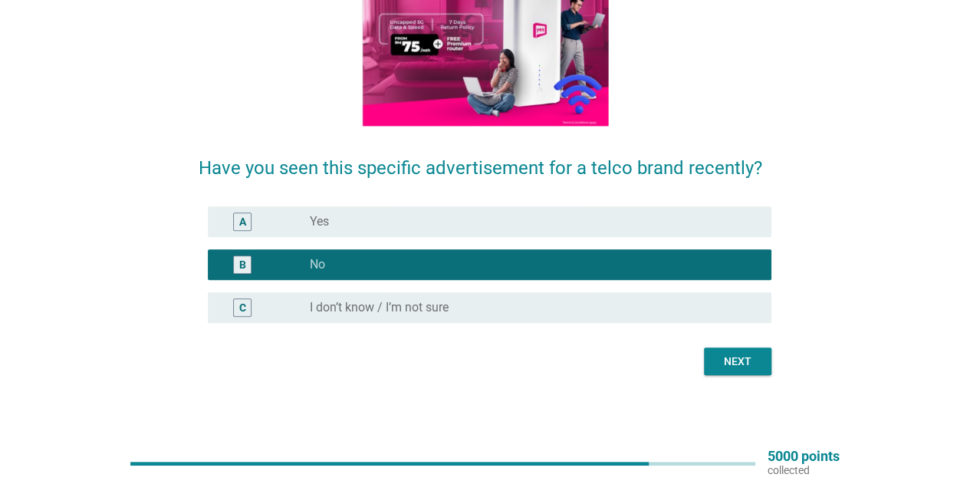
click at [715, 364] on button "Next" at bounding box center [737, 361] width 67 height 28
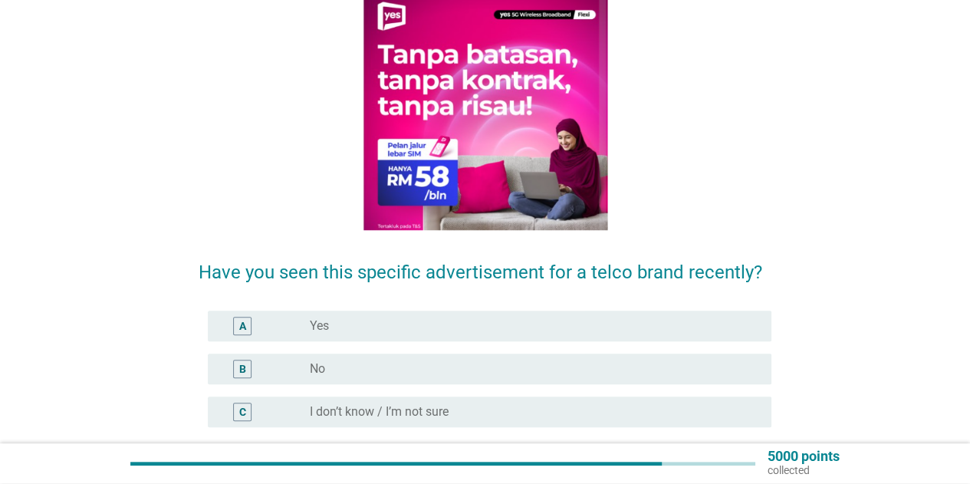
scroll to position [153, 0]
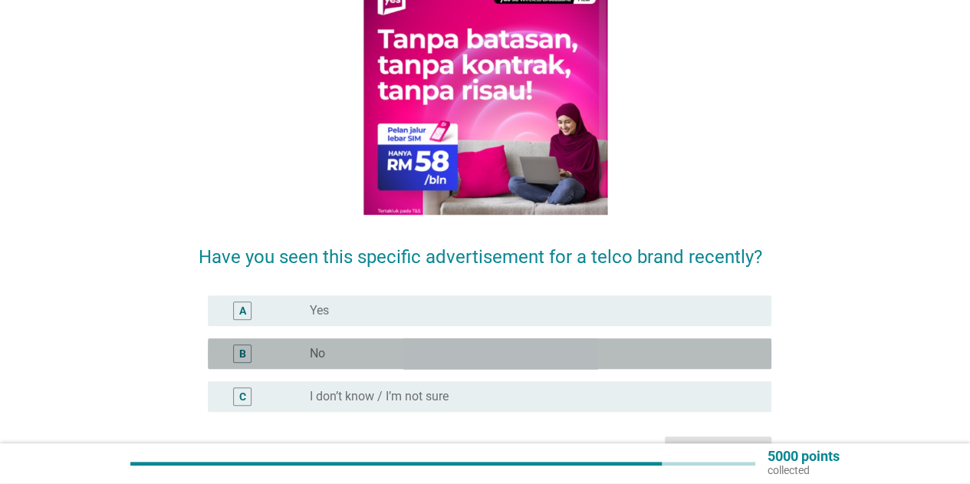
click at [659, 346] on div "radio_button_unchecked No" at bounding box center [528, 353] width 437 height 15
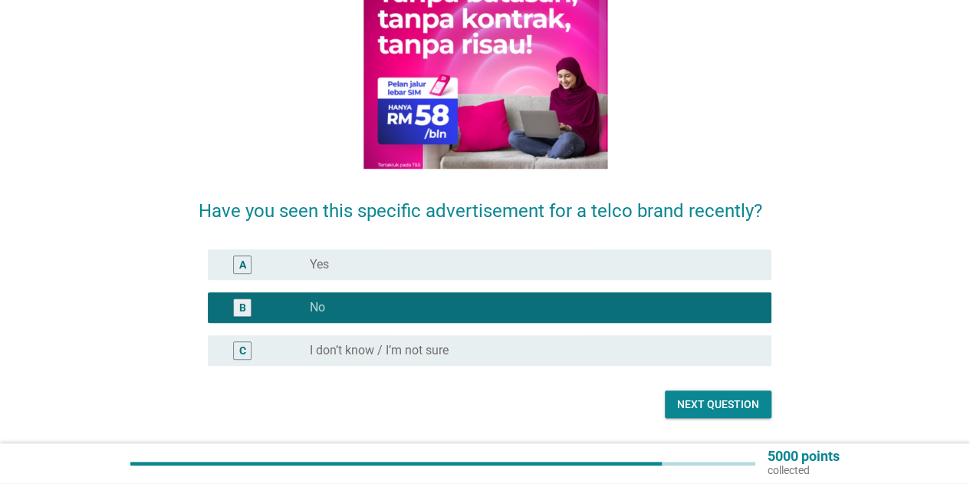
scroll to position [242, 0]
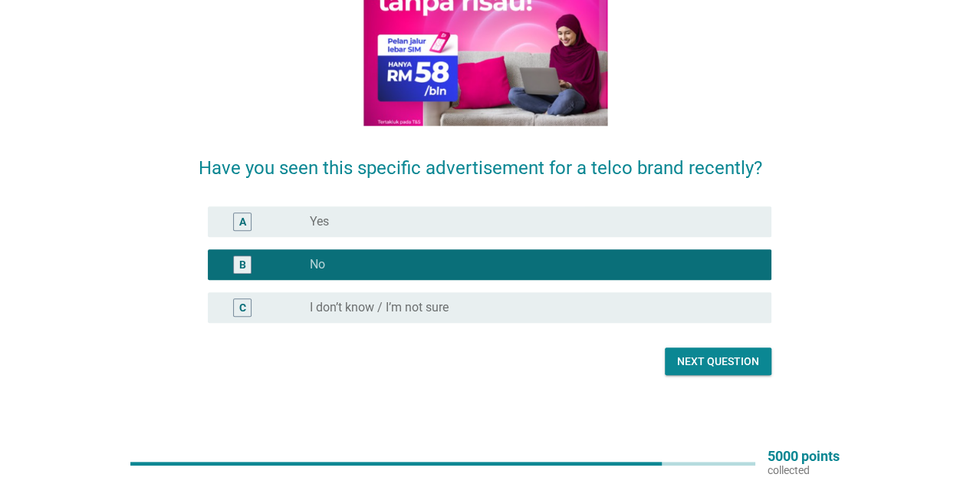
click at [696, 367] on div "Next question" at bounding box center [718, 362] width 82 height 16
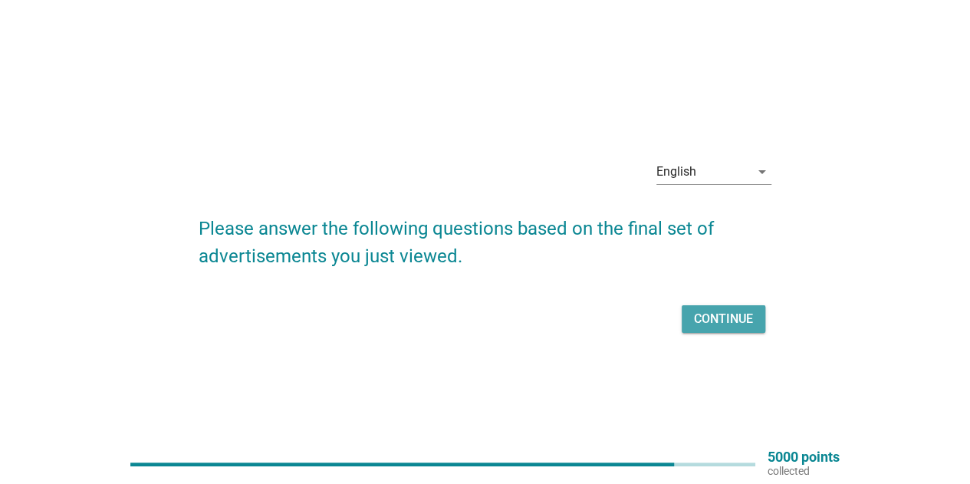
click at [738, 320] on div "Continue" at bounding box center [723, 319] width 59 height 18
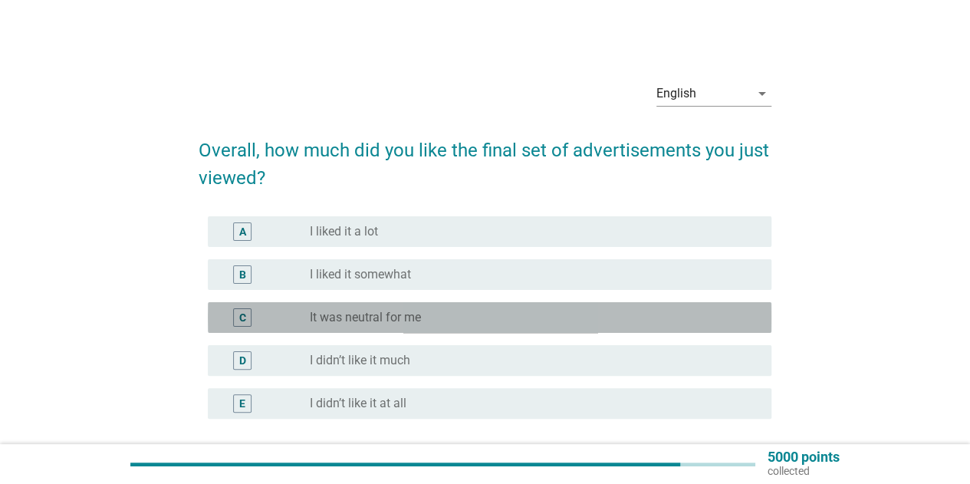
click at [454, 324] on div "radio_button_unchecked It was neutral for me" at bounding box center [528, 317] width 437 height 15
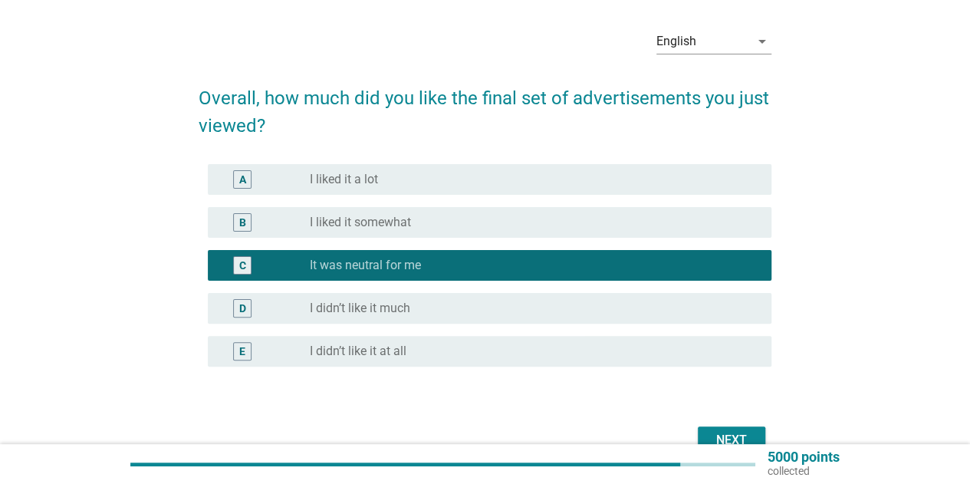
scroll to position [77, 0]
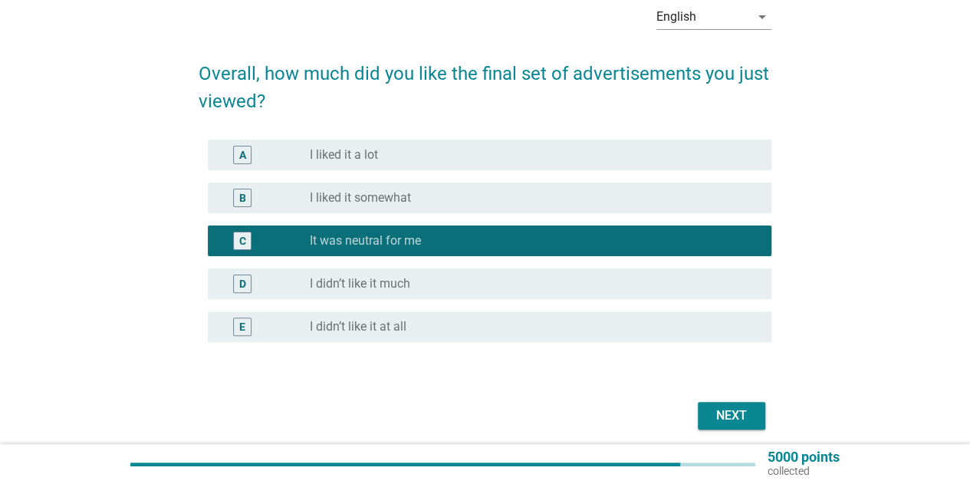
click at [720, 405] on div "Next" at bounding box center [485, 415] width 573 height 37
click at [720, 405] on button "Next" at bounding box center [731, 416] width 67 height 28
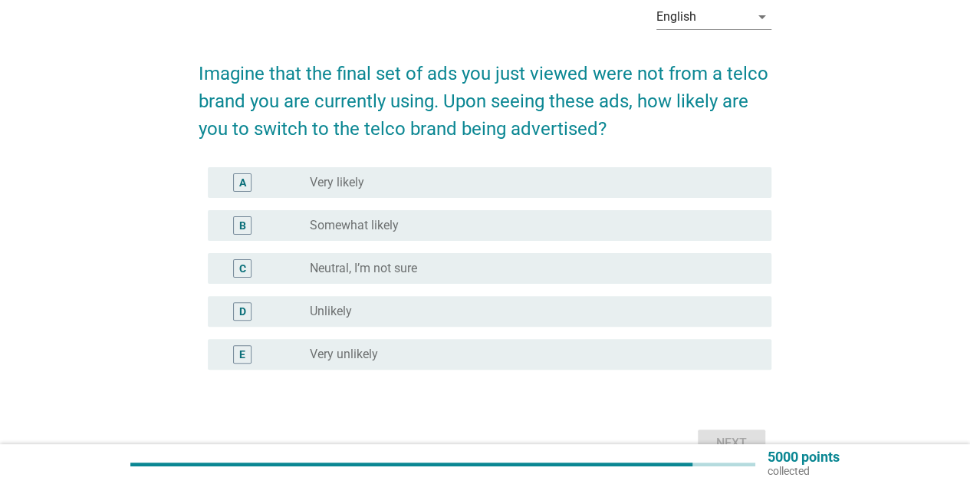
scroll to position [0, 0]
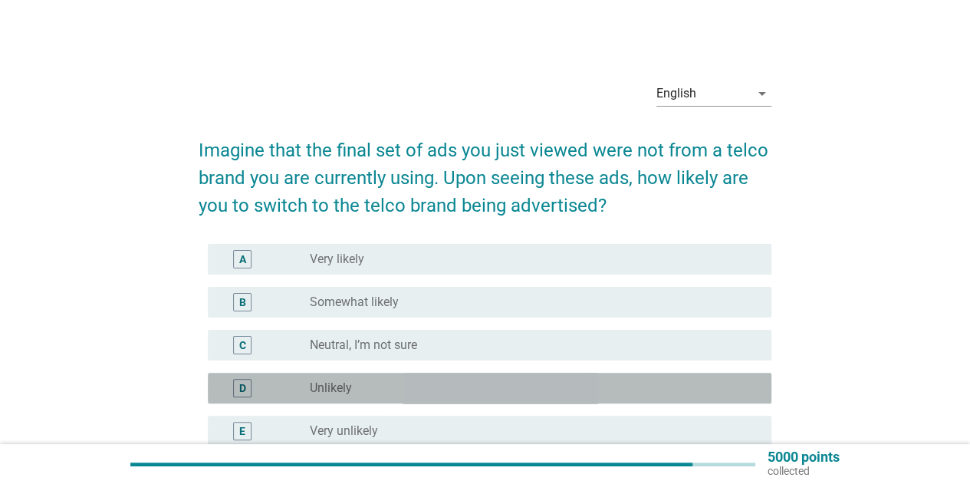
click at [622, 389] on div "radio_button_unchecked Unlikely" at bounding box center [528, 387] width 437 height 15
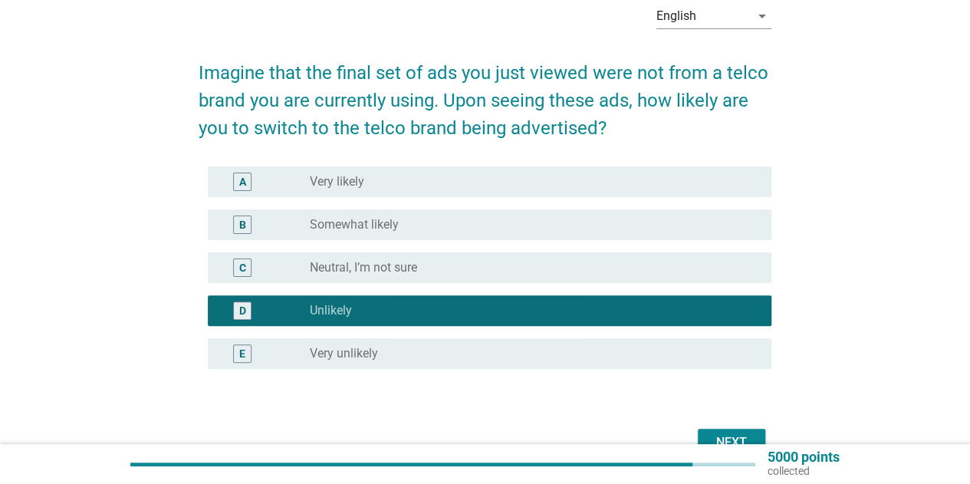
scroll to position [153, 0]
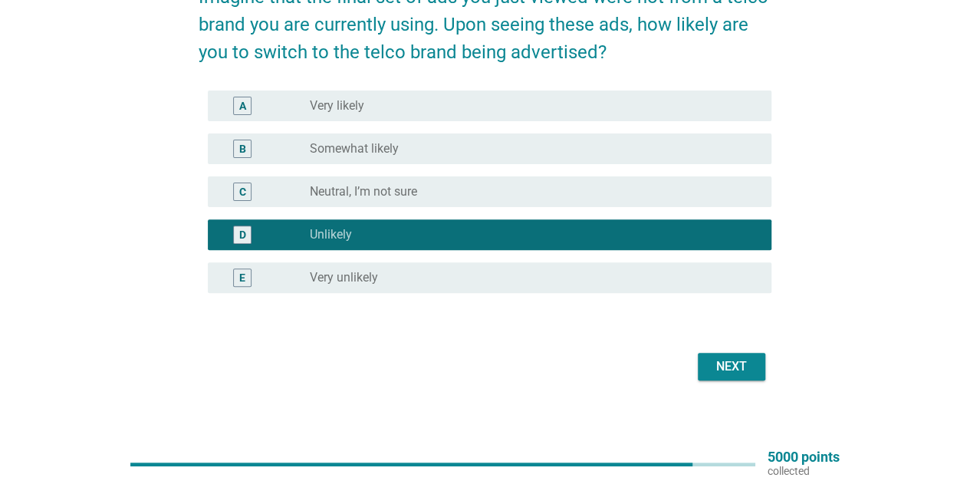
click at [719, 366] on div "Next" at bounding box center [731, 366] width 43 height 18
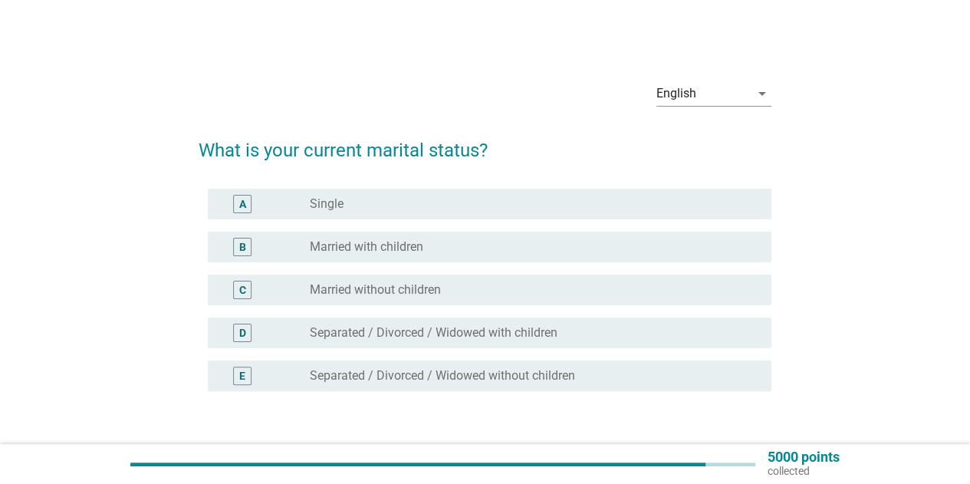
click at [502, 252] on div "radio_button_unchecked Married with children" at bounding box center [528, 246] width 437 height 15
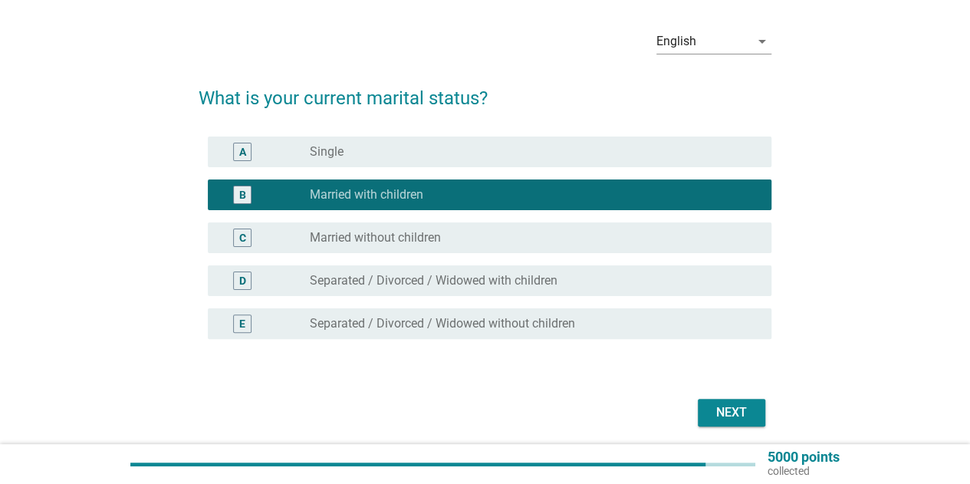
scroll to position [77, 0]
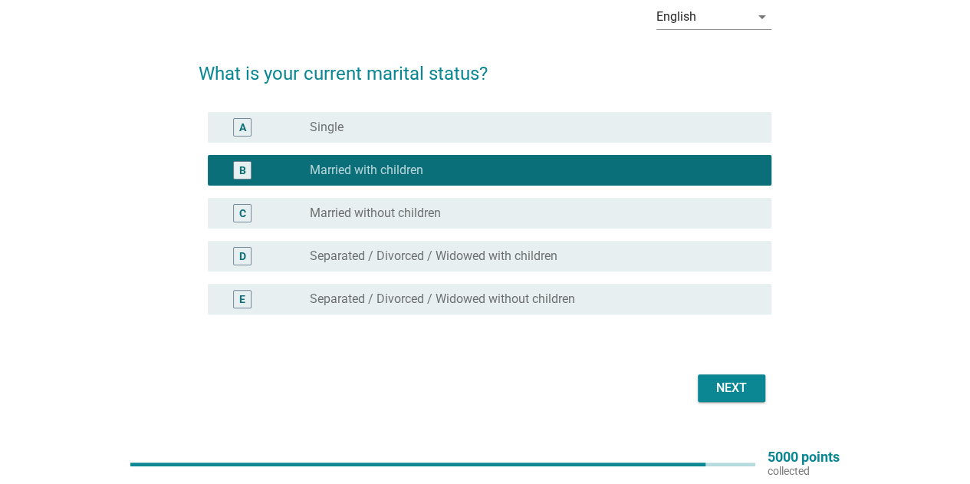
click at [721, 375] on button "Next" at bounding box center [731, 388] width 67 height 28
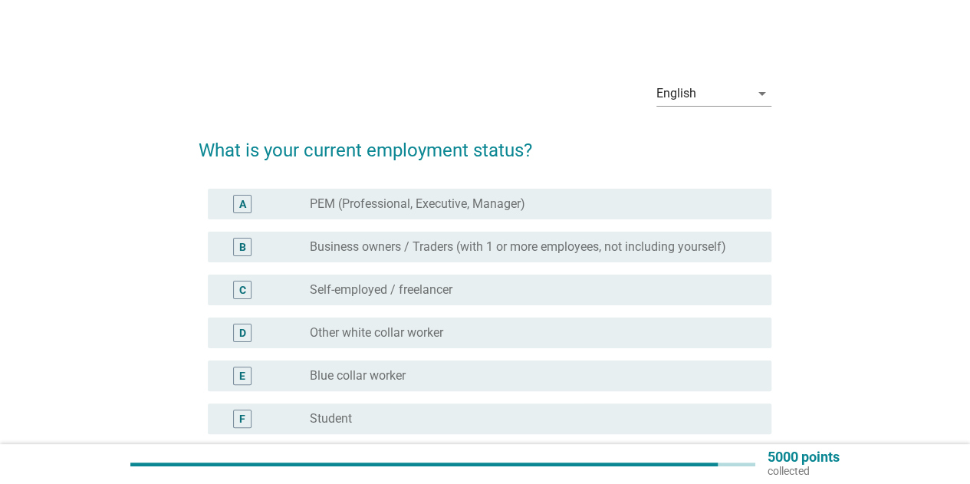
click at [540, 209] on div "radio_button_unchecked PEM (Professional, Executive, Manager)" at bounding box center [528, 203] width 437 height 15
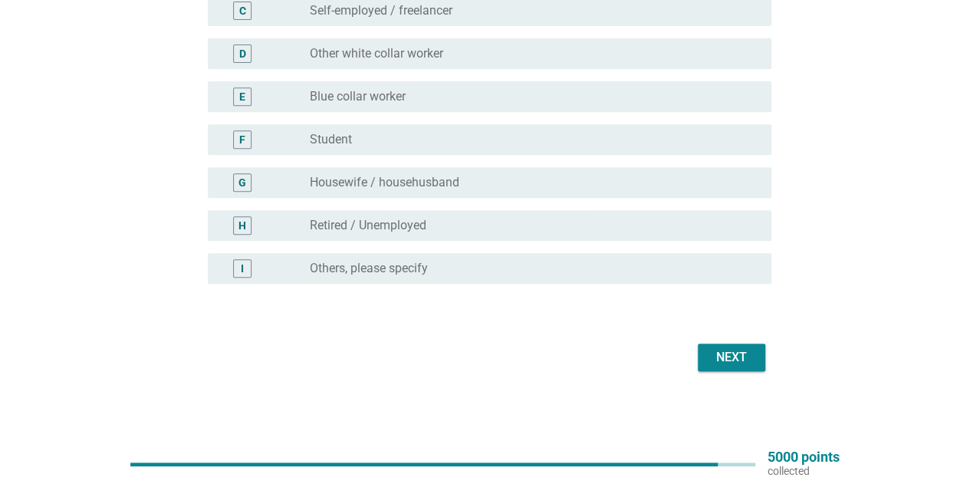
click at [732, 364] on div "Next" at bounding box center [731, 357] width 43 height 18
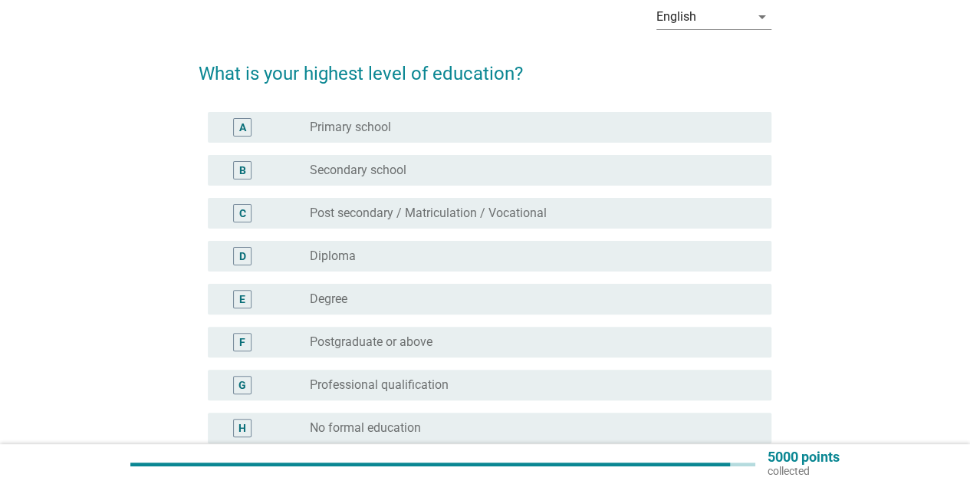
click at [584, 300] on div "radio_button_unchecked Degree" at bounding box center [528, 298] width 437 height 15
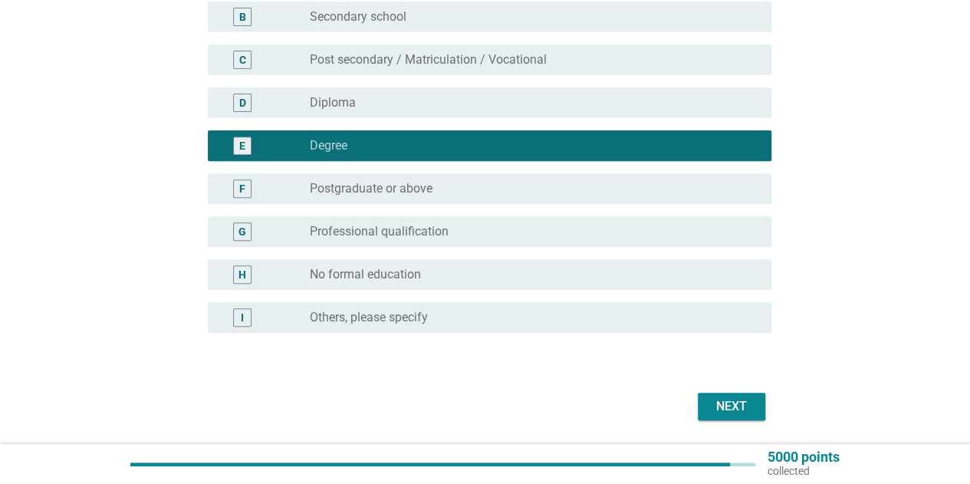
click at [736, 400] on div "Next" at bounding box center [731, 406] width 43 height 18
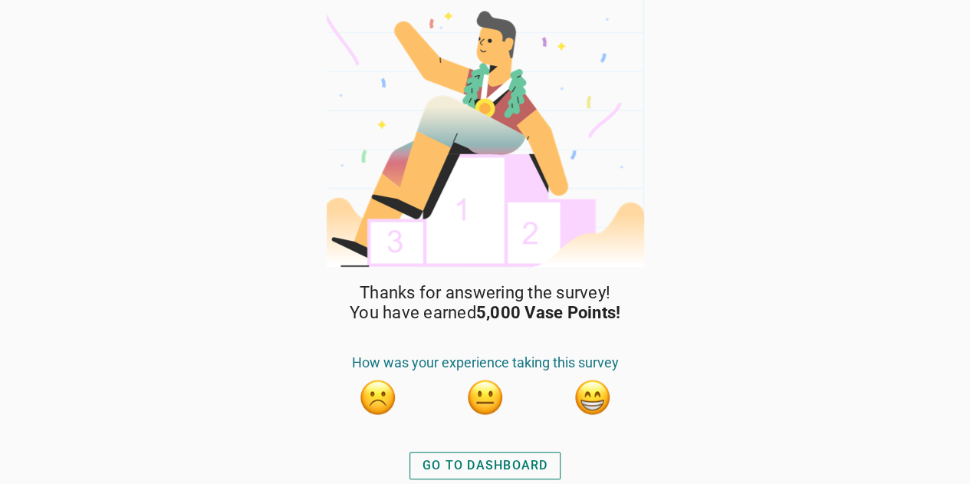
click at [493, 464] on div "GO TO DASHBOARD" at bounding box center [486, 465] width 126 height 18
